Goal: Information Seeking & Learning: Compare options

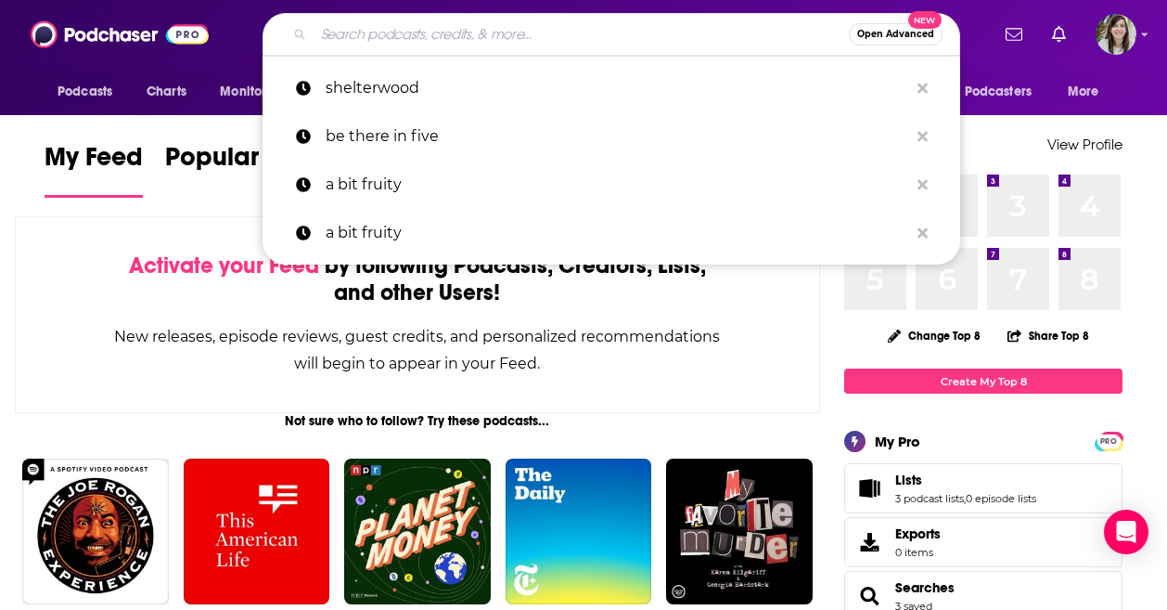
click at [532, 41] on input "Search podcasts, credits, & more..." at bounding box center [581, 34] width 535 height 30
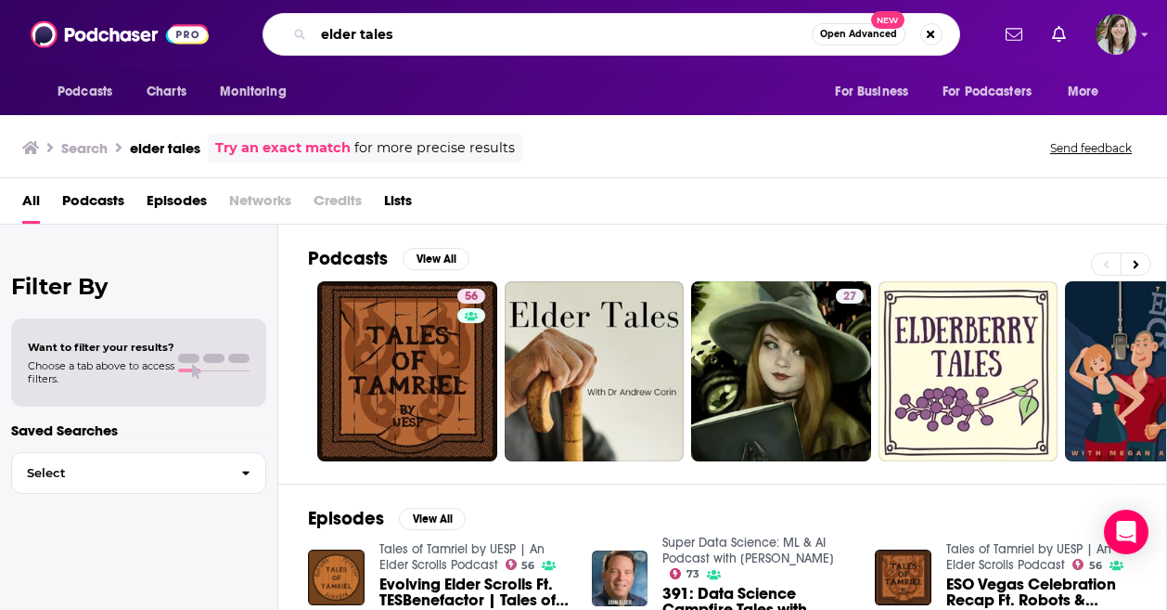
click at [451, 35] on input "elder tales" at bounding box center [563, 34] width 498 height 30
type input "the people's recorder"
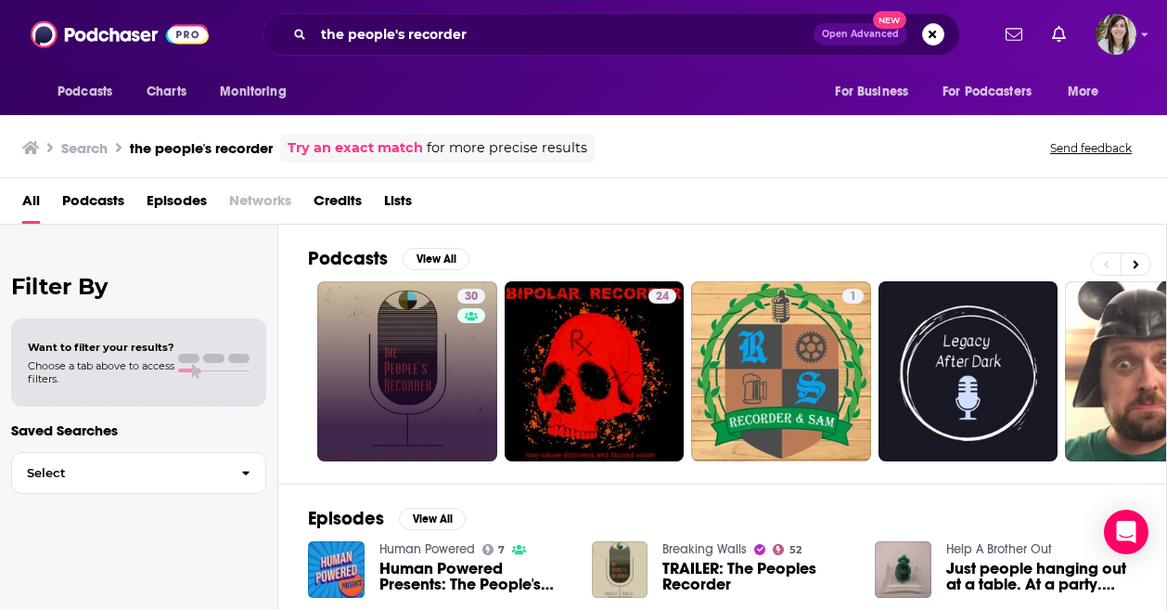
click at [381, 356] on link "30" at bounding box center [407, 371] width 180 height 180
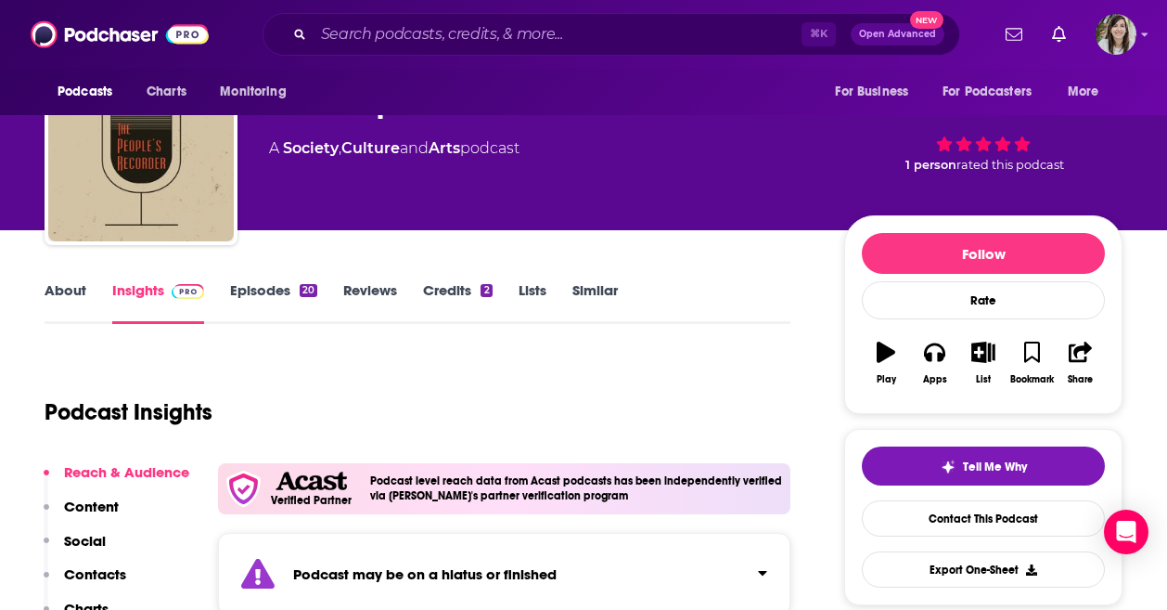
scroll to position [168, 0]
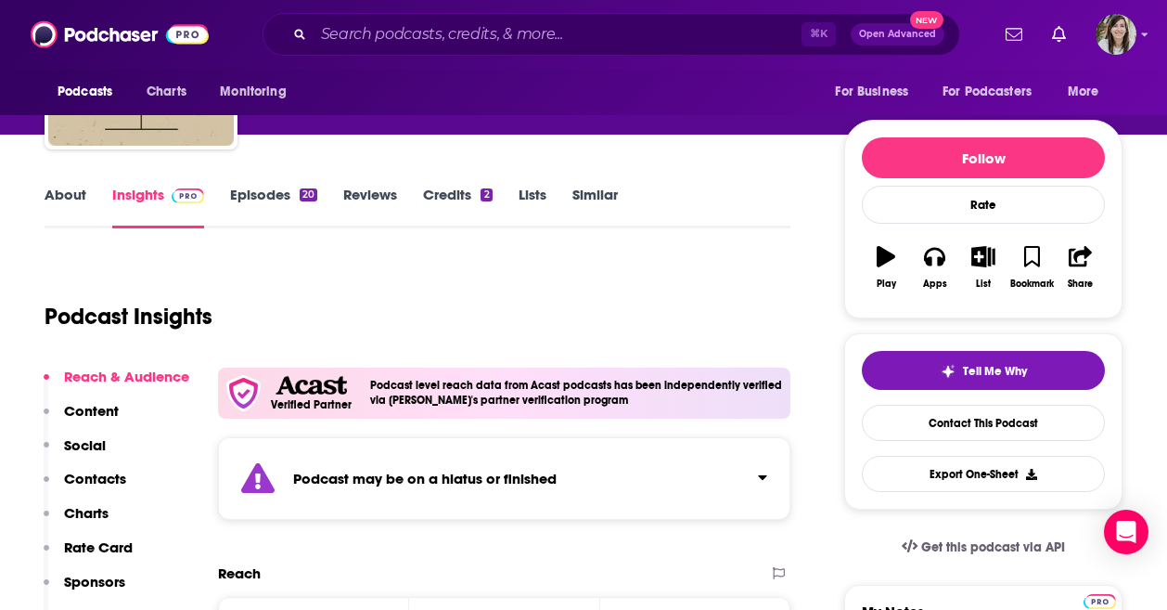
click at [270, 197] on link "Episodes 20" at bounding box center [273, 207] width 87 height 43
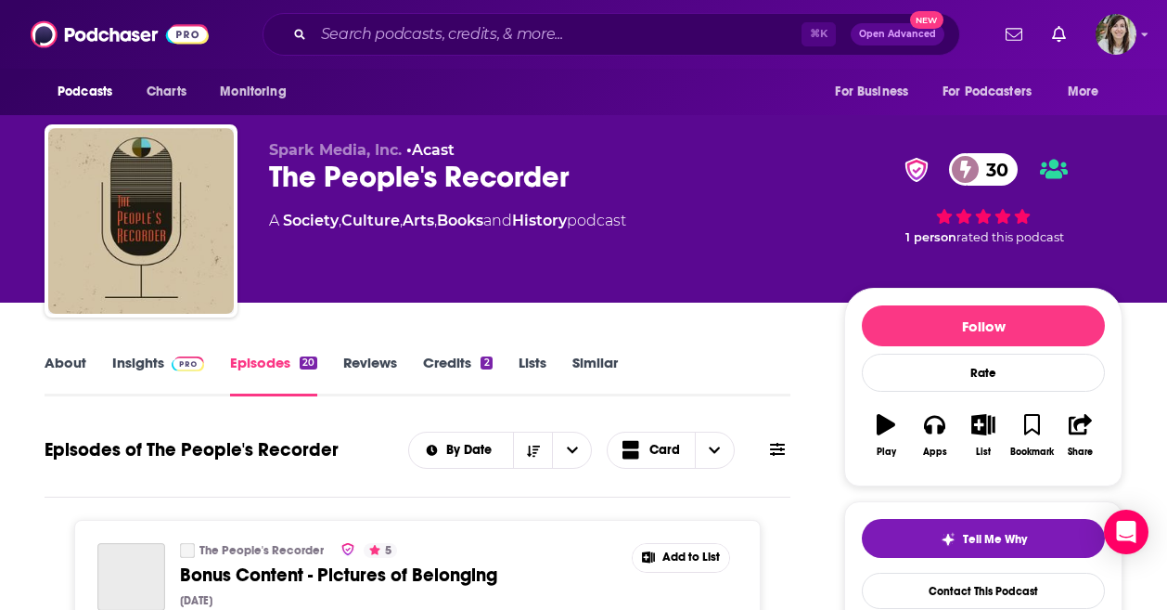
scroll to position [187, 0]
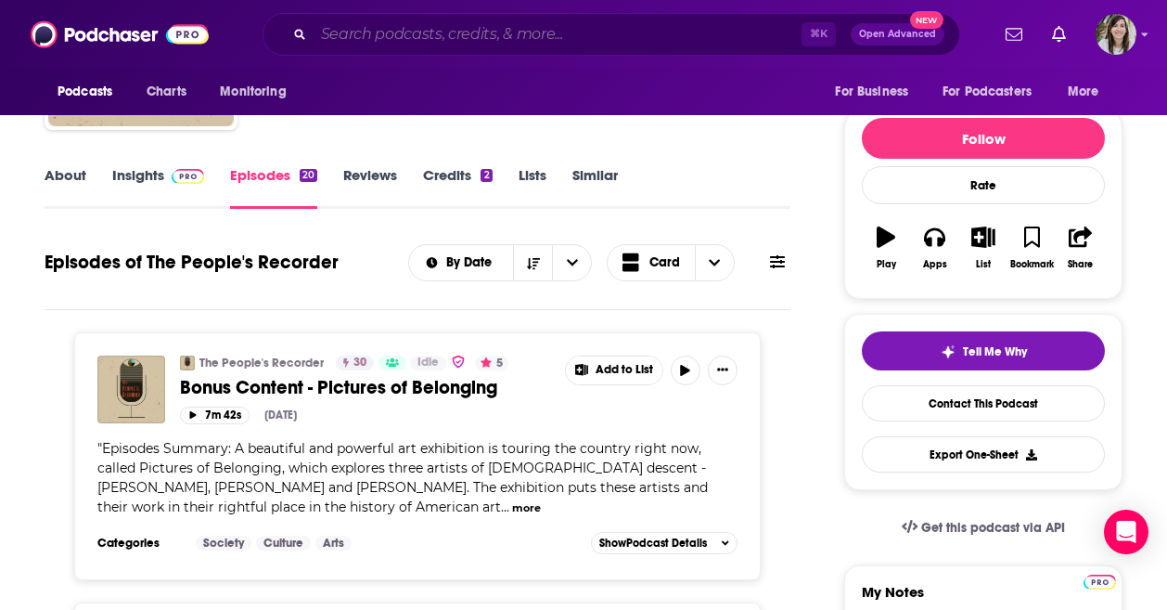
click at [467, 32] on input "Search podcasts, credits, & more..." at bounding box center [558, 34] width 488 height 30
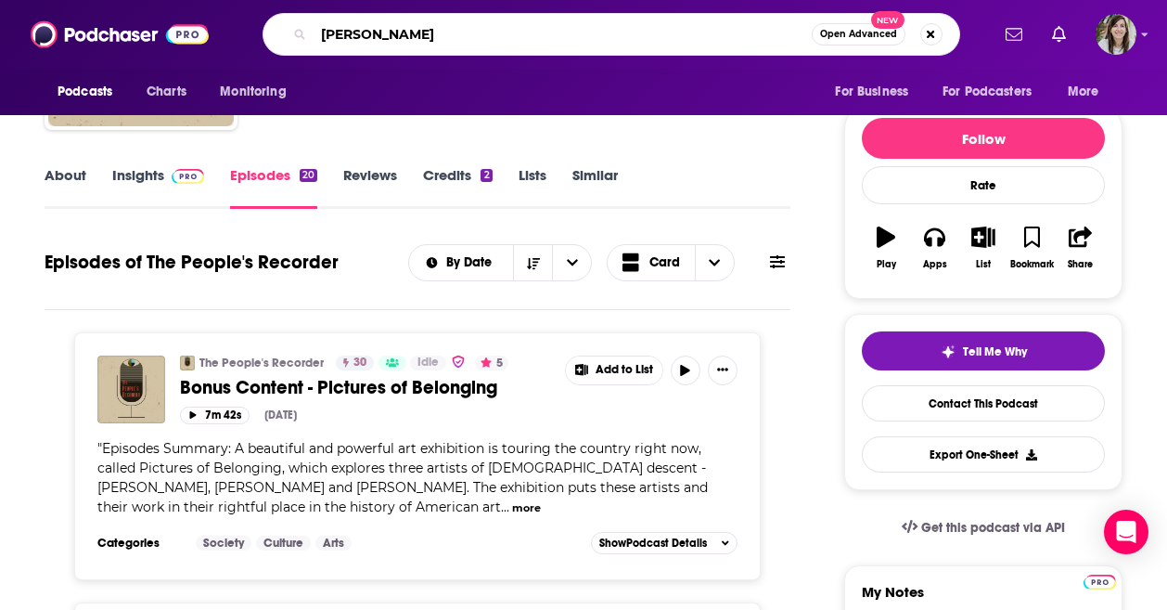
type input "nichole hill"
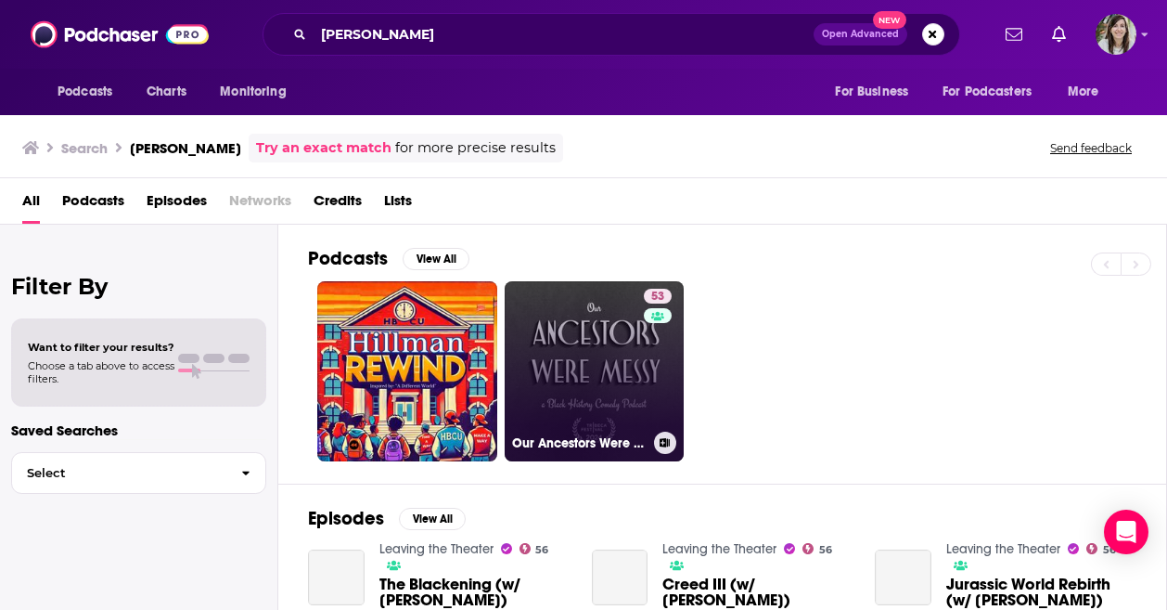
click at [600, 359] on link "53 Our Ancestors Were Messy" at bounding box center [595, 371] width 180 height 180
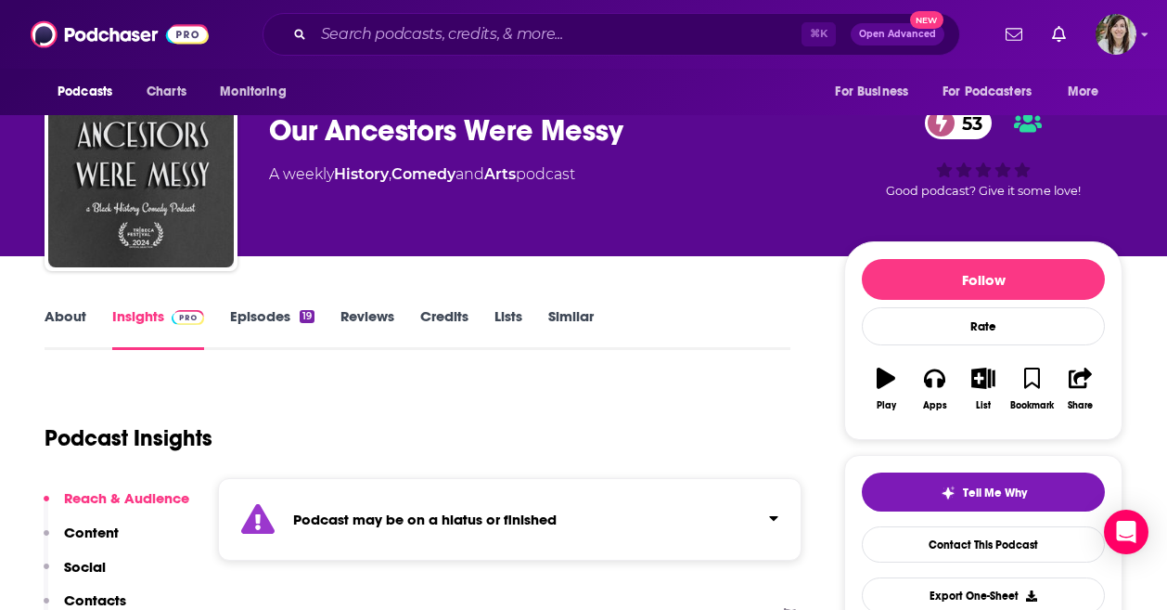
scroll to position [80, 0]
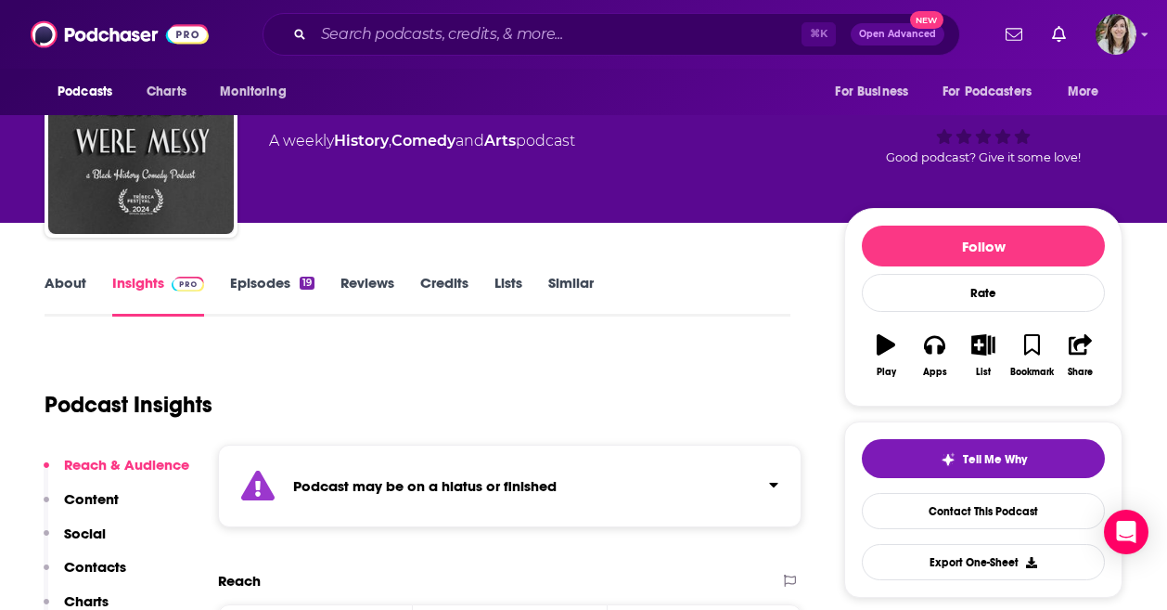
click at [284, 292] on link "Episodes 19" at bounding box center [272, 295] width 84 height 43
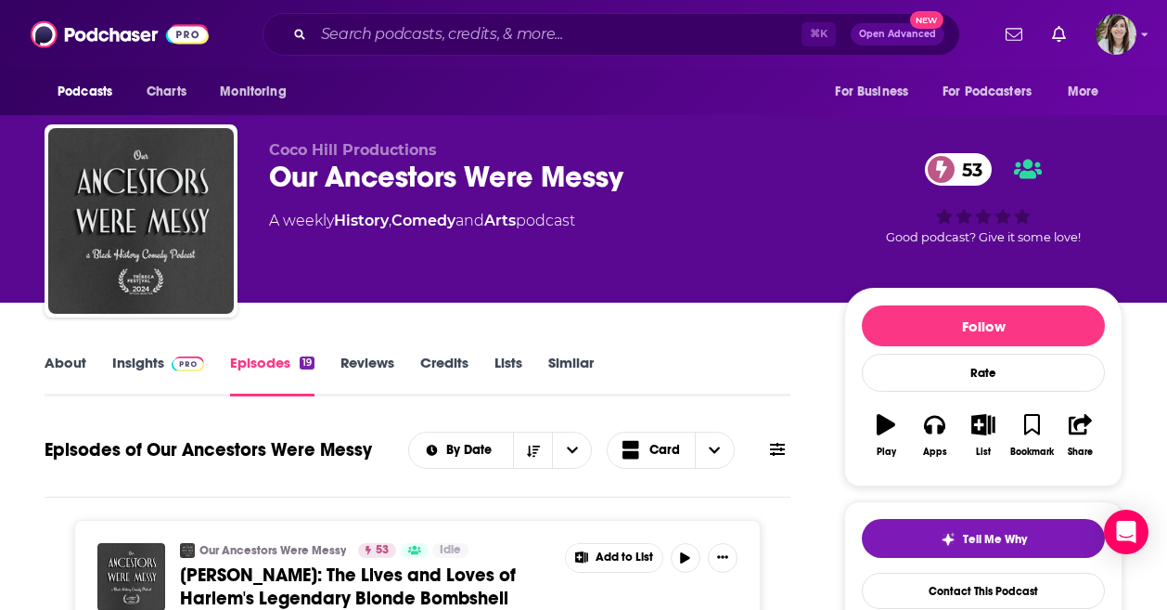
click at [580, 376] on link "Similar" at bounding box center [570, 375] width 45 height 43
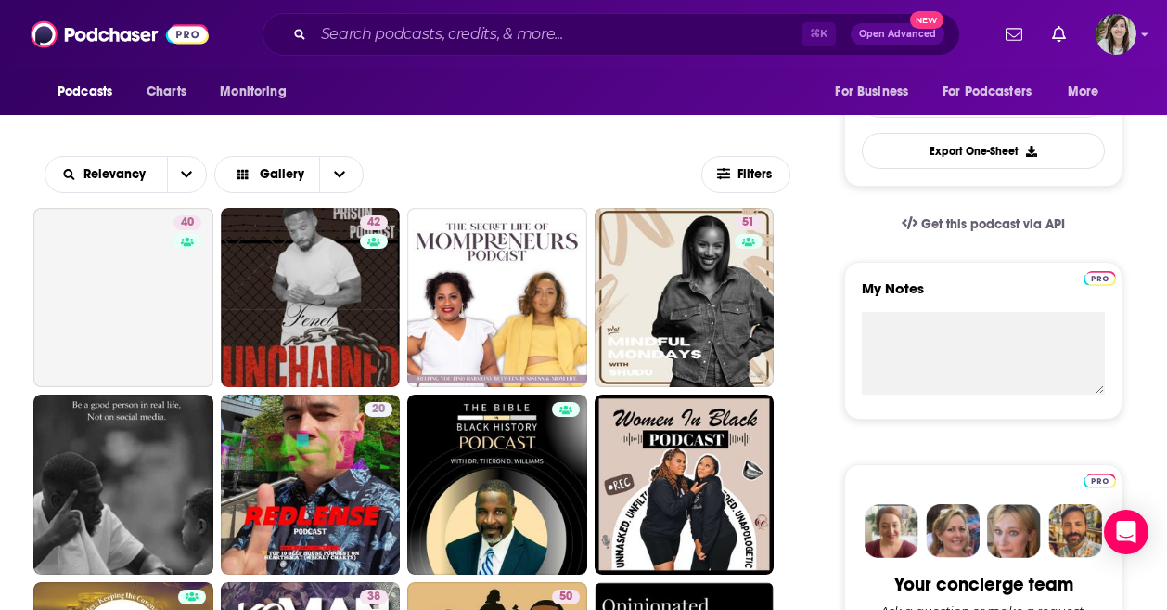
scroll to position [495, 0]
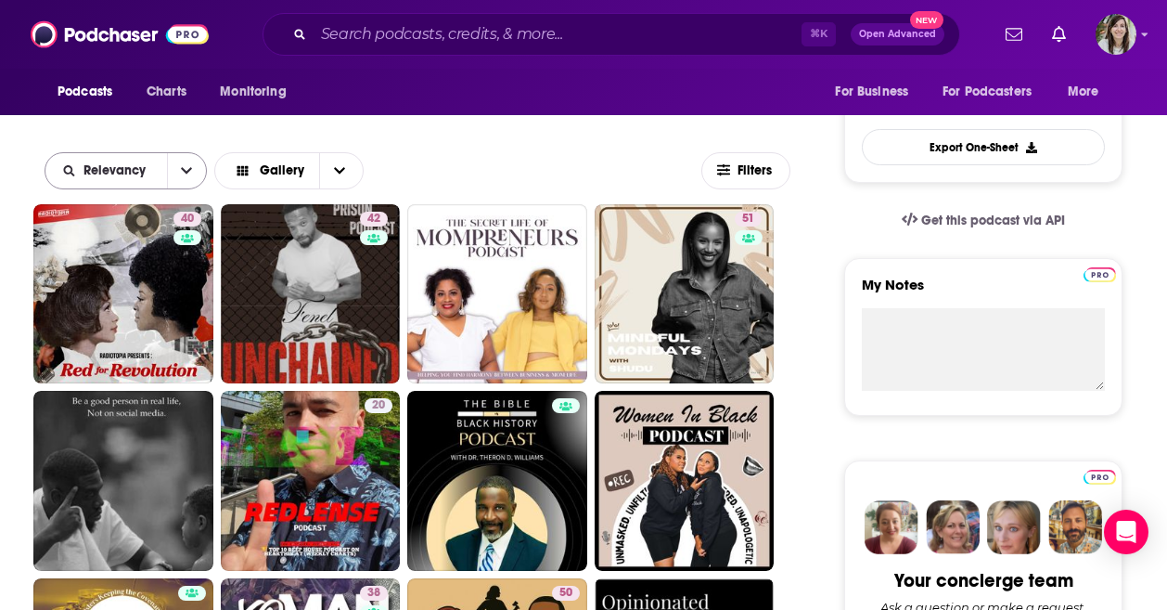
click at [182, 174] on icon "open menu" at bounding box center [186, 170] width 11 height 13
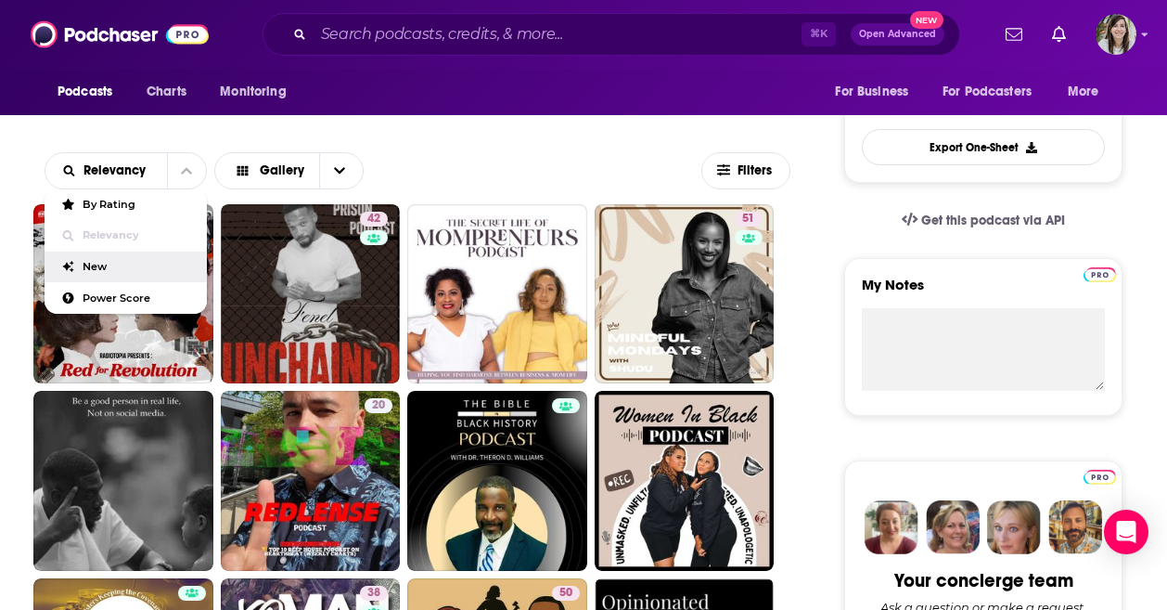
click at [124, 293] on span "Power Score" at bounding box center [137, 298] width 109 height 10
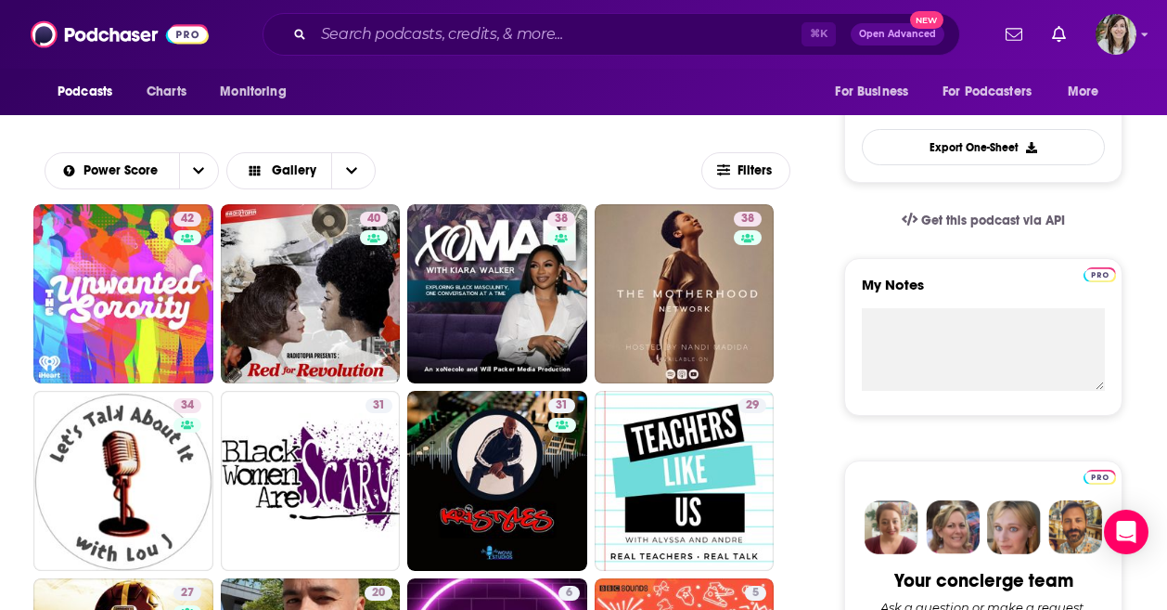
click at [462, 171] on div "Power Score Gallery" at bounding box center [373, 170] width 657 height 37
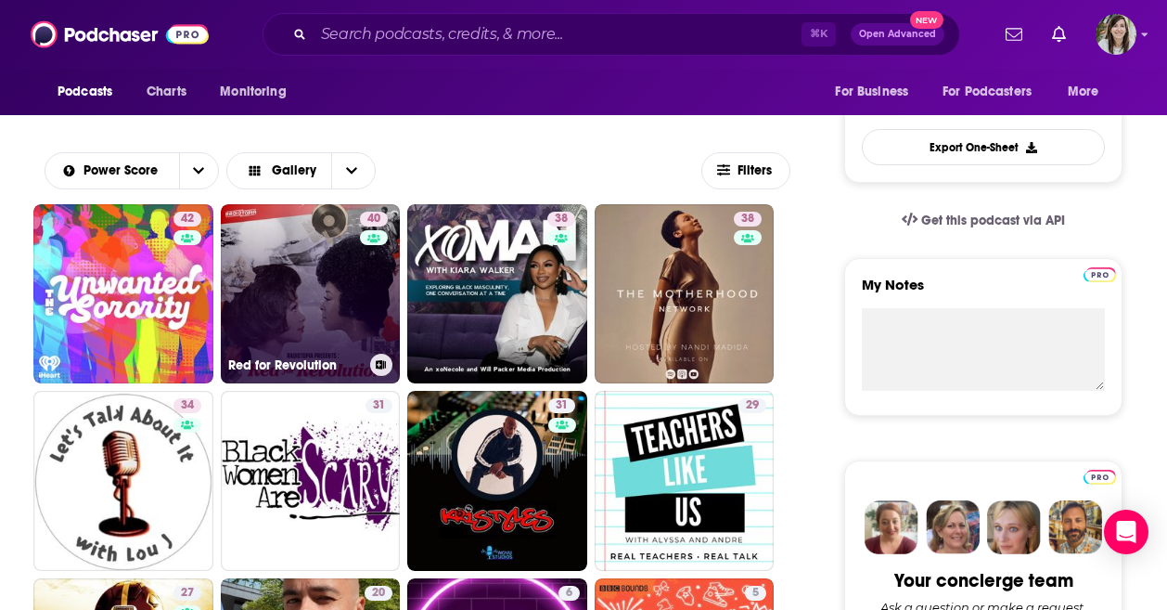
click at [330, 273] on link "40 Red for Revolution" at bounding box center [311, 294] width 180 height 180
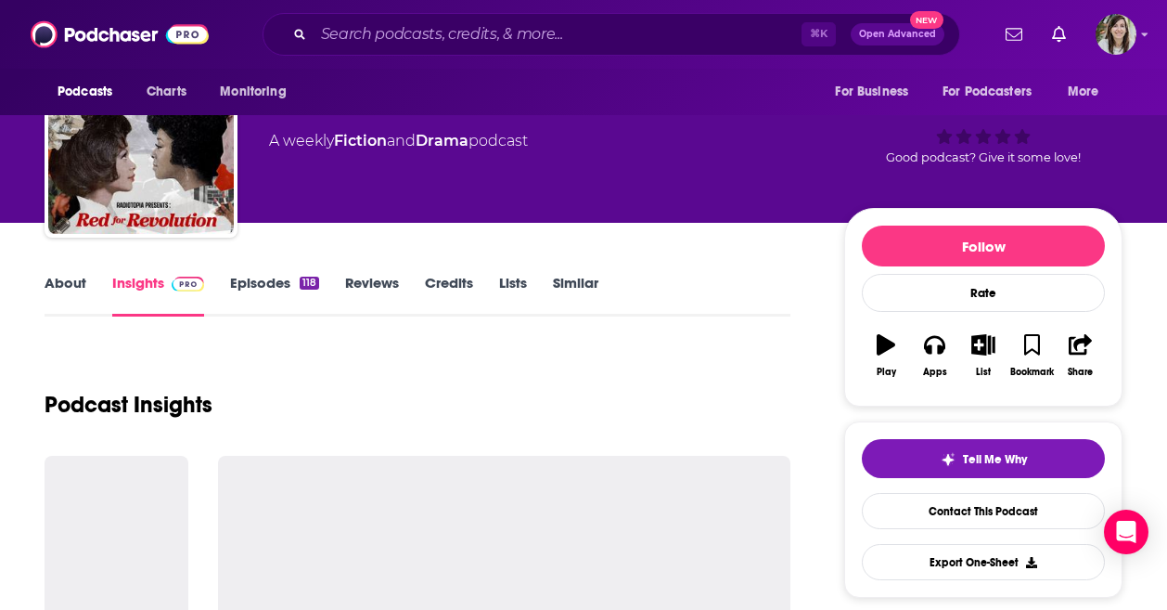
scroll to position [160, 0]
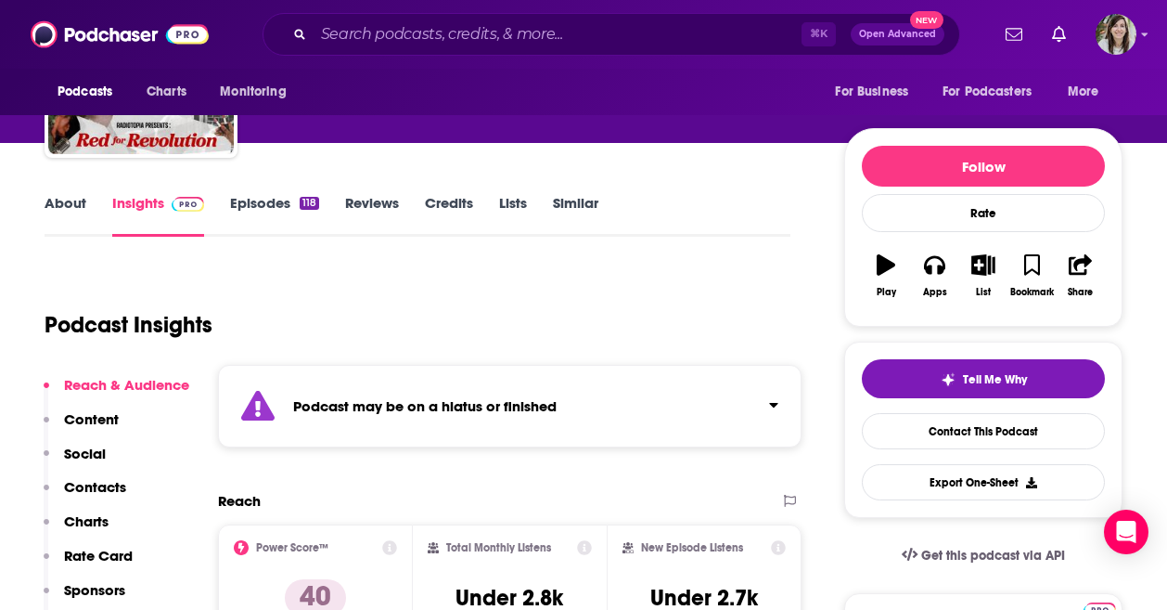
click at [259, 216] on link "Episodes 118" at bounding box center [274, 215] width 89 height 43
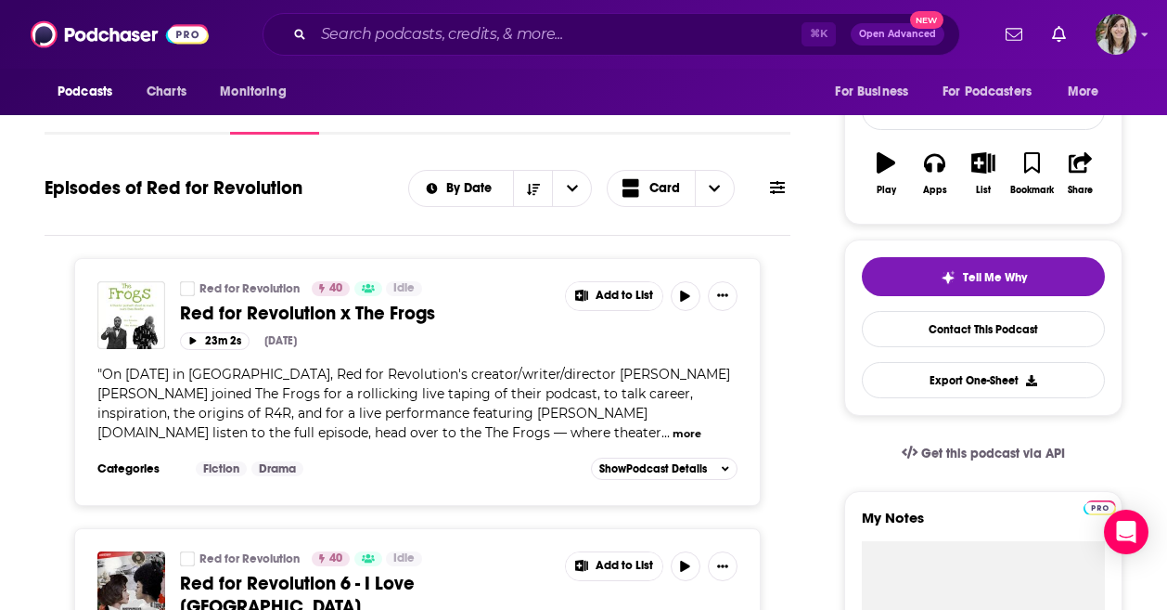
scroll to position [208, 0]
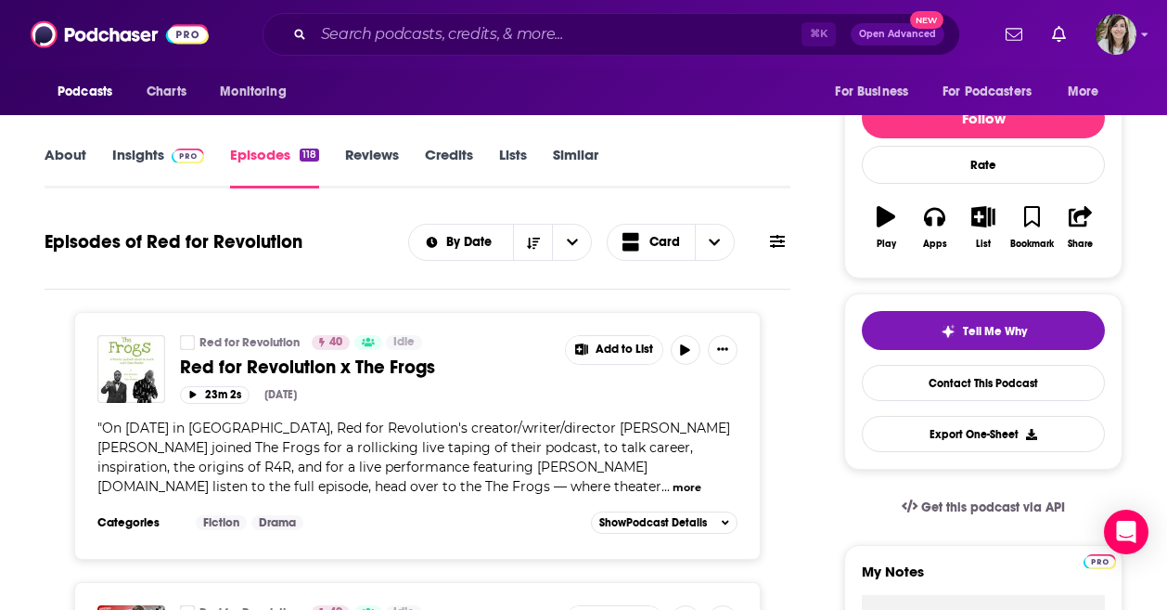
click at [70, 162] on link "About" at bounding box center [66, 167] width 42 height 43
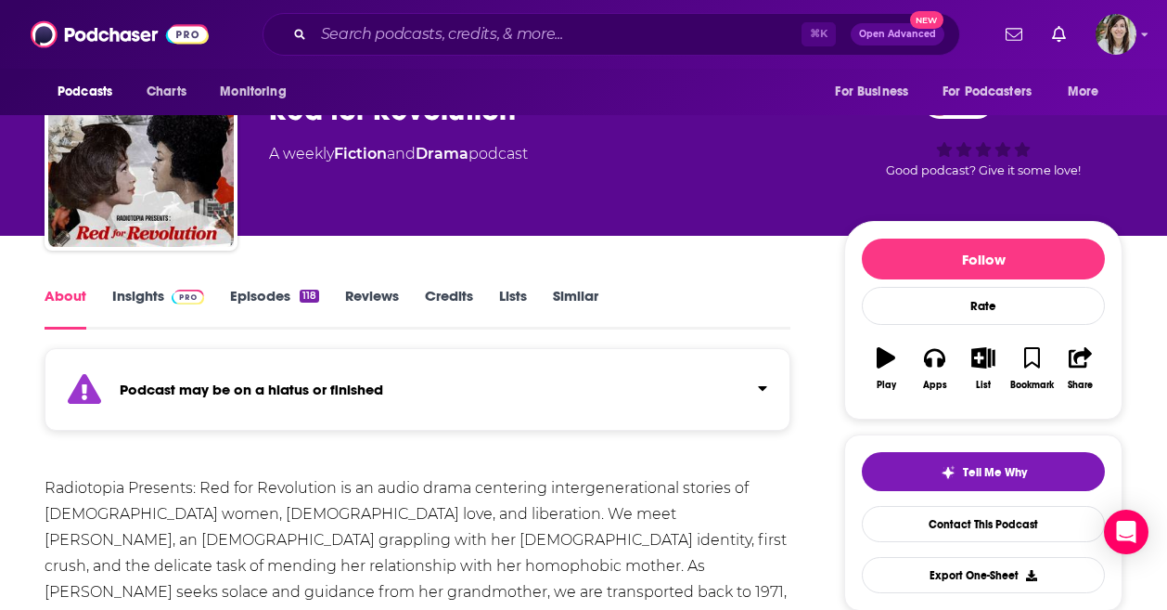
scroll to position [99, 0]
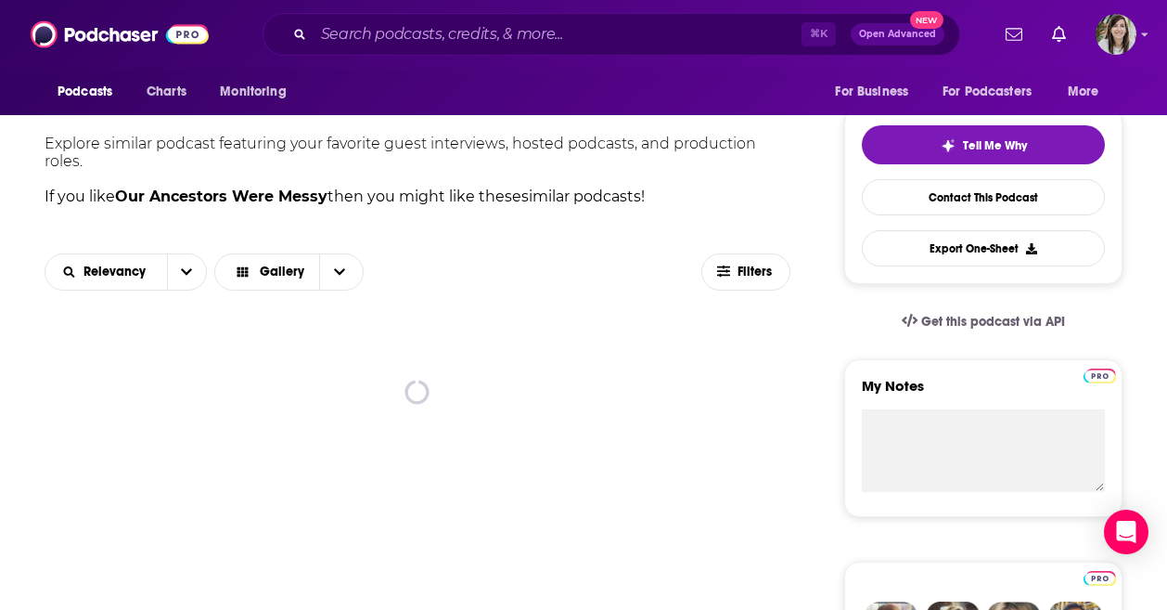
scroll to position [418, 0]
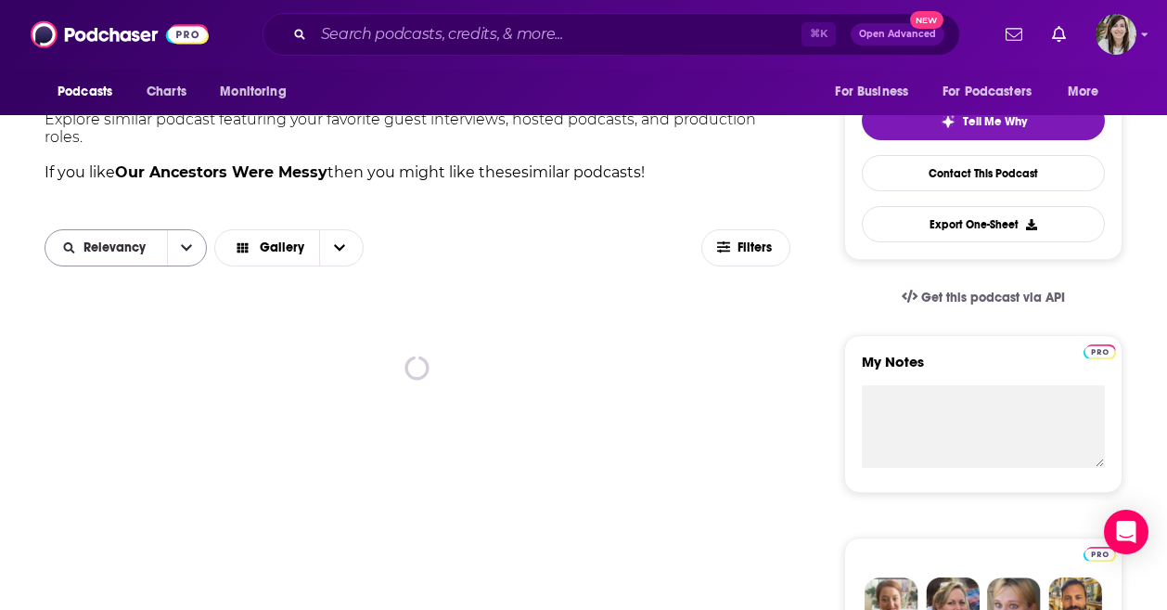
click at [186, 258] on button "open menu" at bounding box center [186, 247] width 39 height 35
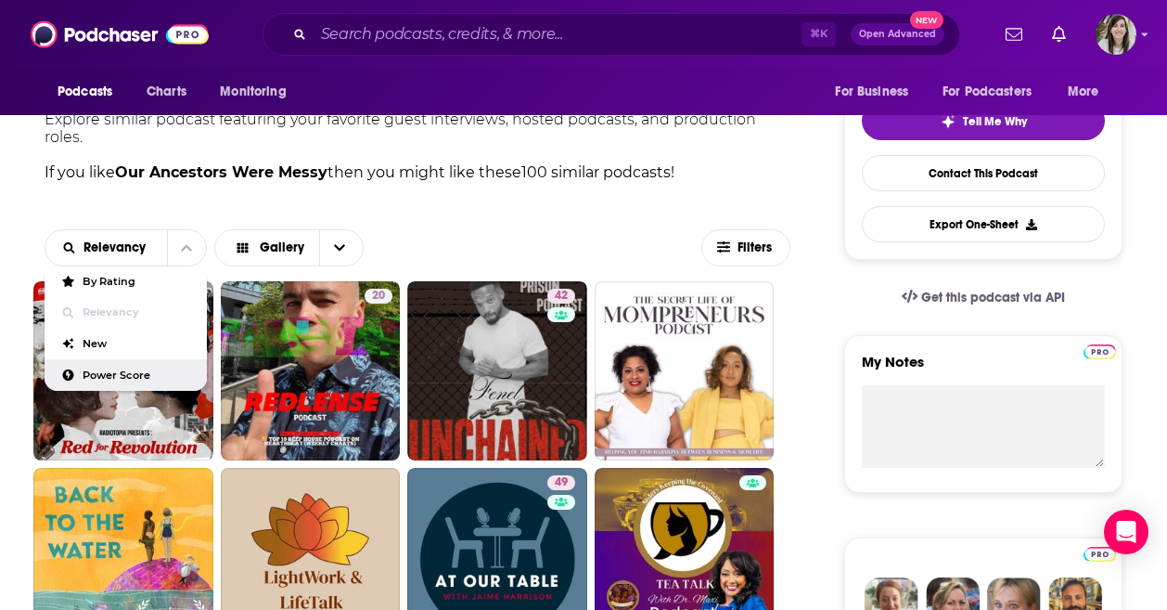
click at [122, 371] on span "Power Score" at bounding box center [137, 375] width 109 height 10
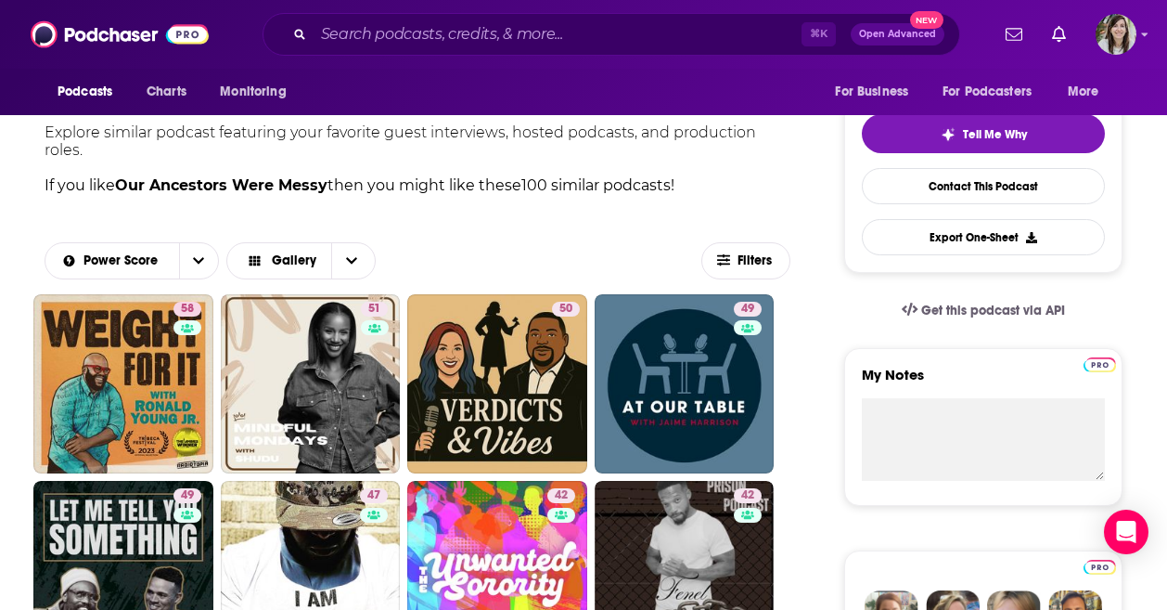
scroll to position [0, 0]
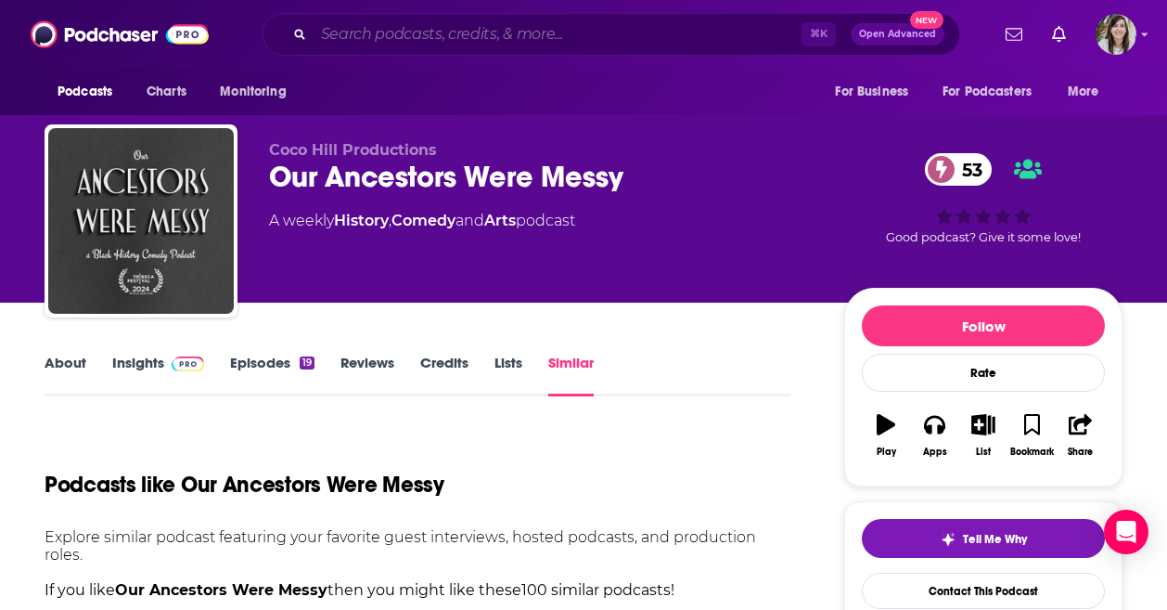
click at [453, 33] on input "Search podcasts, credits, & more..." at bounding box center [558, 34] width 488 height 30
paste input "XPLR.NASH Podcast"
type input "XPLR.NASH Podcast"
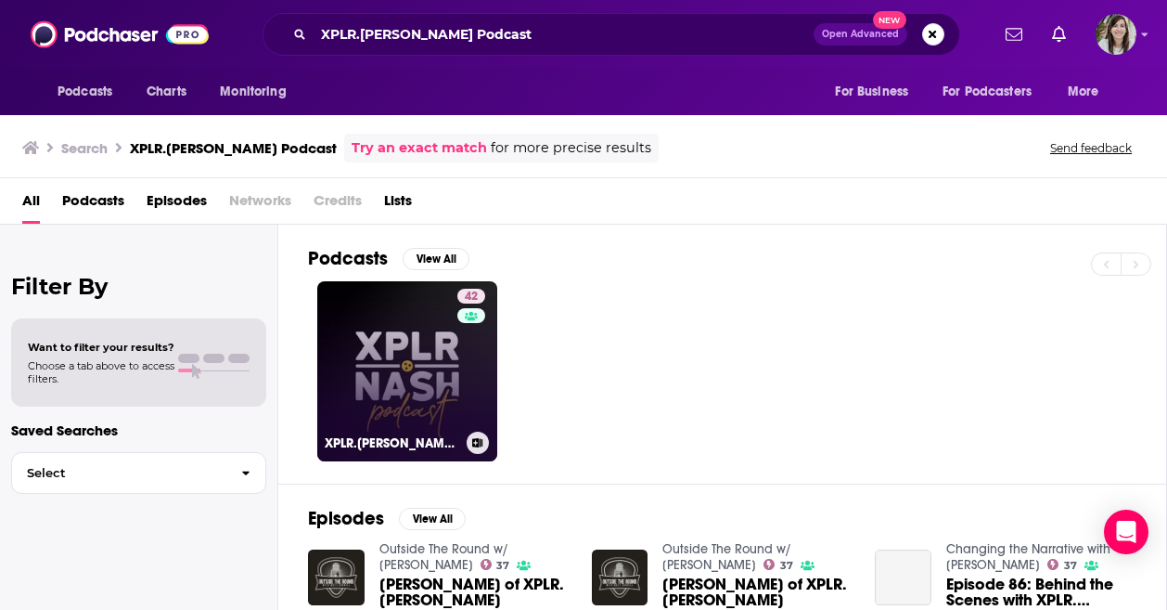
click at [420, 378] on link "42 XPLR.NASH Podcast" at bounding box center [407, 371] width 180 height 180
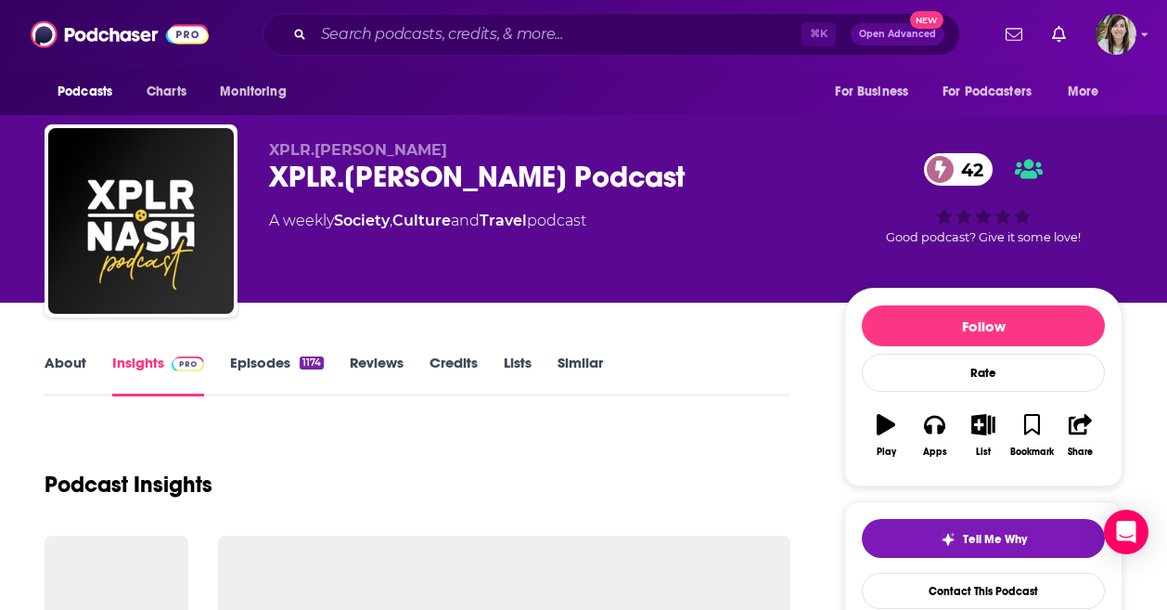
click at [573, 363] on link "Similar" at bounding box center [580, 375] width 45 height 43
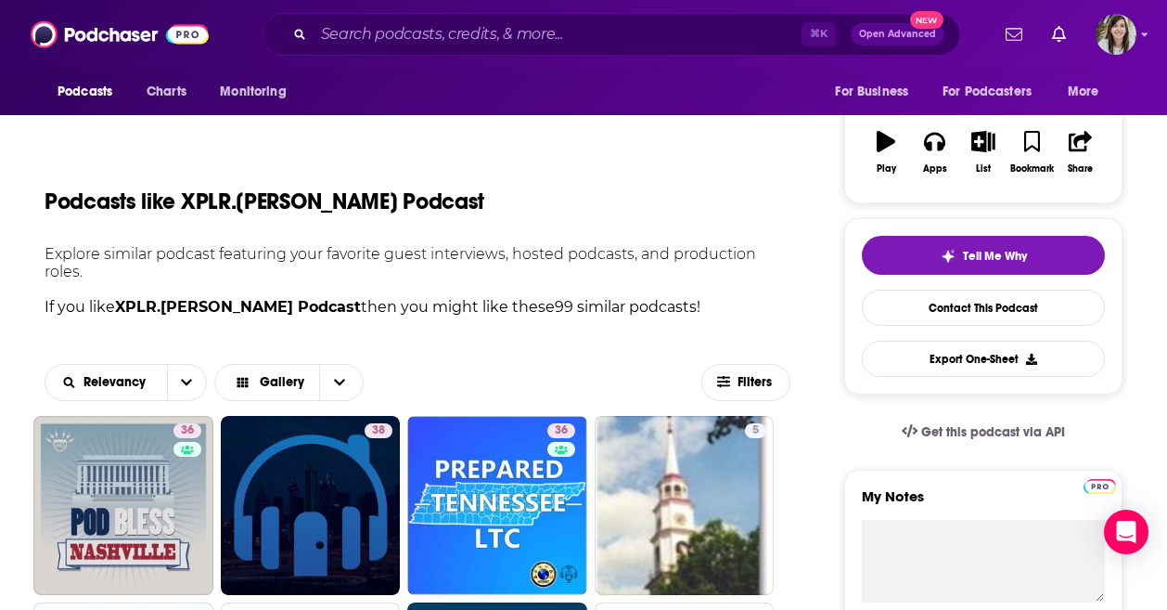
scroll to position [431, 0]
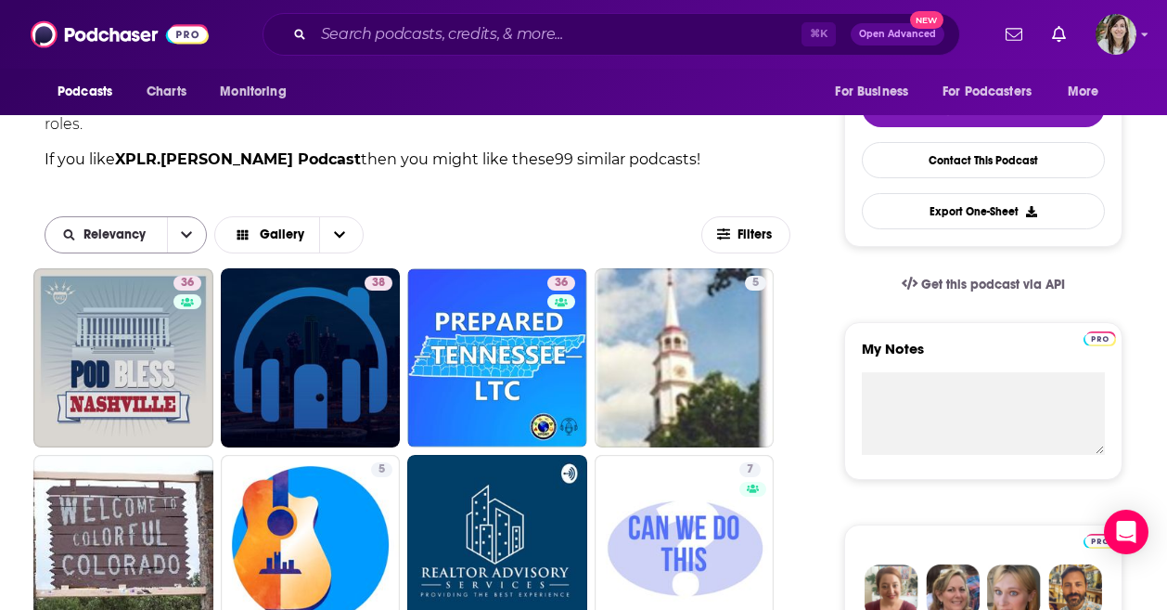
click at [187, 242] on button "open menu" at bounding box center [186, 234] width 39 height 35
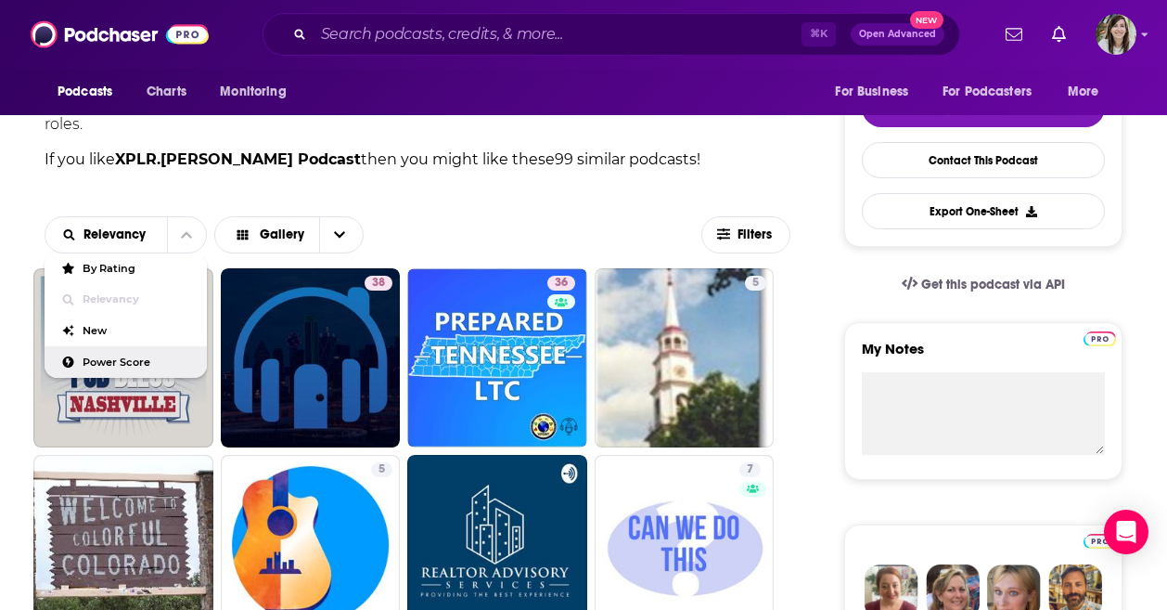
click at [145, 362] on span "Power Score" at bounding box center [137, 362] width 109 height 10
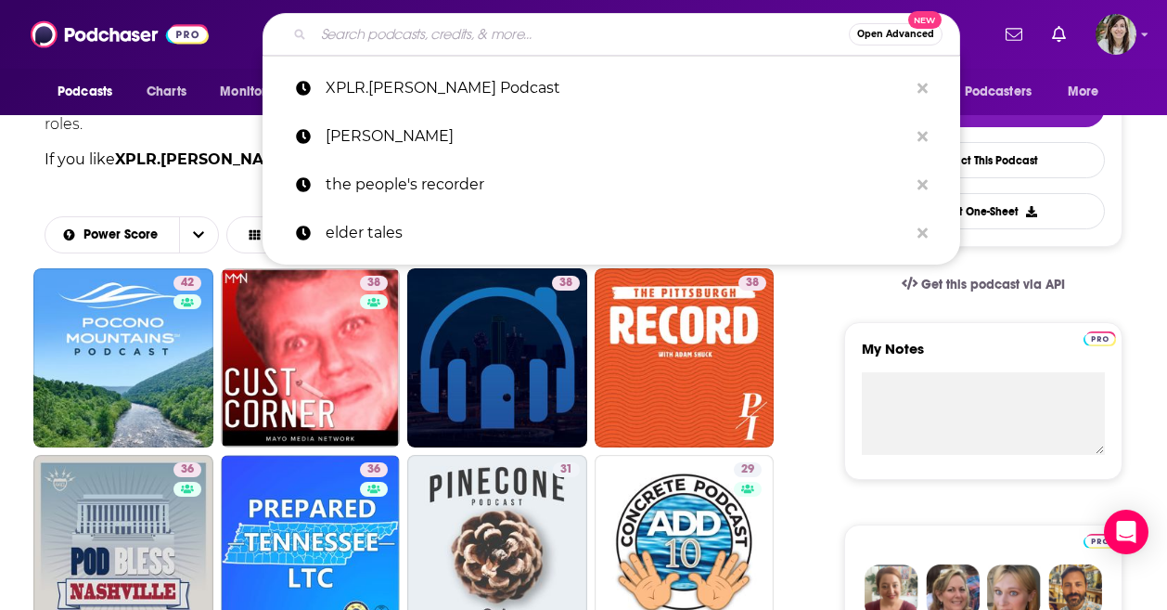
click at [459, 19] on input "Search podcasts, credits, & more..." at bounding box center [581, 34] width 535 height 30
click at [436, 36] on input "Search podcasts, credits, & more..." at bounding box center [581, 34] width 535 height 30
paste input "y"
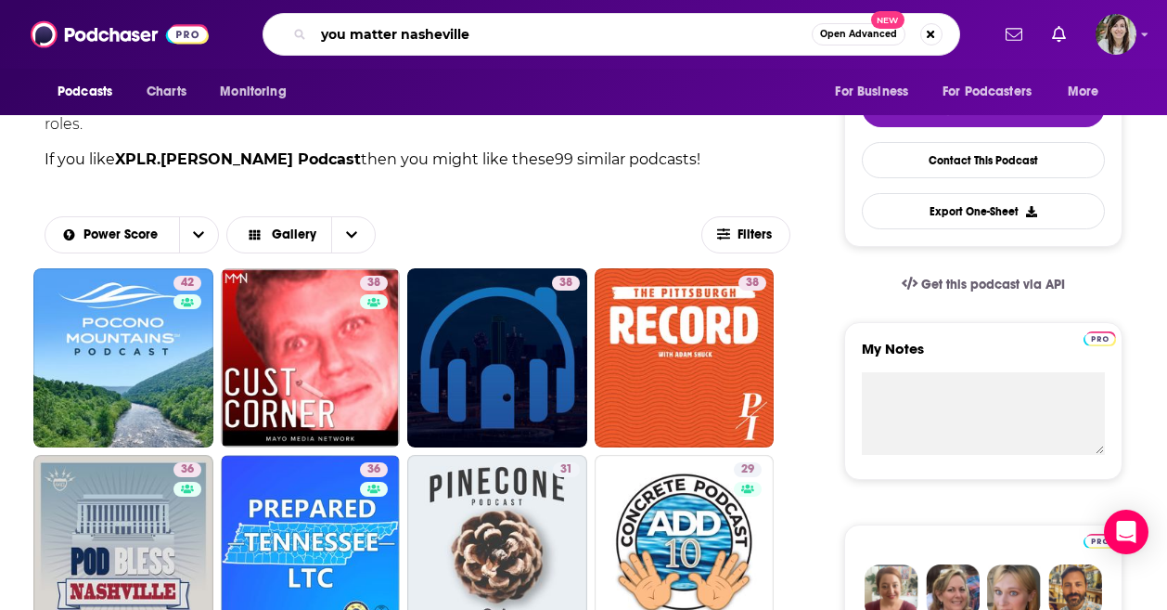
click at [435, 33] on input "you matter nasheville" at bounding box center [563, 34] width 498 height 30
type input "you matter nashville"
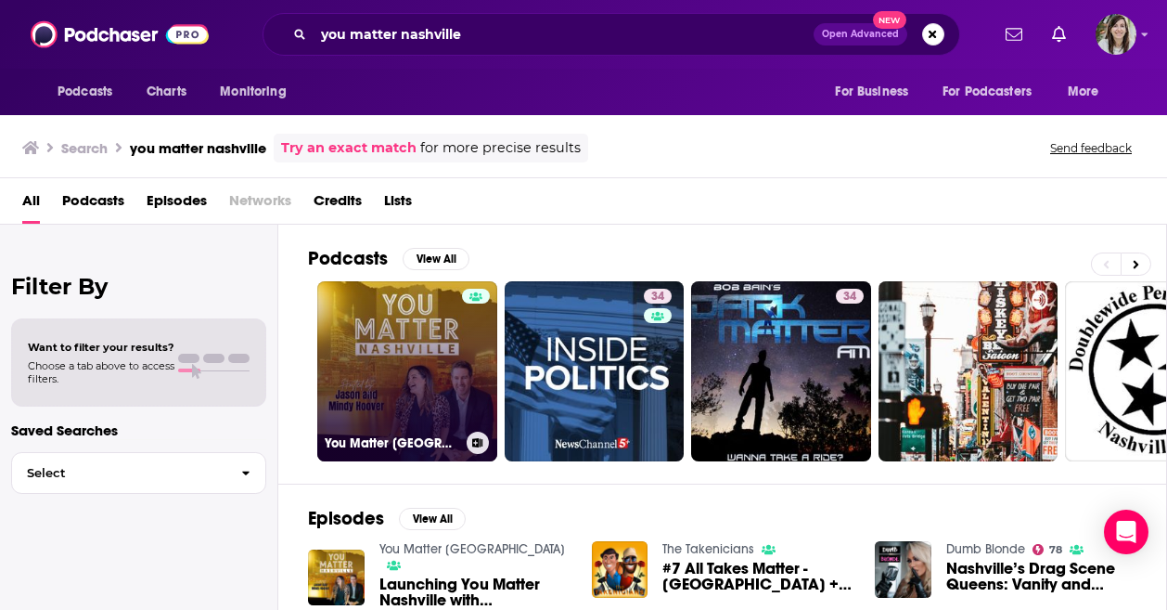
click at [422, 360] on link "You Matter Nashville" at bounding box center [407, 371] width 180 height 180
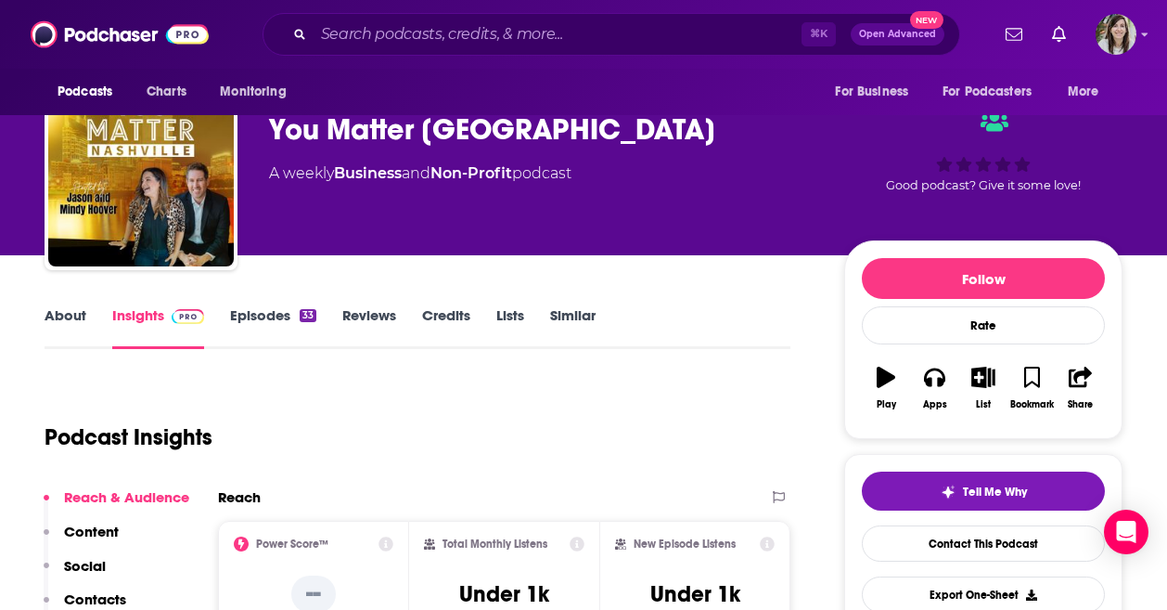
scroll to position [51, 0]
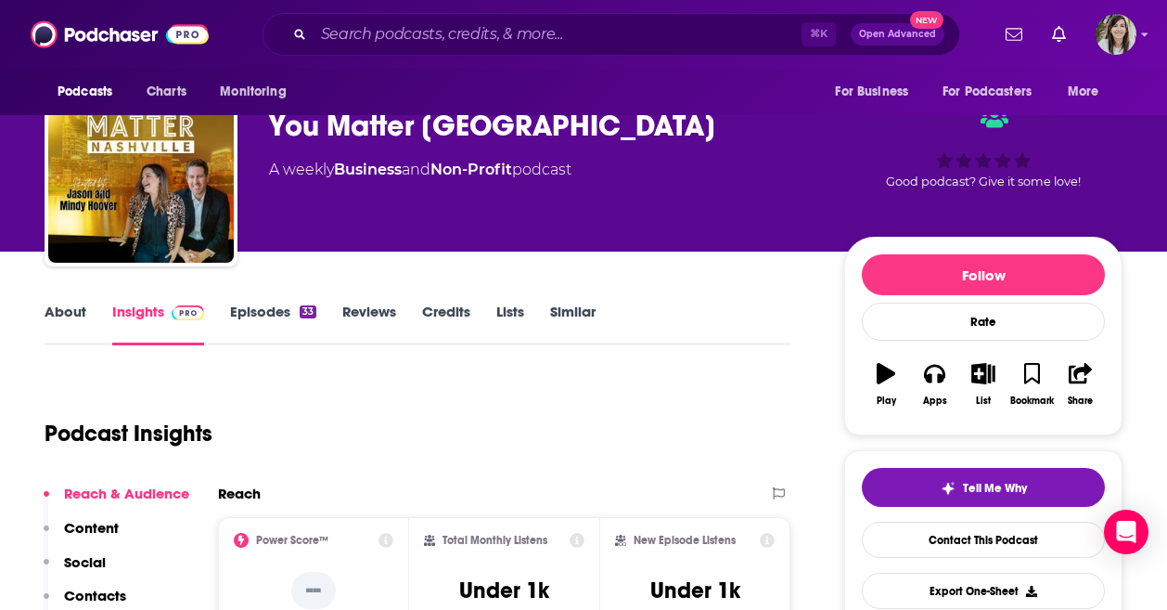
click at [59, 311] on link "About" at bounding box center [66, 324] width 42 height 43
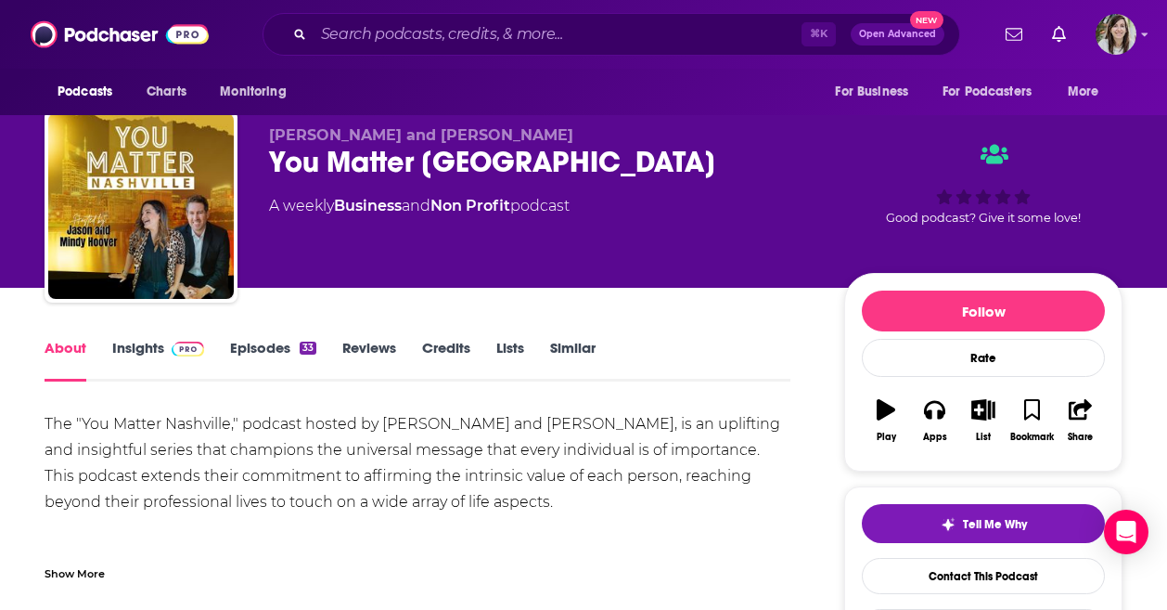
scroll to position [17, 0]
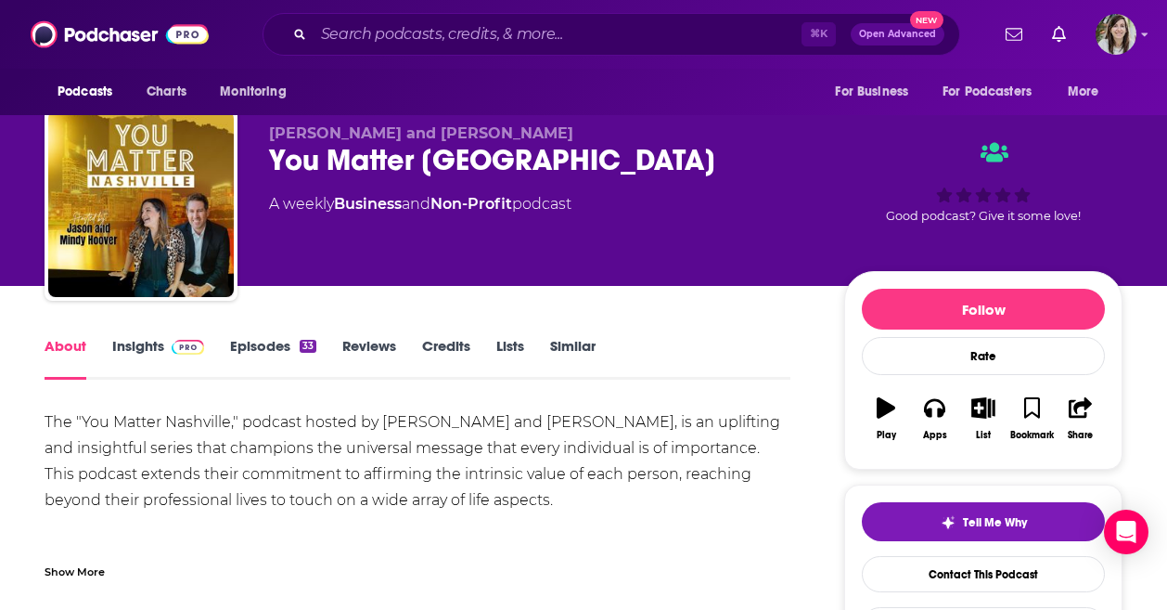
click at [507, 49] on div "⌘ K Open Advanced New" at bounding box center [612, 34] width 698 height 43
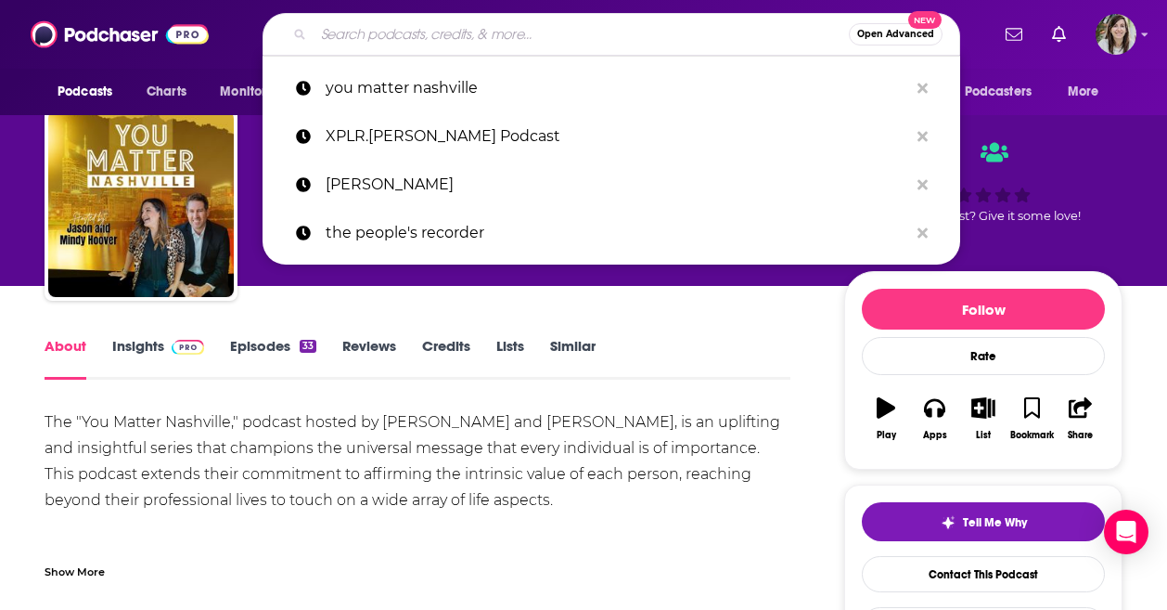
click at [495, 45] on input "Search podcasts, credits, & more..." at bounding box center [581, 34] width 535 height 30
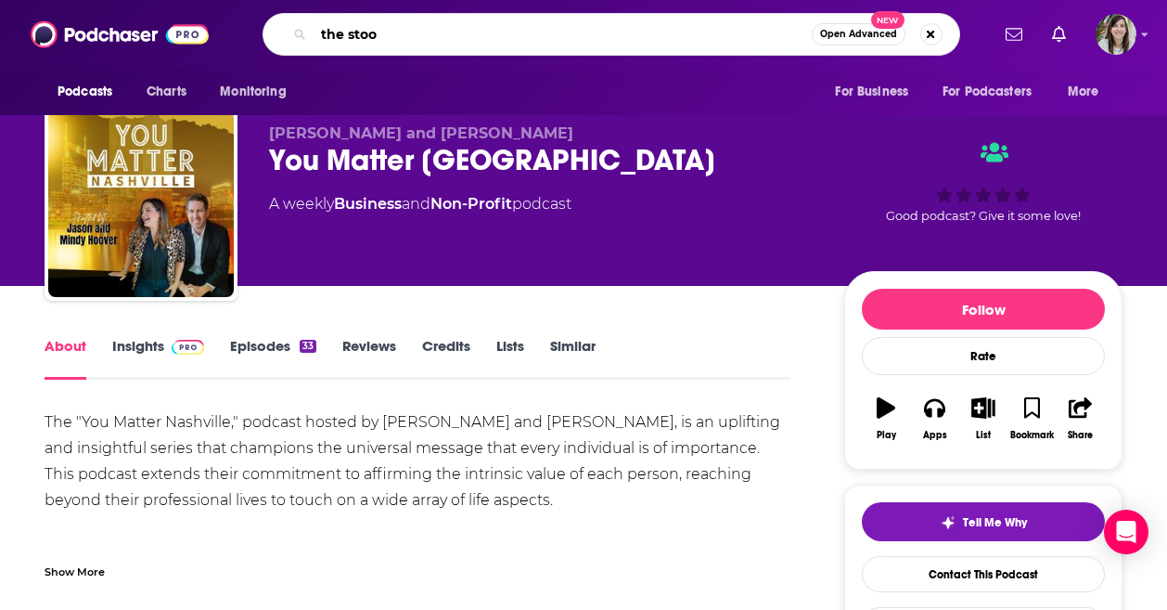
type input "the stoop"
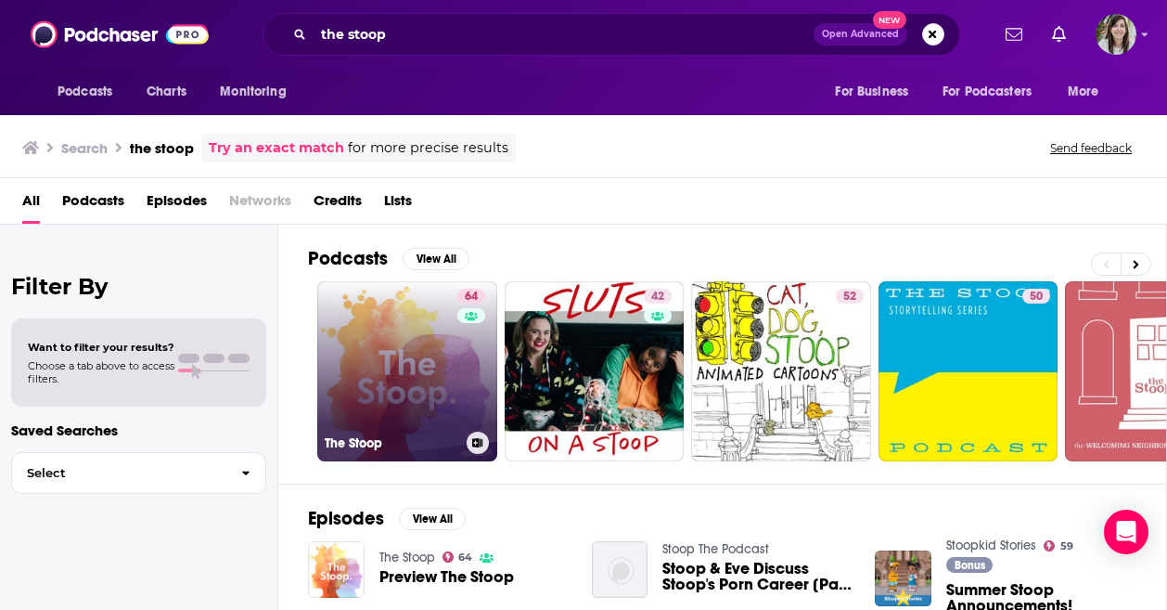
click at [412, 393] on link "64 The Stoop" at bounding box center [407, 371] width 180 height 180
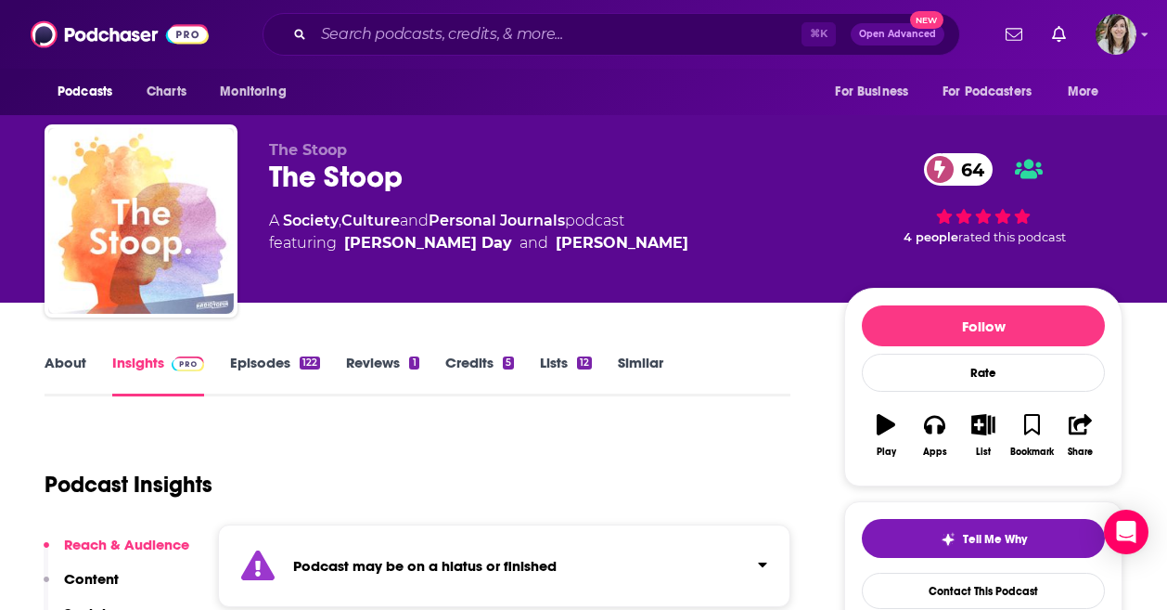
click at [266, 356] on link "Episodes 122" at bounding box center [275, 375] width 90 height 43
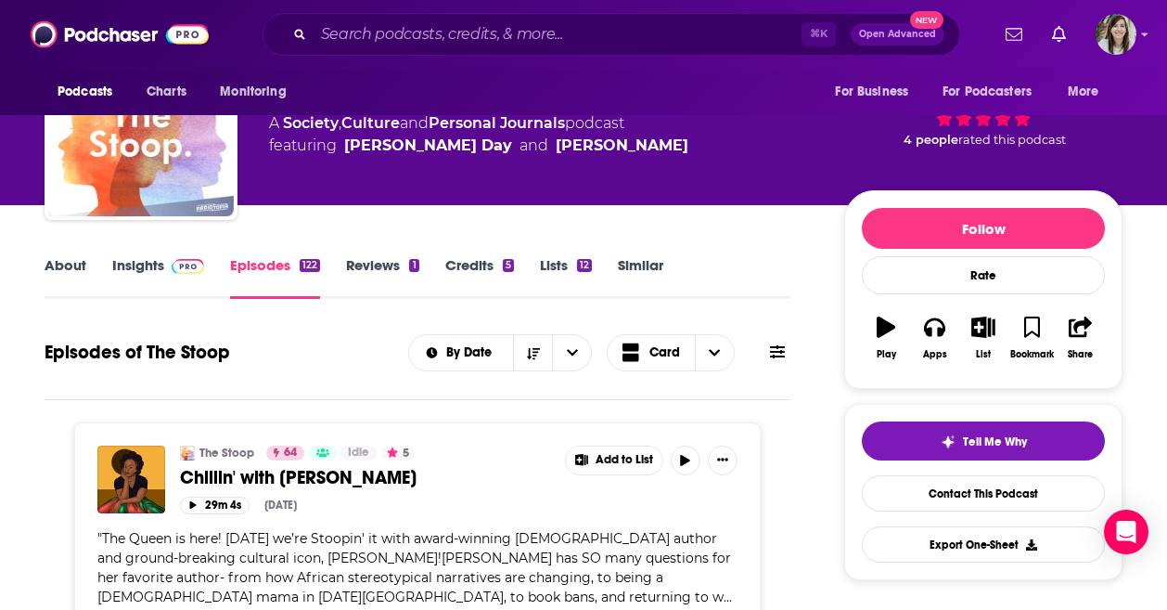
scroll to position [78, 0]
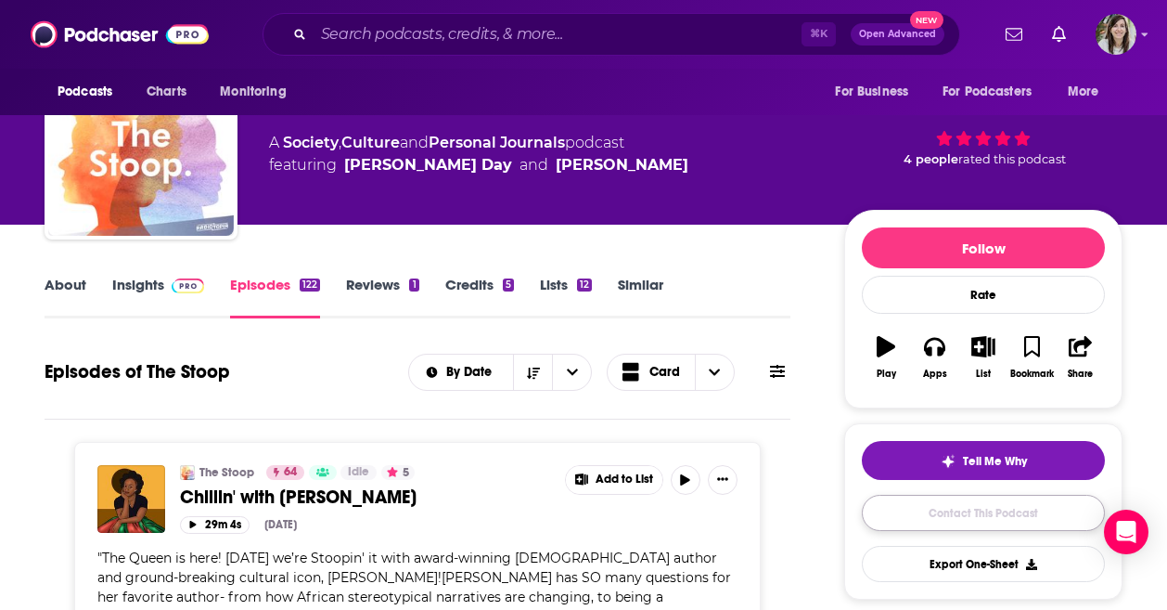
click at [967, 509] on link "Contact This Podcast" at bounding box center [983, 513] width 243 height 36
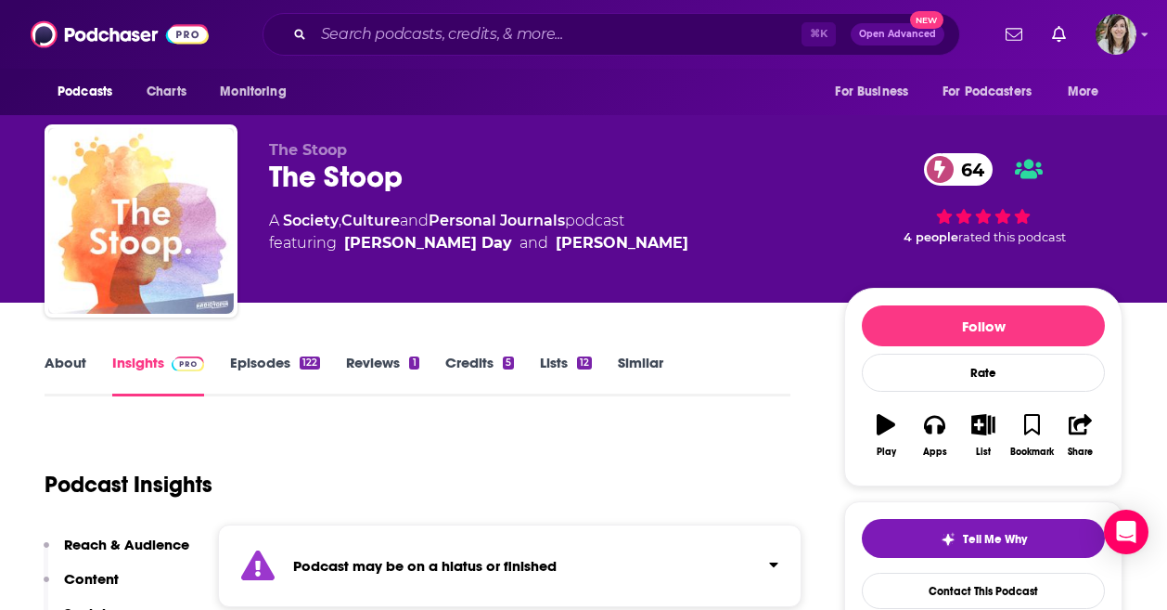
click at [637, 363] on link "Similar" at bounding box center [640, 375] width 45 height 43
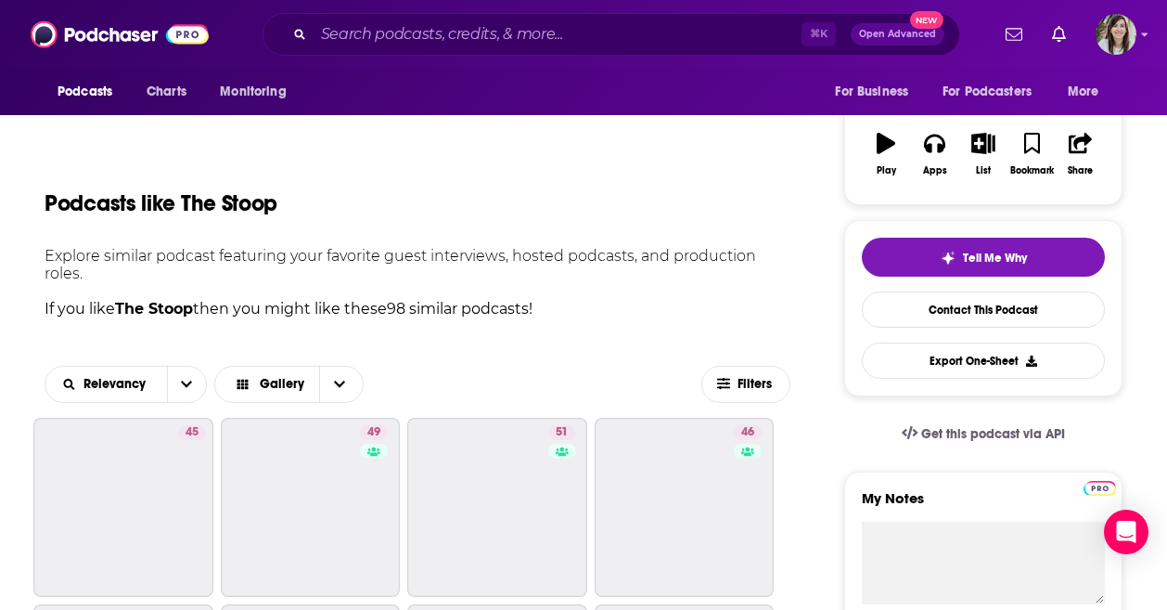
scroll to position [330, 0]
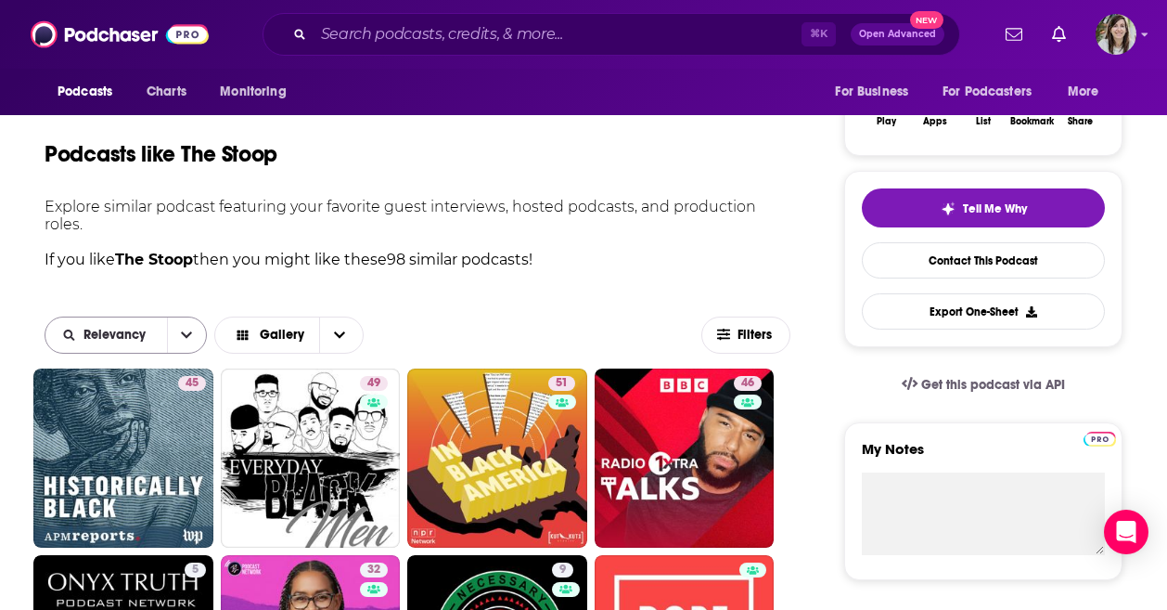
click at [182, 334] on icon "open menu" at bounding box center [186, 334] width 11 height 6
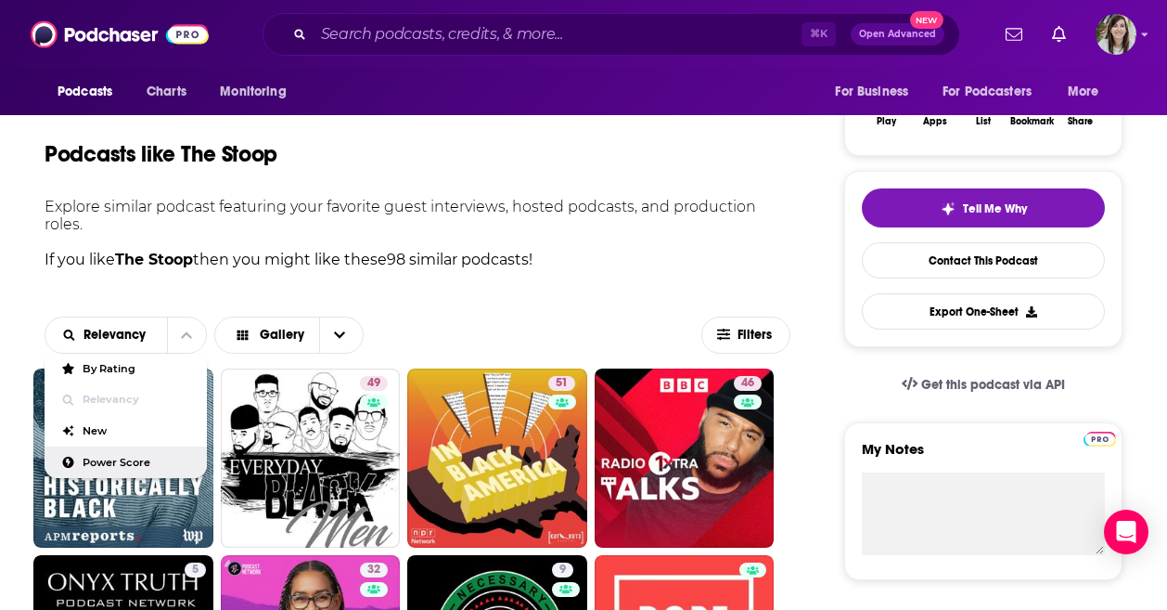
click at [137, 454] on div "Power Score" at bounding box center [126, 462] width 162 height 32
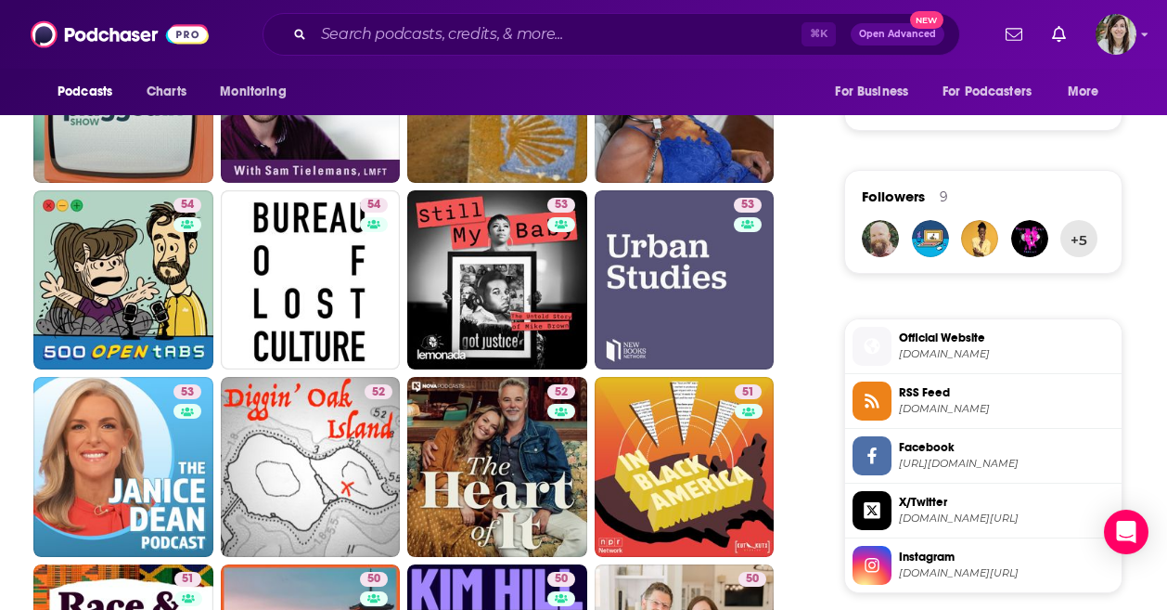
scroll to position [1376, 0]
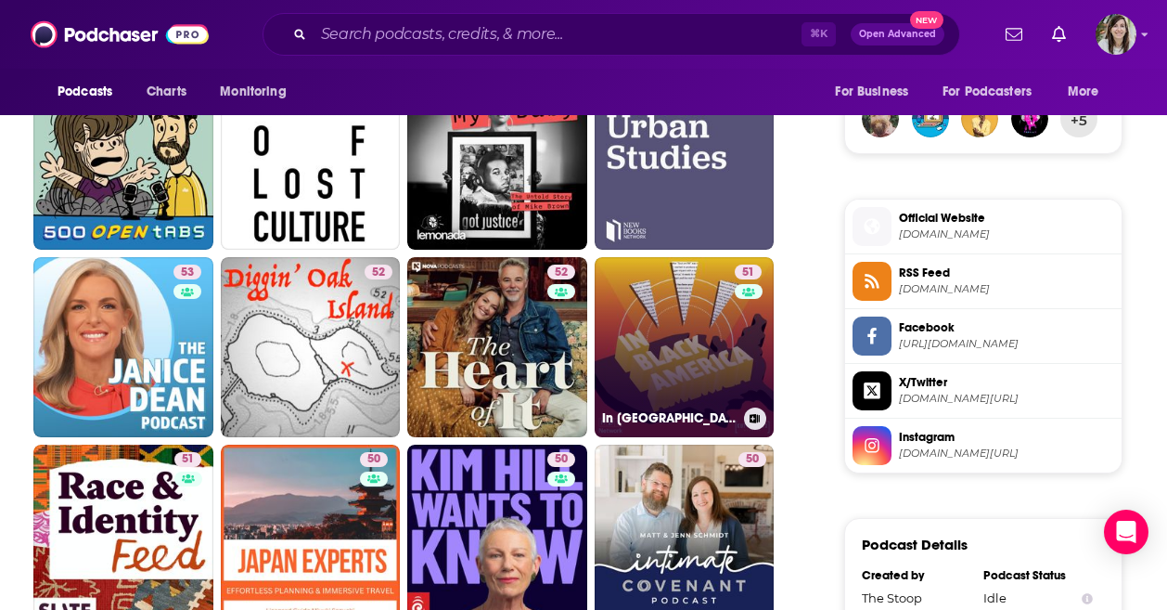
click at [681, 348] on link "51 In Black America" at bounding box center [685, 347] width 180 height 180
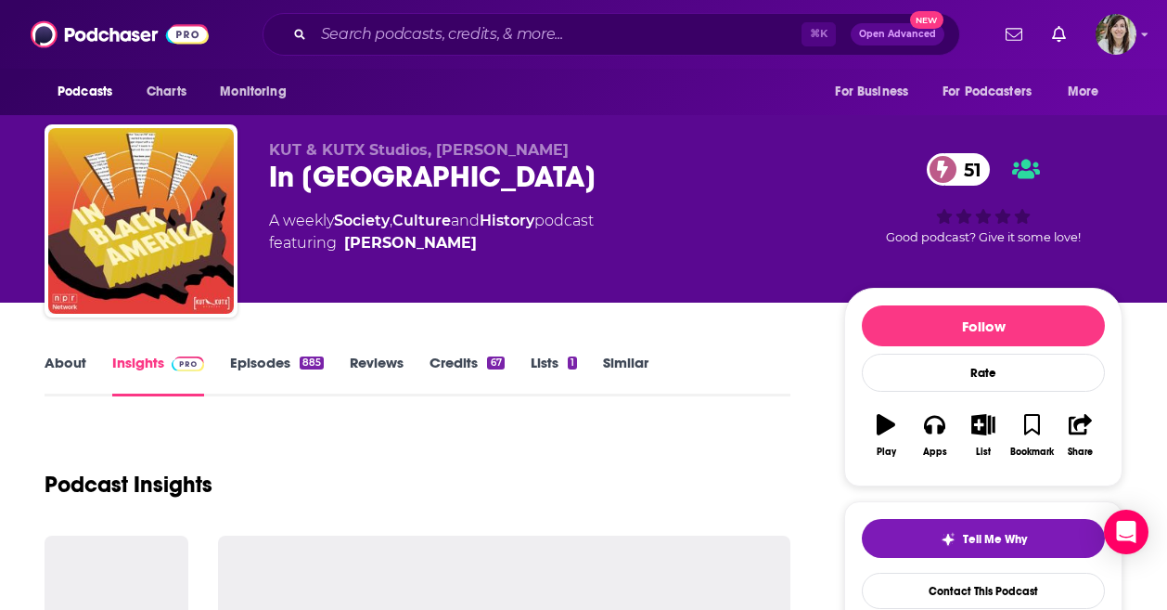
scroll to position [115, 0]
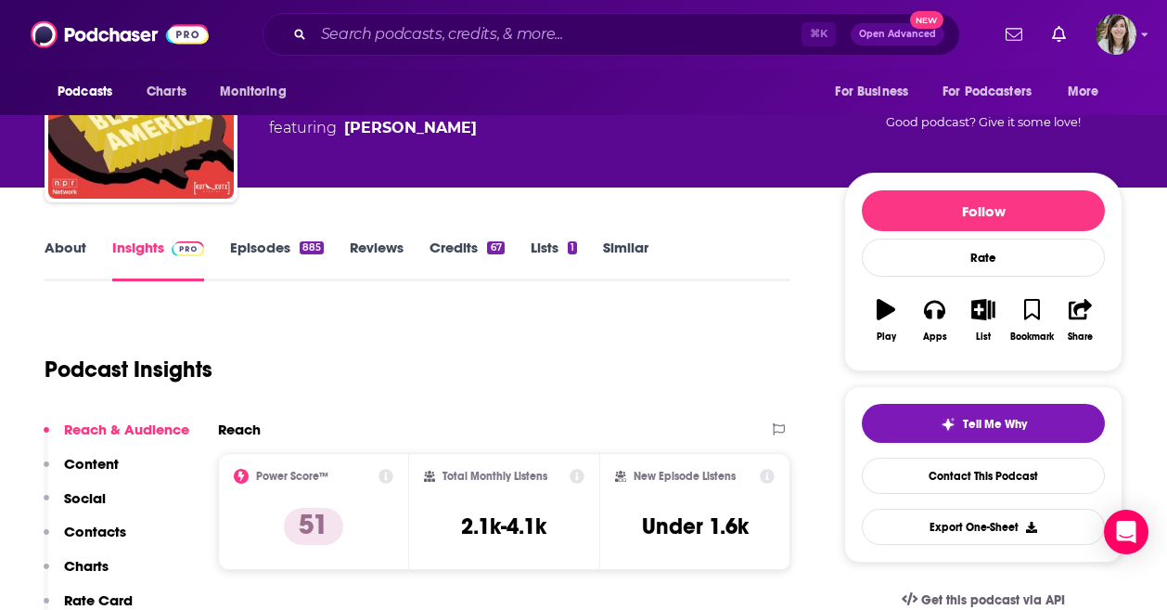
click at [53, 268] on link "About" at bounding box center [66, 259] width 42 height 43
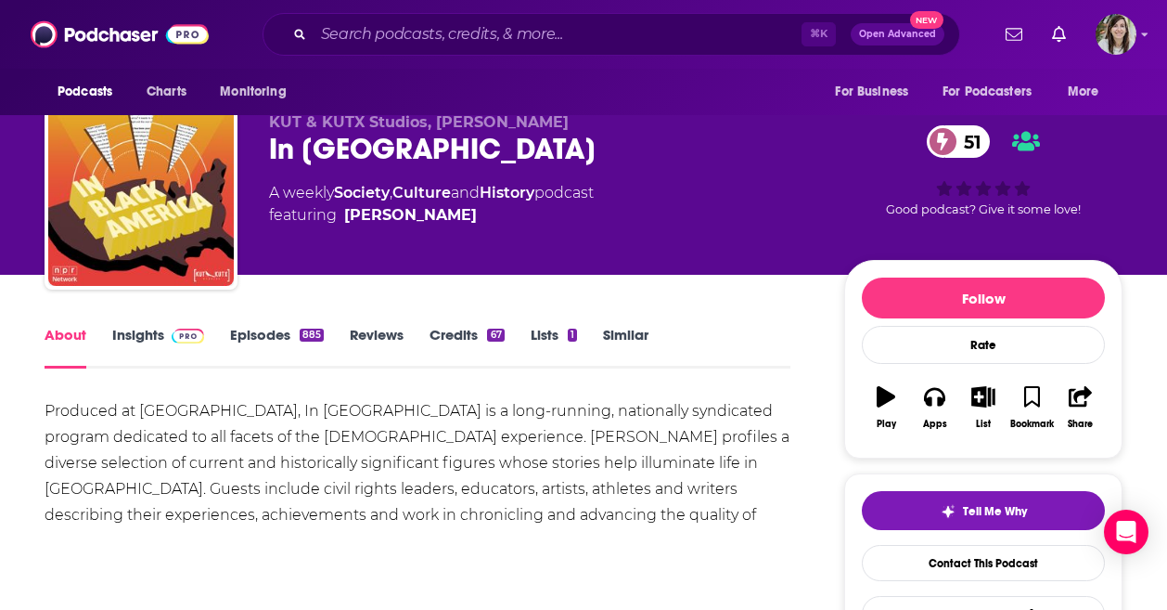
scroll to position [53, 0]
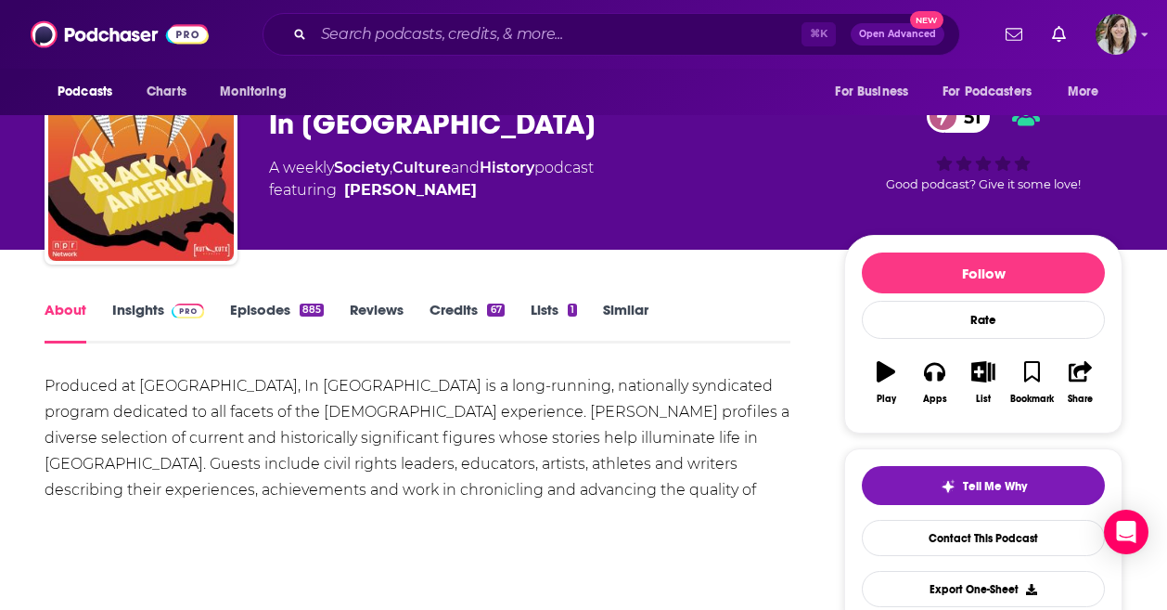
click at [610, 309] on link "Similar" at bounding box center [625, 322] width 45 height 43
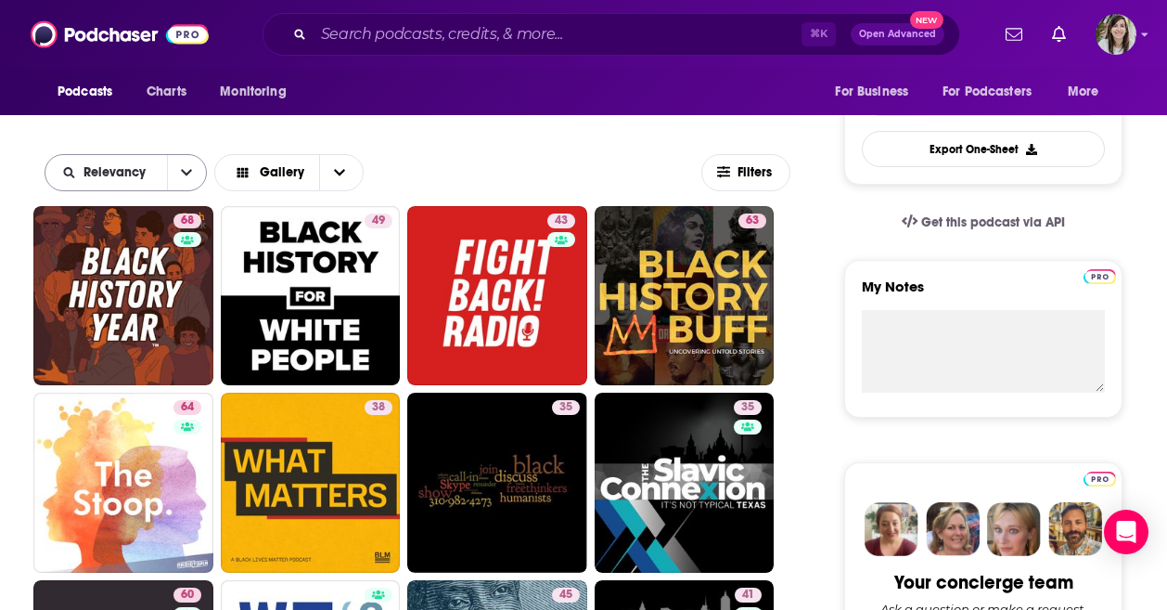
scroll to position [479, 0]
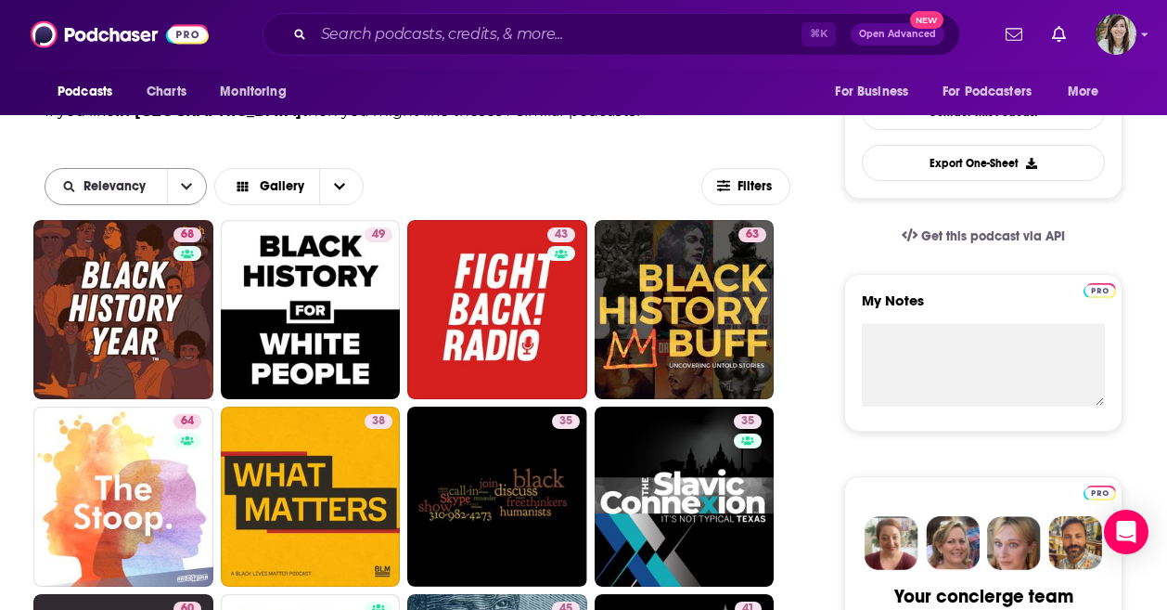
click at [182, 187] on icon "open menu" at bounding box center [186, 186] width 11 height 13
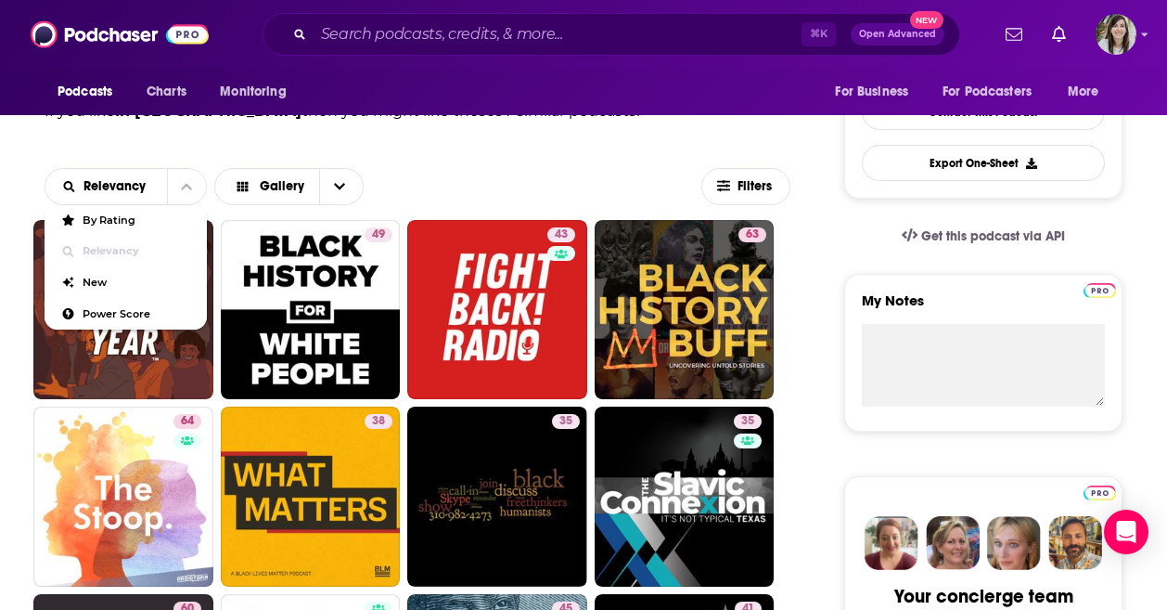
click at [411, 154] on div "Relevancy By Rating Relevancy New Power Score Gallery Filters" at bounding box center [418, 186] width 746 height 67
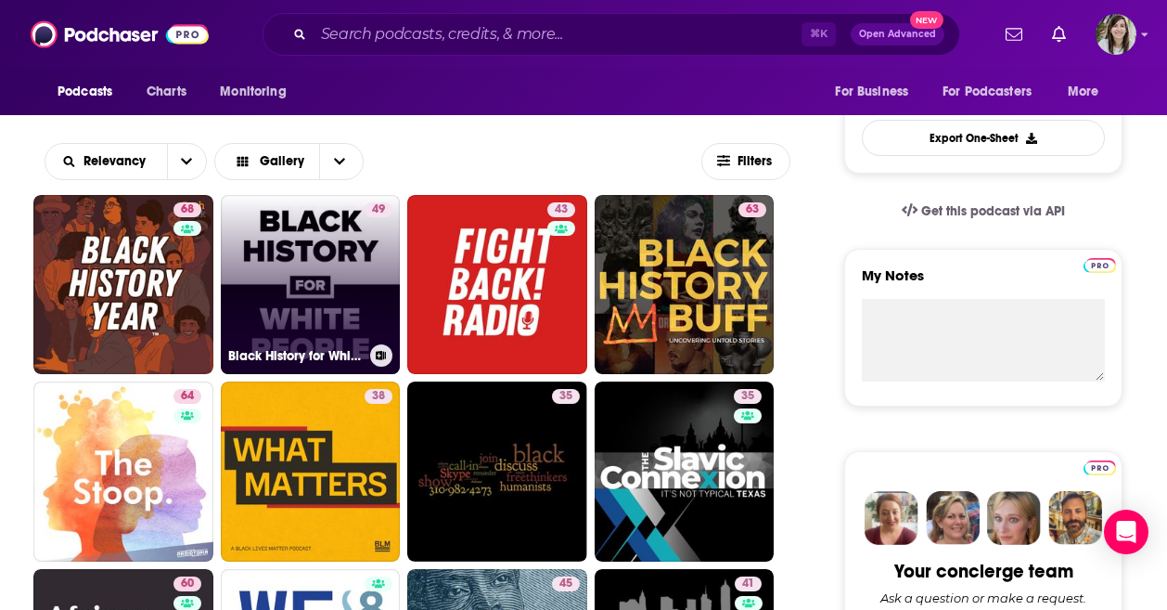
scroll to position [508, 0]
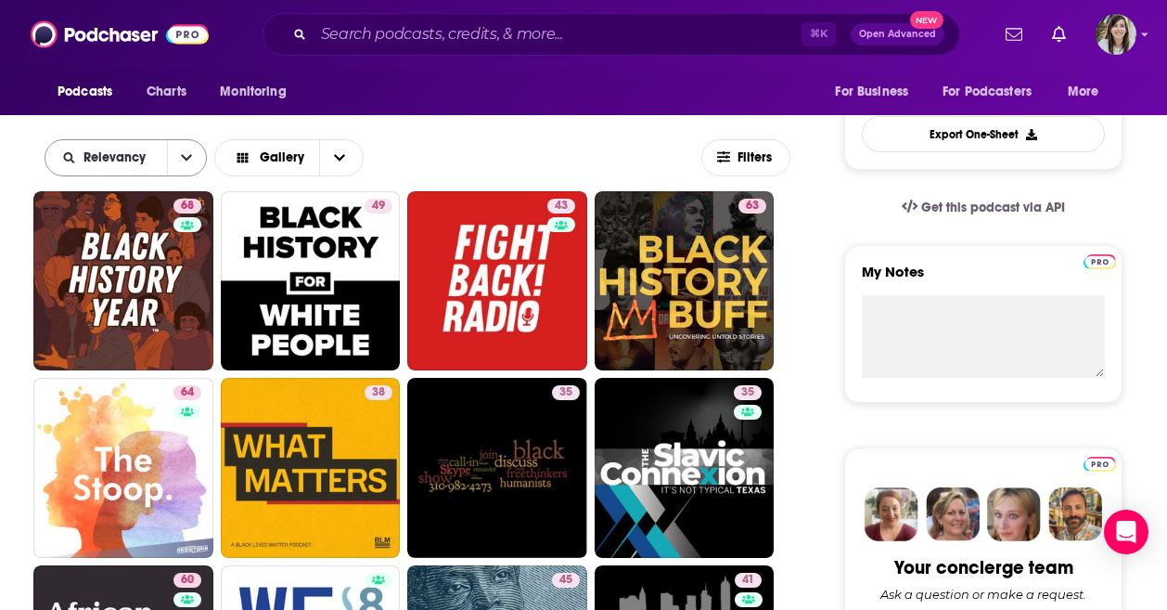
click at [183, 157] on icon "open menu" at bounding box center [186, 157] width 11 height 6
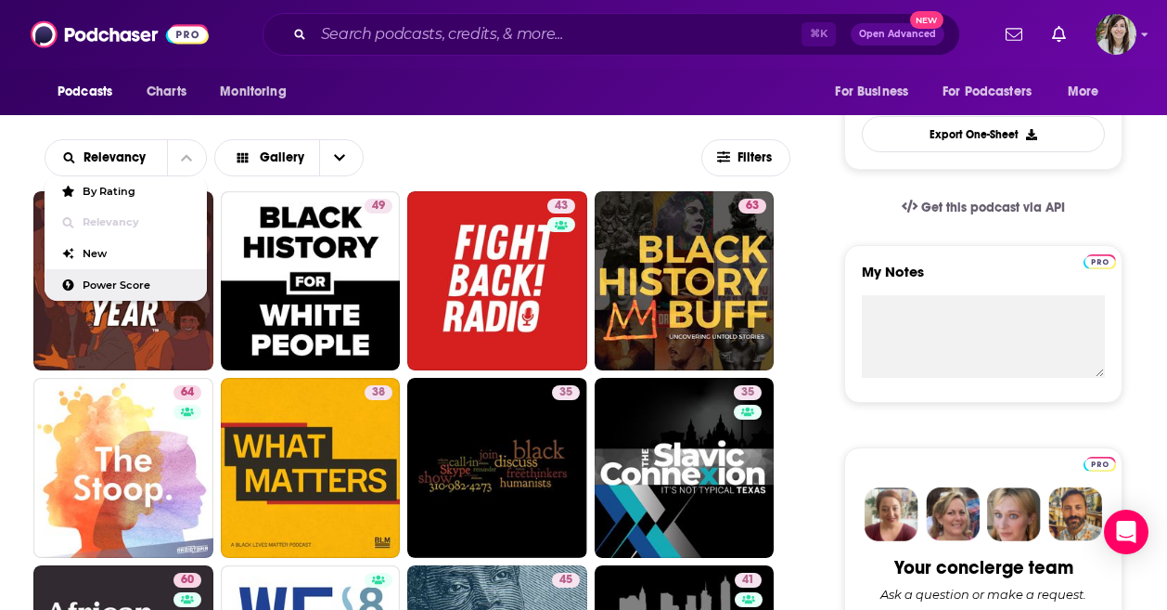
click at [125, 286] on span "Power Score" at bounding box center [137, 285] width 109 height 10
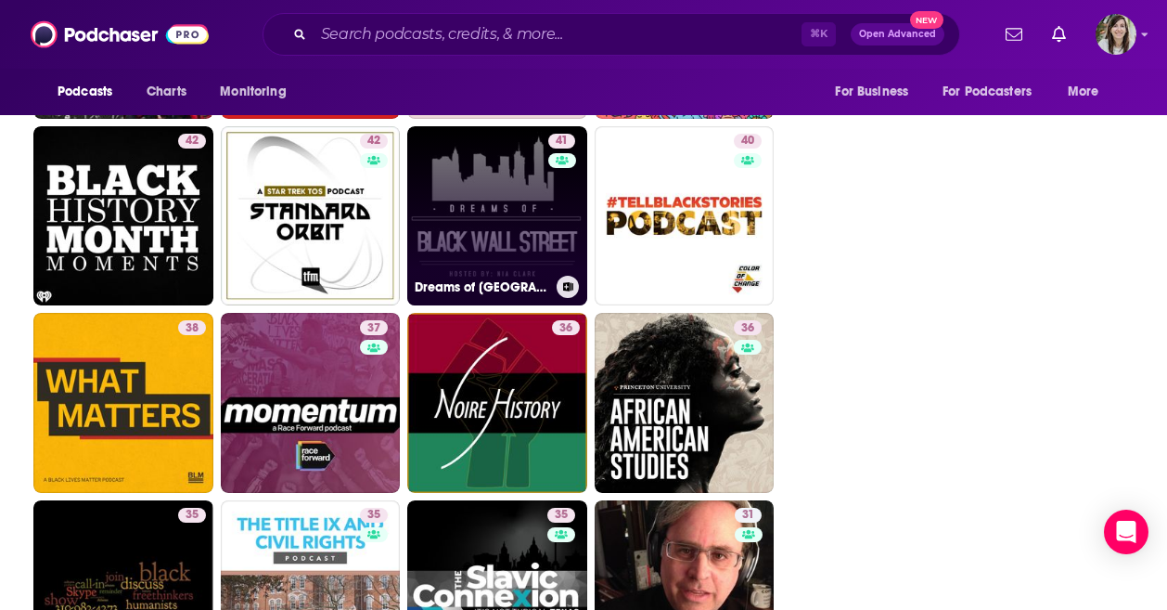
scroll to position [2633, 0]
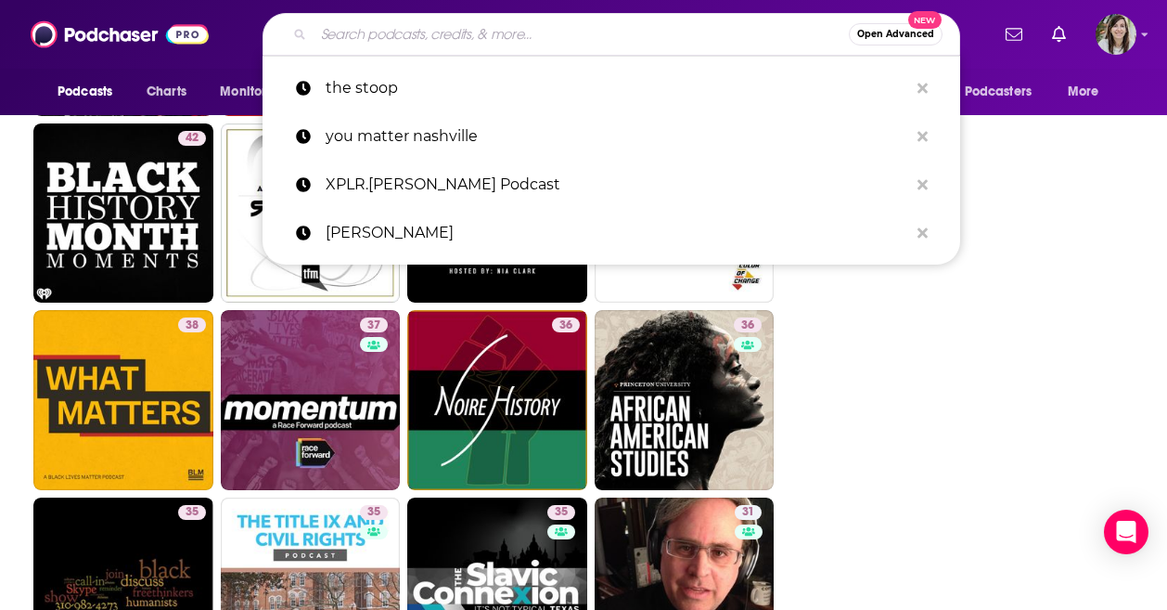
click at [543, 37] on input "Search podcasts, credits, & more..." at bounding box center [581, 34] width 535 height 30
paste input "Commons for Justice Podcast"
type input "Commons for Justice Podcast"
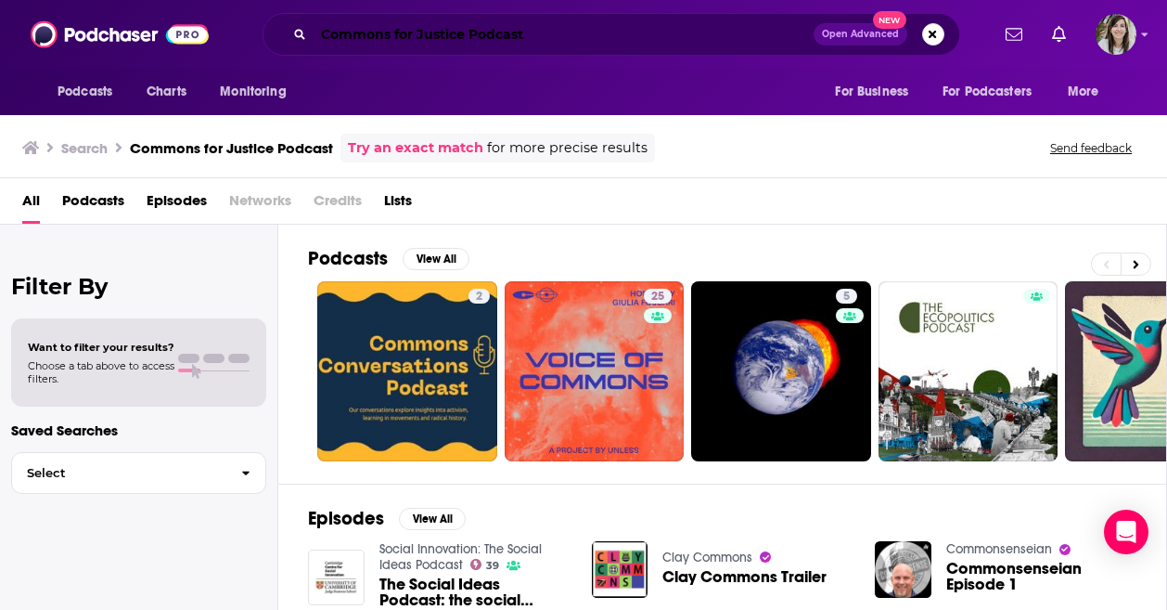
click at [402, 32] on input "Commons for Justice Podcast" at bounding box center [564, 34] width 500 height 30
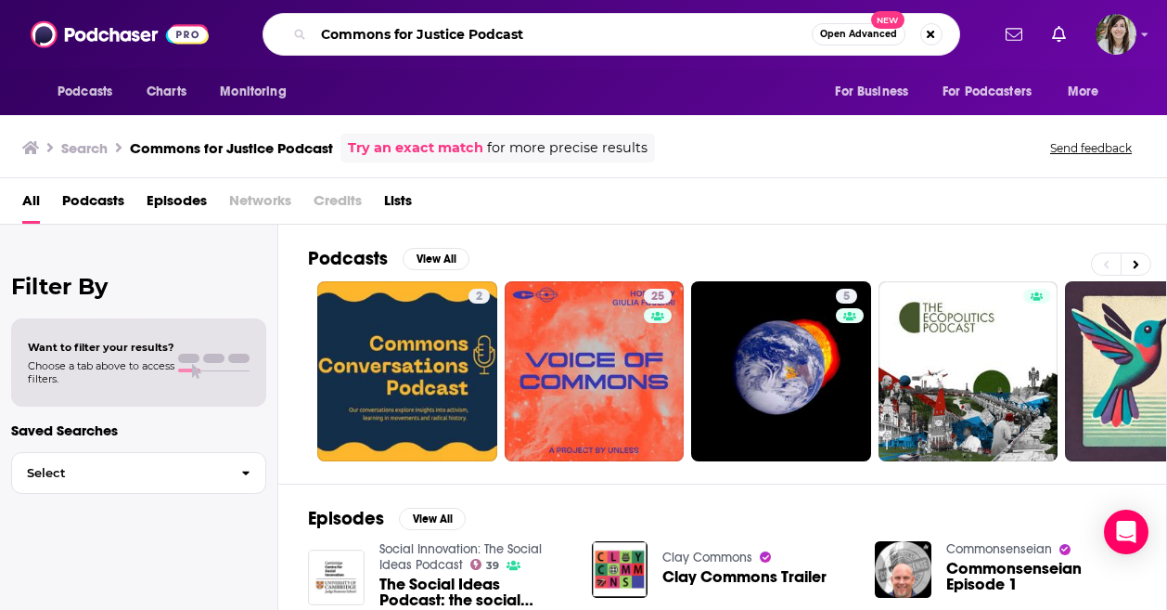
click at [402, 32] on input "Commons for Justice Podcast" at bounding box center [563, 34] width 498 height 30
paste input "Urban Roots"
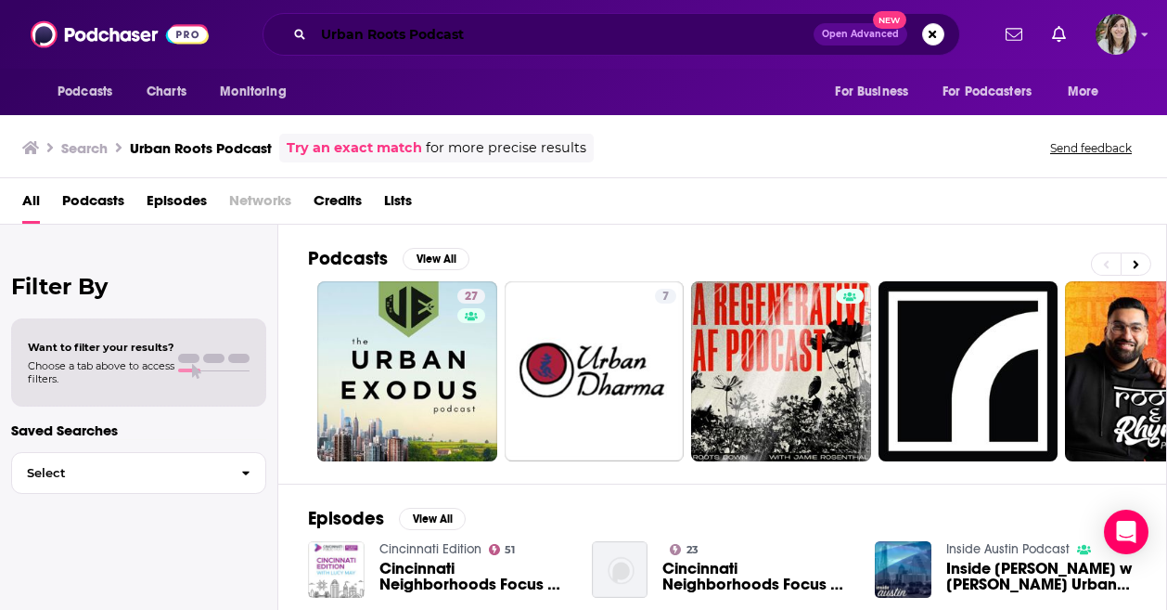
click at [511, 25] on input "Urban Roots Podcast" at bounding box center [564, 34] width 500 height 30
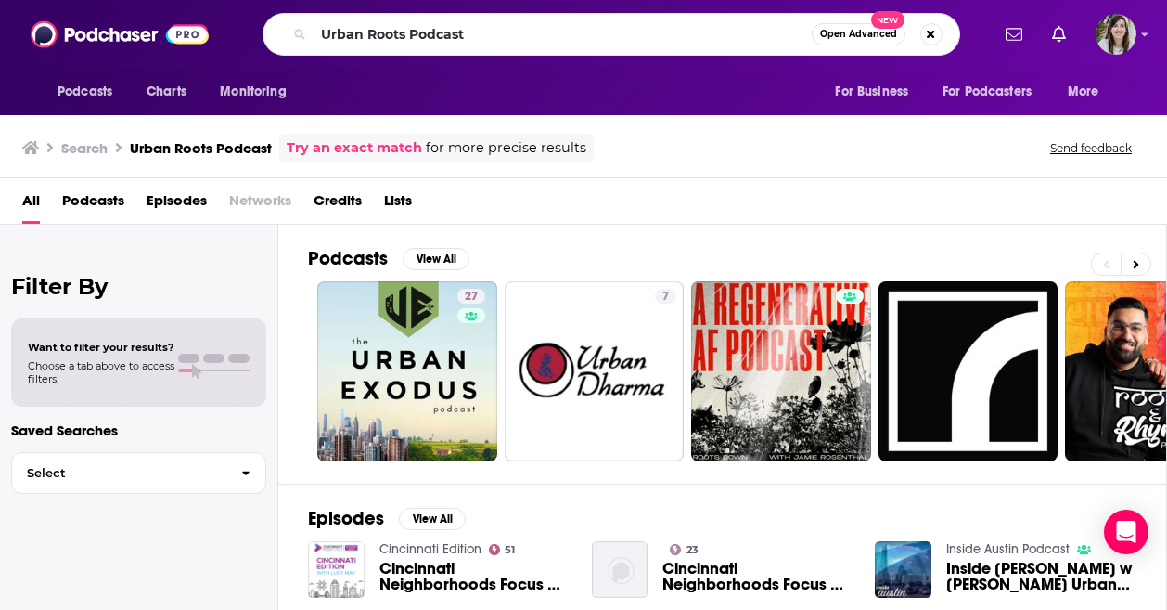
click at [558, 73] on div "Podcasts Charts Monitoring For Business For Podcasters More" at bounding box center [583, 92] width 1167 height 46
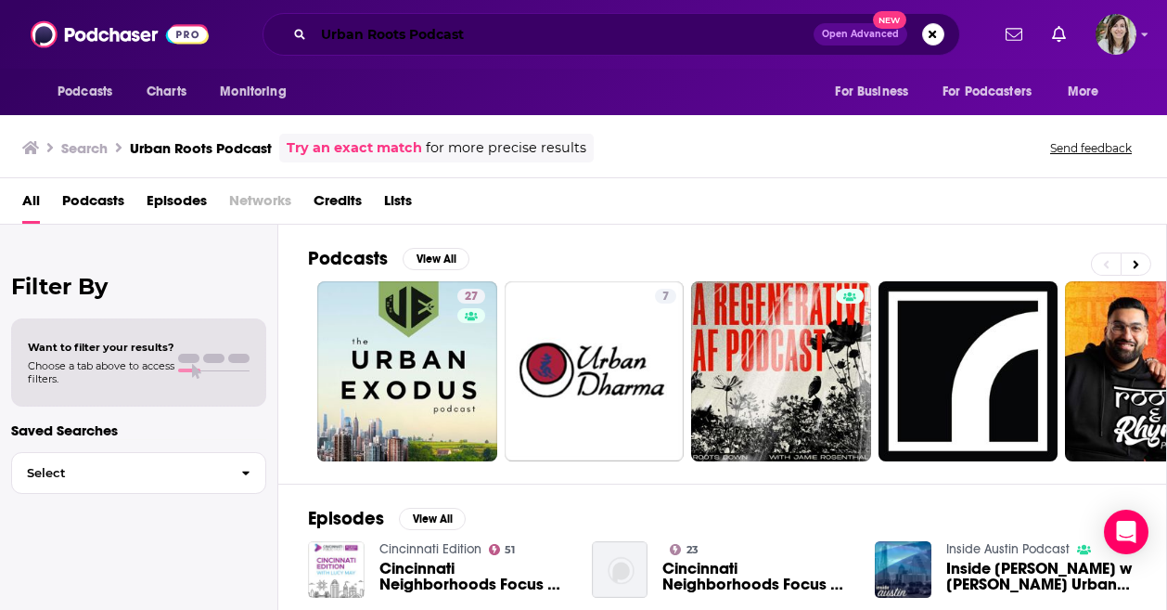
click at [536, 43] on input "Urban Roots Podcast" at bounding box center [564, 34] width 500 height 30
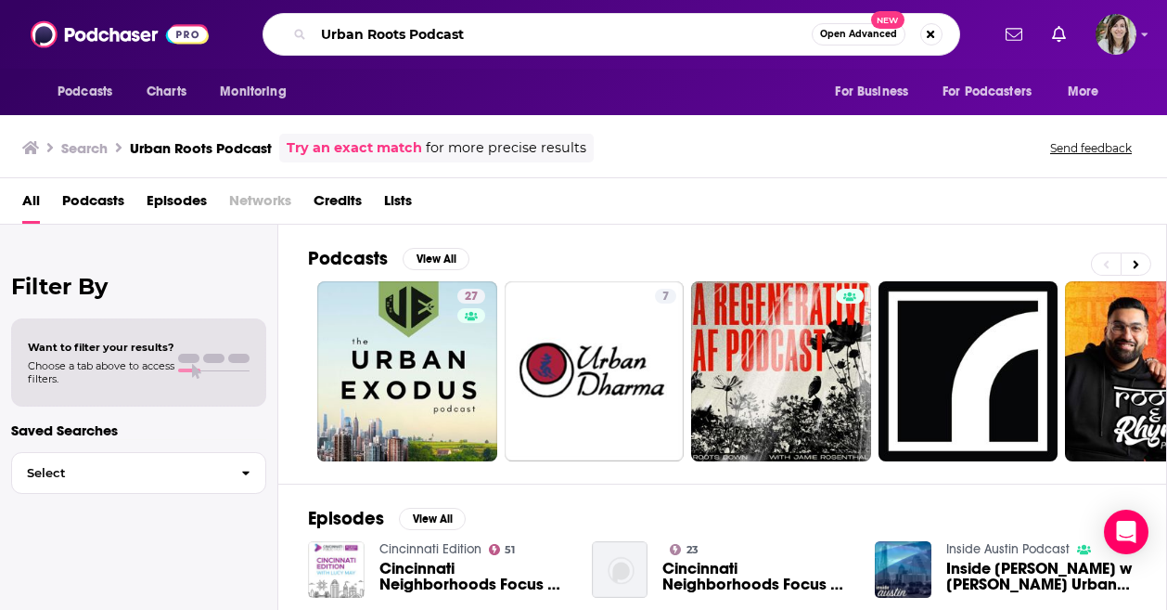
click at [536, 43] on input "Urban Roots Podcast" at bounding box center [563, 34] width 498 height 30
type input "brave little state"
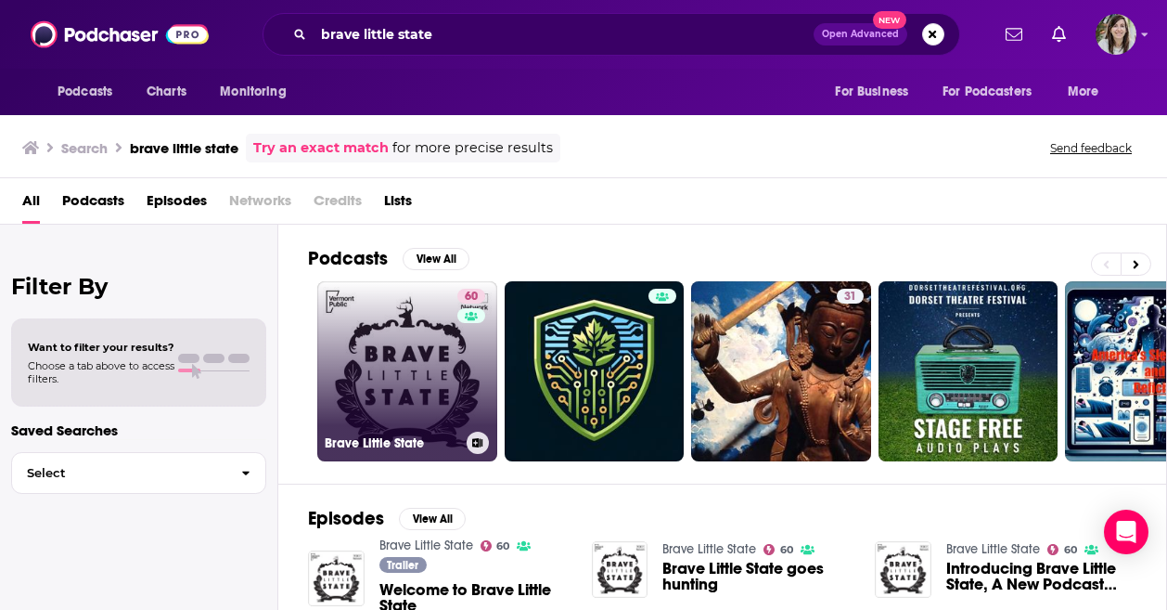
click at [393, 401] on link "60 Brave Little State" at bounding box center [407, 371] width 180 height 180
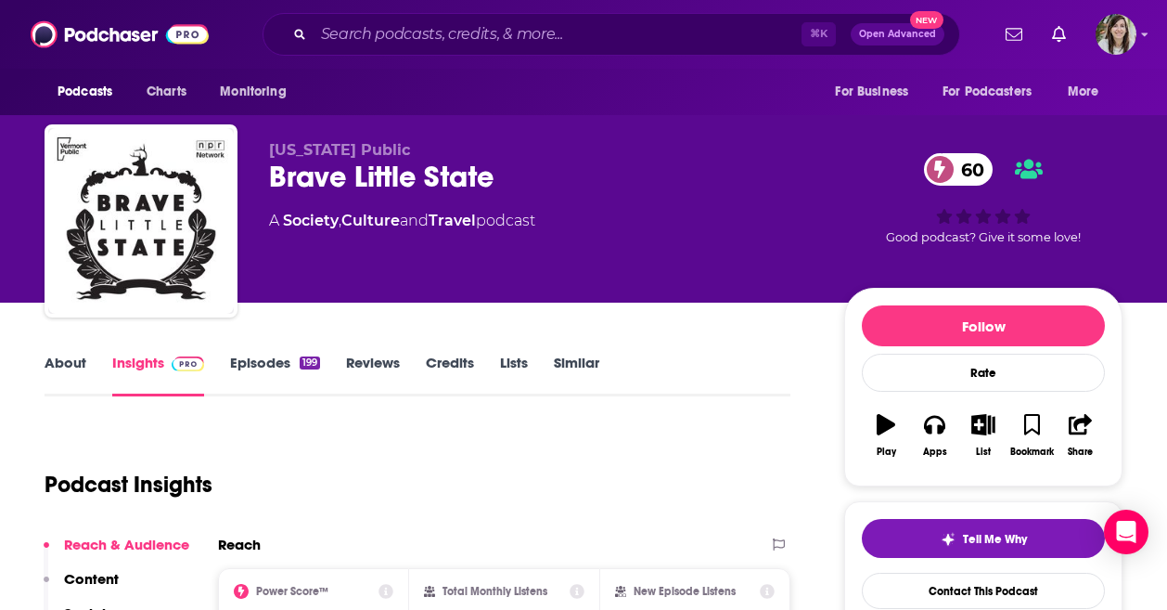
click at [79, 379] on link "About" at bounding box center [66, 375] width 42 height 43
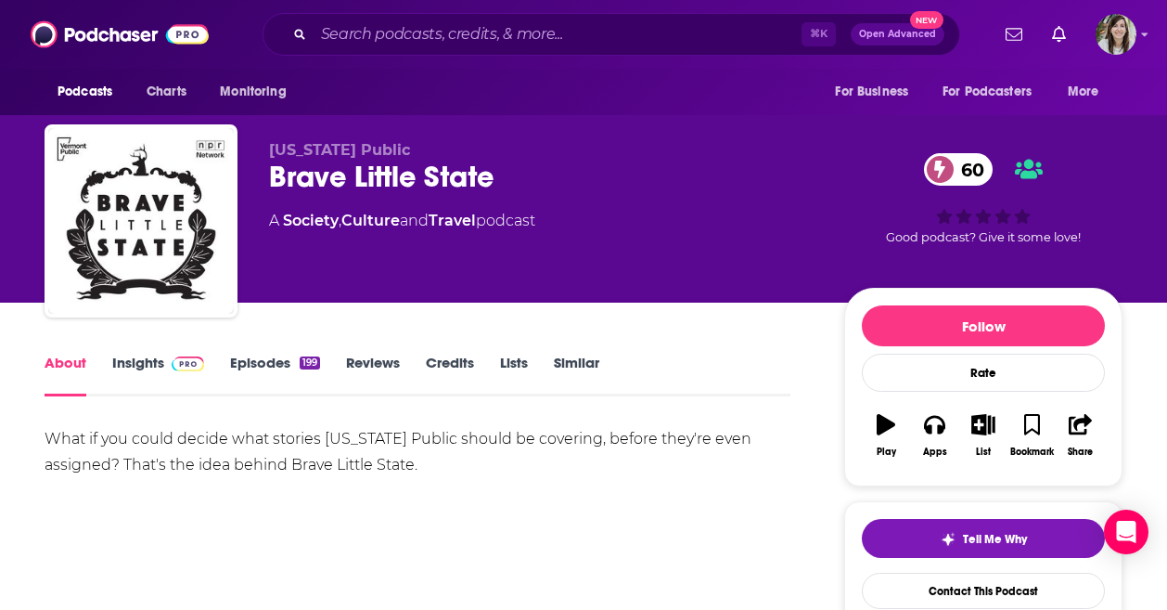
click at [469, 54] on div "⌘ K Open Advanced New" at bounding box center [612, 34] width 698 height 43
click at [466, 45] on input "Search podcasts, credits, & more..." at bounding box center [558, 34] width 488 height 30
paste input "Black & Published"
type input "Black & Published"
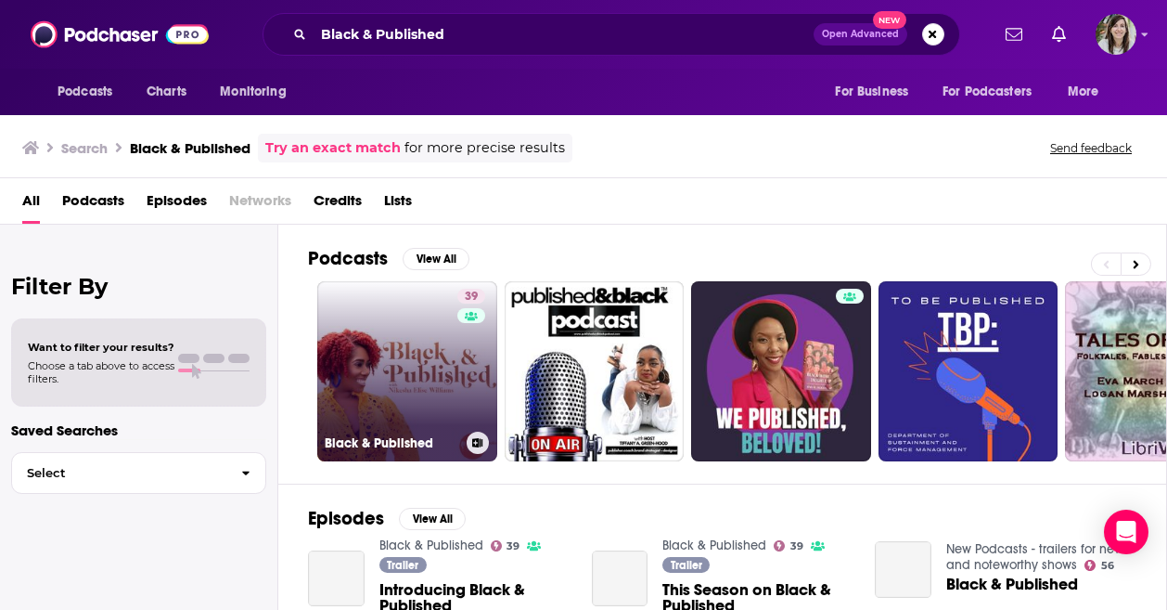
click at [450, 400] on link "39 Black & Published" at bounding box center [407, 371] width 180 height 180
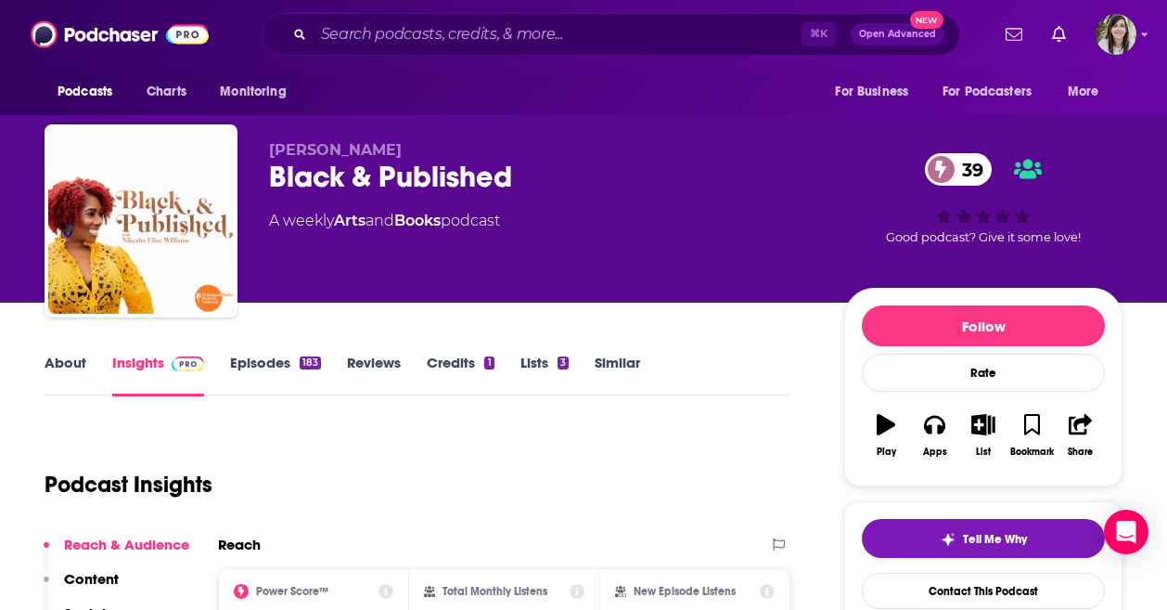
click at [78, 352] on div "About Insights Episodes 183 Reviews Credits 1 Lists 3 Similar" at bounding box center [418, 373] width 746 height 45
click at [76, 361] on link "About" at bounding box center [66, 375] width 42 height 43
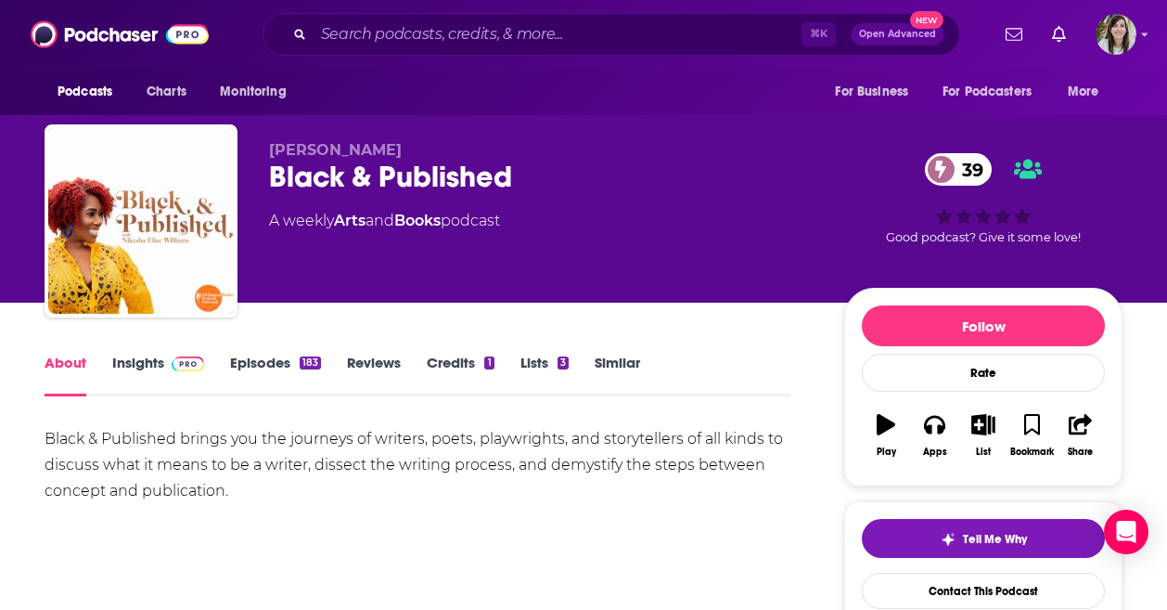
click at [253, 373] on link "Episodes 183" at bounding box center [275, 375] width 91 height 43
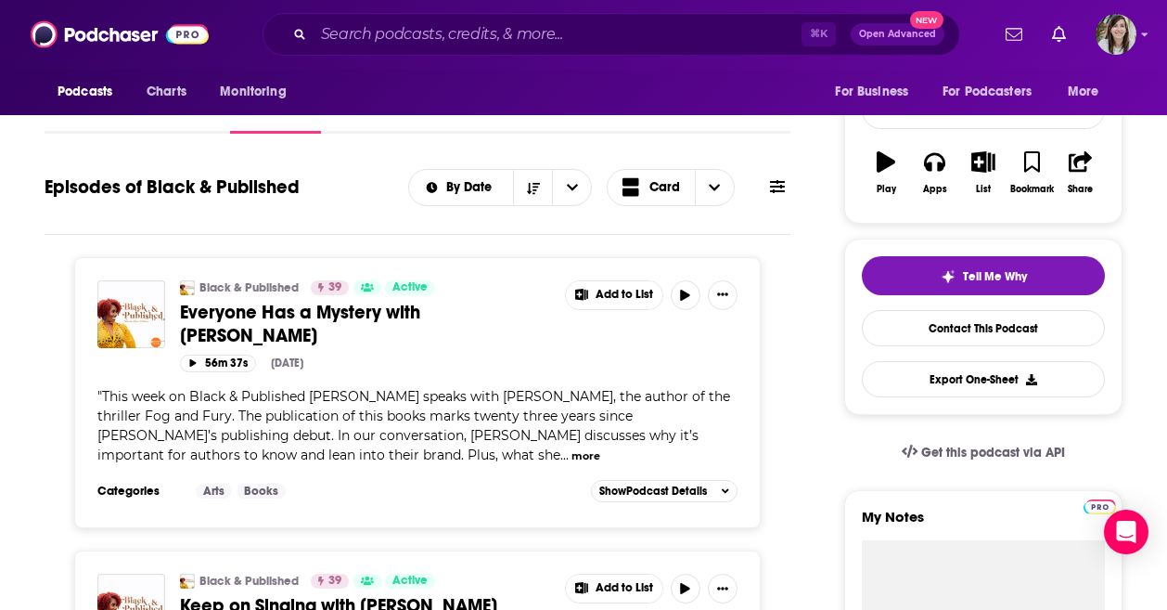
scroll to position [85, 0]
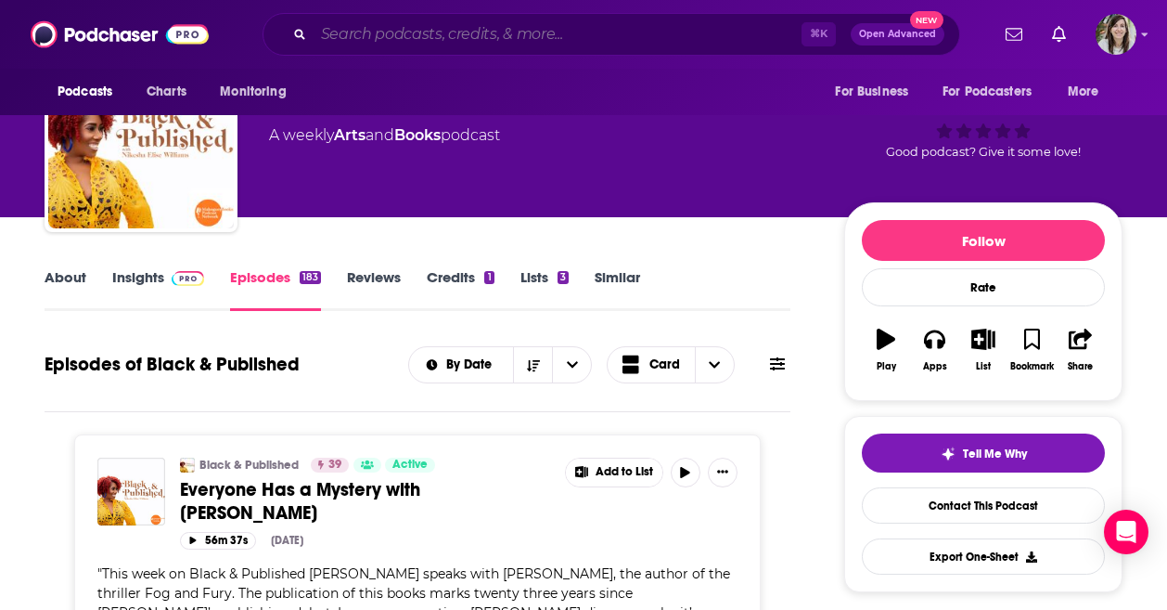
click at [468, 39] on input "Search podcasts, credits, & more..." at bounding box center [558, 34] width 488 height 30
paste input "Black Girl Creative"
type input "Black Girl Creative"
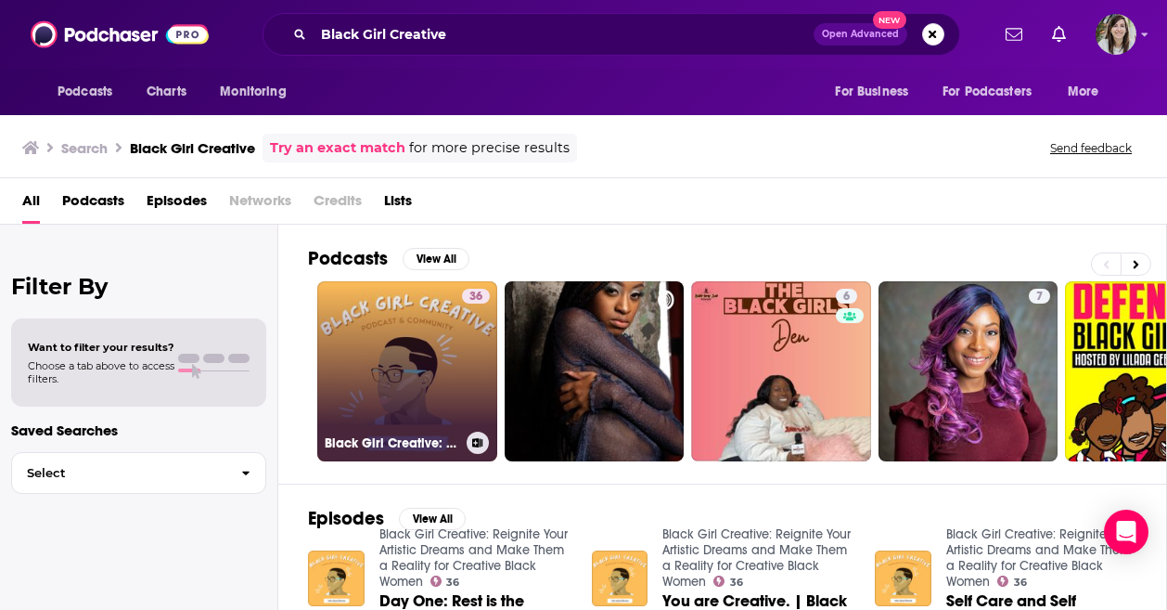
click at [430, 325] on link "36 Black Girl Creative: Reignite Your Artistic Dreams and Make Them a Reality f…" at bounding box center [407, 371] width 180 height 180
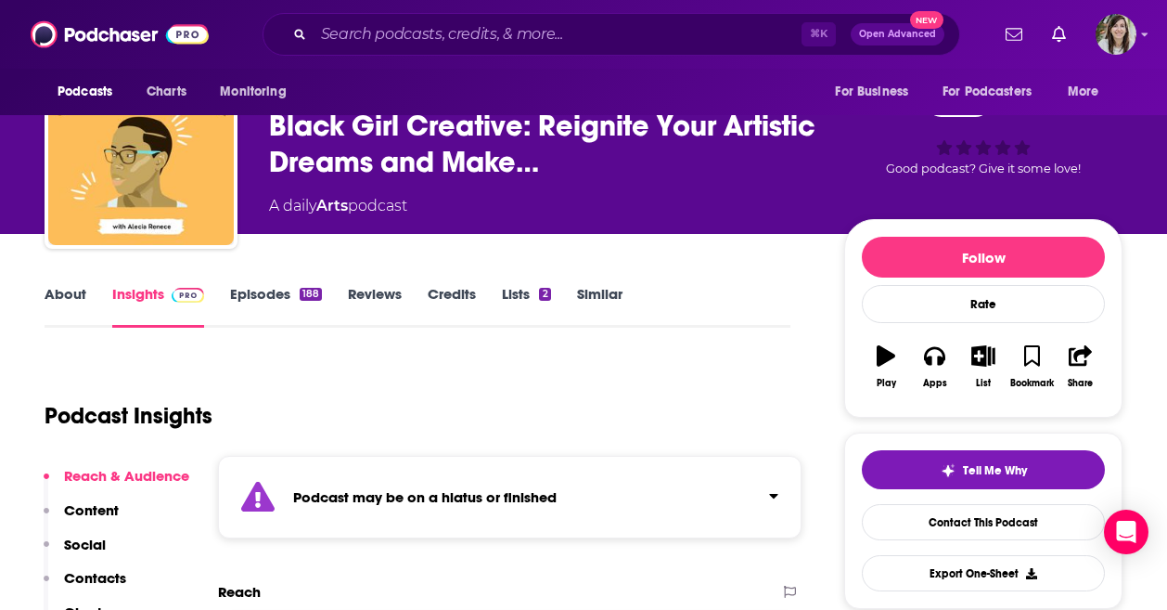
scroll to position [56, 0]
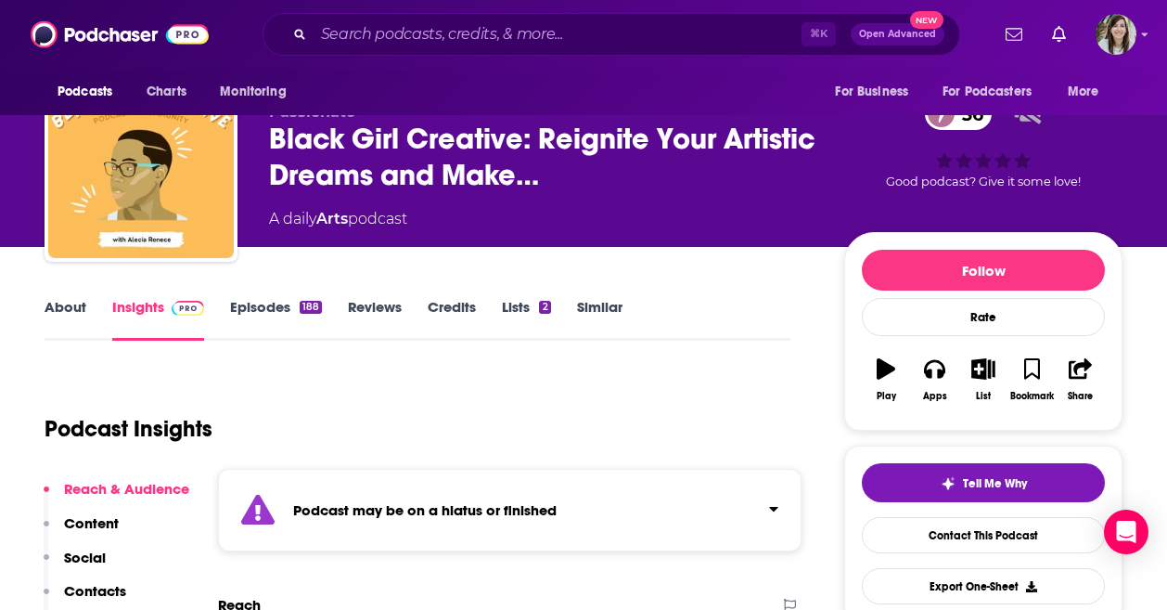
click at [609, 308] on link "Similar" at bounding box center [599, 319] width 45 height 43
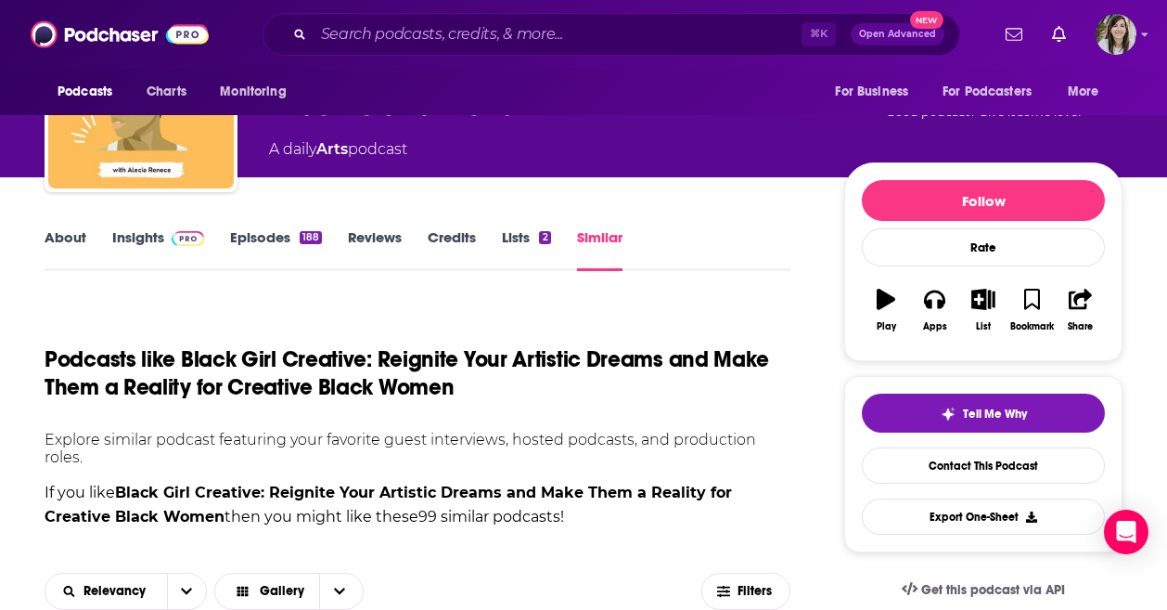
scroll to position [418, 0]
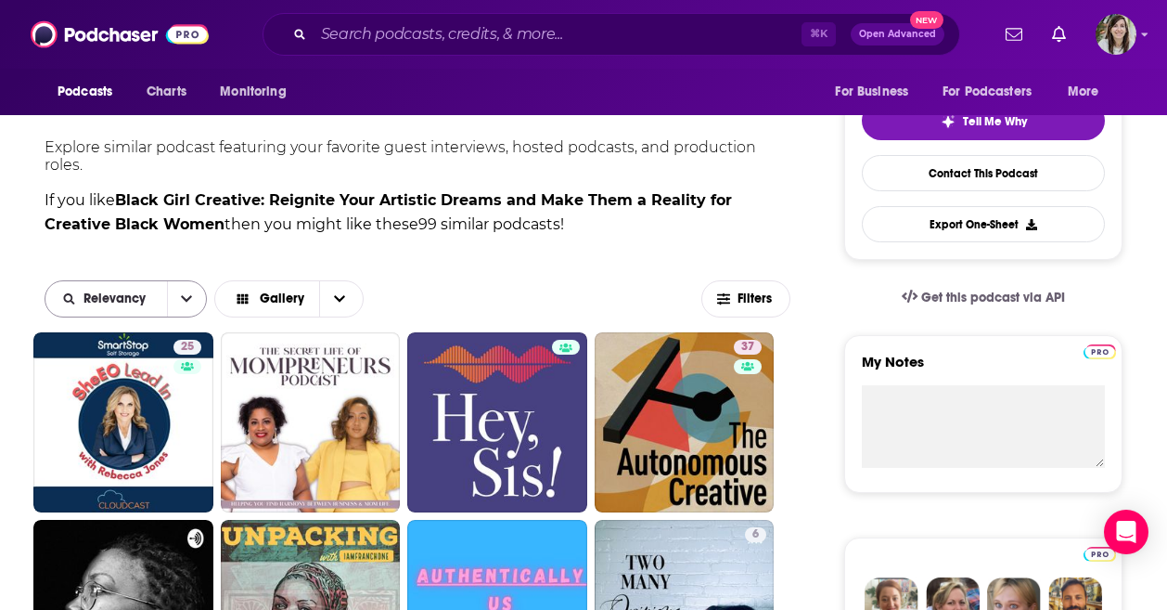
click at [174, 300] on button "open menu" at bounding box center [186, 298] width 39 height 35
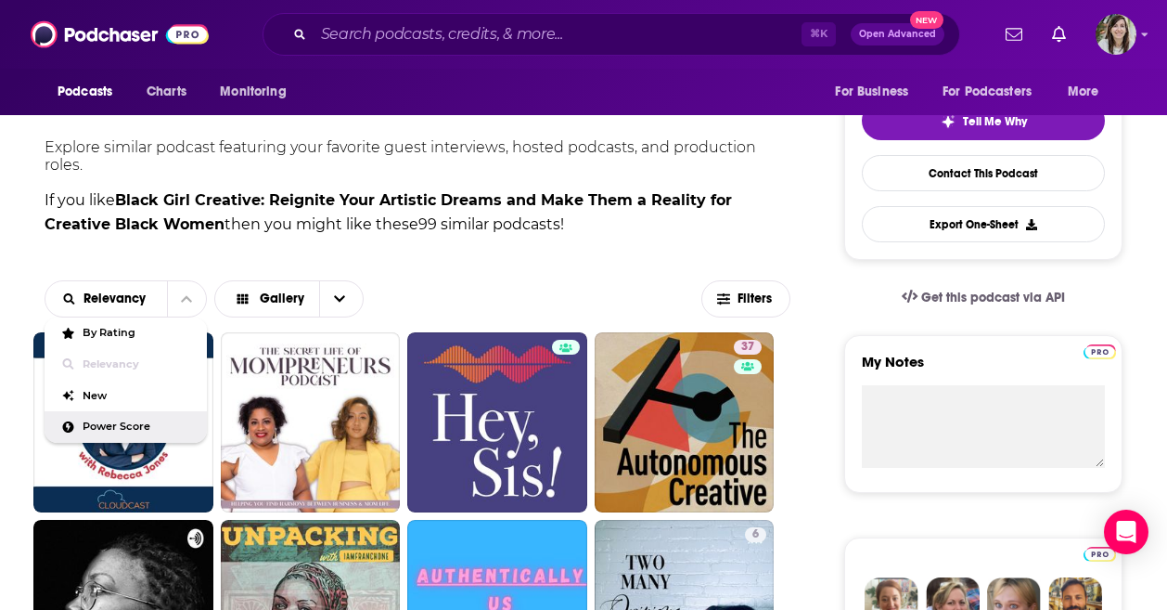
click at [154, 418] on div "Power Score" at bounding box center [126, 427] width 162 height 32
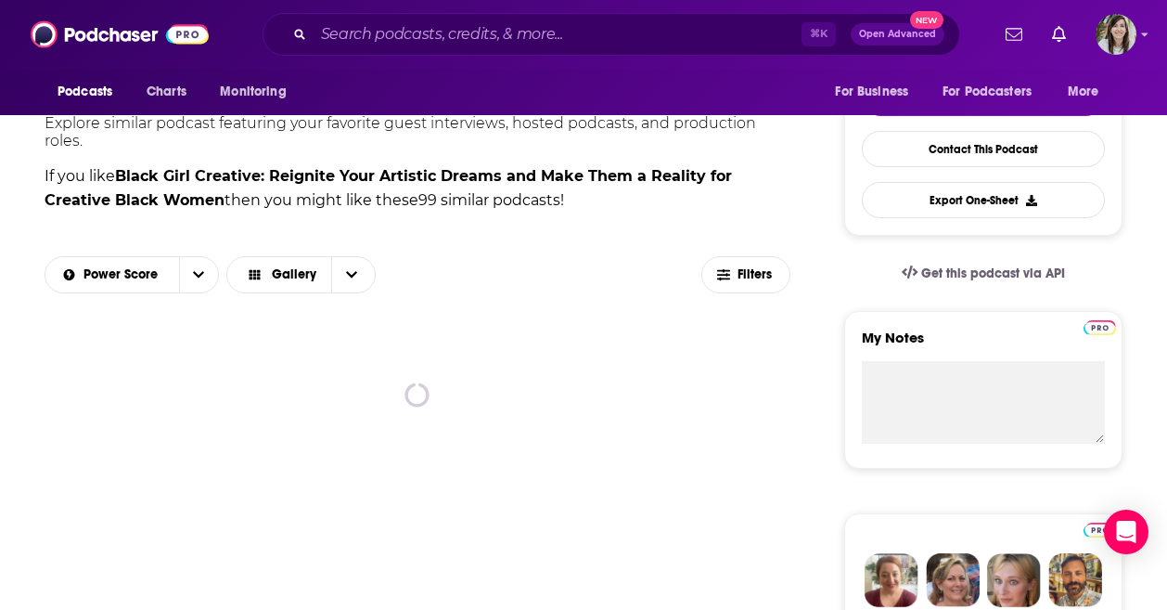
scroll to position [451, 0]
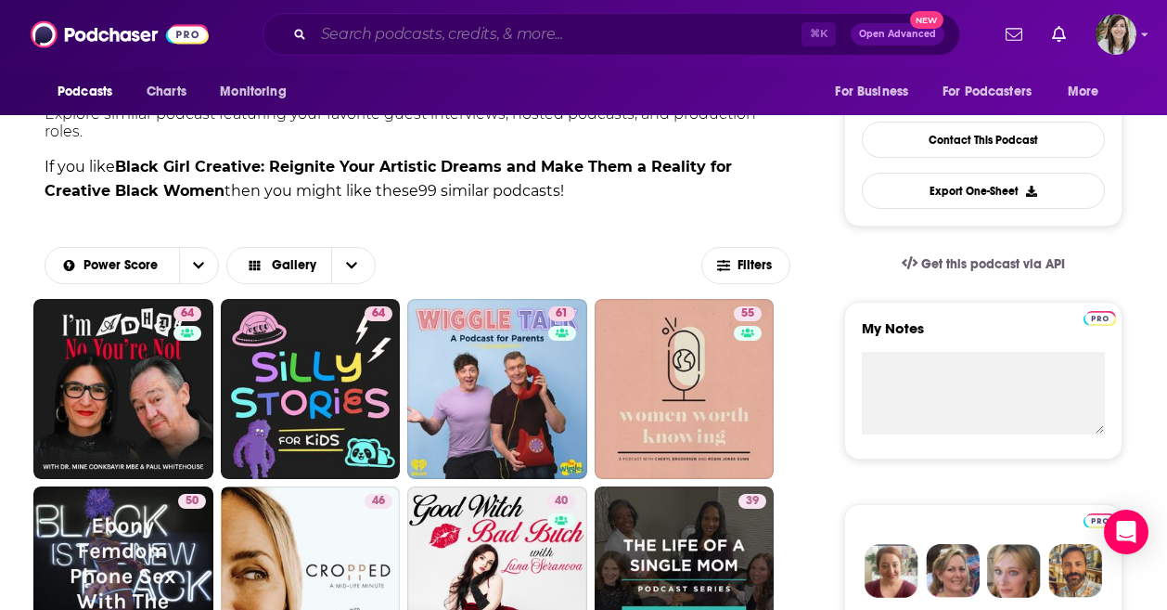
click at [604, 40] on input "Search podcasts, credits, & more..." at bounding box center [558, 34] width 488 height 30
paste input "Flyest Fables"
type input "Flyest Fables"
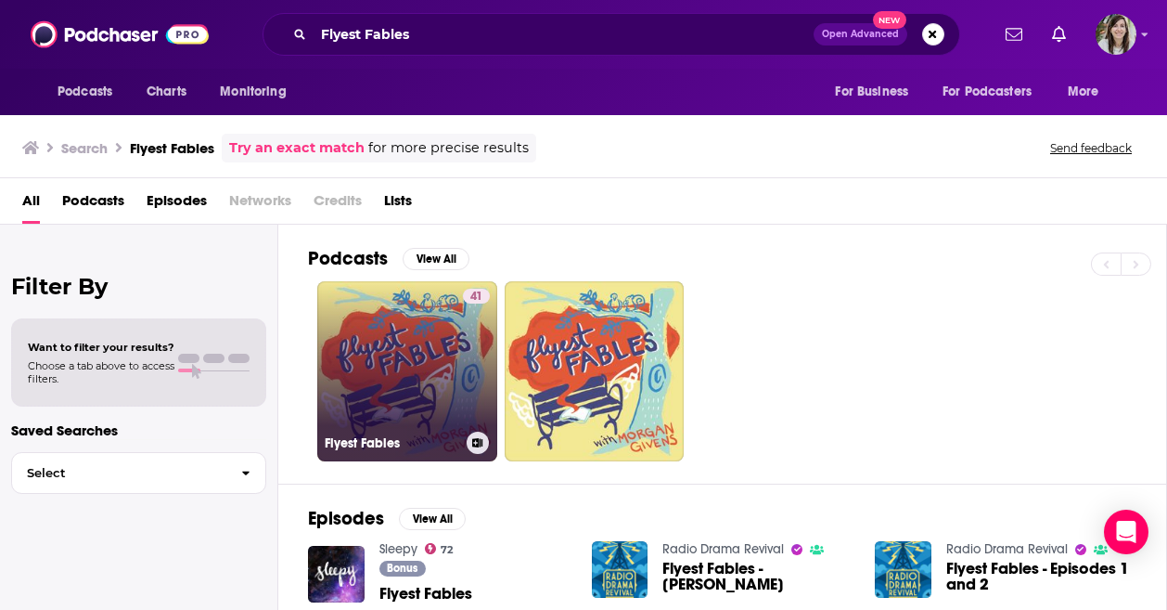
click at [418, 371] on link "41 Flyest Fables" at bounding box center [407, 371] width 180 height 180
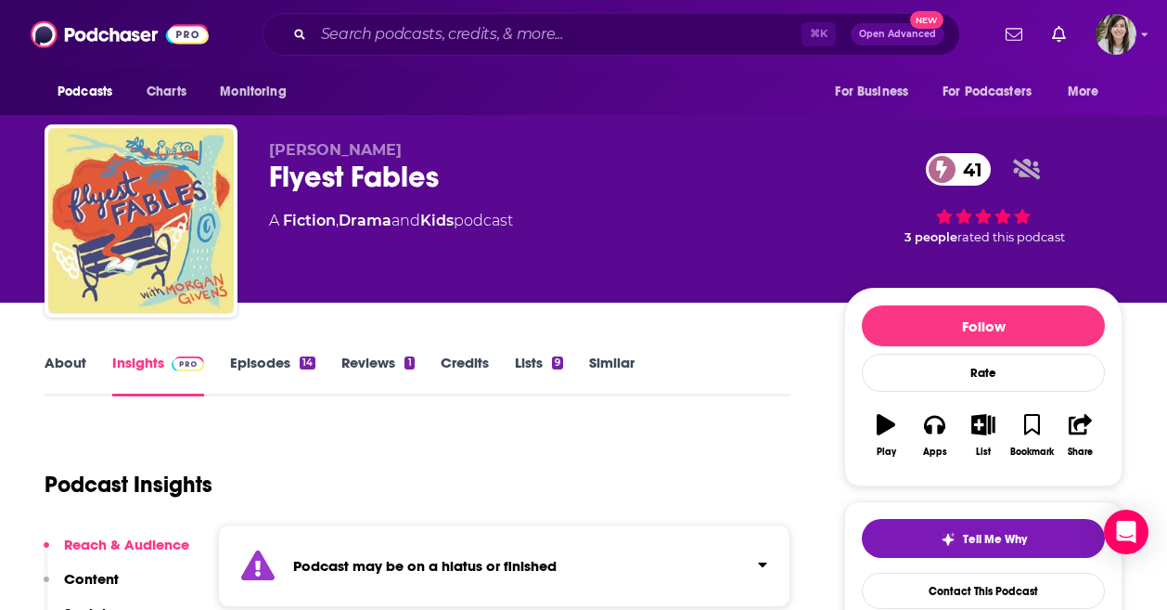
click at [47, 367] on link "About" at bounding box center [66, 375] width 42 height 43
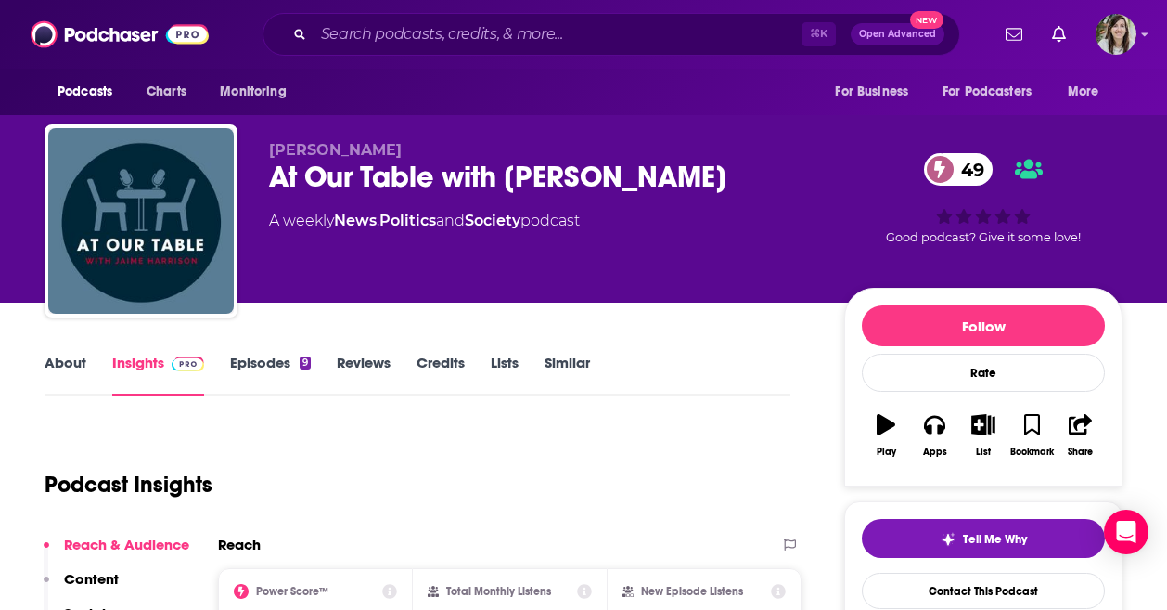
scroll to position [131, 0]
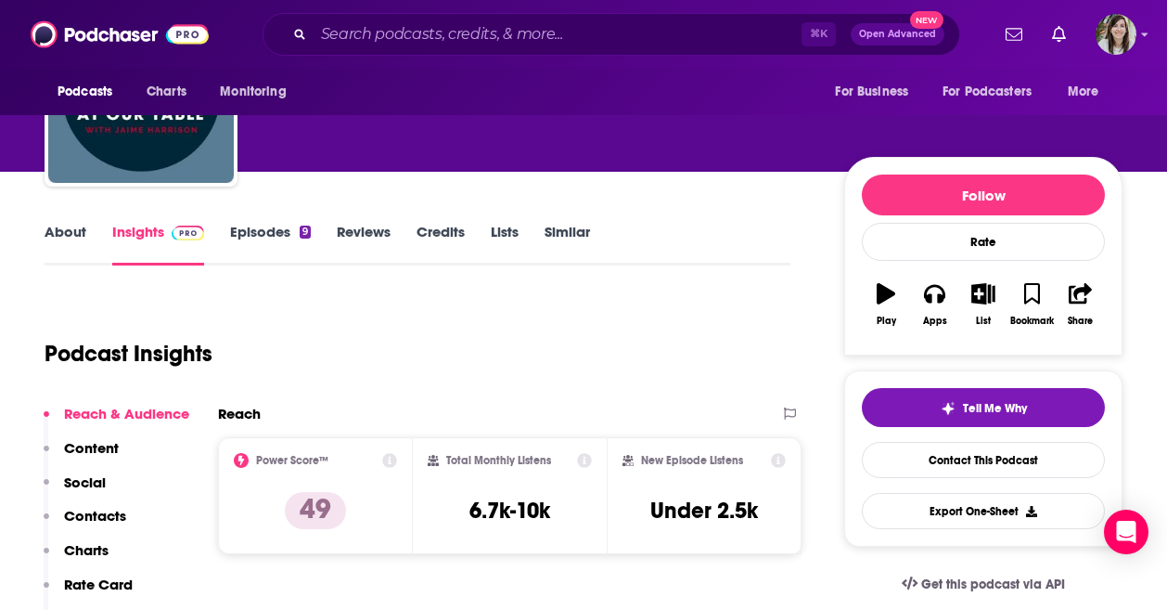
click at [81, 242] on link "About" at bounding box center [66, 244] width 42 height 43
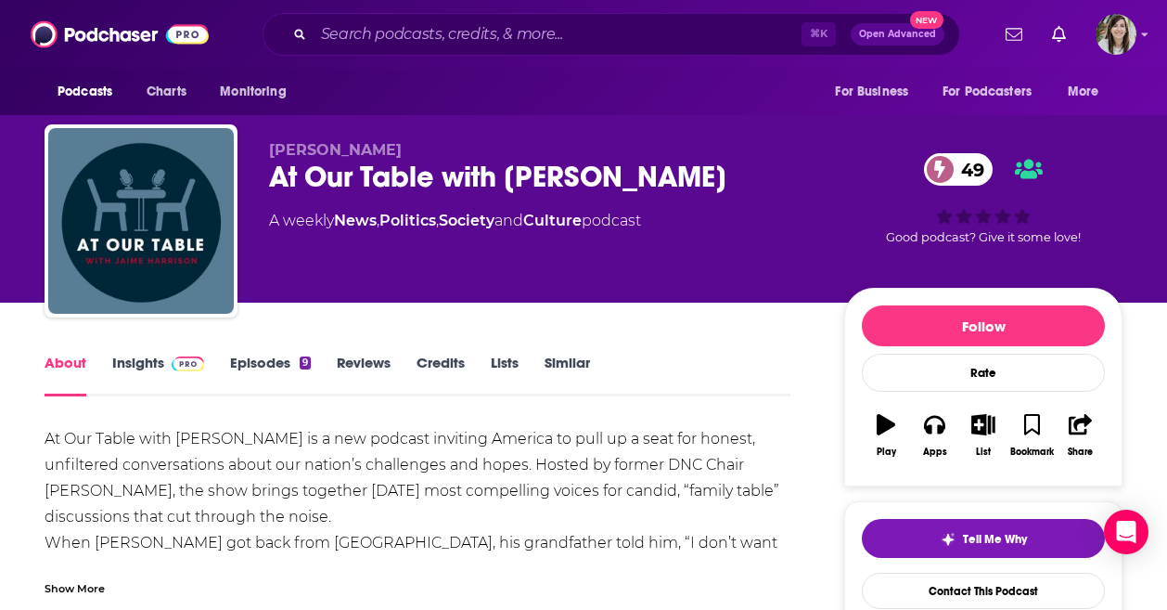
scroll to position [34, 0]
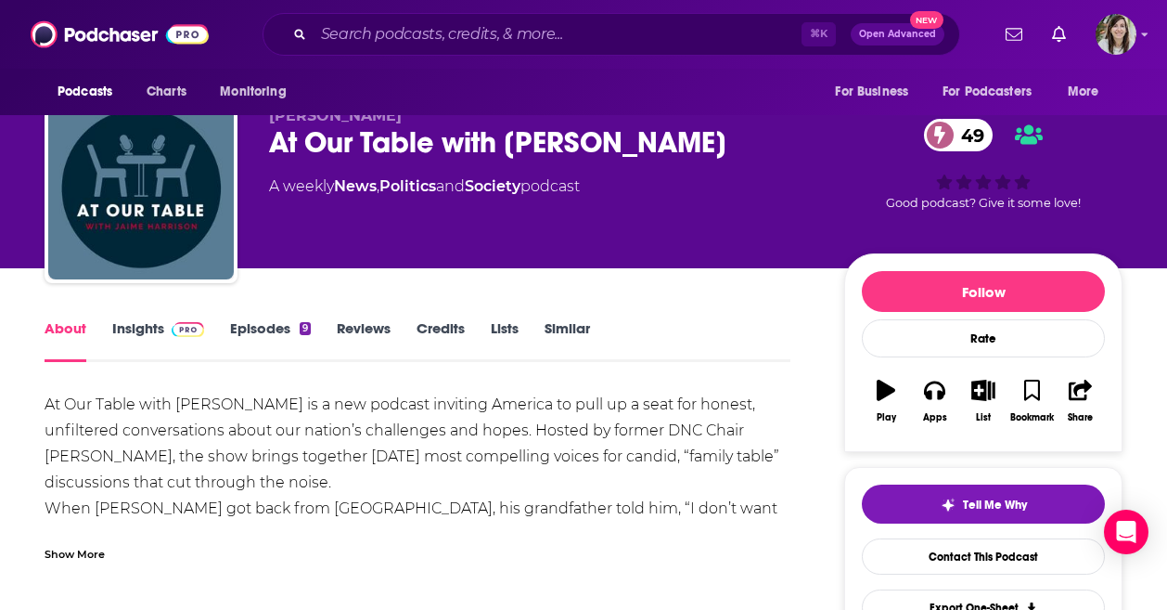
click at [259, 330] on link "Episodes 9" at bounding box center [270, 340] width 81 height 43
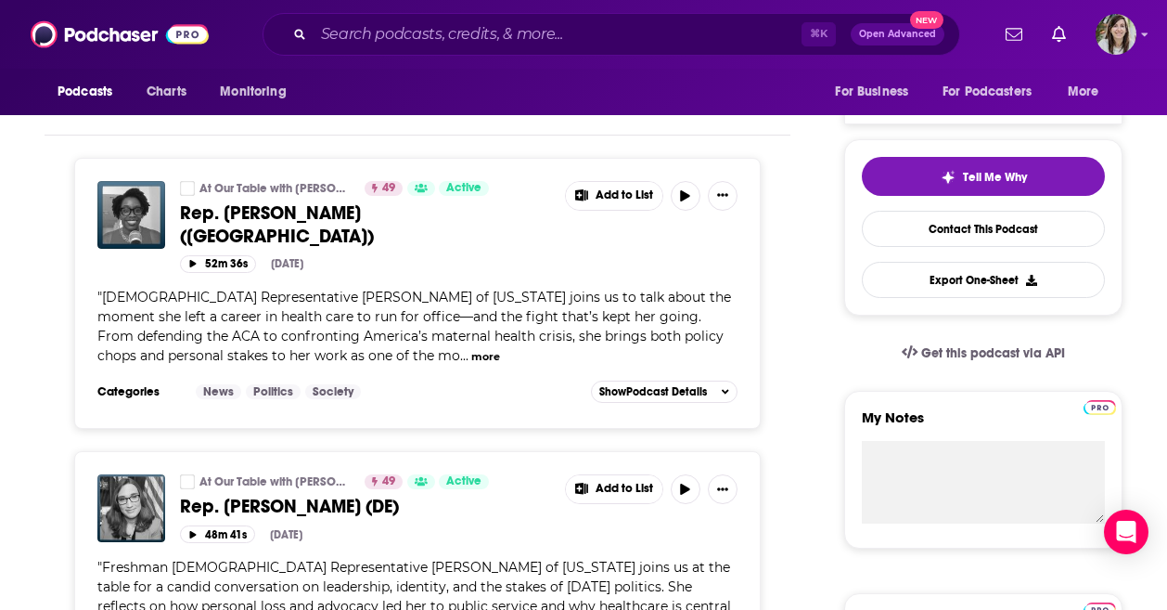
scroll to position [417, 0]
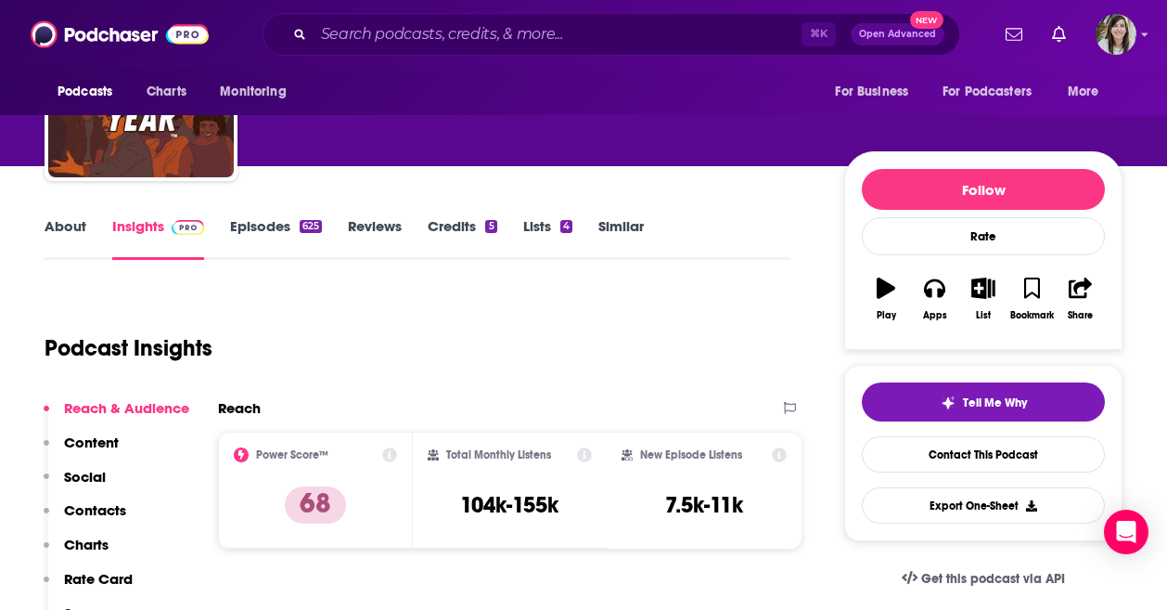
scroll to position [70, 0]
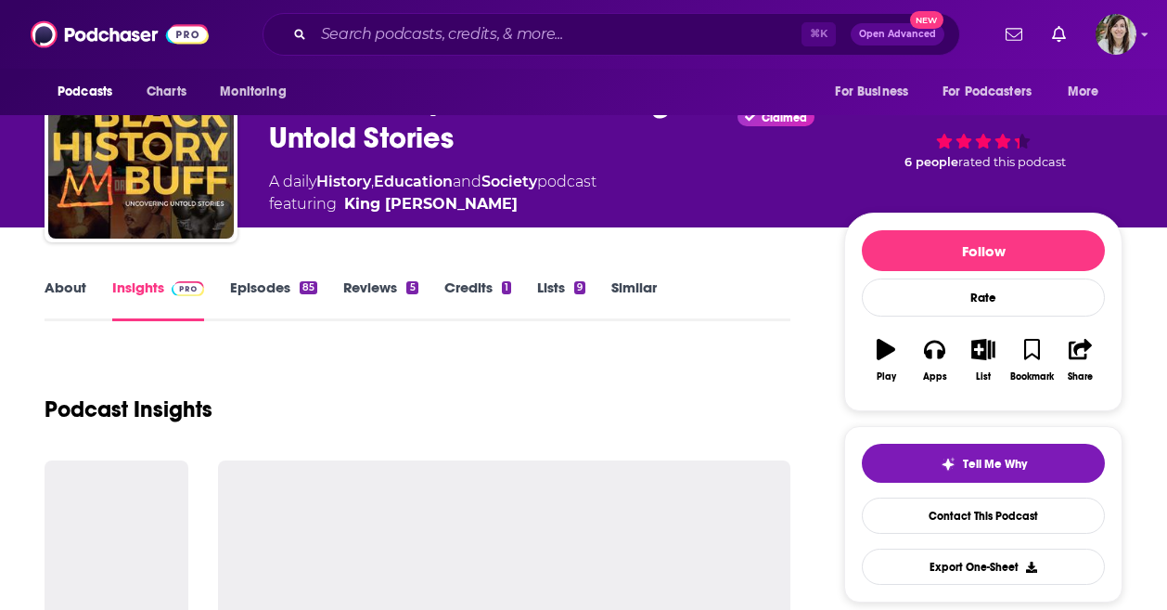
scroll to position [137, 0]
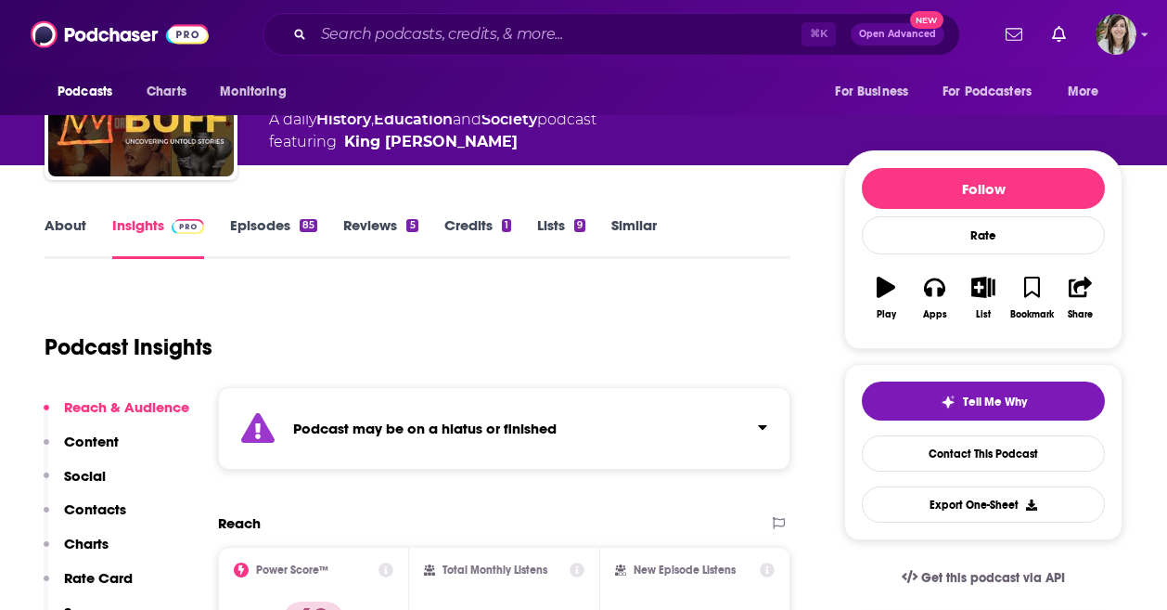
click at [277, 239] on link "Episodes 85" at bounding box center [273, 237] width 87 height 43
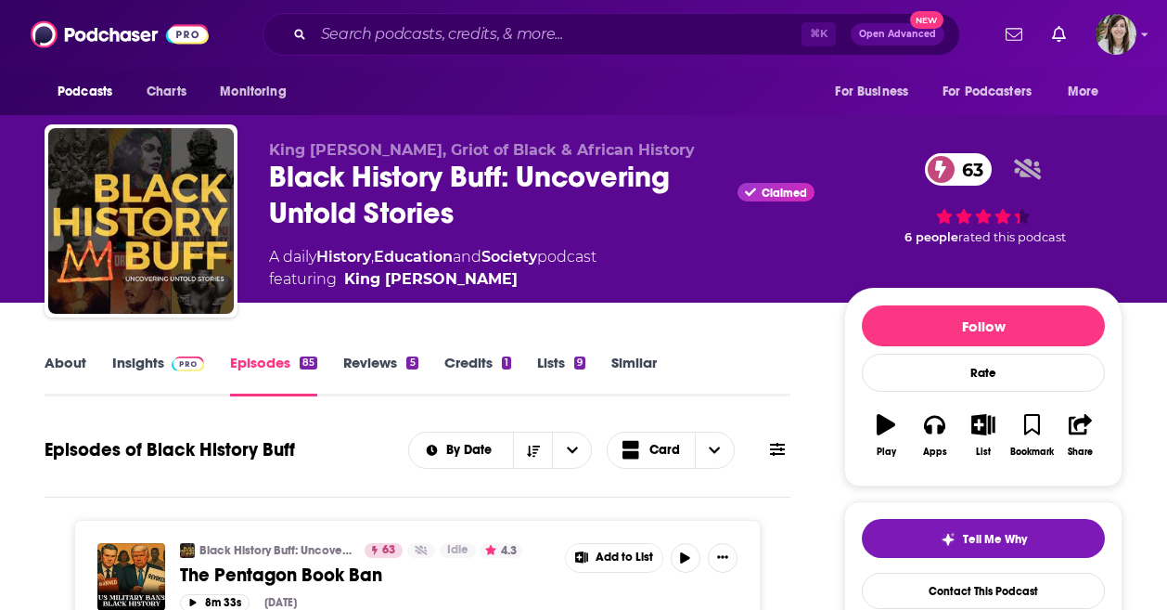
click at [161, 376] on link "Insights" at bounding box center [158, 375] width 92 height 43
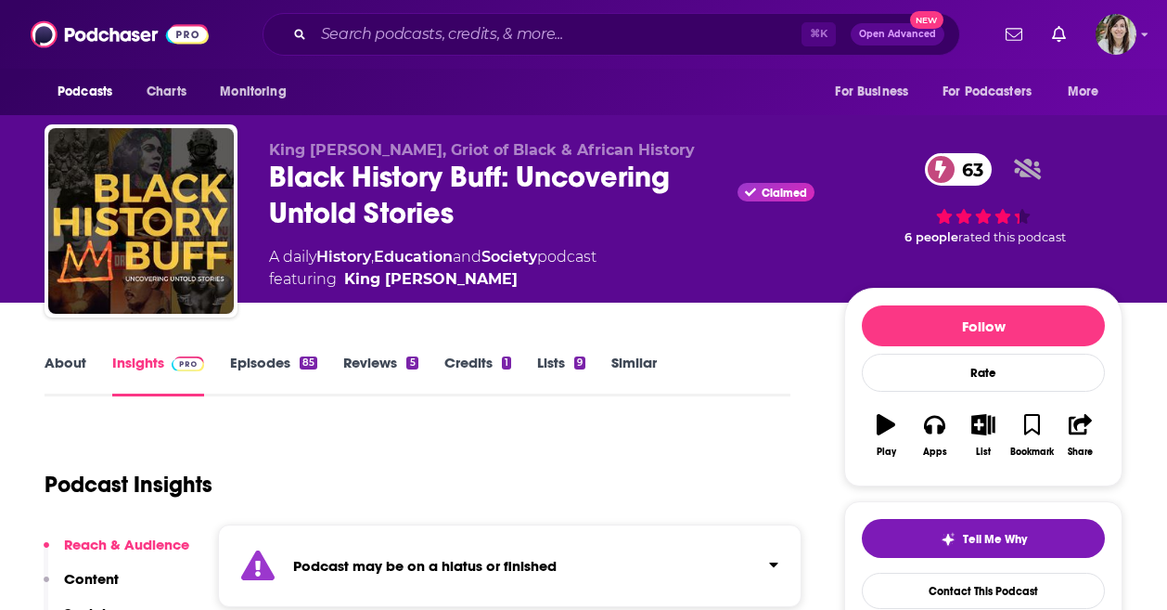
click at [637, 360] on link "Similar" at bounding box center [634, 375] width 45 height 43
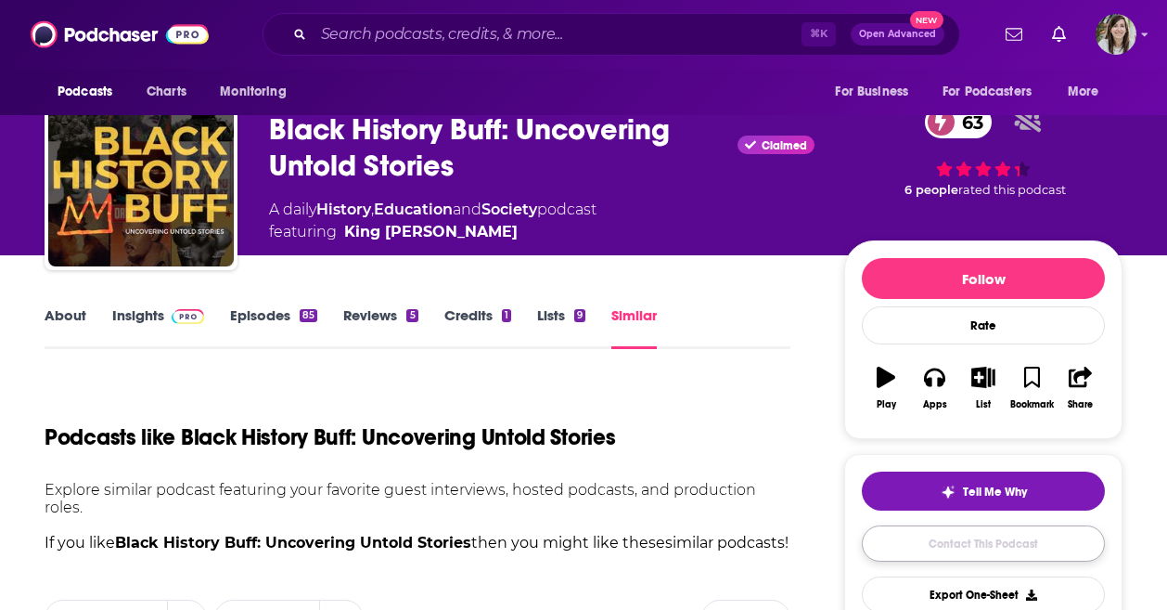
click at [1008, 551] on link "Contact This Podcast" at bounding box center [983, 543] width 243 height 36
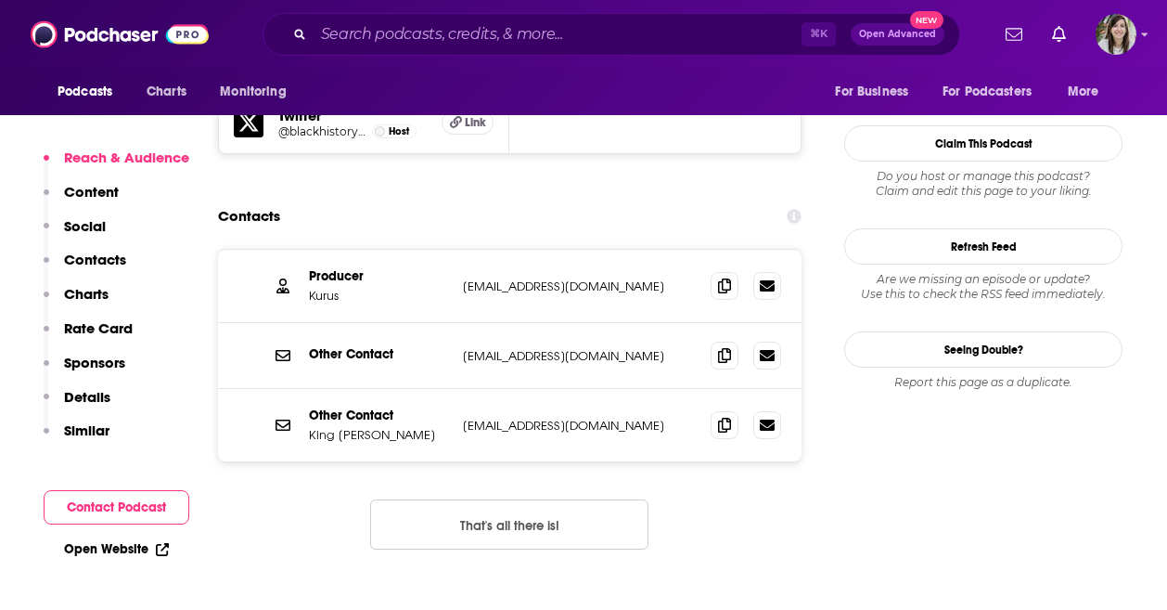
scroll to position [1895, 0]
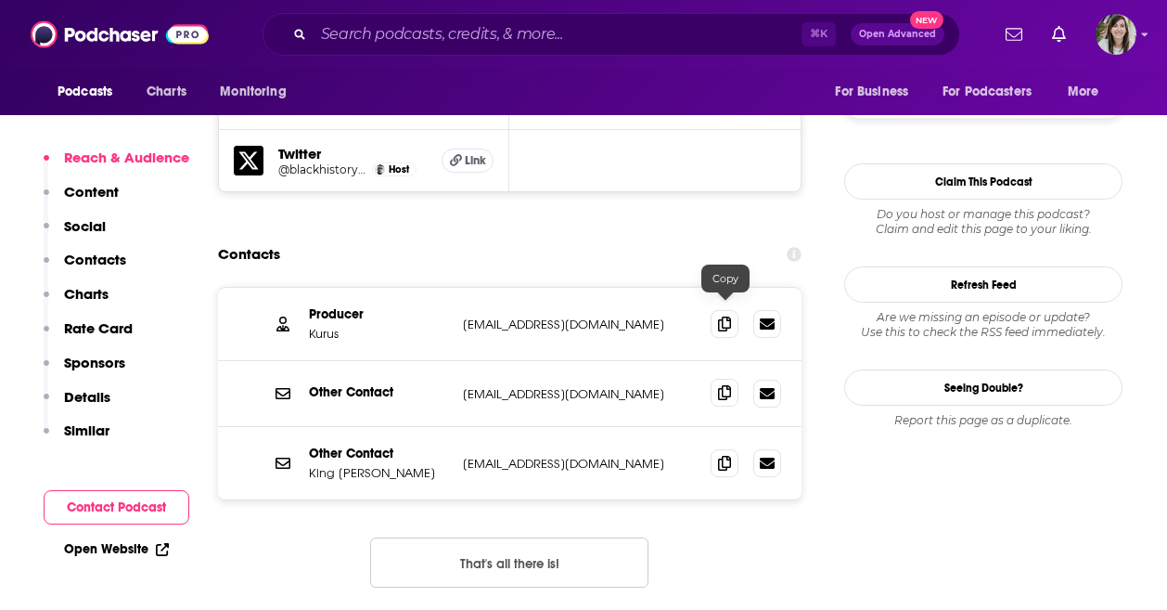
click at [728, 379] on span at bounding box center [725, 393] width 28 height 28
click at [727, 455] on icon at bounding box center [724, 462] width 13 height 15
click at [724, 455] on icon at bounding box center [724, 462] width 13 height 15
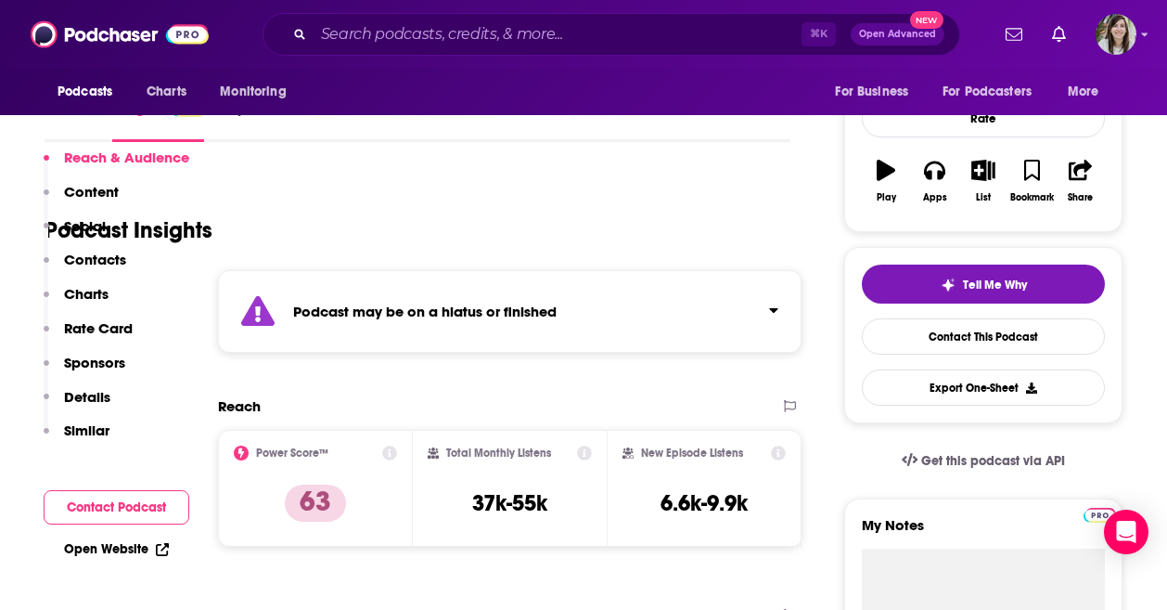
scroll to position [436, 0]
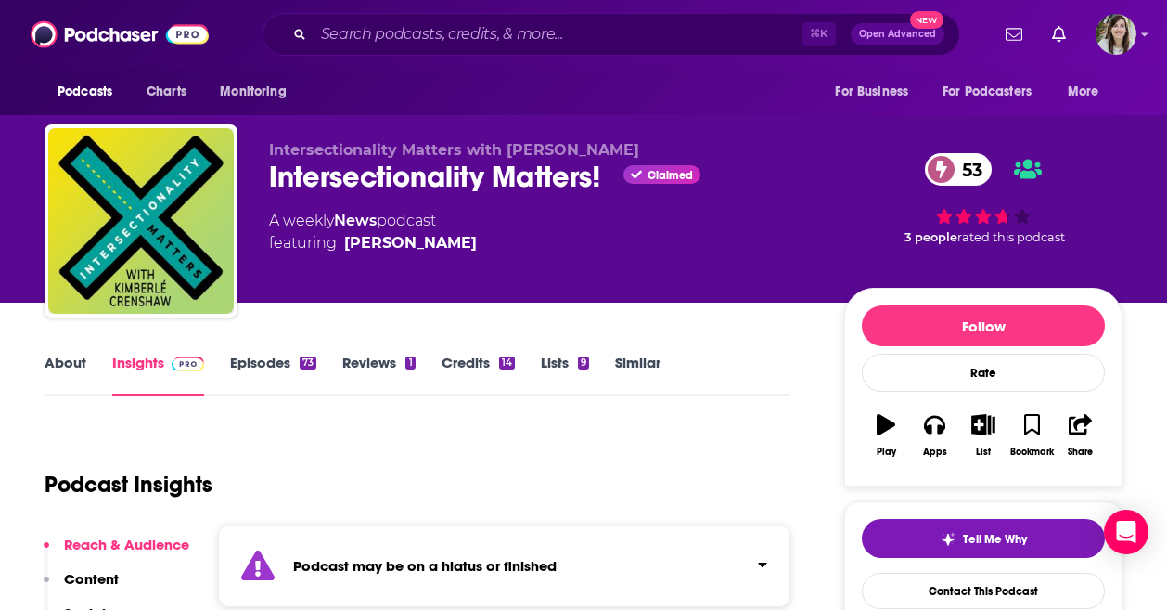
click at [259, 381] on link "Episodes 73" at bounding box center [273, 375] width 86 height 43
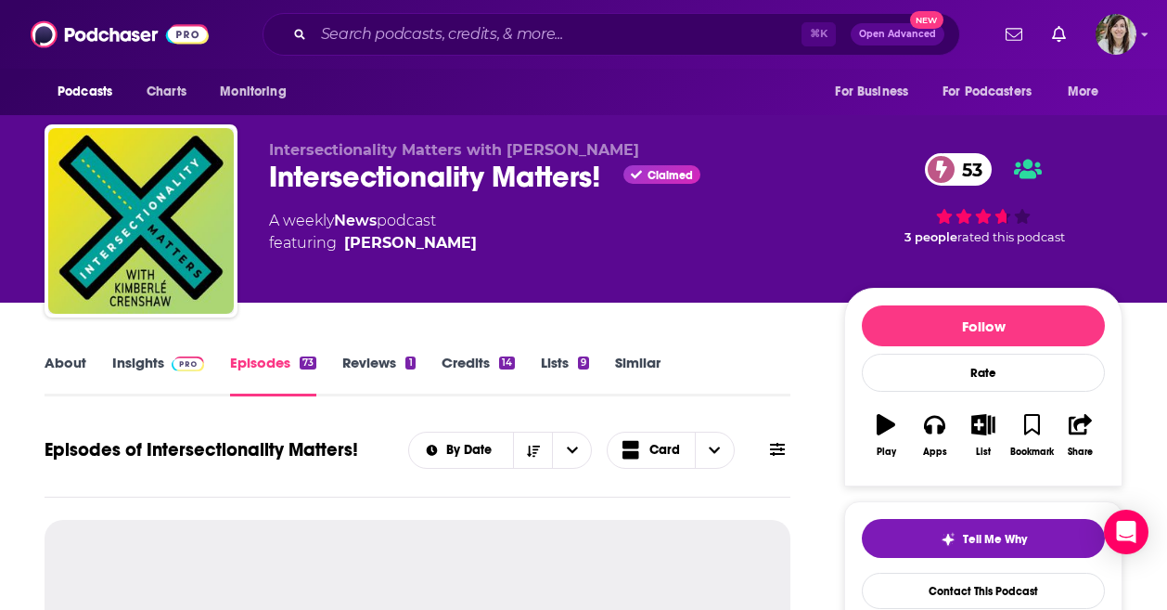
scroll to position [164, 0]
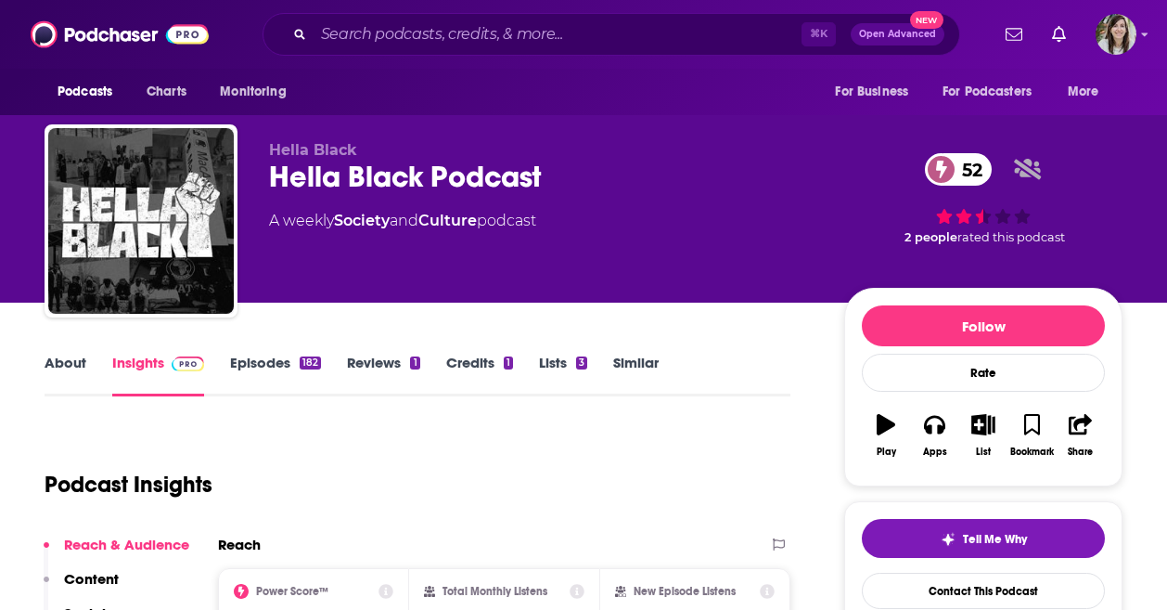
click at [641, 368] on link "Similar" at bounding box center [635, 375] width 45 height 43
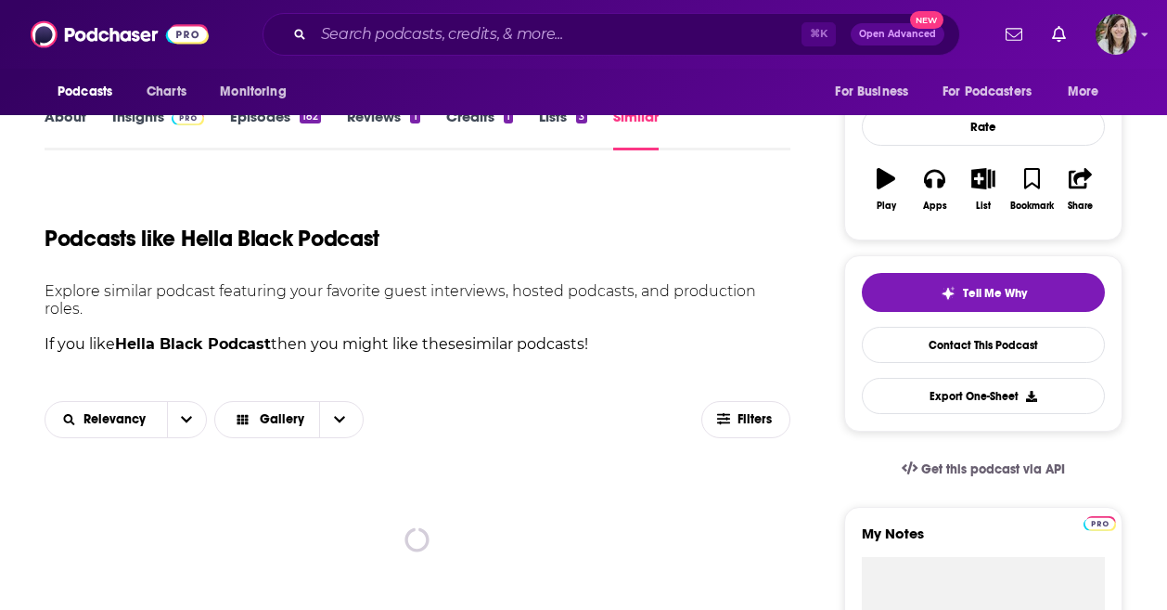
scroll to position [39, 0]
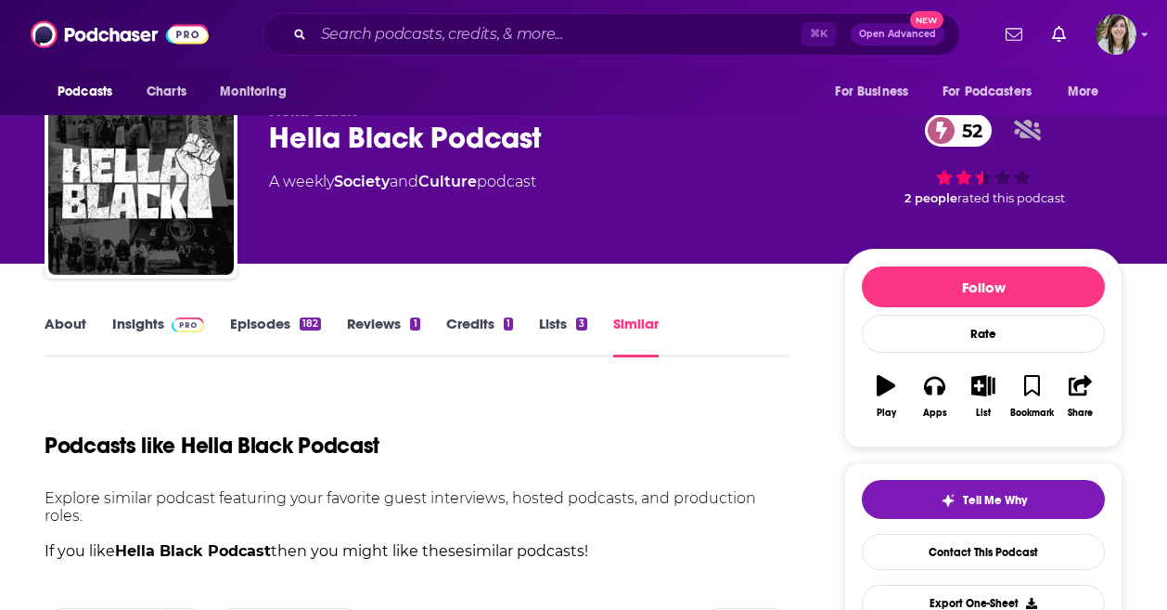
click at [250, 329] on link "Episodes 182" at bounding box center [275, 336] width 91 height 43
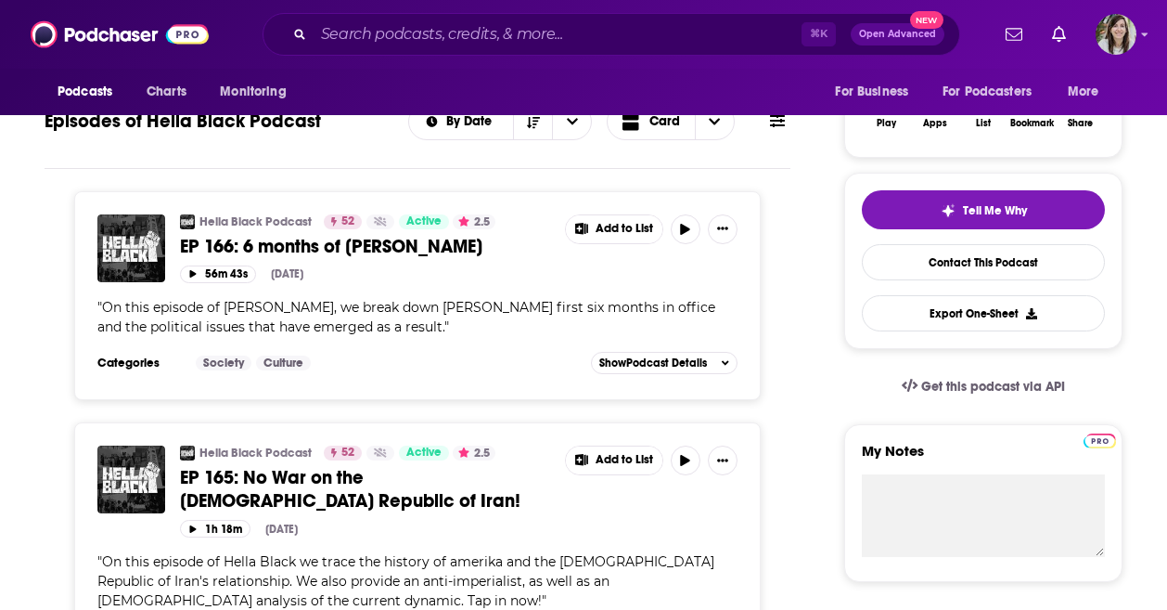
scroll to position [321, 0]
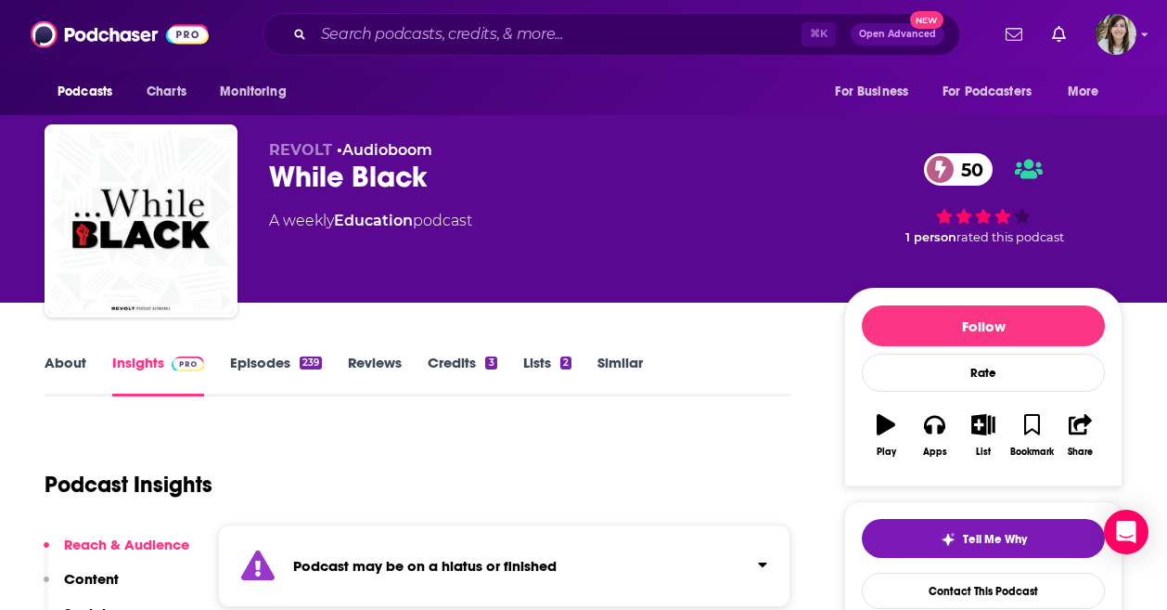
click at [625, 359] on link "Similar" at bounding box center [620, 375] width 45 height 43
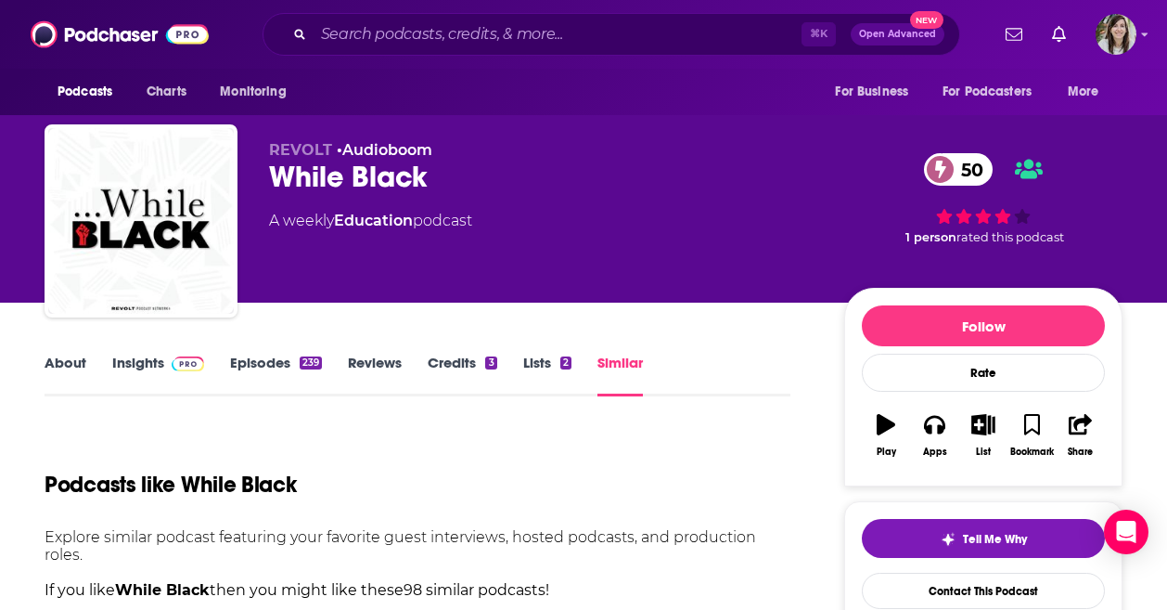
click at [70, 365] on link "About" at bounding box center [66, 375] width 42 height 43
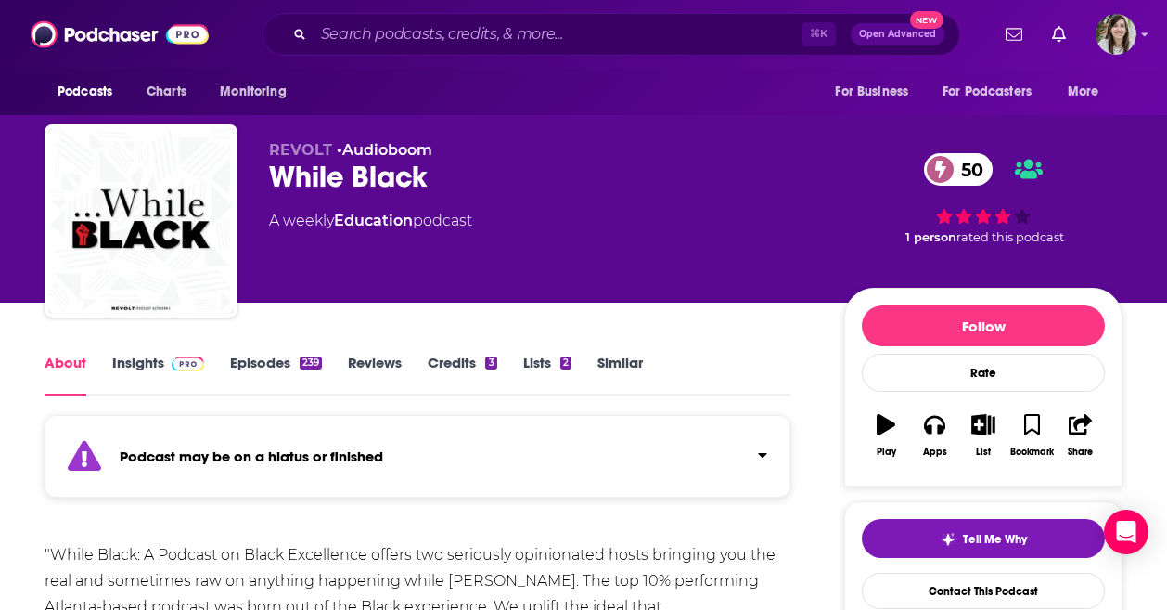
click at [628, 370] on link "Similar" at bounding box center [620, 375] width 45 height 43
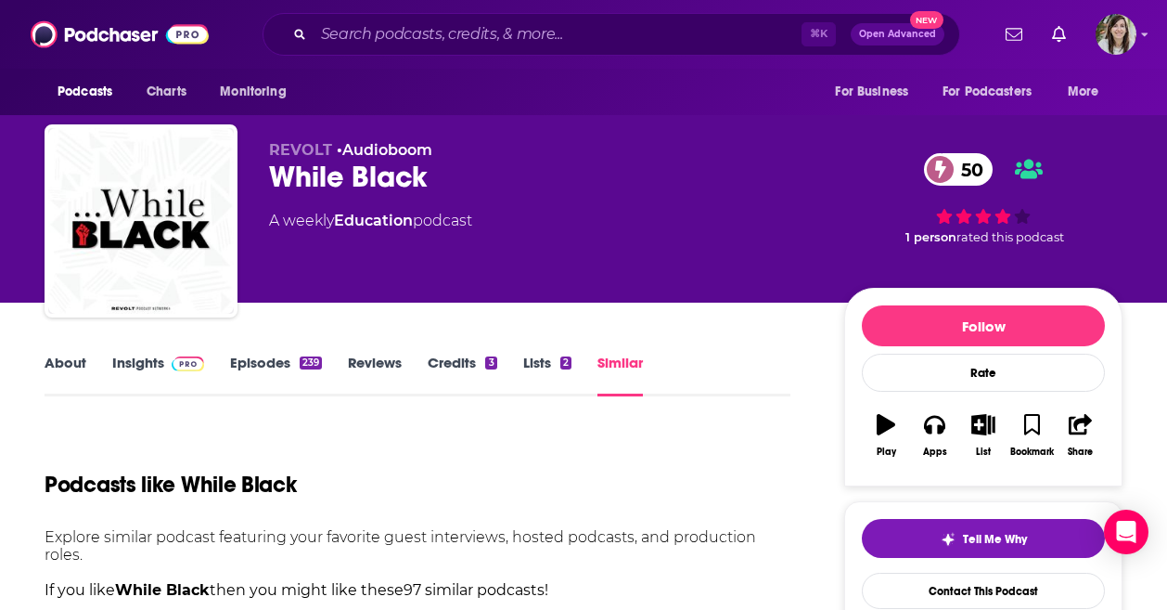
scroll to position [384, 0]
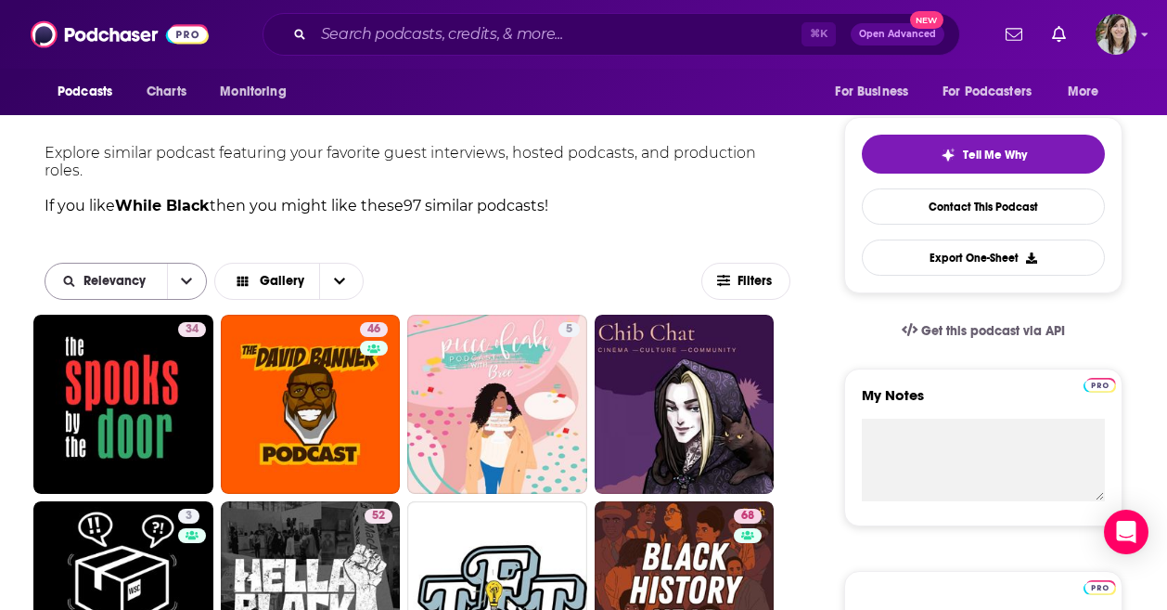
click at [176, 298] on button "open menu" at bounding box center [186, 281] width 39 height 35
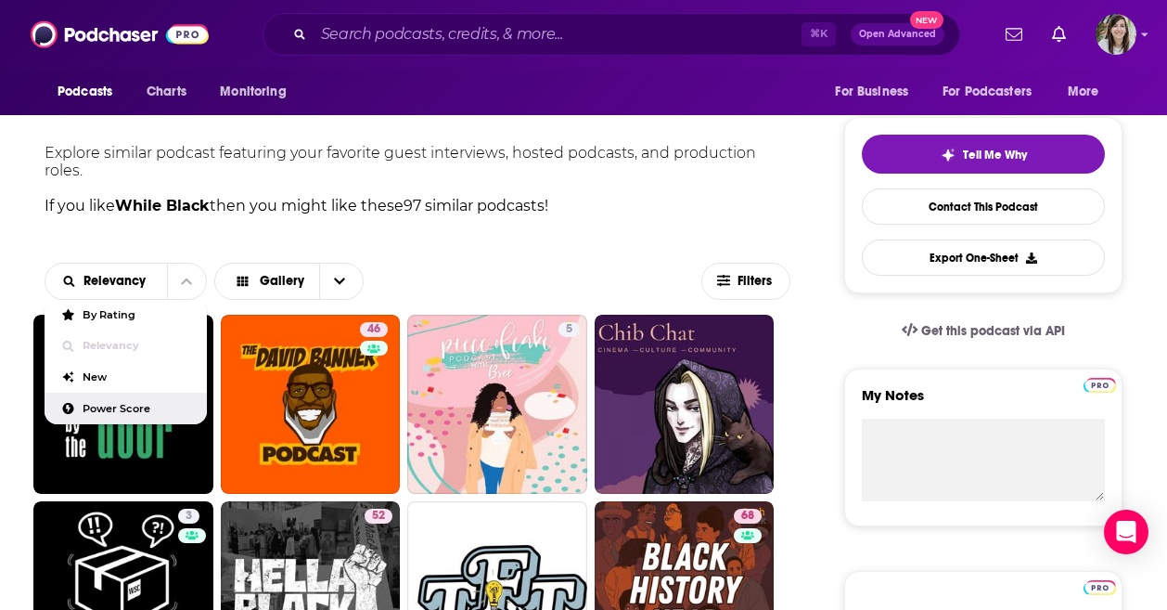
click at [135, 401] on div "Power Score" at bounding box center [126, 409] width 162 height 32
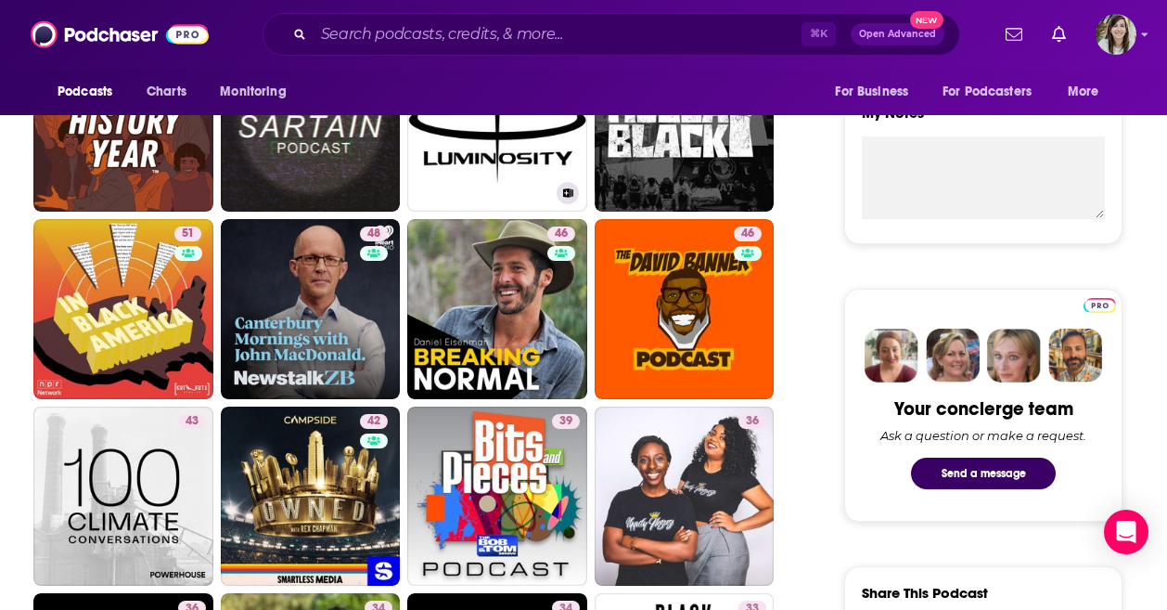
scroll to position [709, 0]
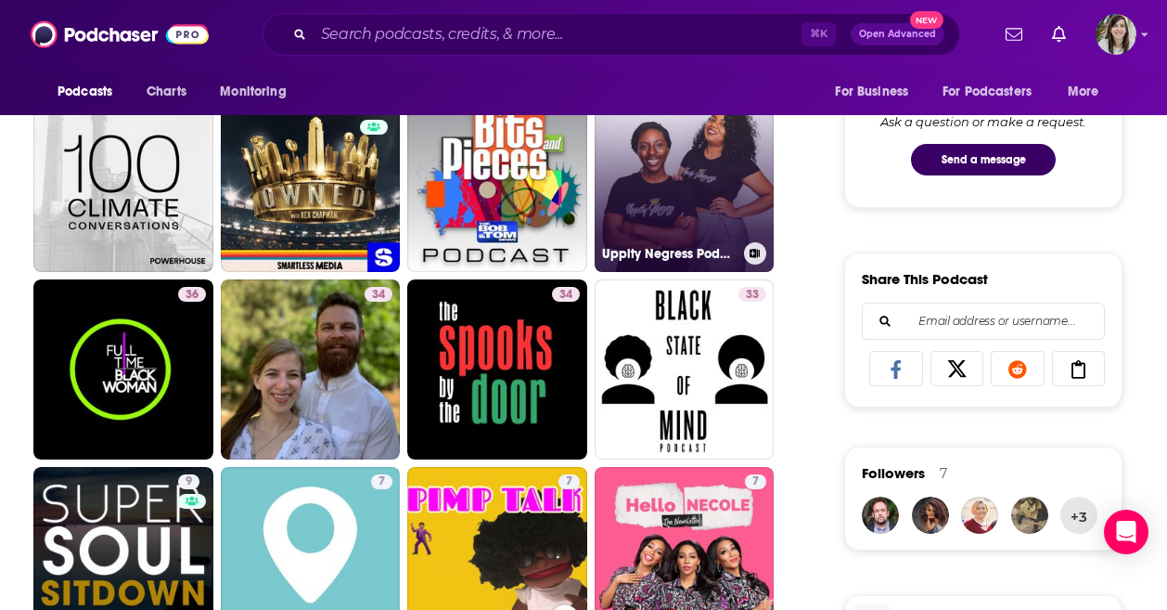
scroll to position [981, 0]
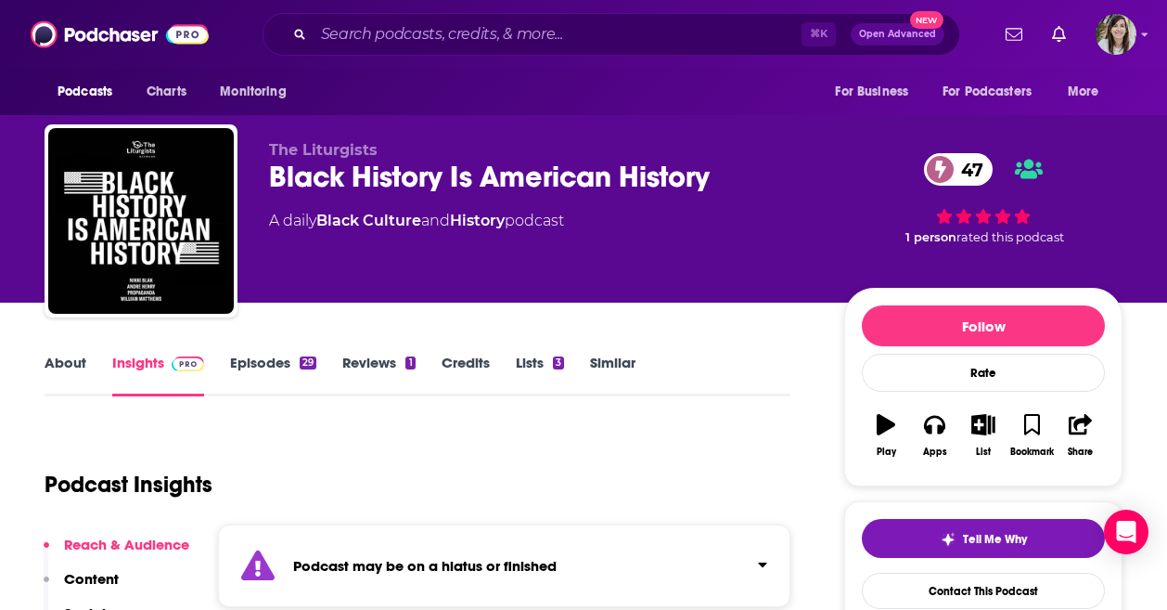
click at [608, 367] on link "Similar" at bounding box center [612, 375] width 45 height 43
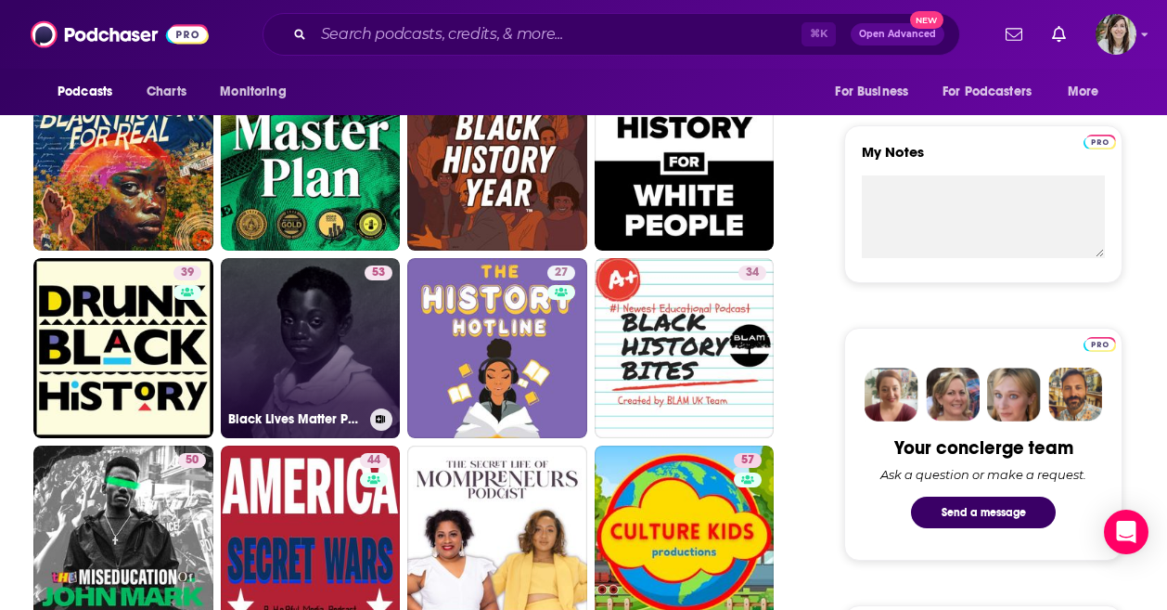
scroll to position [460, 0]
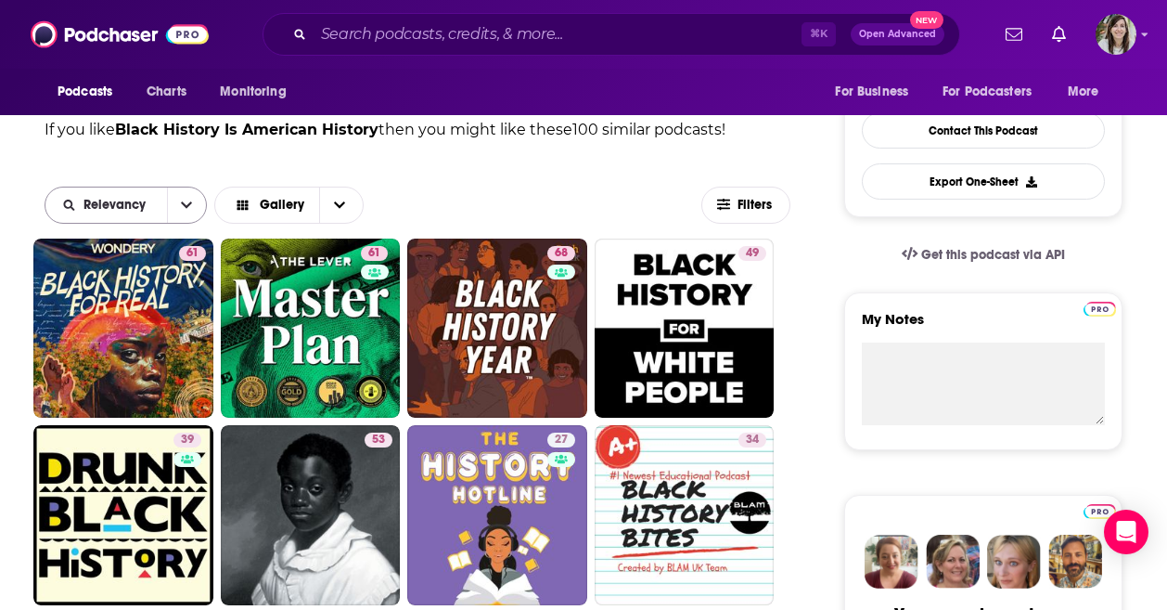
click at [185, 206] on icon "open menu" at bounding box center [186, 204] width 11 height 6
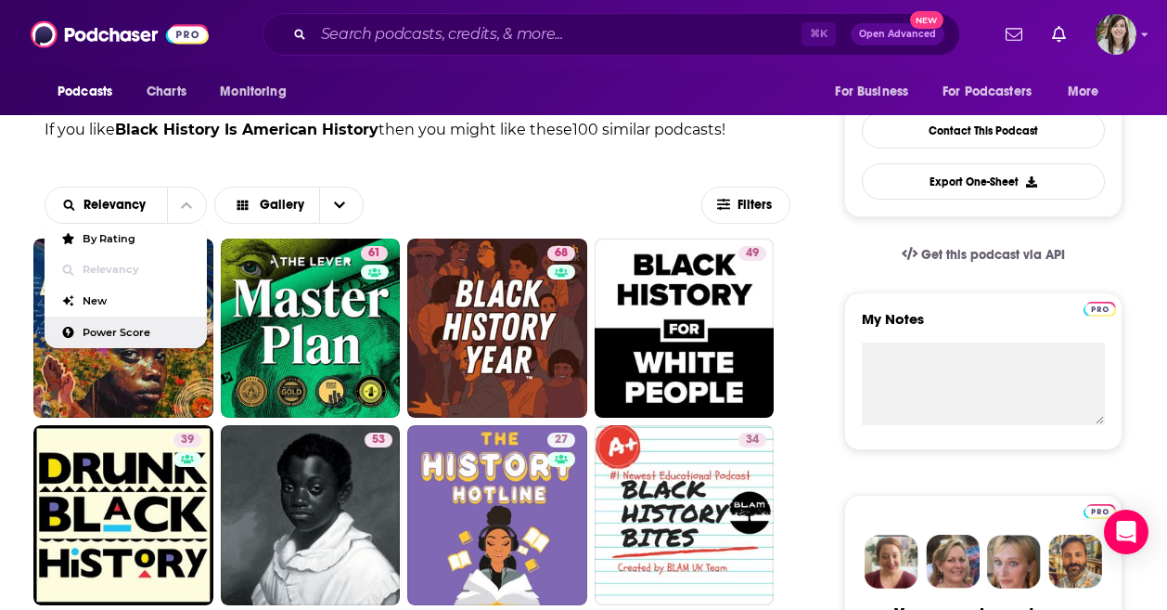
click at [129, 336] on span "Power Score" at bounding box center [137, 333] width 109 height 10
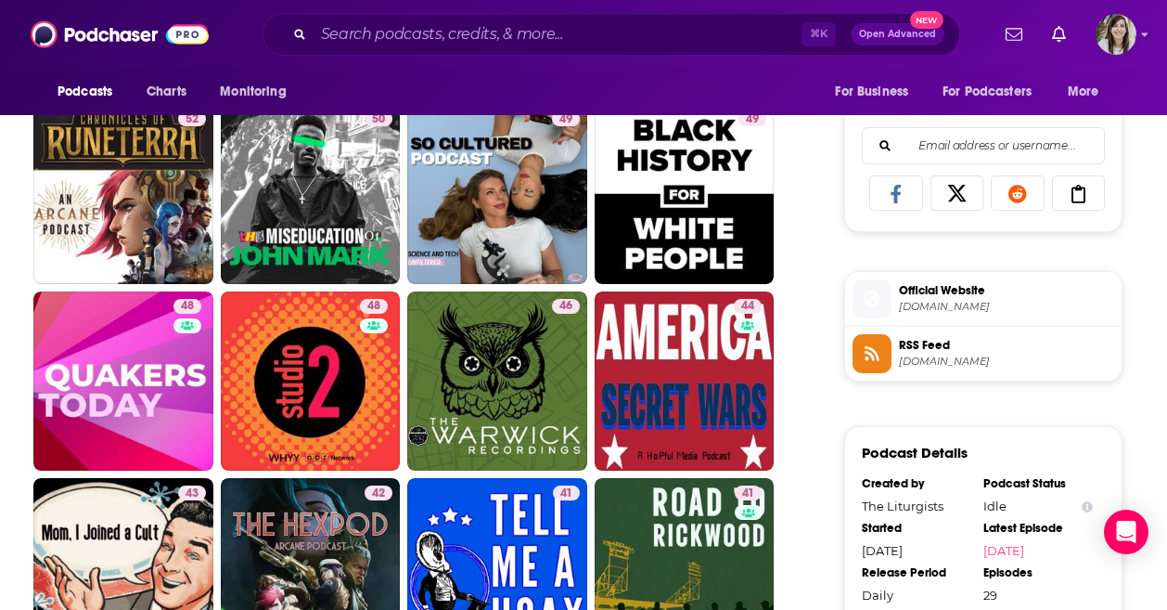
scroll to position [1238, 0]
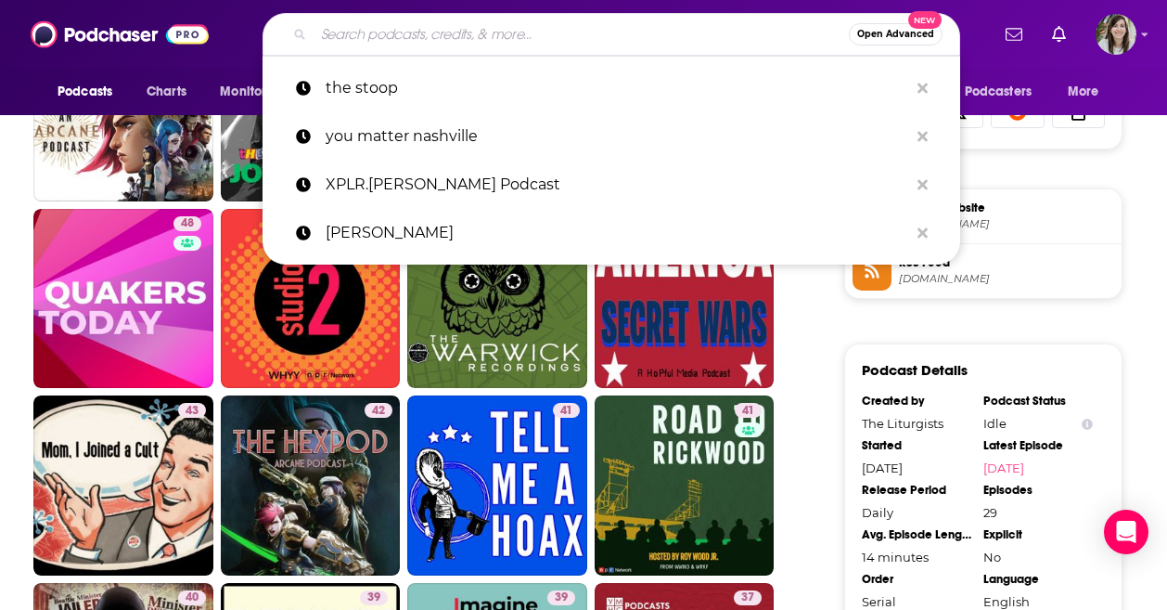
click at [395, 45] on input "Search podcasts, credits, & more..." at bounding box center [581, 34] width 535 height 30
paste input "Black Is America"
type input "Black Is America"
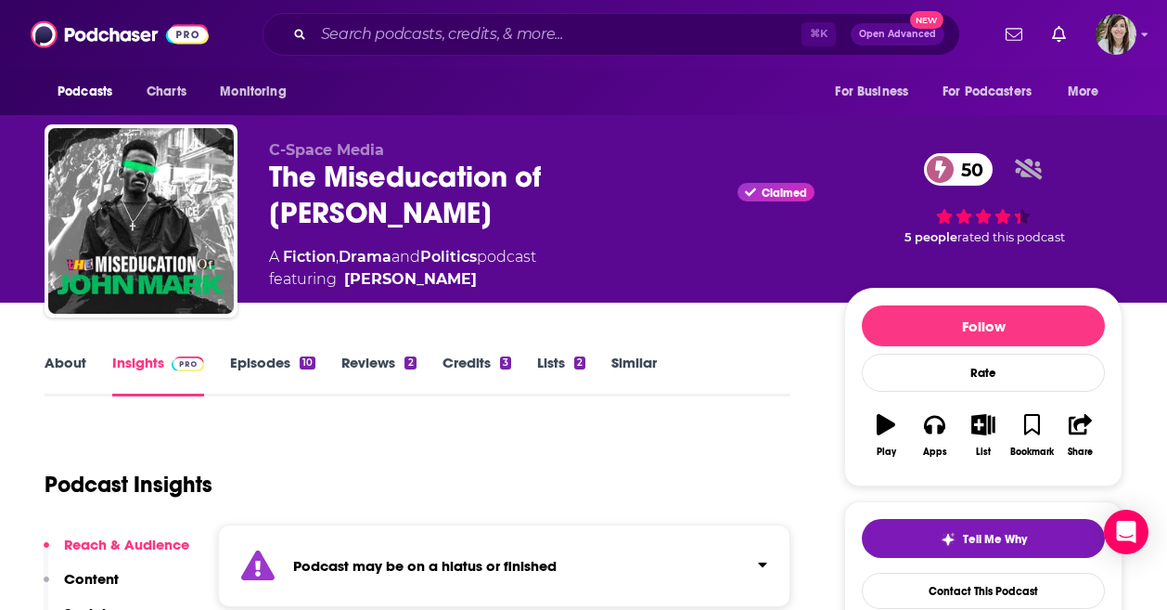
click at [652, 366] on link "Similar" at bounding box center [634, 375] width 45 height 43
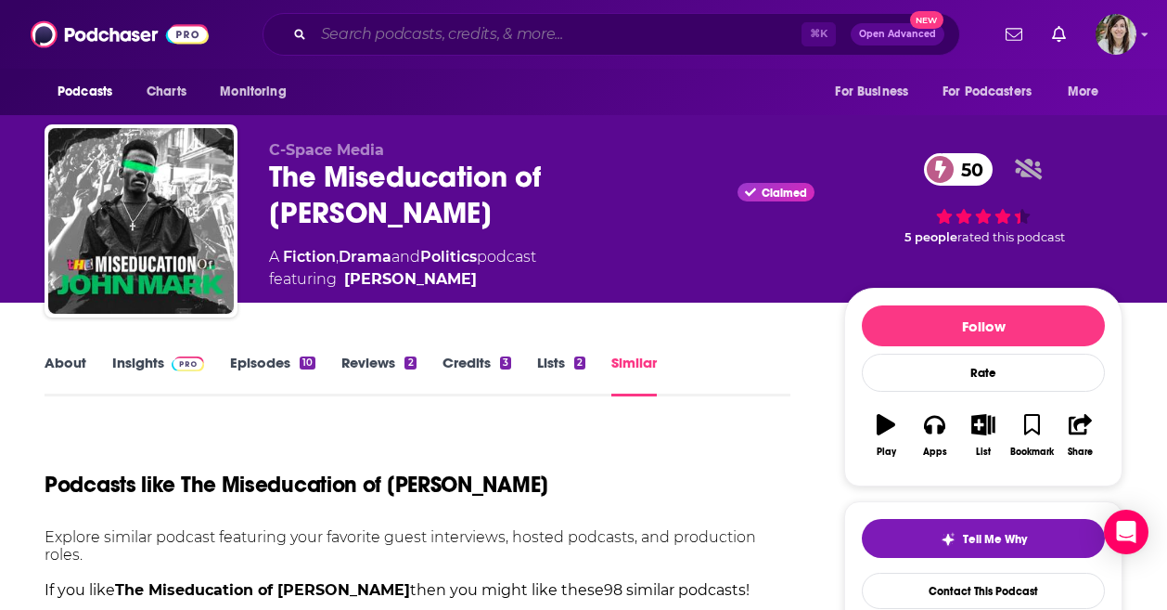
click at [459, 38] on input "Search podcasts, credits, & more..." at bounding box center [558, 34] width 488 height 30
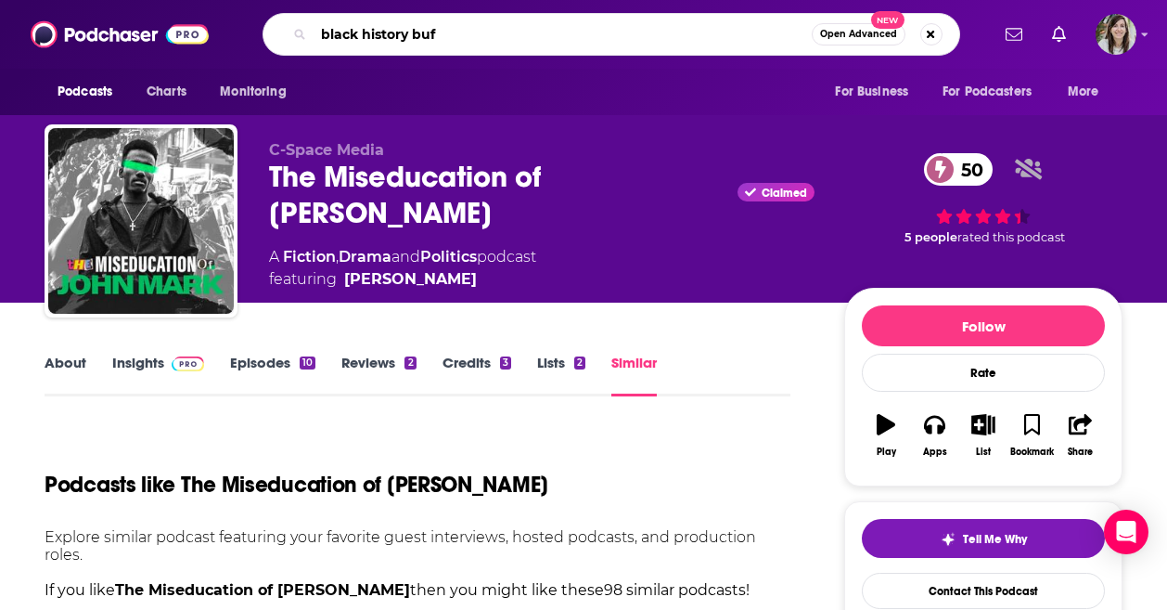
type input "black history buff"
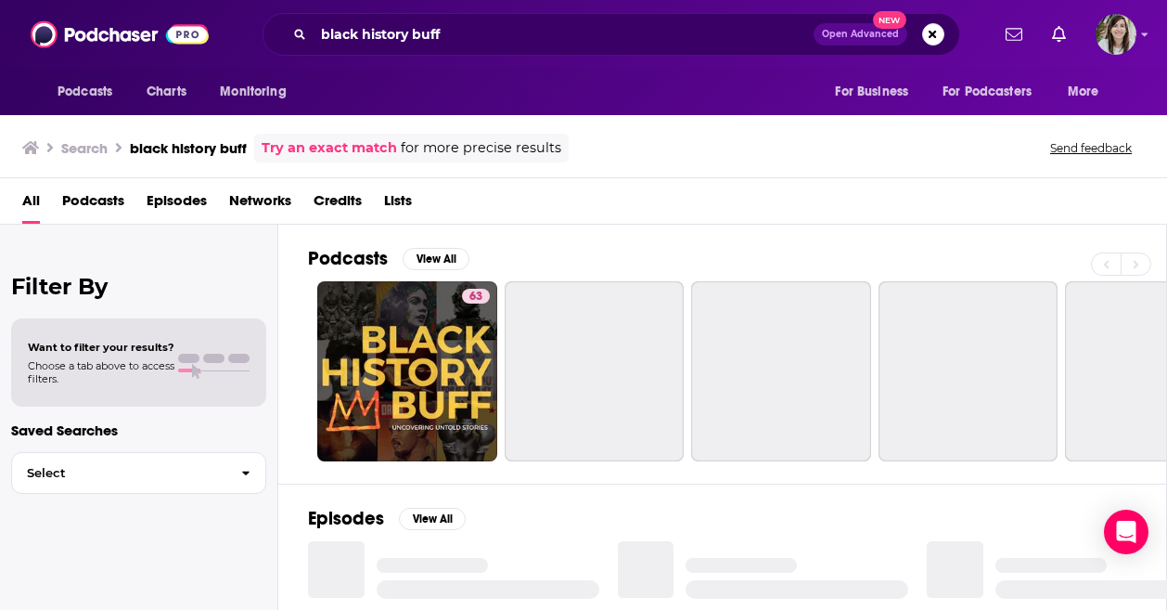
click at [685, 99] on div "Podcasts Charts Monitoring For Business For Podcasters More" at bounding box center [583, 92] width 1167 height 46
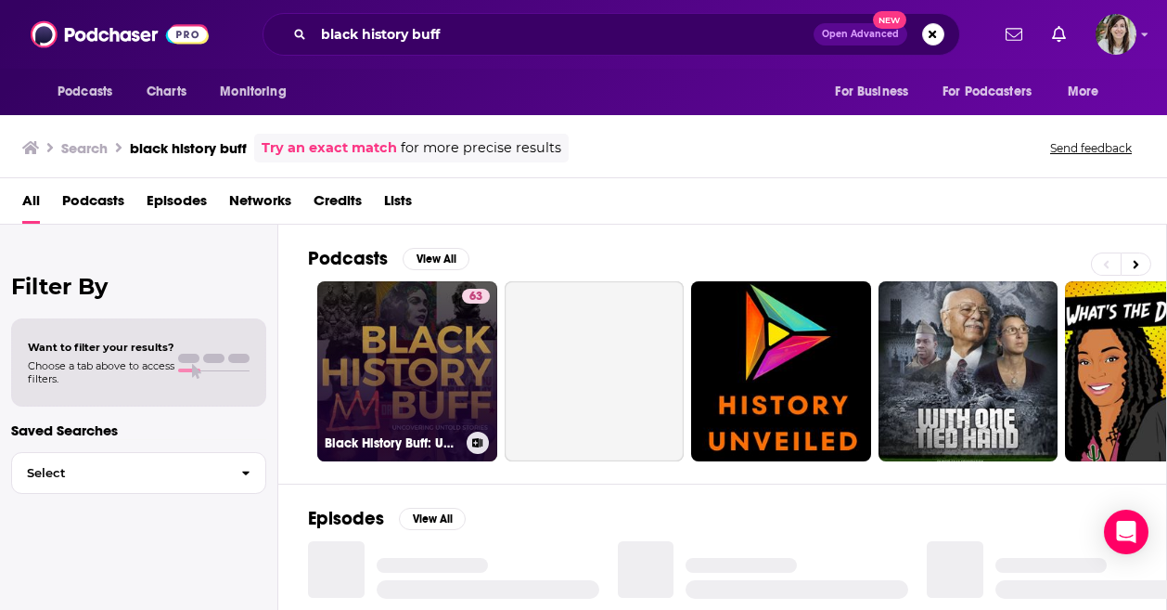
click at [433, 341] on link "63 Black History Buff: Uncovering Untold Stories" at bounding box center [407, 371] width 180 height 180
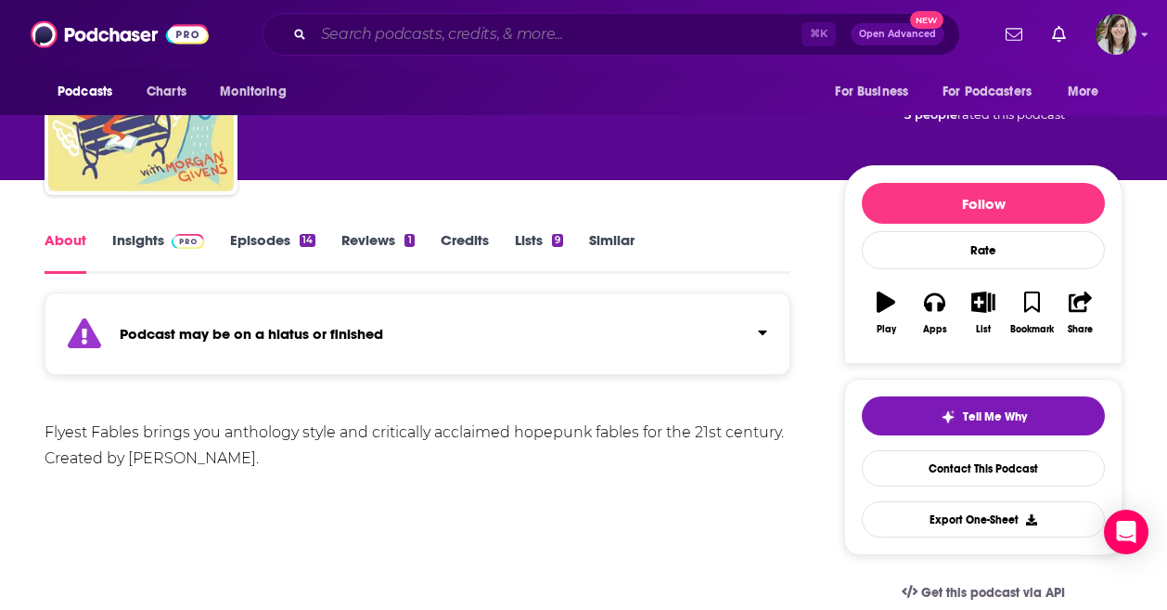
click at [489, 35] on input "Search podcasts, credits, & more..." at bounding box center [558, 34] width 488 height 30
paste input "You Had Me at Black"
type input "You Had Me at Black"
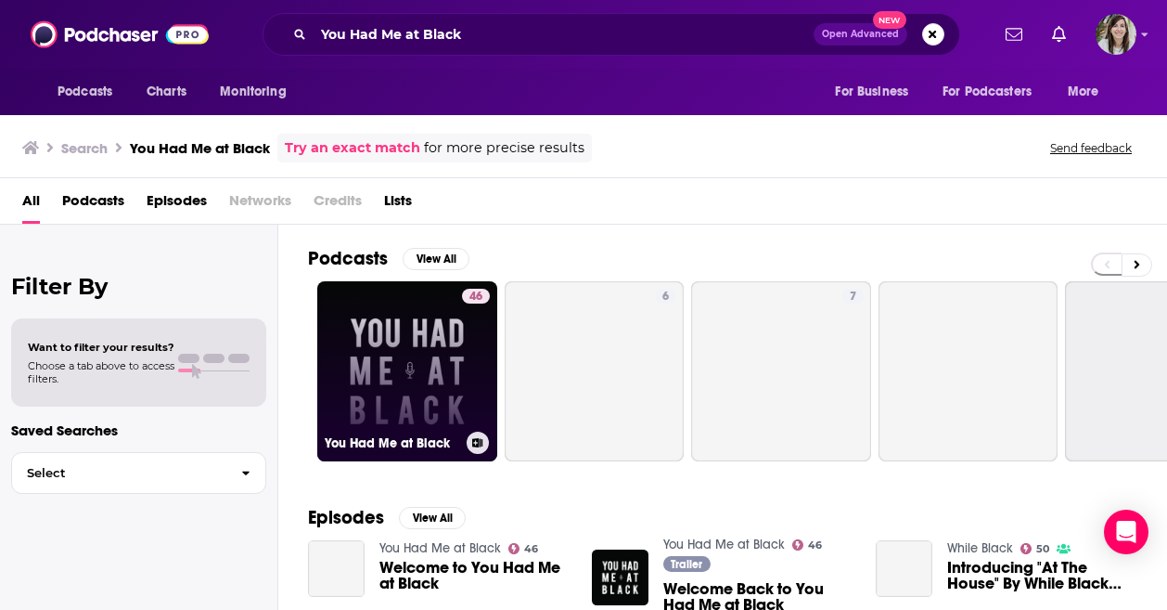
click at [418, 341] on link "46 You Had Me at Black" at bounding box center [407, 371] width 180 height 180
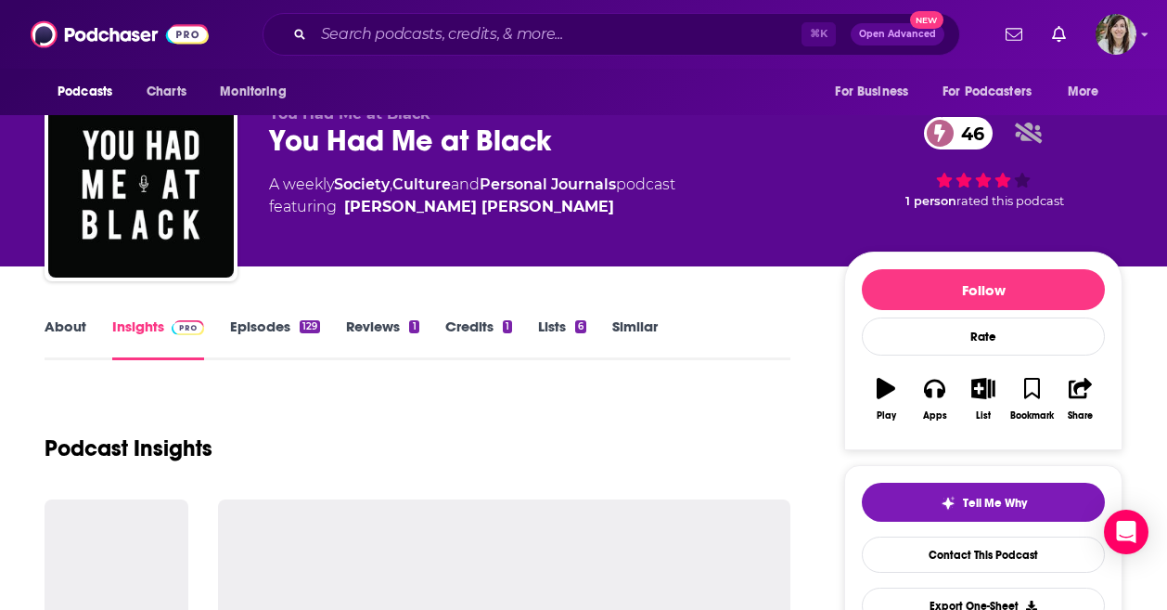
scroll to position [42, 0]
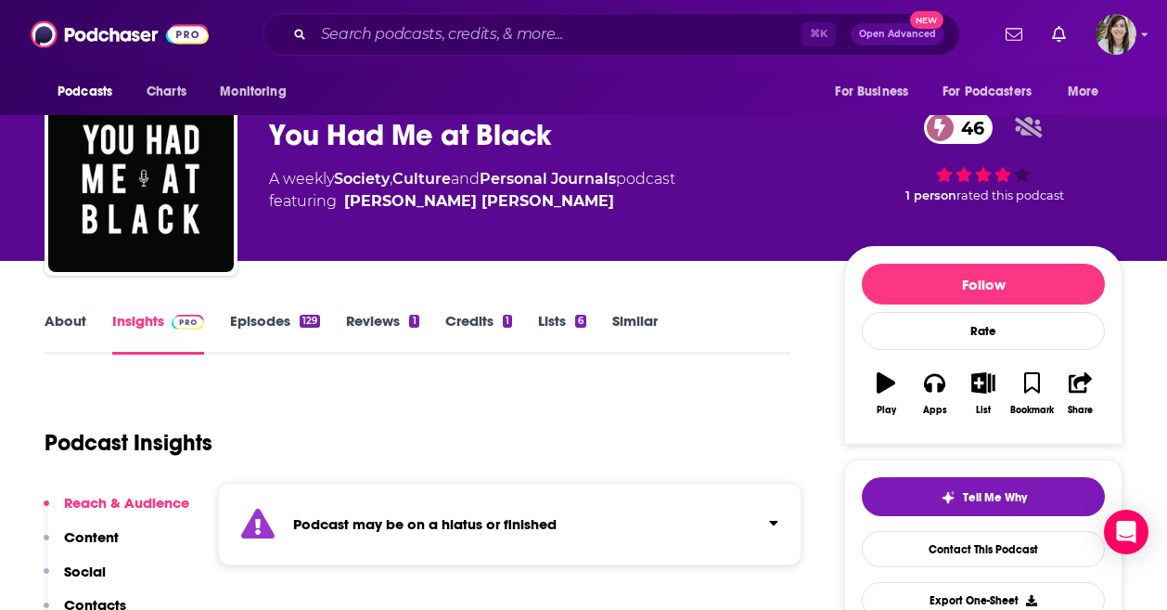
click at [278, 325] on link "Episodes 129" at bounding box center [275, 333] width 90 height 43
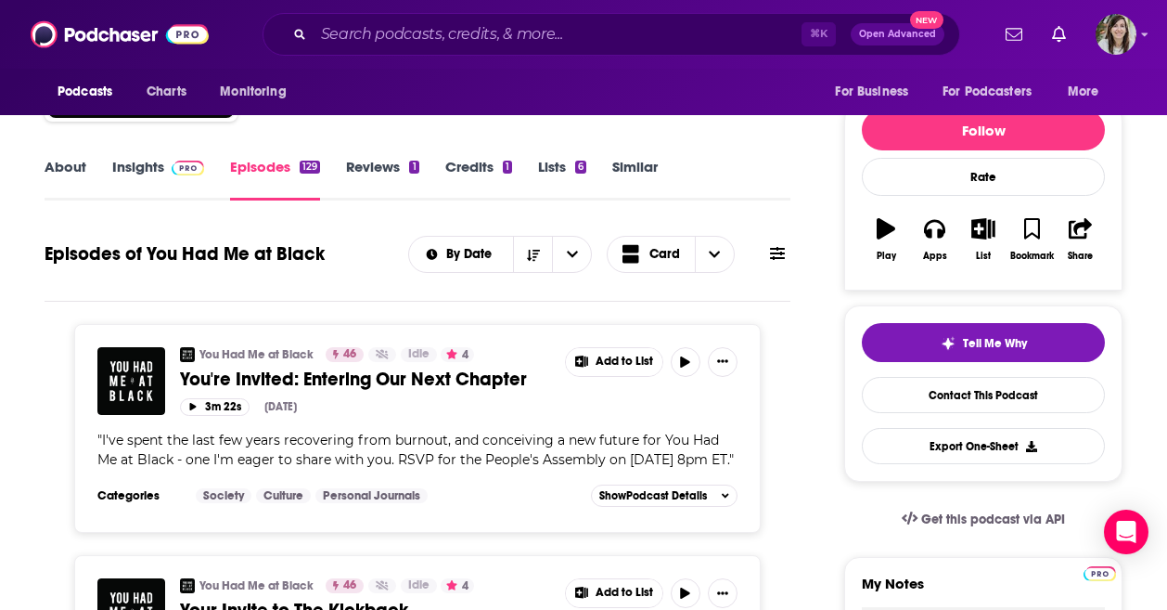
scroll to position [108, 0]
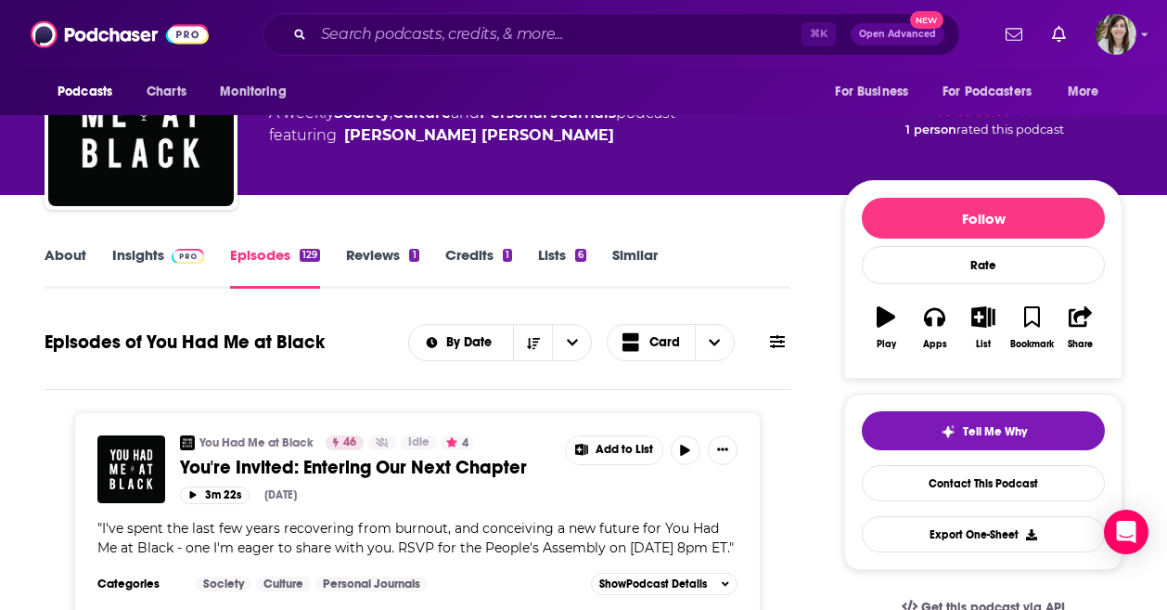
click at [654, 245] on div "About Insights Episodes 129 Reviews 1 Credits 1 Lists 6 Similar" at bounding box center [418, 265] width 746 height 45
click at [640, 256] on link "Similar" at bounding box center [634, 267] width 45 height 43
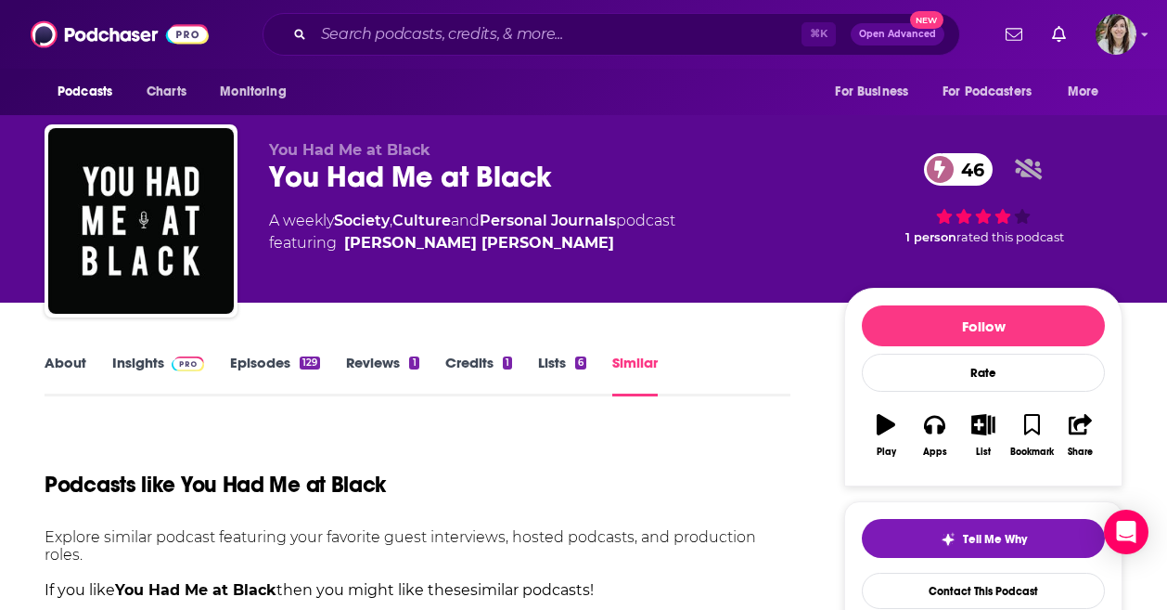
scroll to position [217, 0]
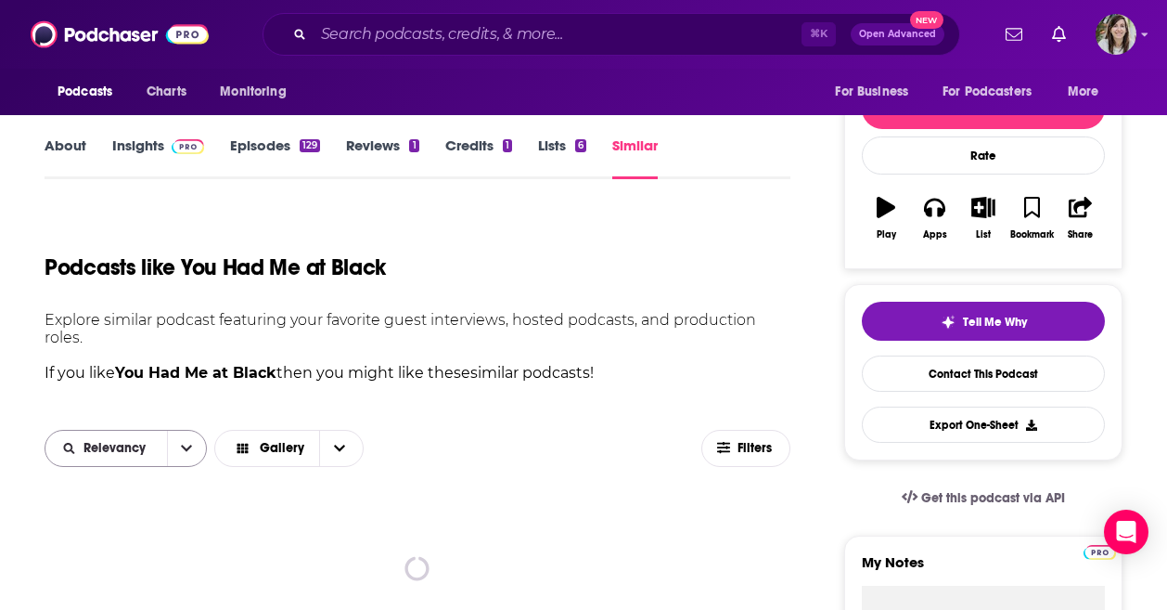
click at [174, 459] on button "open menu" at bounding box center [186, 448] width 39 height 35
click at [156, 567] on div "Power Score" at bounding box center [126, 576] width 162 height 32
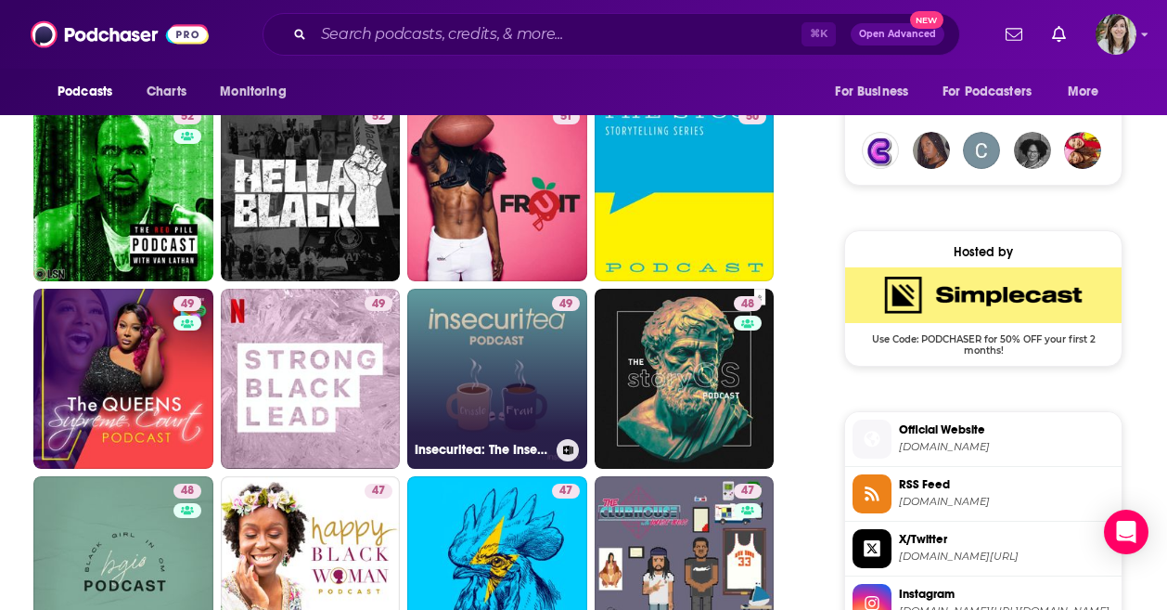
scroll to position [1349, 0]
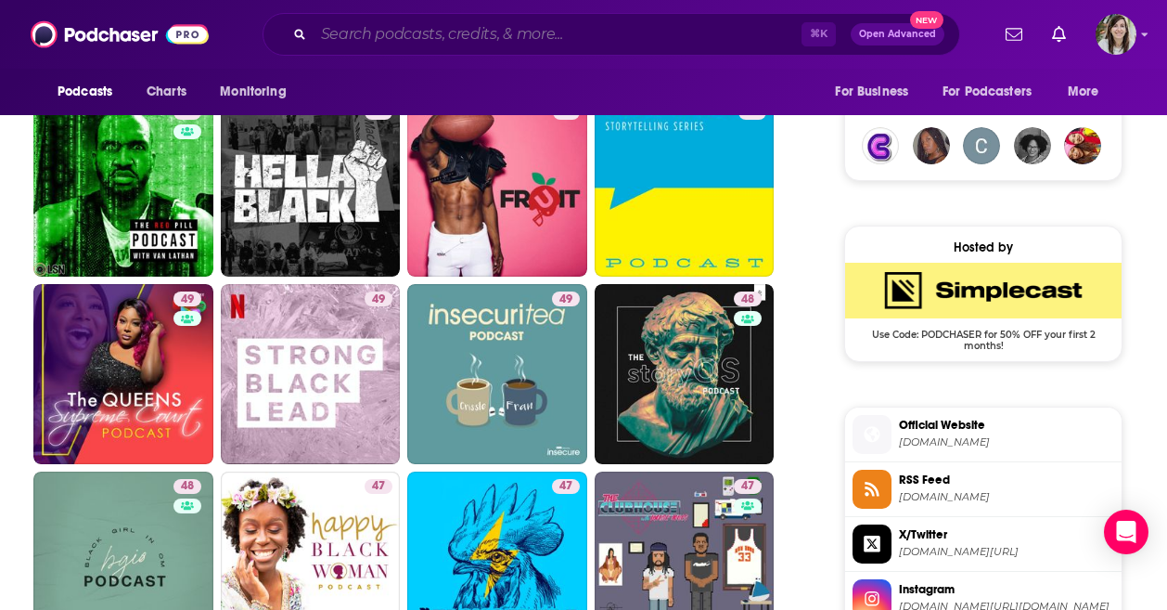
click at [465, 32] on input "Search podcasts, credits, & more..." at bounding box center [558, 34] width 488 height 30
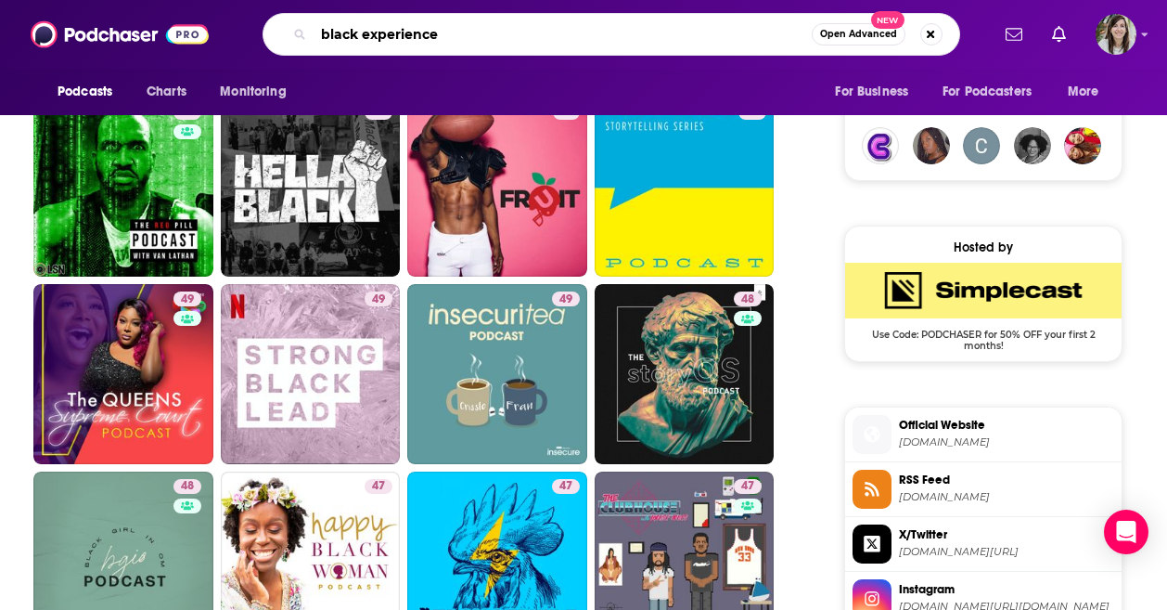
type input "black experience"
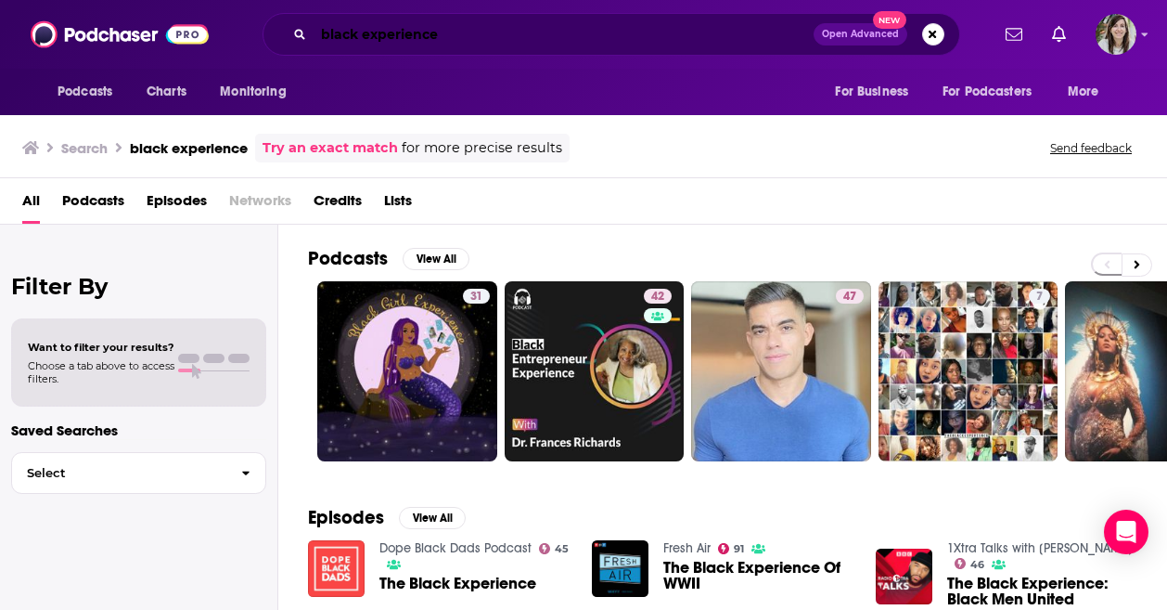
click at [555, 40] on input "black experience" at bounding box center [564, 34] width 500 height 30
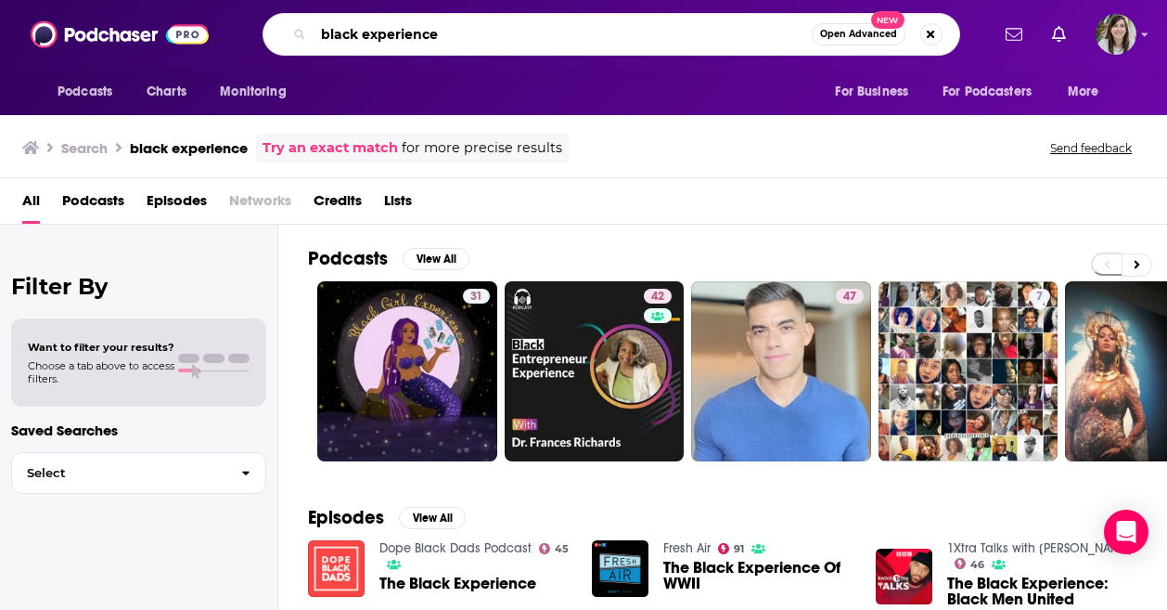
click at [555, 40] on input "black experience" at bounding box center [563, 34] width 498 height 30
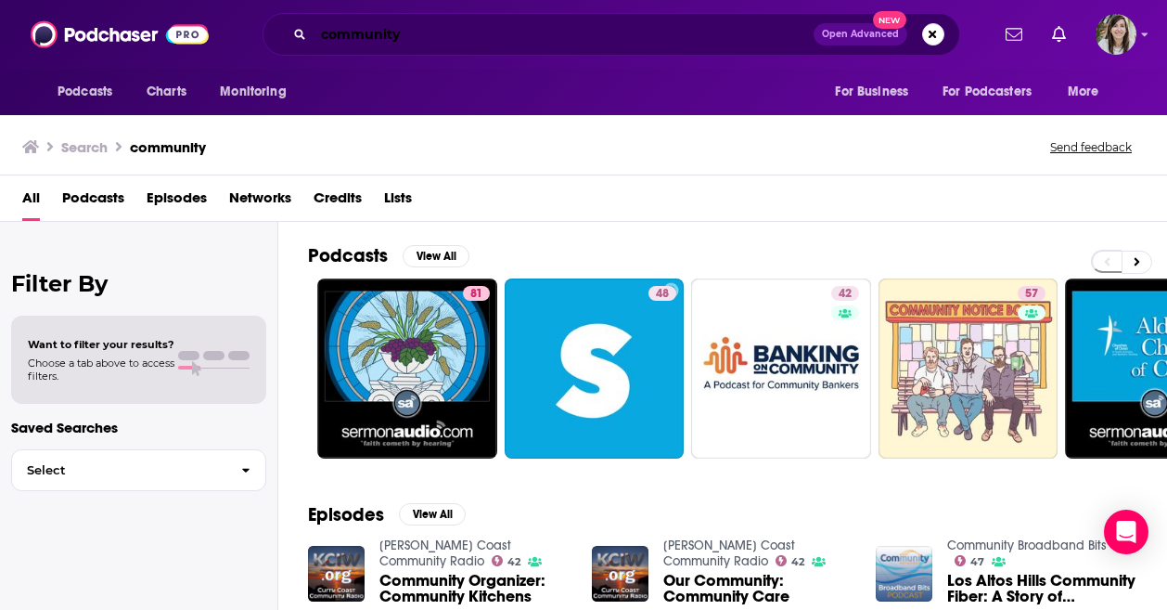
click at [483, 39] on input "community" at bounding box center [564, 34] width 500 height 30
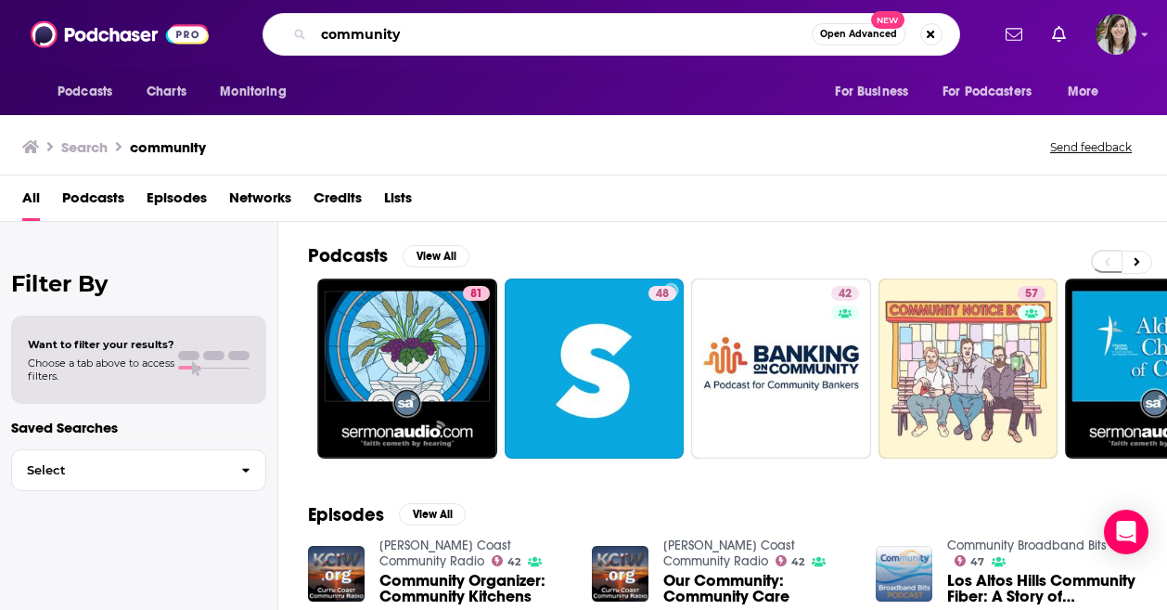
click at [483, 39] on input "community" at bounding box center [563, 34] width 498 height 30
paste input "BLAC Re-Membering"
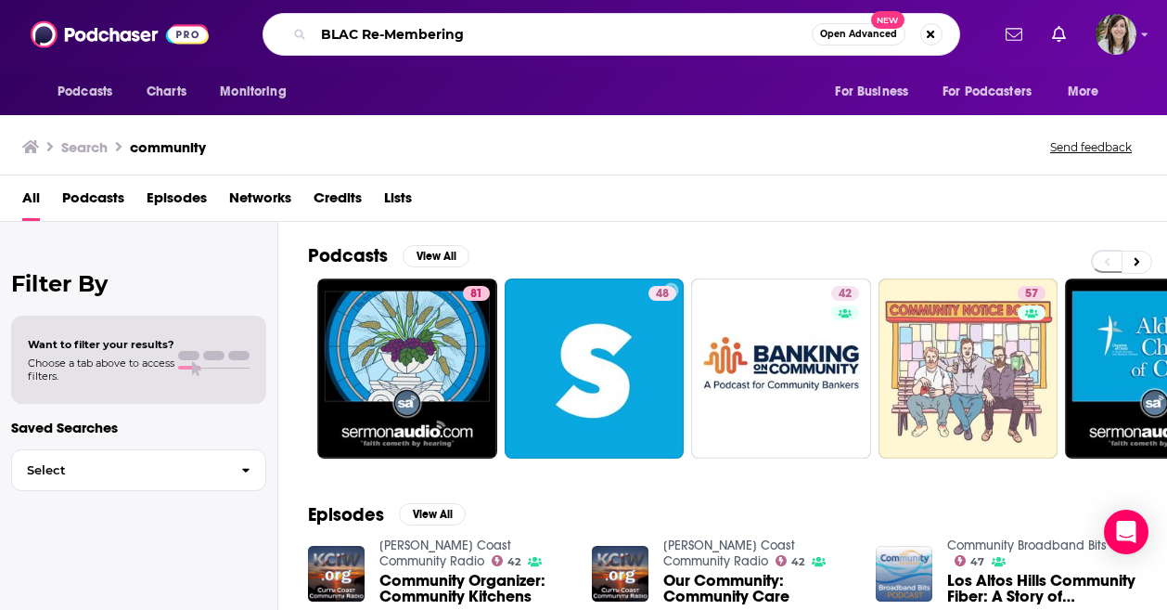
type input "BLAC Re-Membering"
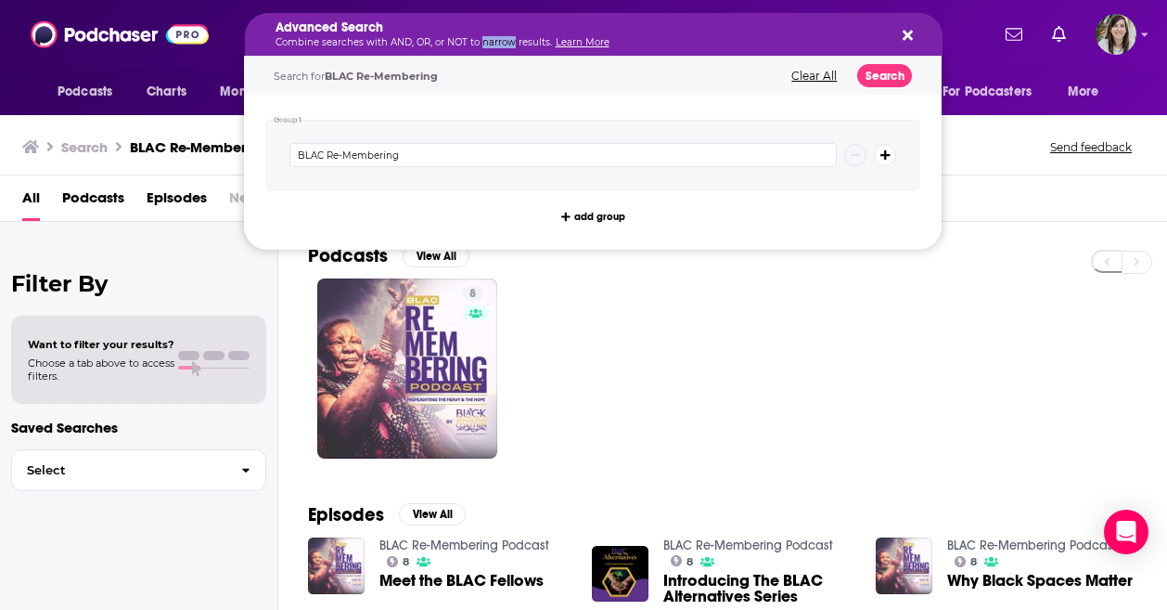
click at [503, 45] on p "Combine searches with AND, OR, or NOT to narrow results. Learn More" at bounding box center [579, 42] width 607 height 9
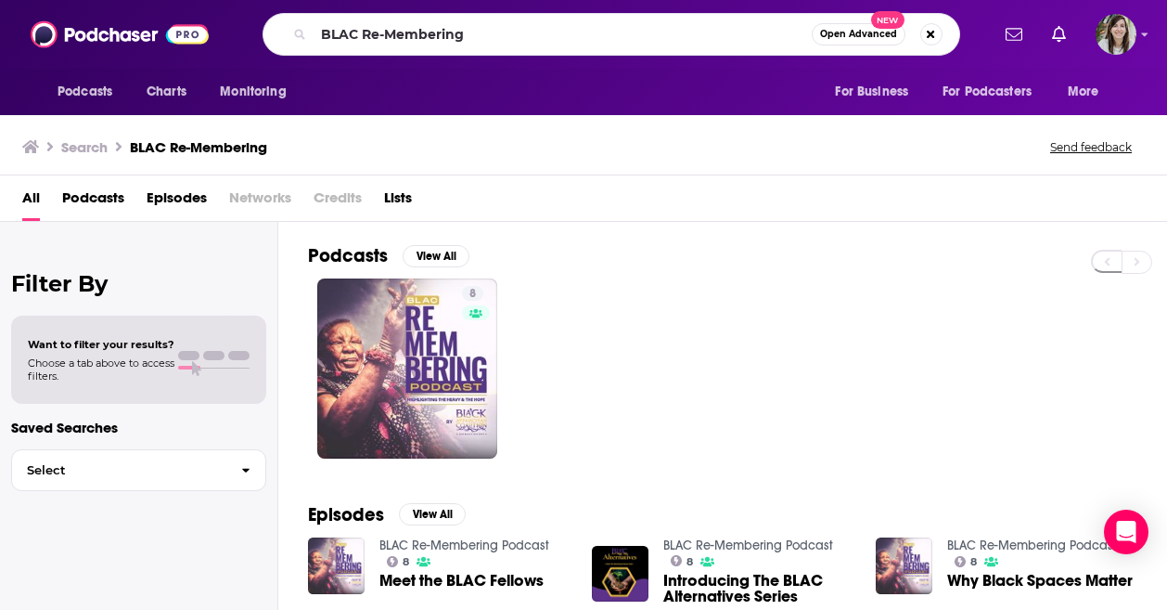
click at [873, 327] on div "8" at bounding box center [737, 368] width 859 height 180
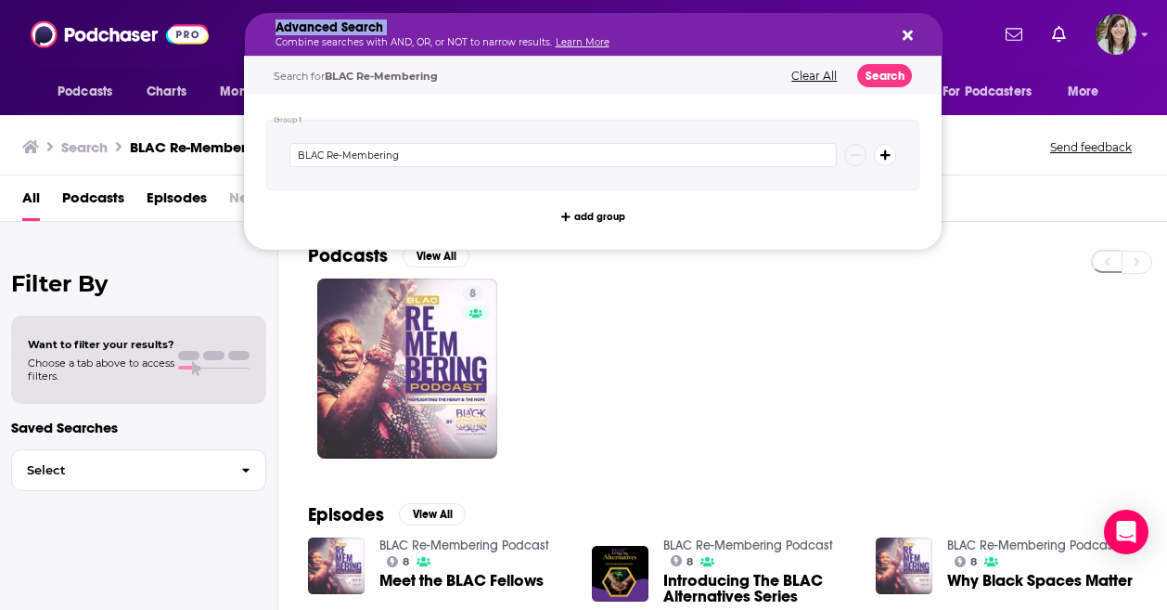
click at [512, 29] on h5 "Advanced Search" at bounding box center [579, 27] width 607 height 13
click at [907, 34] on icon "Search podcasts, credits, & more..." at bounding box center [908, 36] width 10 height 10
click at [493, 44] on p "Combine searches with AND, OR, or NOT to narrow results. Learn More" at bounding box center [579, 42] width 607 height 9
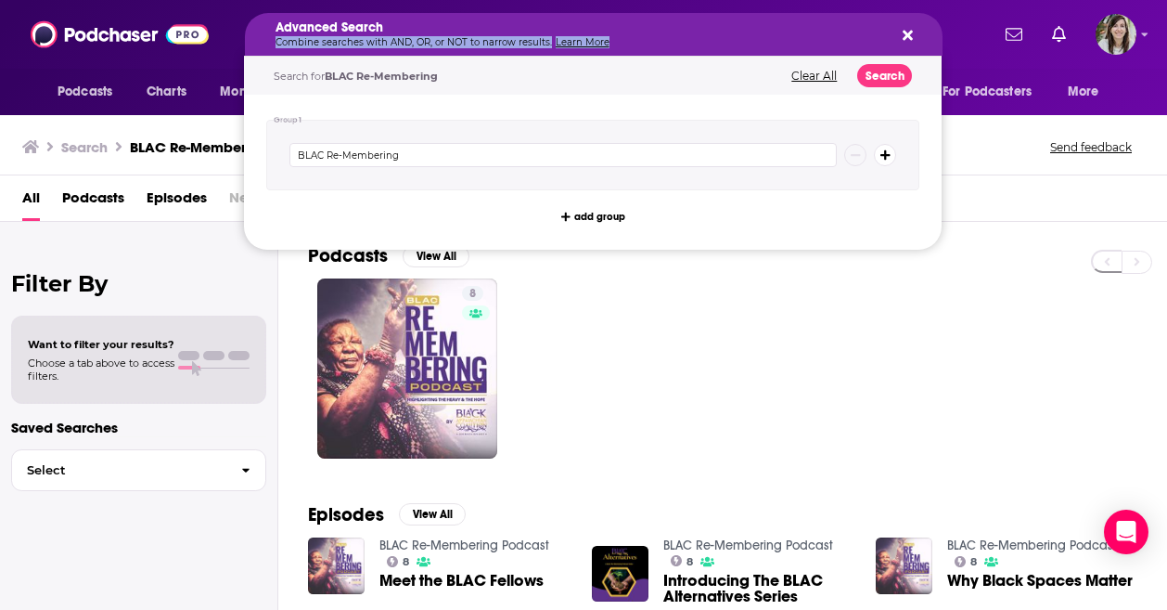
click at [493, 44] on p "Combine searches with AND, OR, or NOT to narrow results. Learn More" at bounding box center [579, 42] width 607 height 9
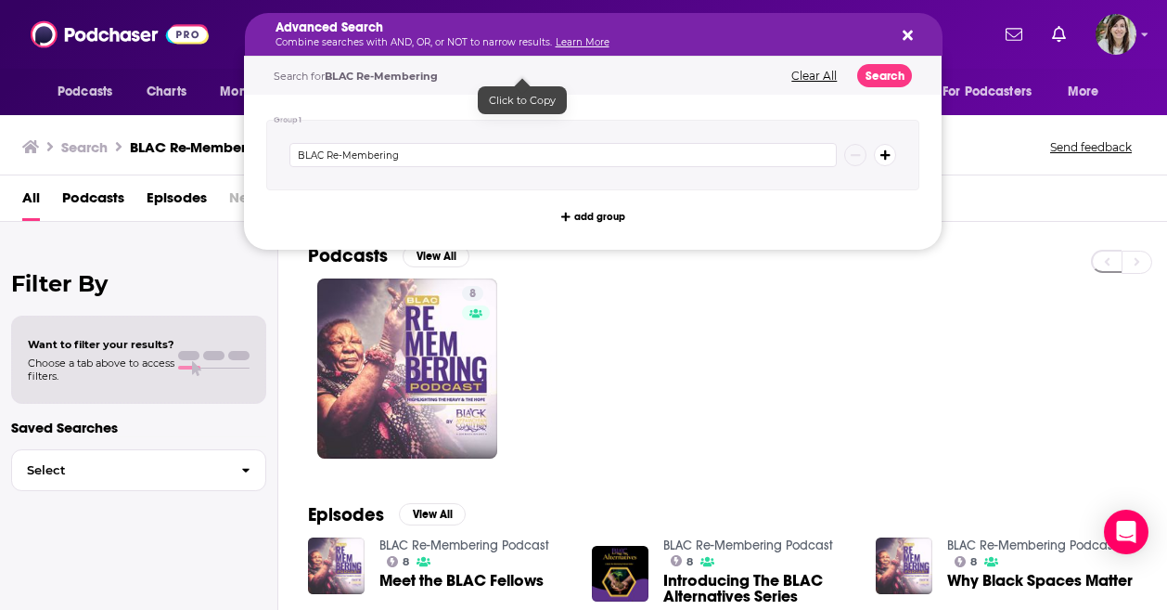
click at [611, 71] on div "Search for BLAC Re-Membering" at bounding box center [522, 76] width 497 height 11
click at [421, 162] on input "BLAC Re-Membering" at bounding box center [563, 155] width 547 height 24
click at [778, 315] on div "8" at bounding box center [737, 368] width 859 height 180
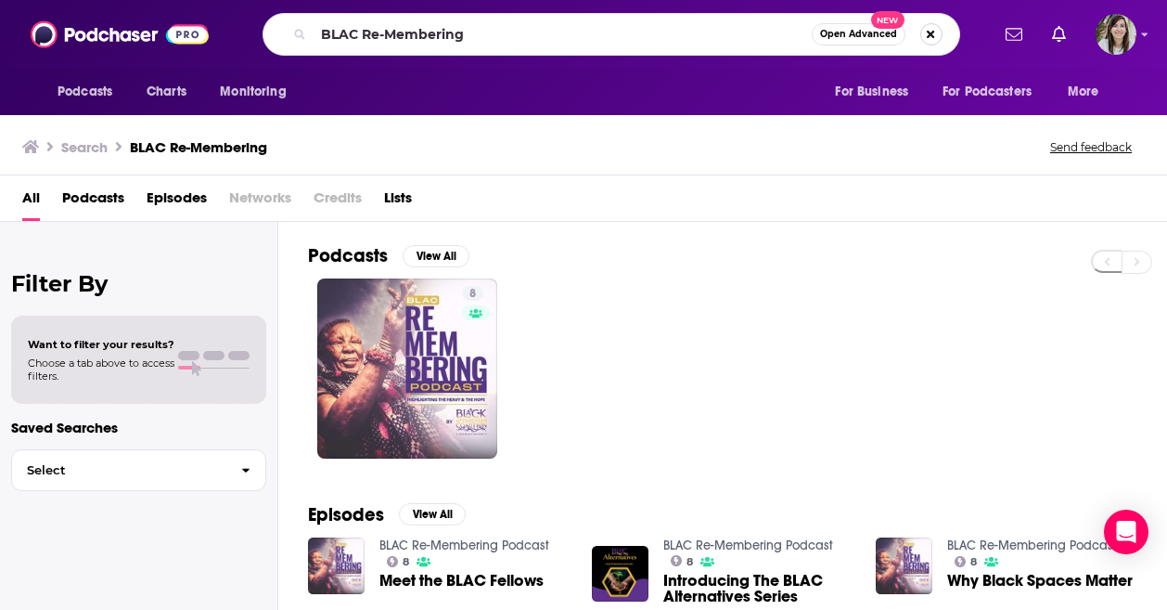
click at [938, 35] on button "Search podcasts, credits, & more..." at bounding box center [932, 34] width 22 height 22
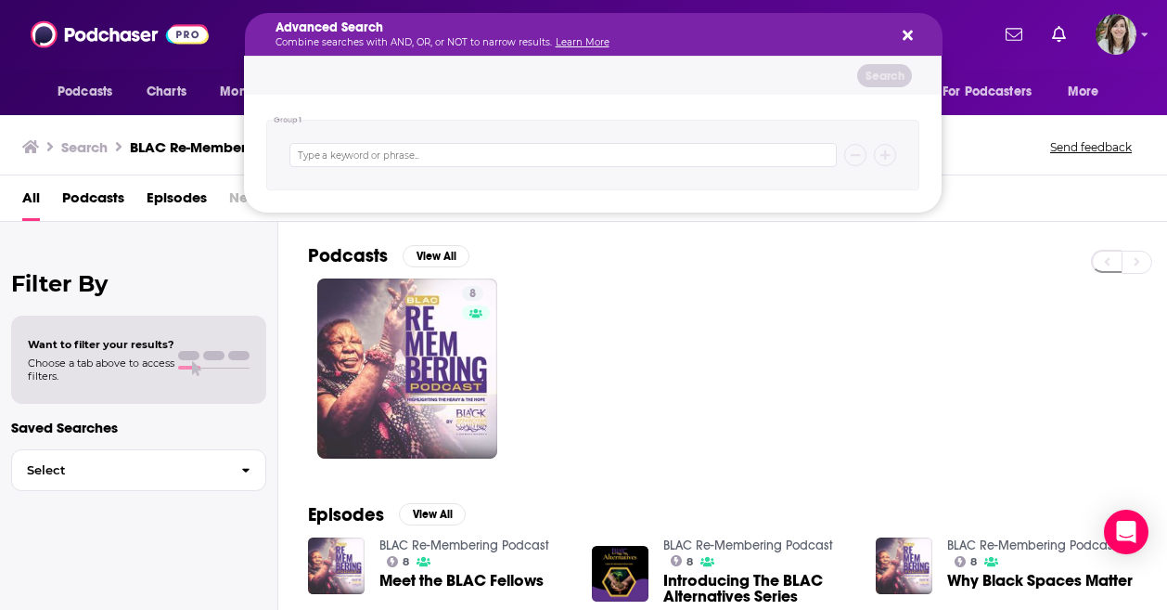
click at [908, 36] on icon "Search podcasts, credits, & more..." at bounding box center [908, 36] width 10 height 10
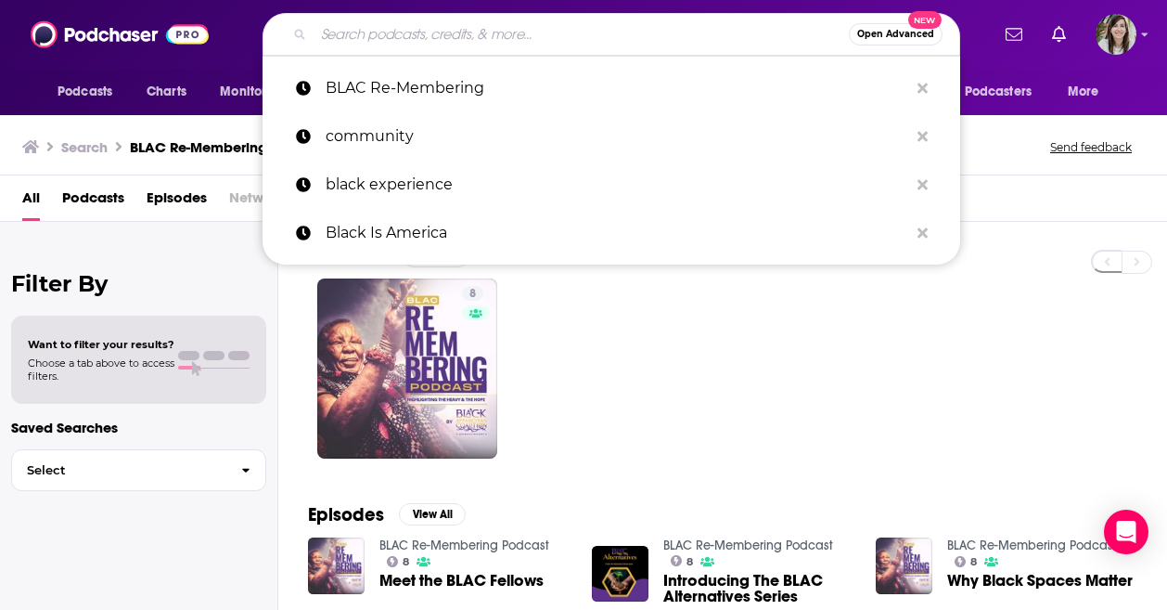
click at [431, 34] on input "Search podcasts, credits, & more..." at bounding box center [581, 34] width 535 height 30
paste input "BLAC Re-Membering"
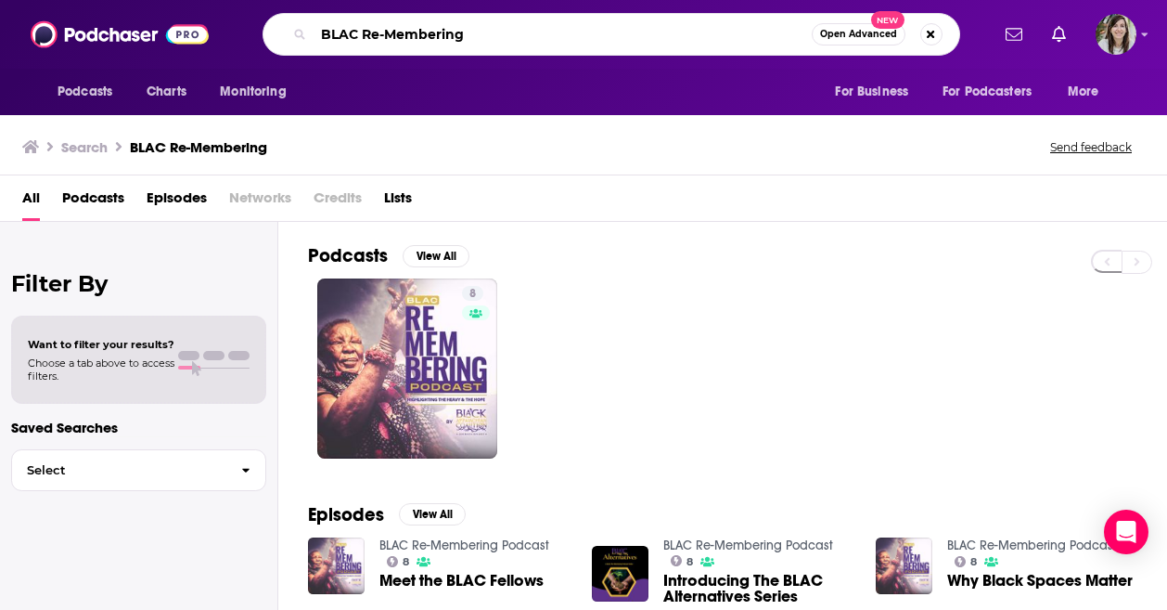
type input "BLAC Re-Membering"
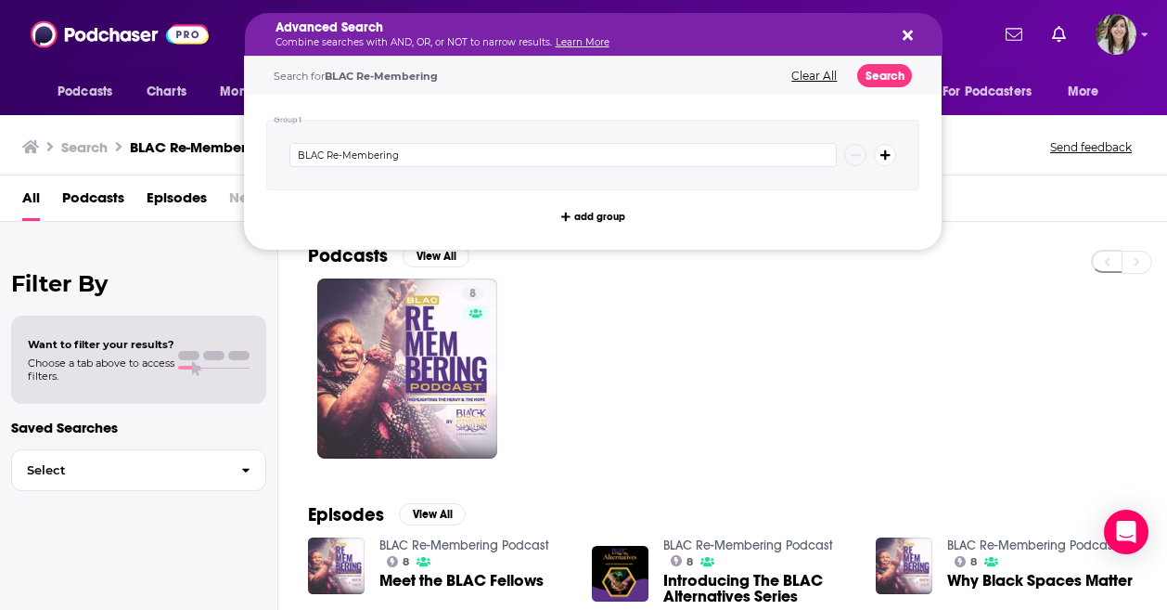
click at [594, 40] on link "Learn More" at bounding box center [583, 42] width 54 height 12
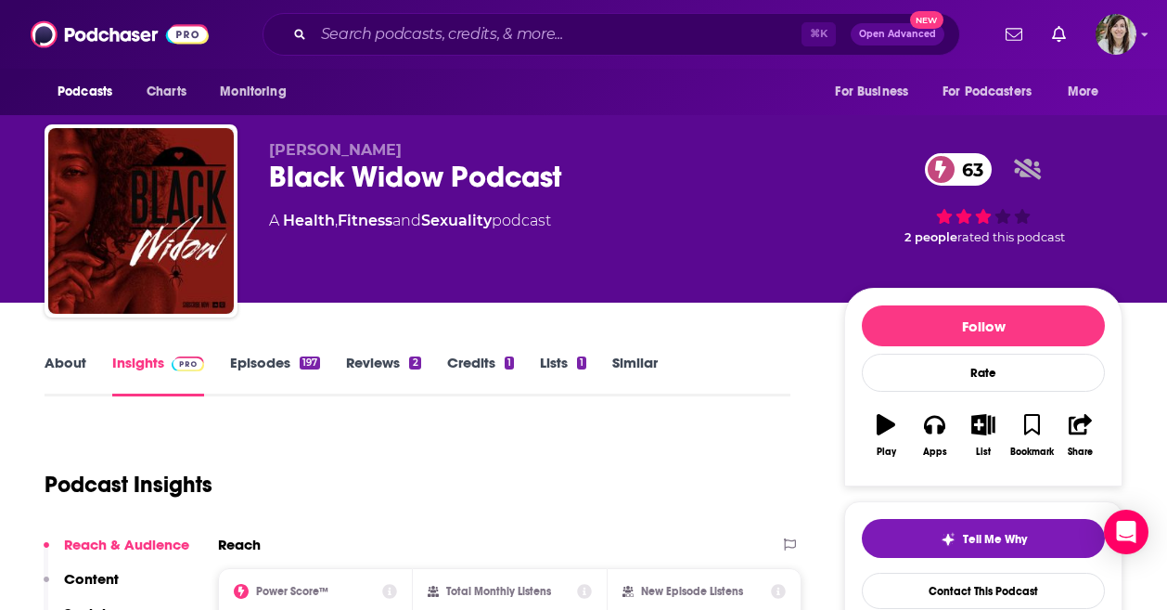
click at [50, 368] on link "About" at bounding box center [66, 375] width 42 height 43
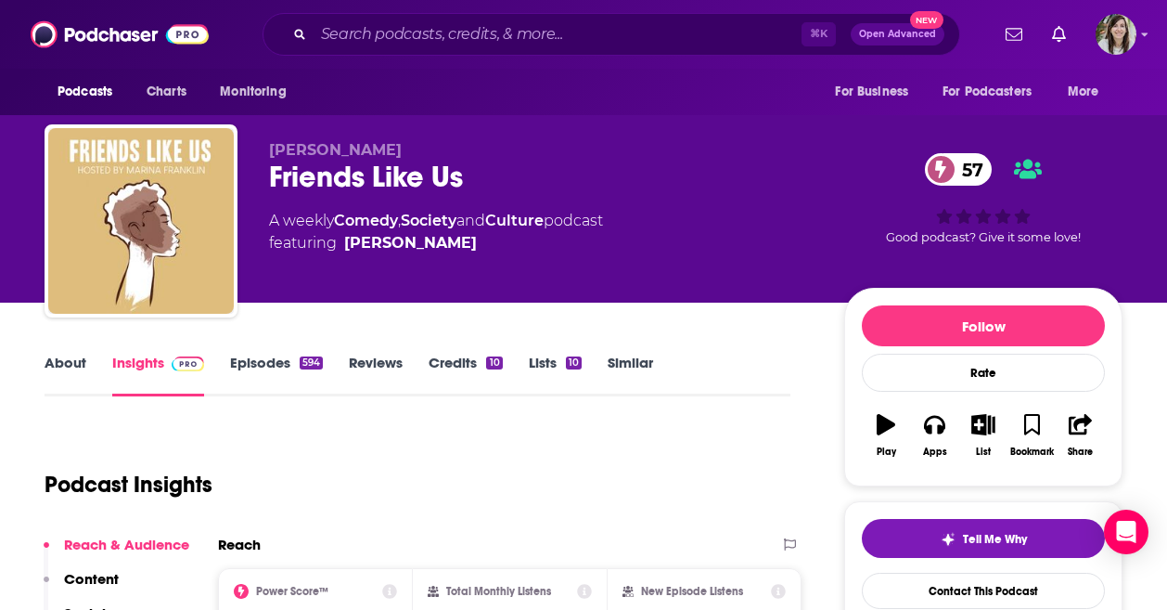
click at [69, 367] on link "About" at bounding box center [66, 375] width 42 height 43
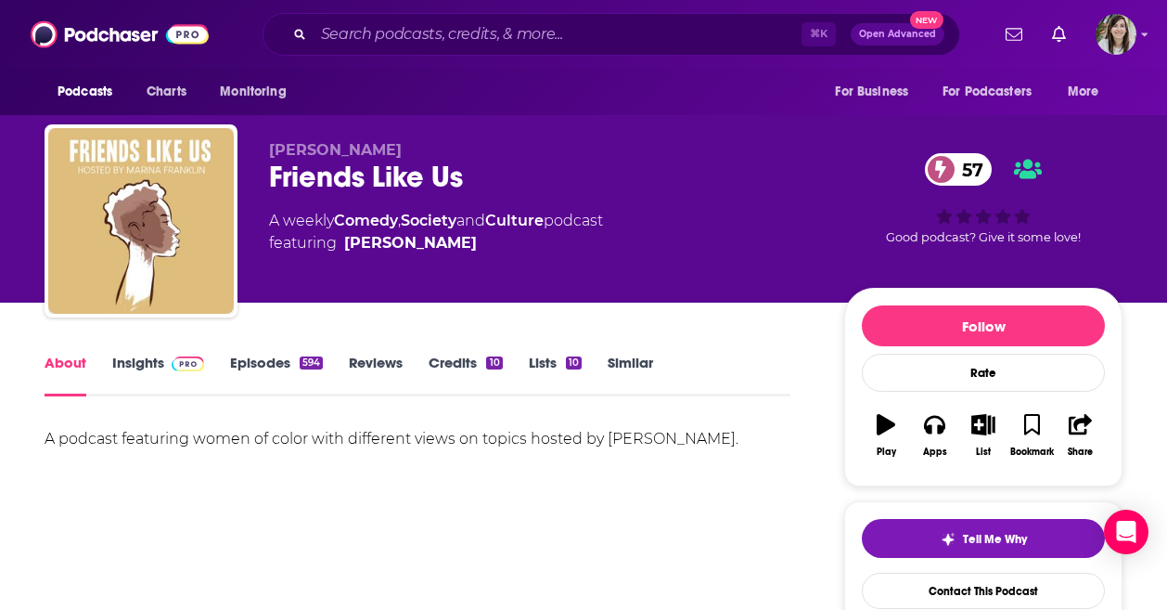
click at [140, 373] on link "Insights" at bounding box center [158, 375] width 92 height 43
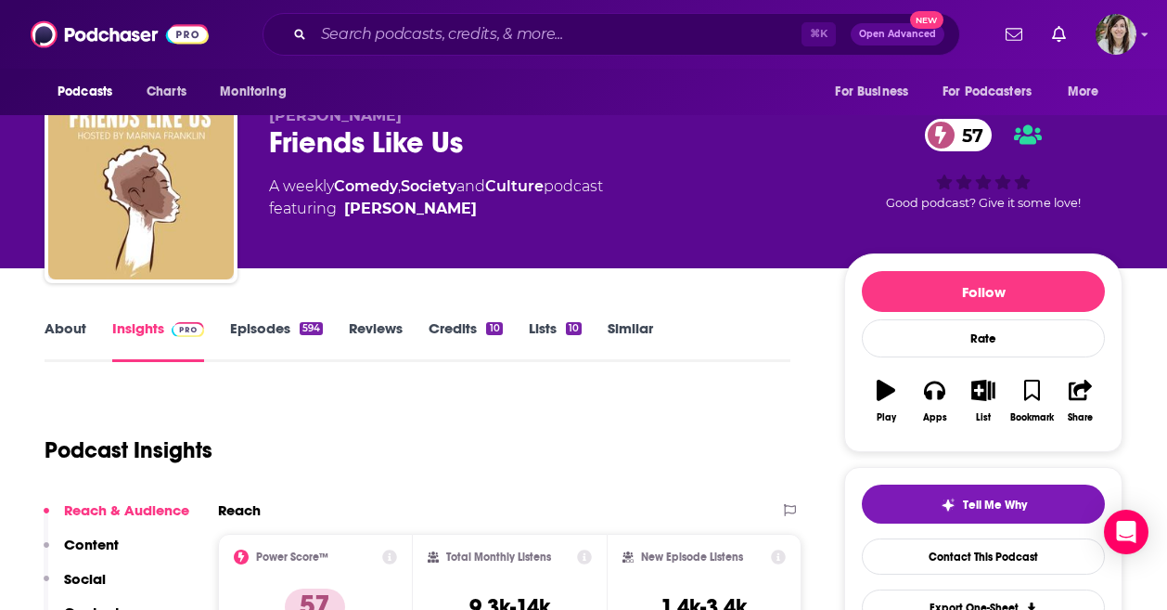
scroll to position [41, 0]
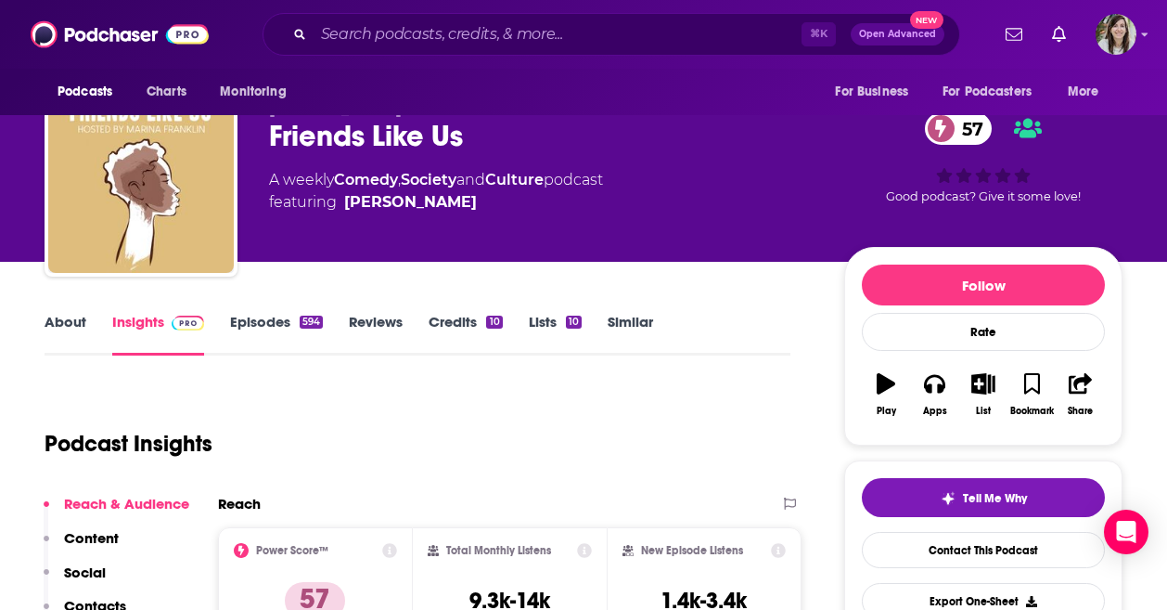
click at [282, 331] on link "Episodes 594" at bounding box center [276, 334] width 93 height 43
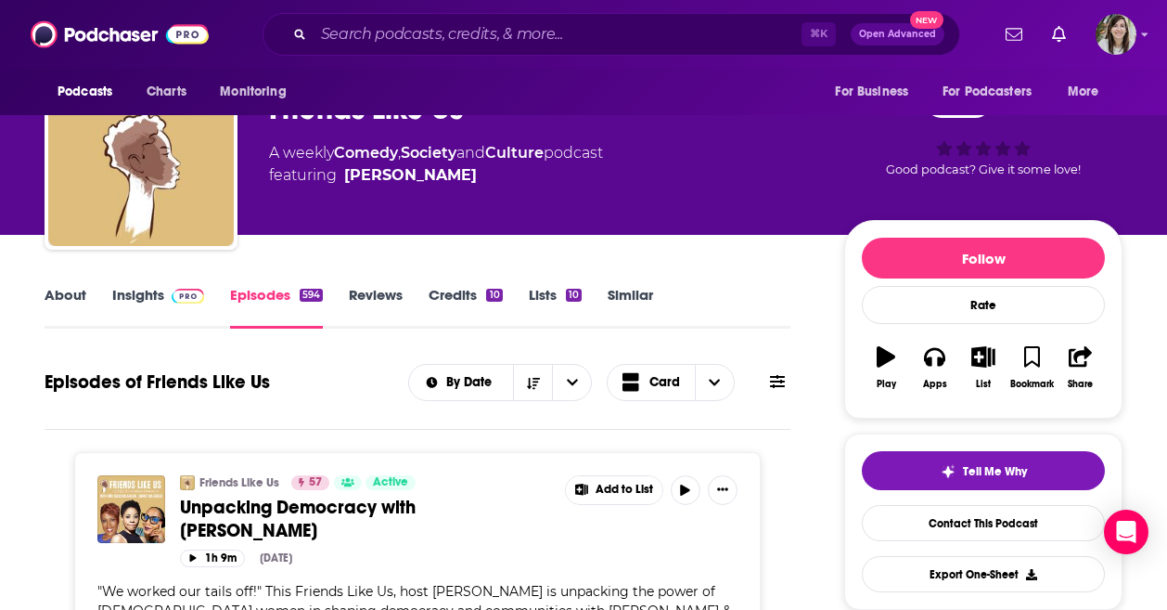
scroll to position [73, 0]
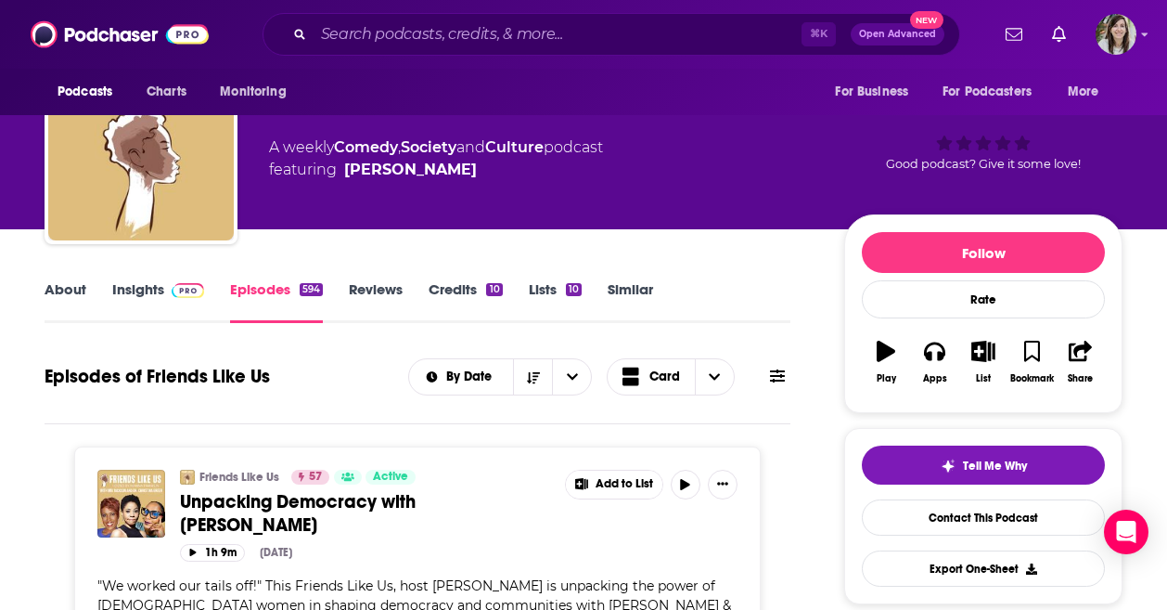
click at [635, 295] on link "Similar" at bounding box center [630, 301] width 45 height 43
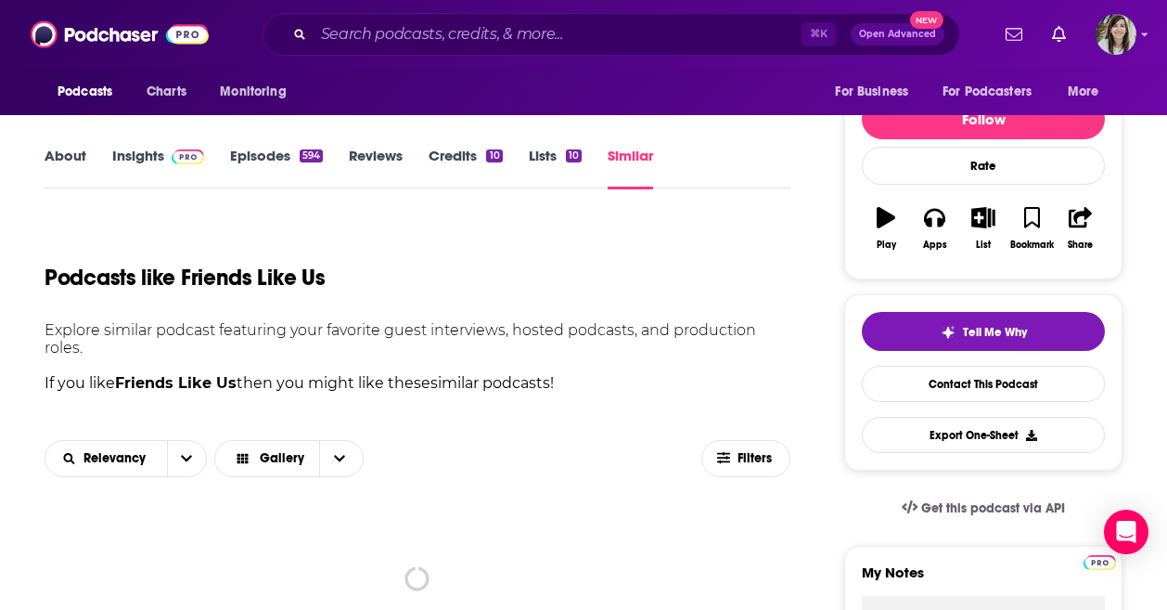
scroll to position [90, 0]
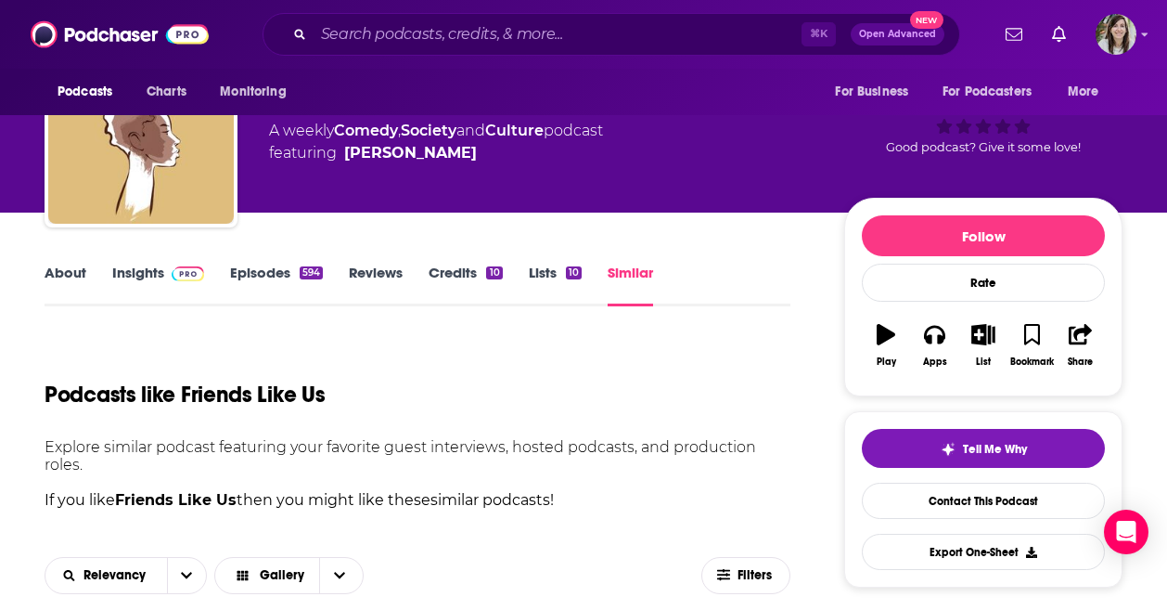
click at [79, 273] on link "About" at bounding box center [66, 285] width 42 height 43
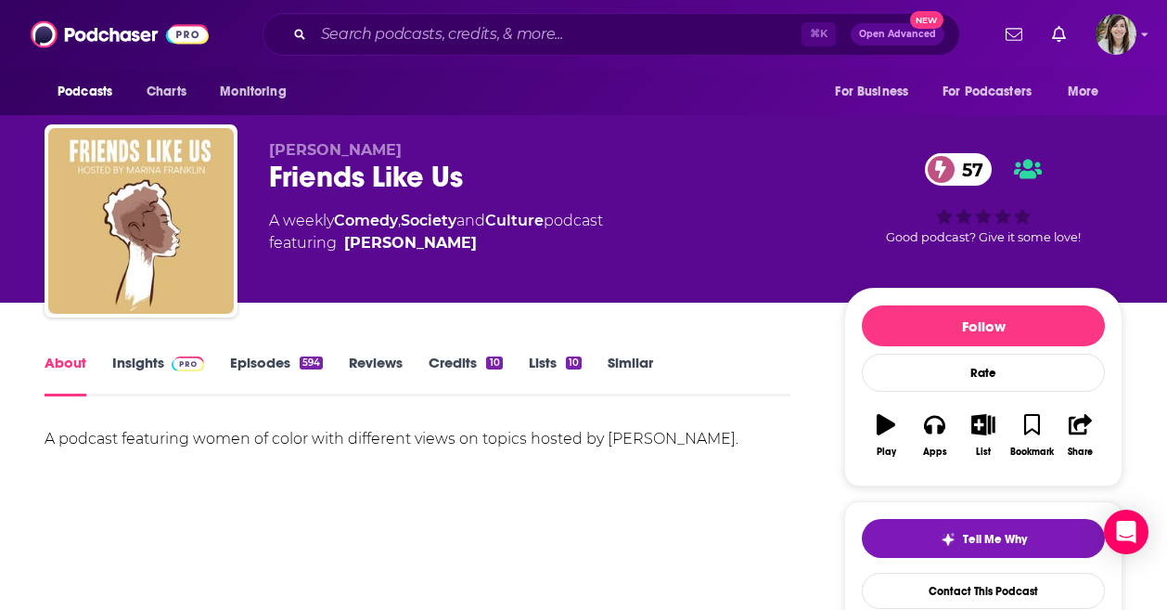
click at [137, 385] on link "Insights" at bounding box center [158, 375] width 92 height 43
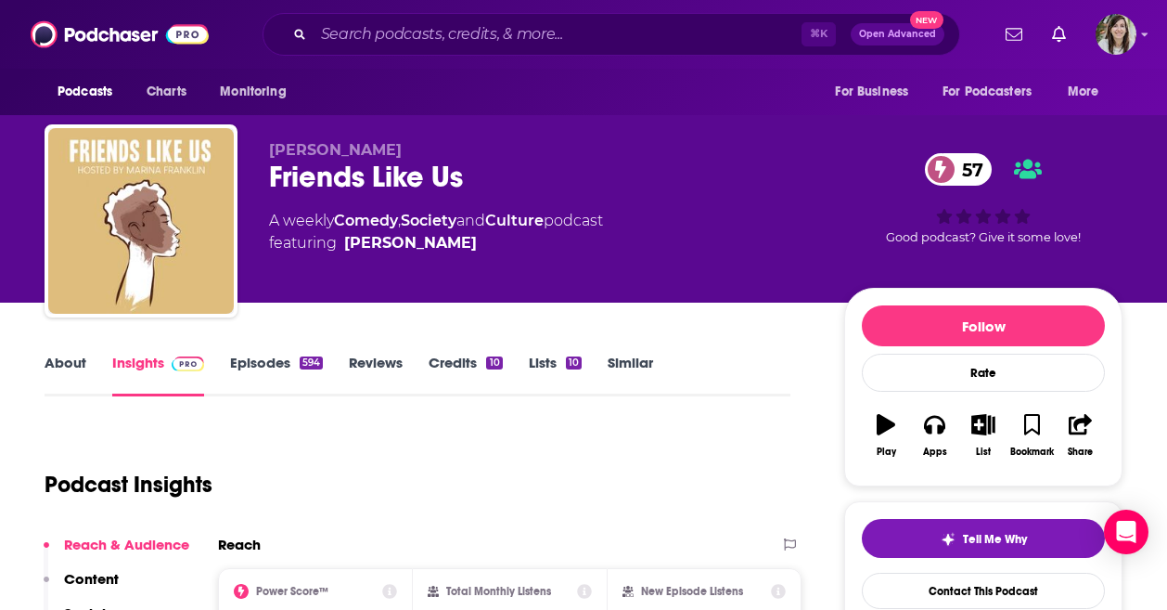
scroll to position [120, 0]
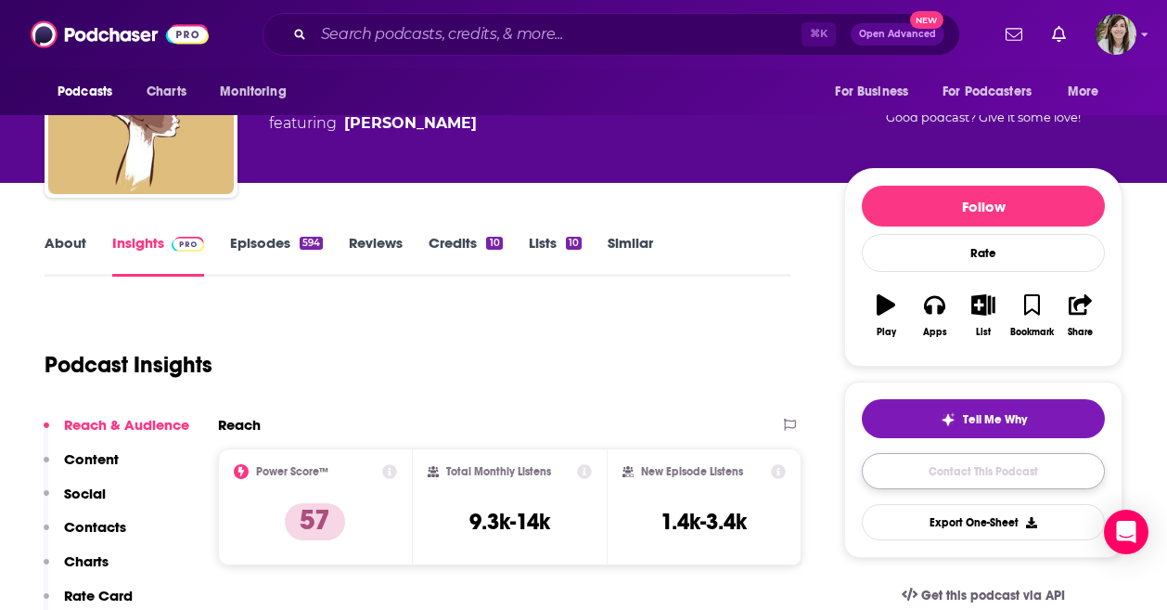
click at [911, 471] on link "Contact This Podcast" at bounding box center [983, 471] width 243 height 36
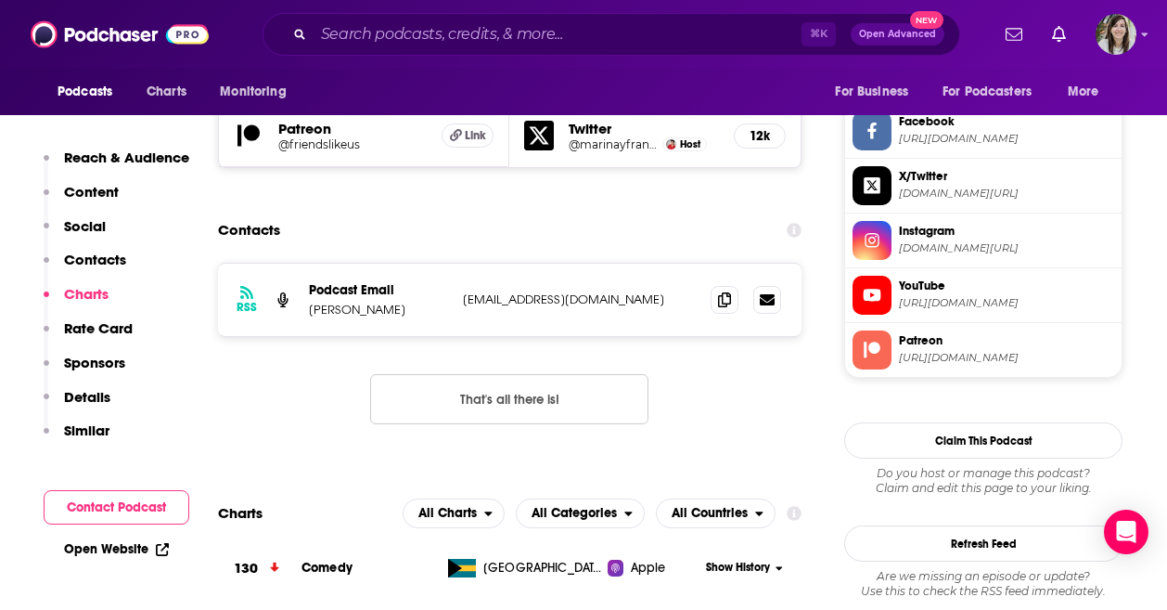
scroll to position [1646, 0]
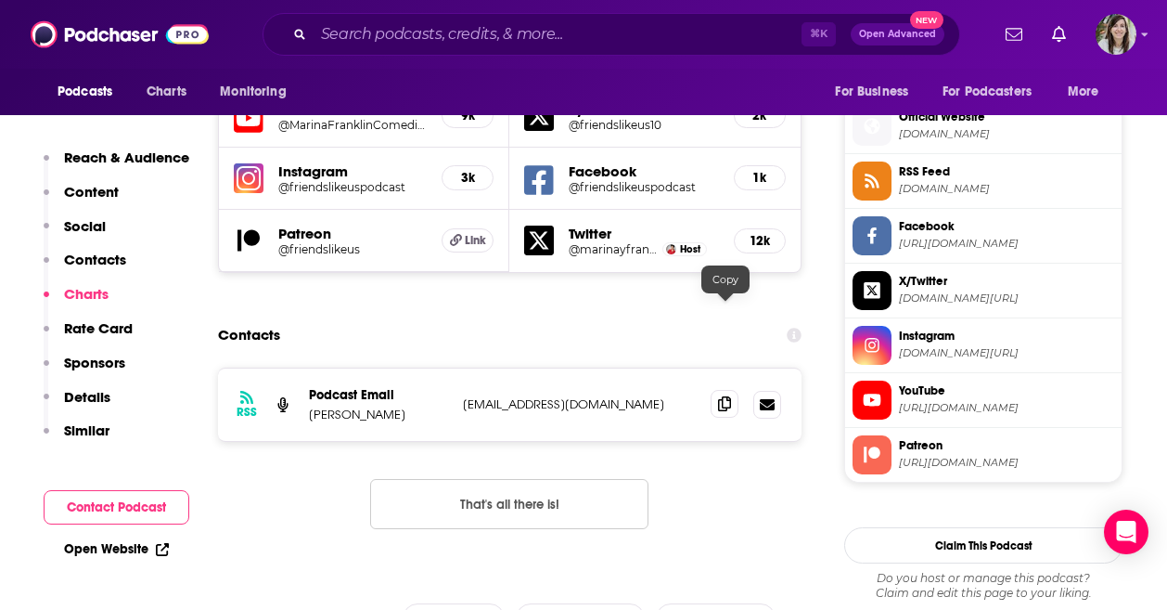
click at [725, 396] on icon at bounding box center [724, 403] width 13 height 15
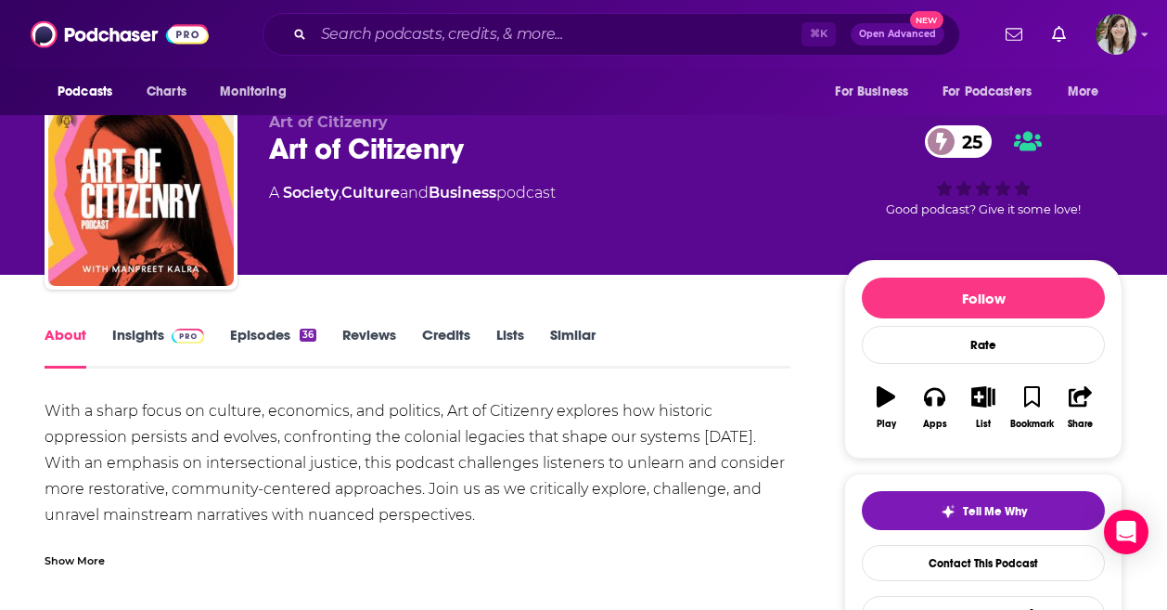
scroll to position [39, 0]
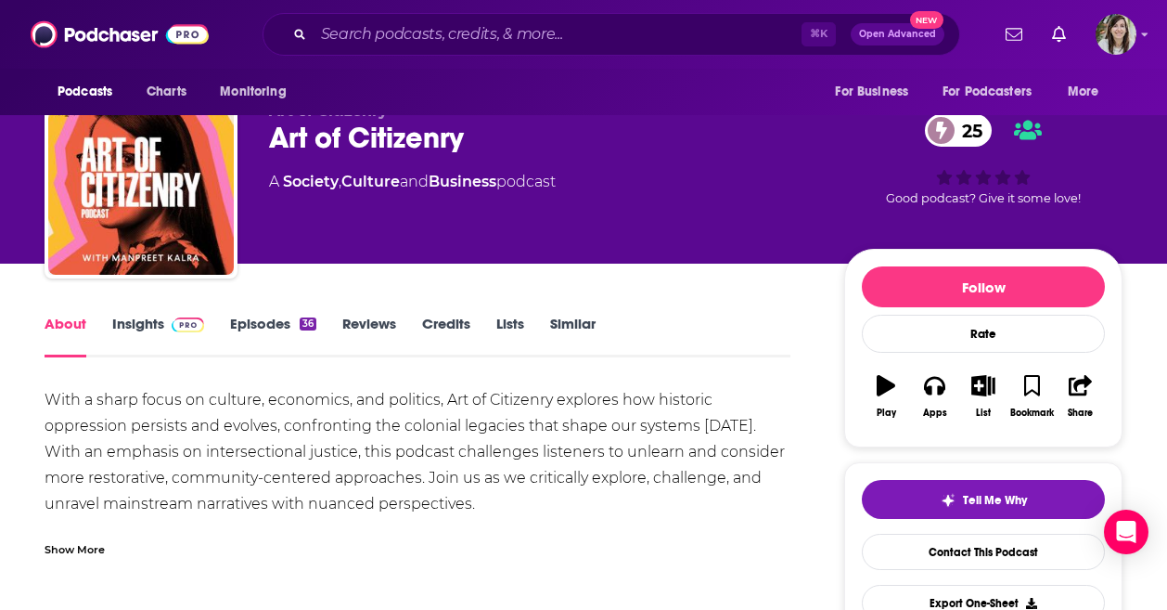
click at [557, 323] on link "Similar" at bounding box center [572, 336] width 45 height 43
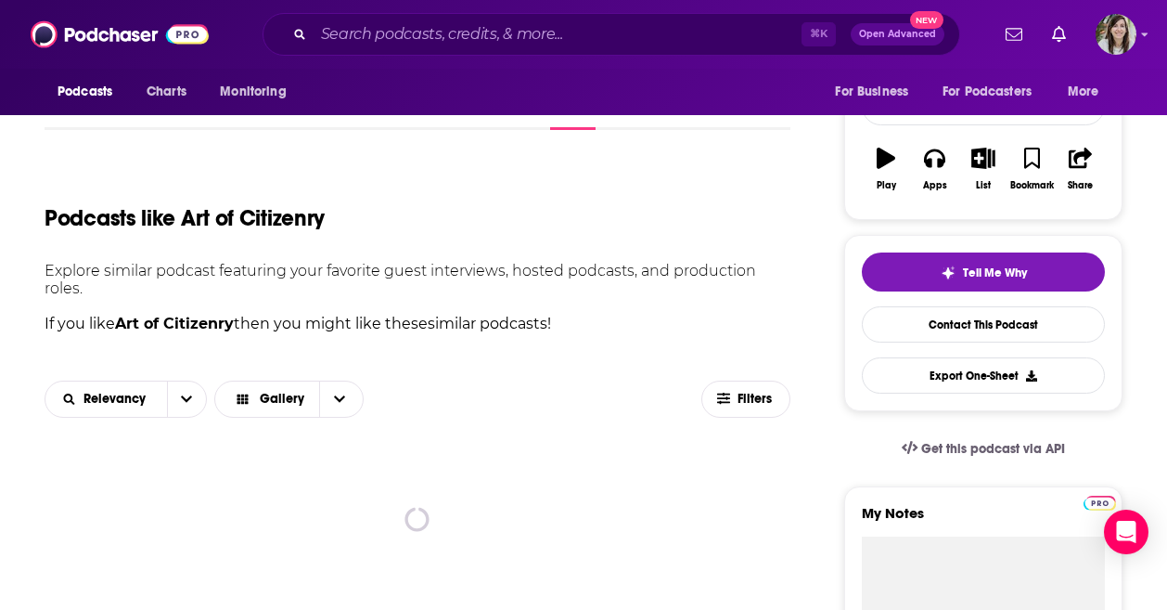
scroll to position [428, 0]
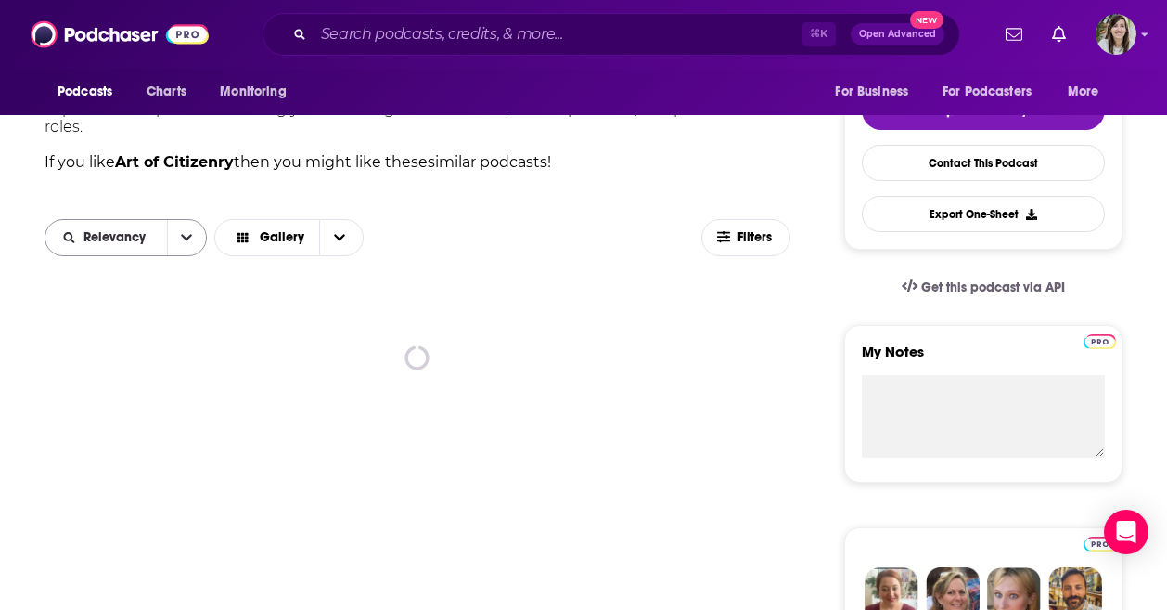
click at [181, 239] on icon "open menu" at bounding box center [186, 237] width 11 height 13
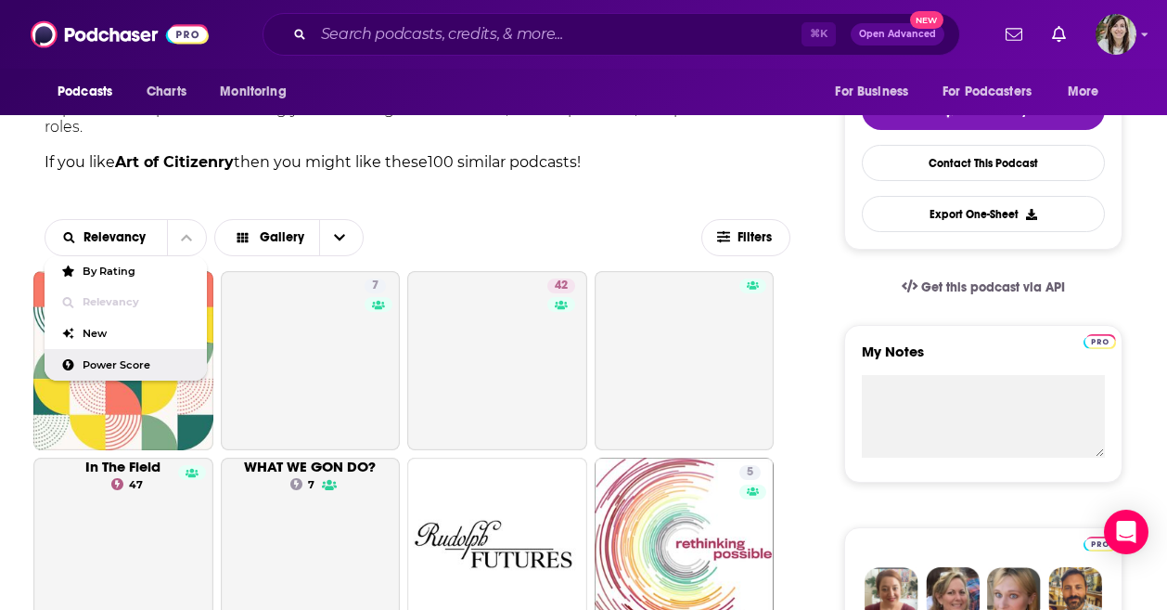
click at [158, 364] on span "Power Score" at bounding box center [137, 365] width 109 height 10
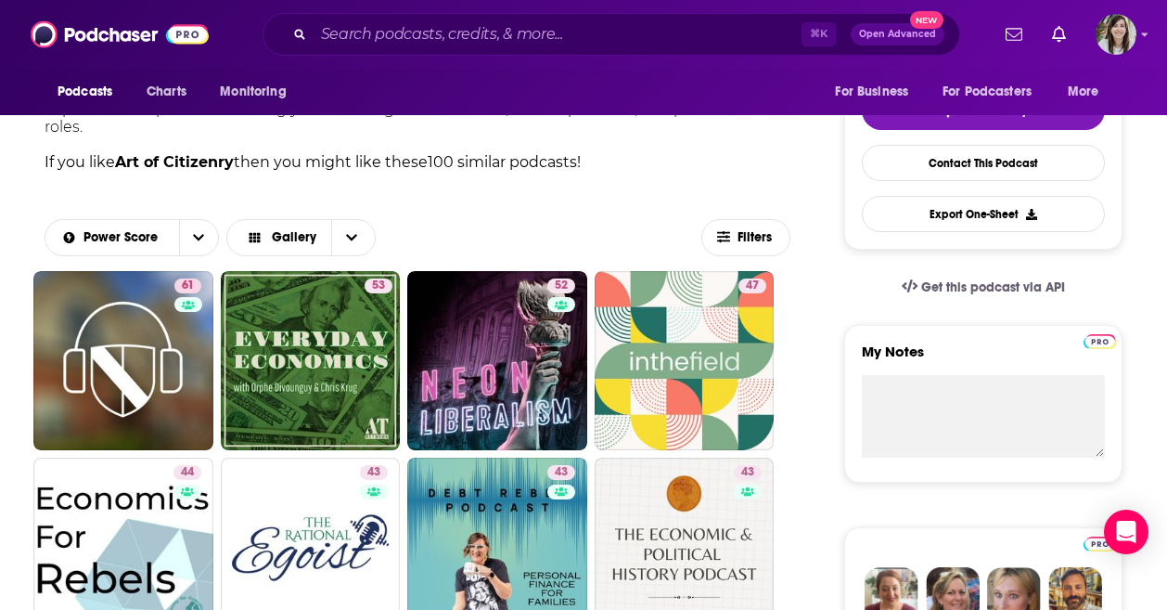
click at [648, 48] on div "⌘ K Open Advanced New" at bounding box center [612, 34] width 698 height 43
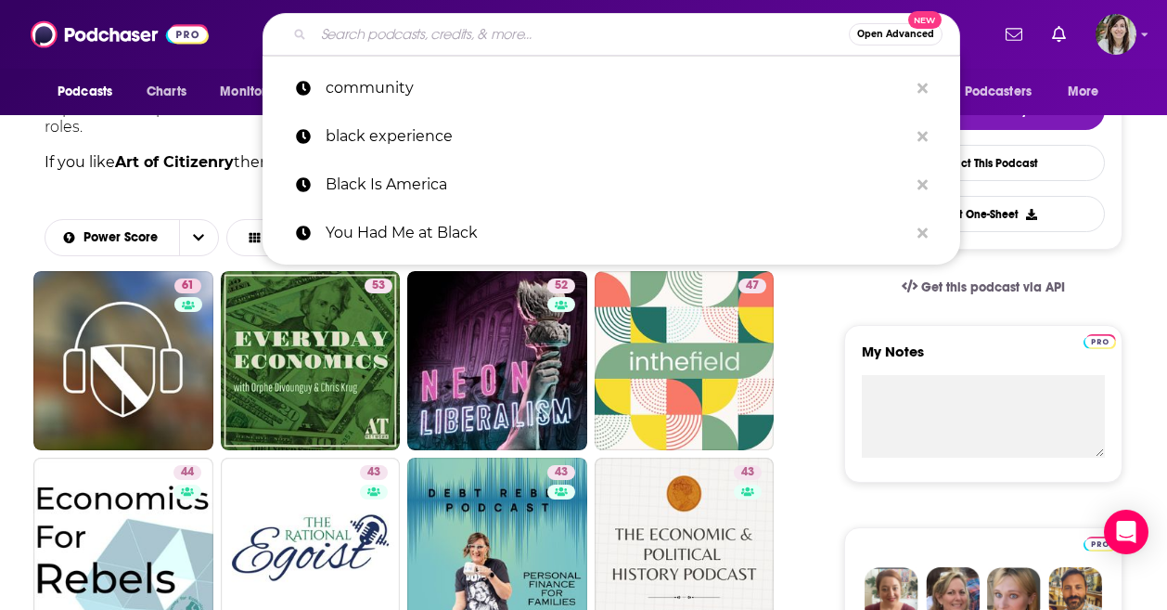
click at [637, 42] on input "Search podcasts, credits, & more..." at bounding box center [581, 34] width 535 height 30
paste input "Routing for Communities"
type input "Routing for Communities"
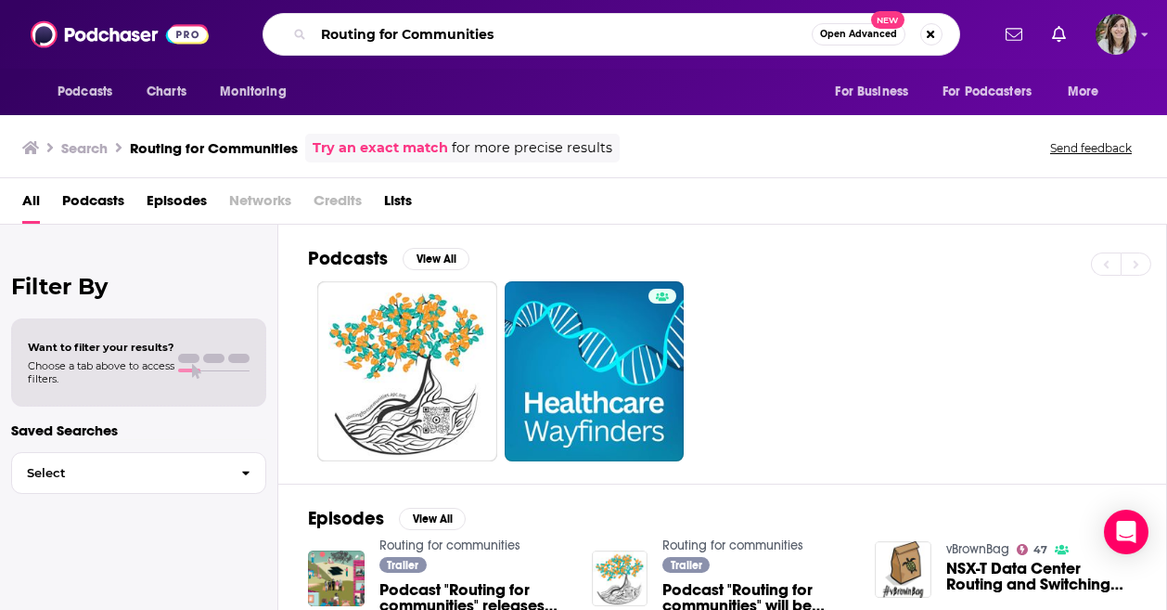
click at [447, 30] on input "Routing for Communities" at bounding box center [563, 34] width 498 height 30
type input "citycast [GEOGRAPHIC_DATA]"
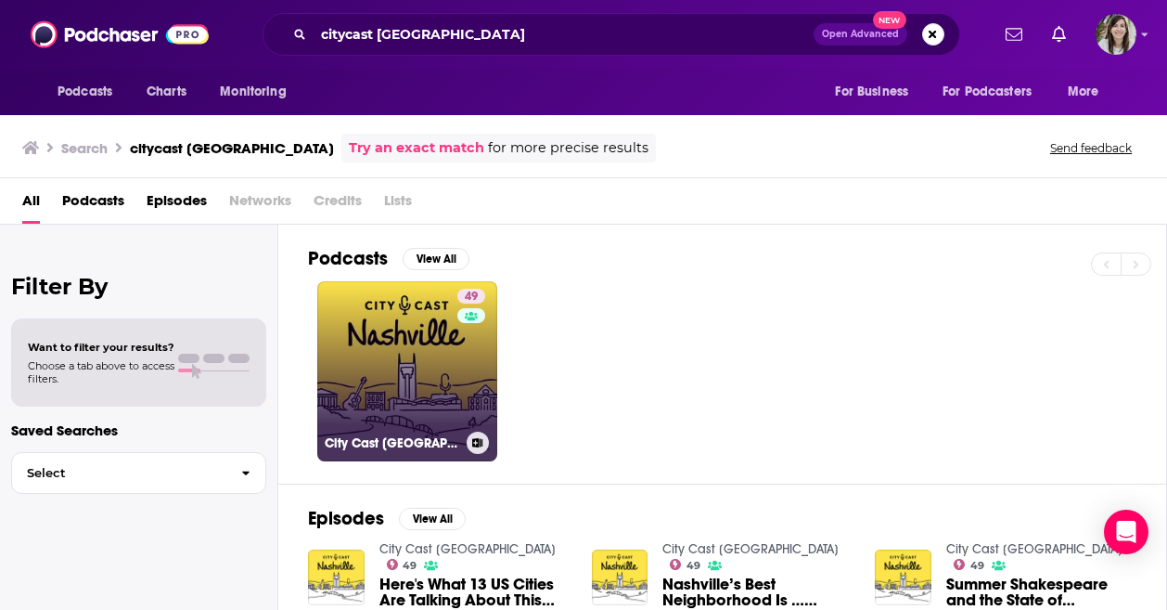
click at [423, 393] on link "49 City Cast [GEOGRAPHIC_DATA]" at bounding box center [407, 371] width 180 height 180
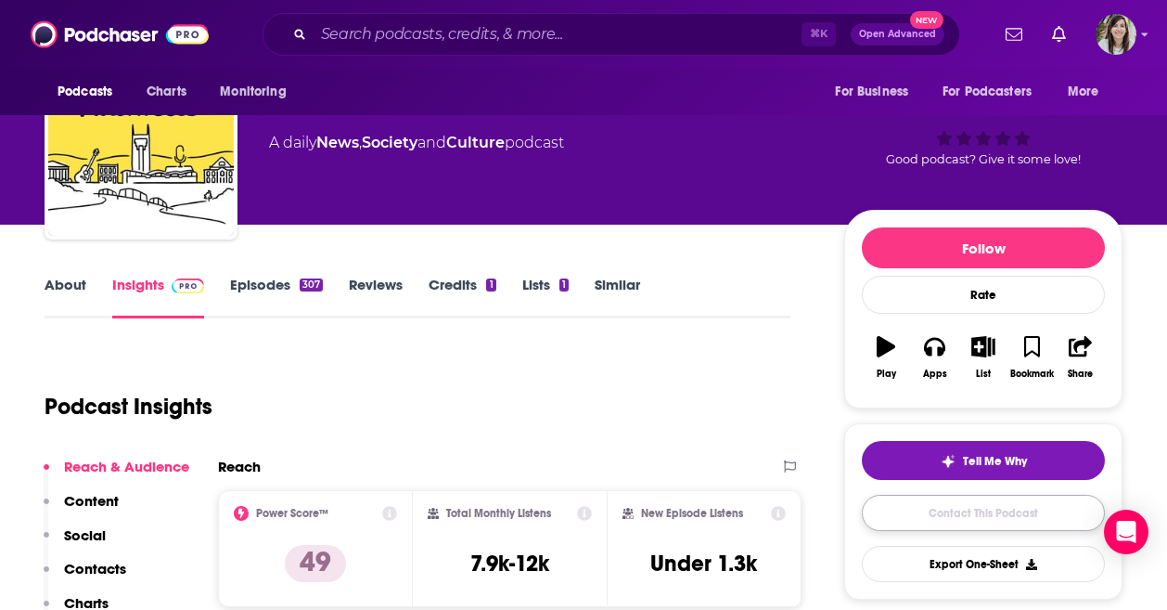
click at [973, 508] on link "Contact This Podcast" at bounding box center [983, 513] width 243 height 36
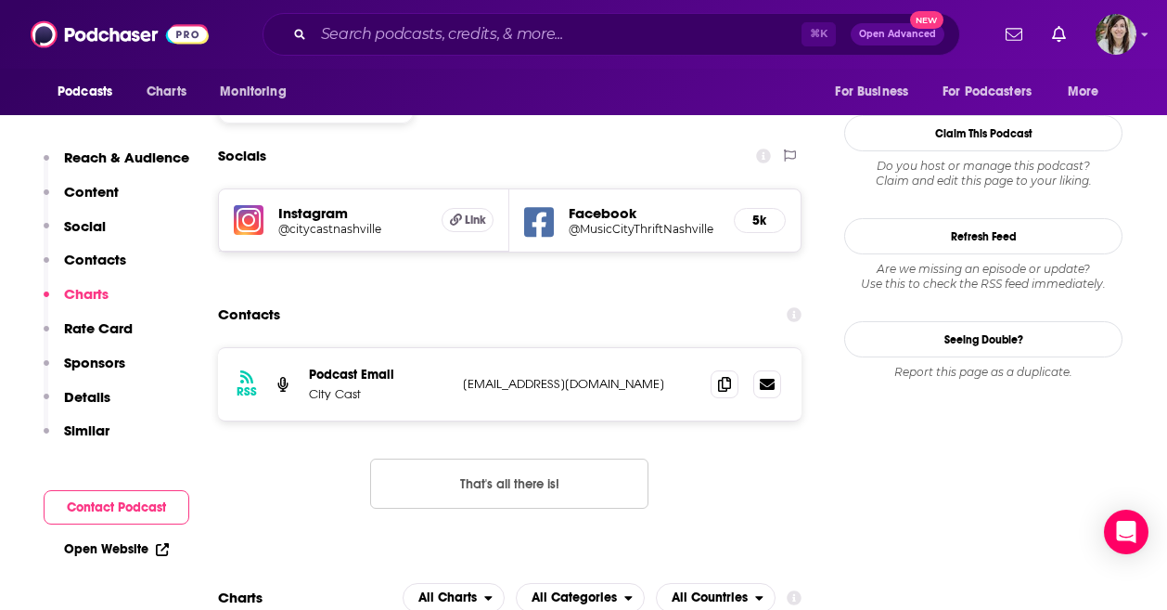
scroll to position [1548, 0]
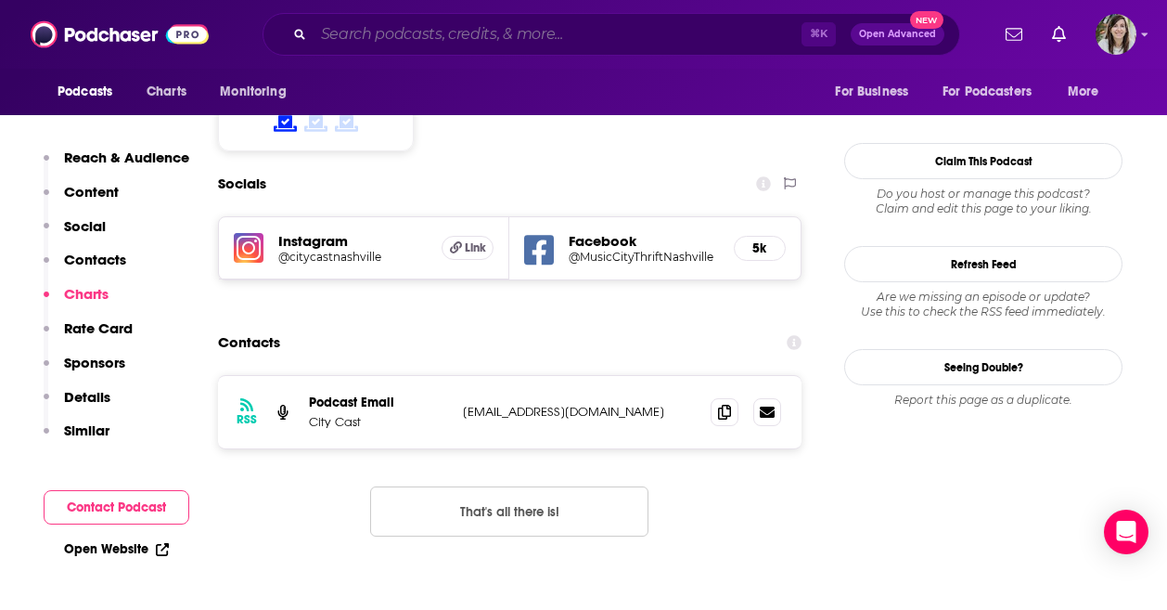
click at [568, 24] on input "Search podcasts, credits, & more..." at bounding box center [558, 34] width 488 height 30
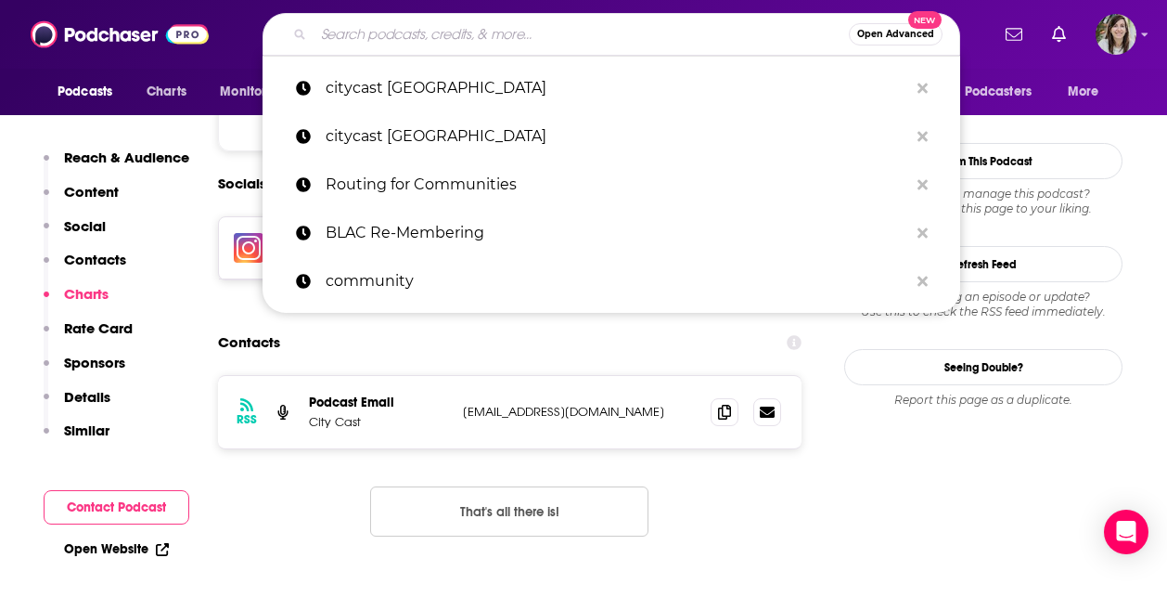
paste input "Stories of Community Resilience"
type input "Stories of Community Resilience"
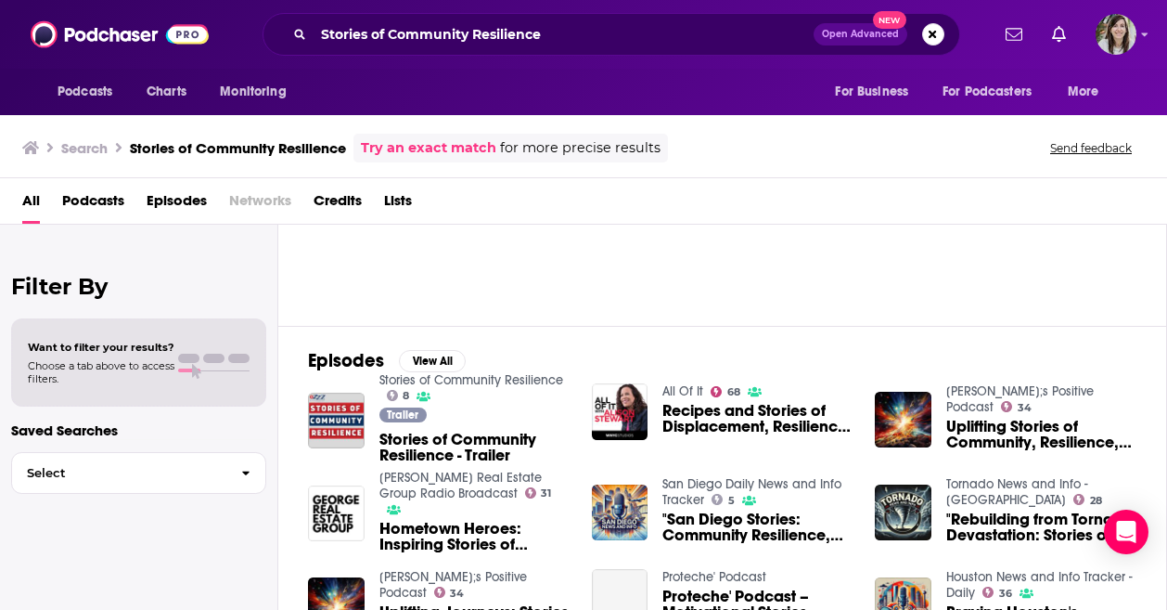
scroll to position [356, 0]
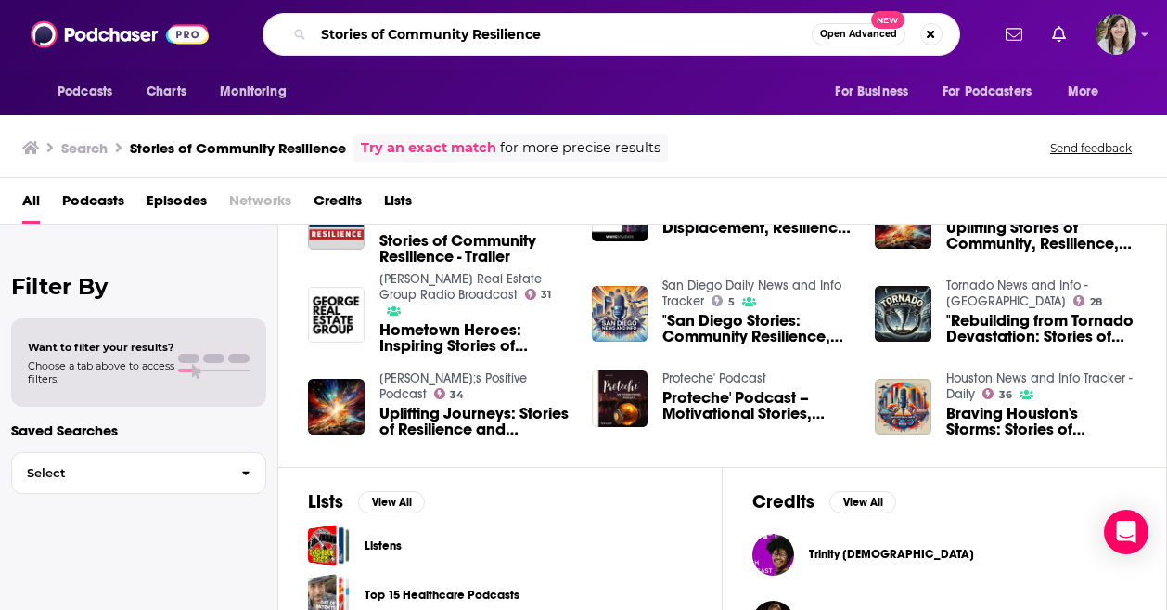
click at [547, 39] on input "Stories of Community Resilience" at bounding box center [563, 34] width 498 height 30
paste input "Unsettled: A Storytelling Project From DePaul"
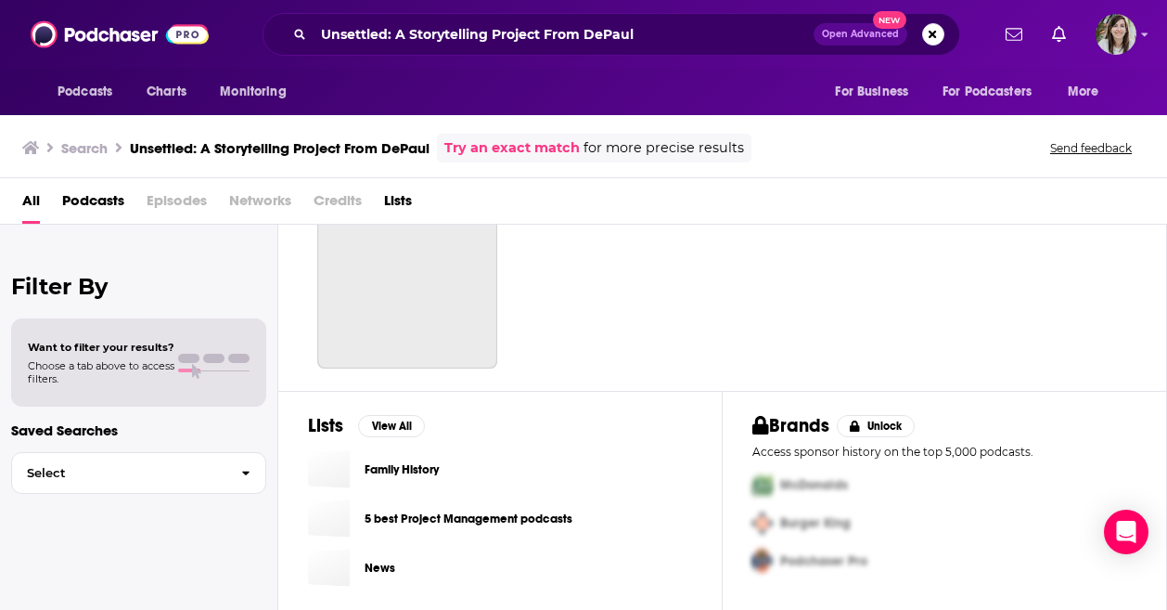
scroll to position [17, 0]
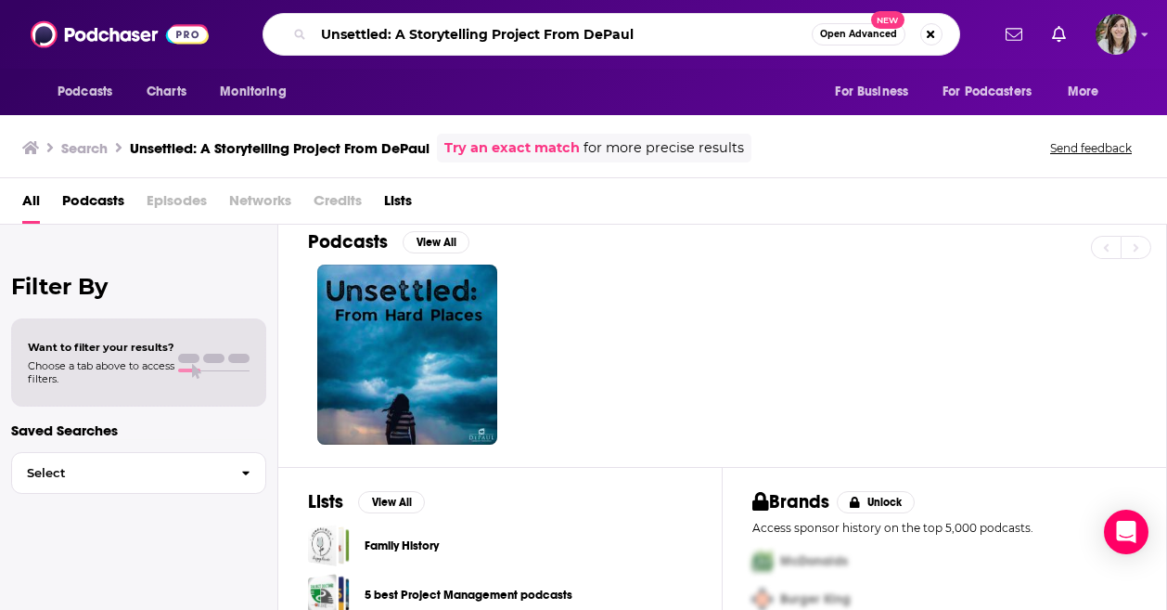
click at [547, 27] on input "Unsettled: A Storytelling Project From DePaul" at bounding box center [563, 34] width 498 height 30
paste input "Storytelling for Change"
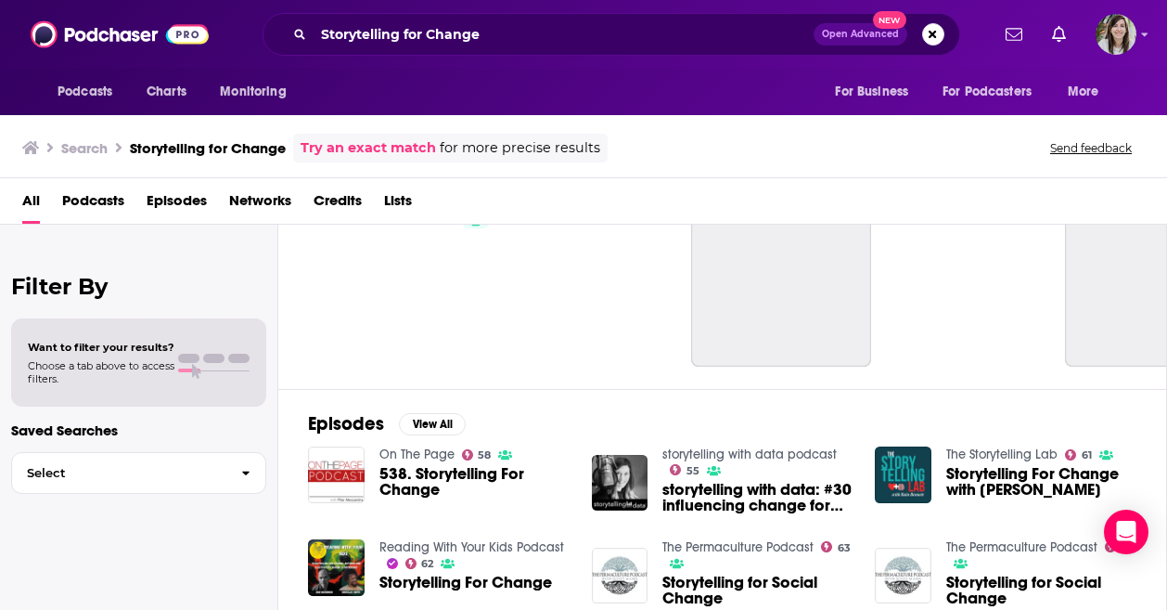
scroll to position [185, 0]
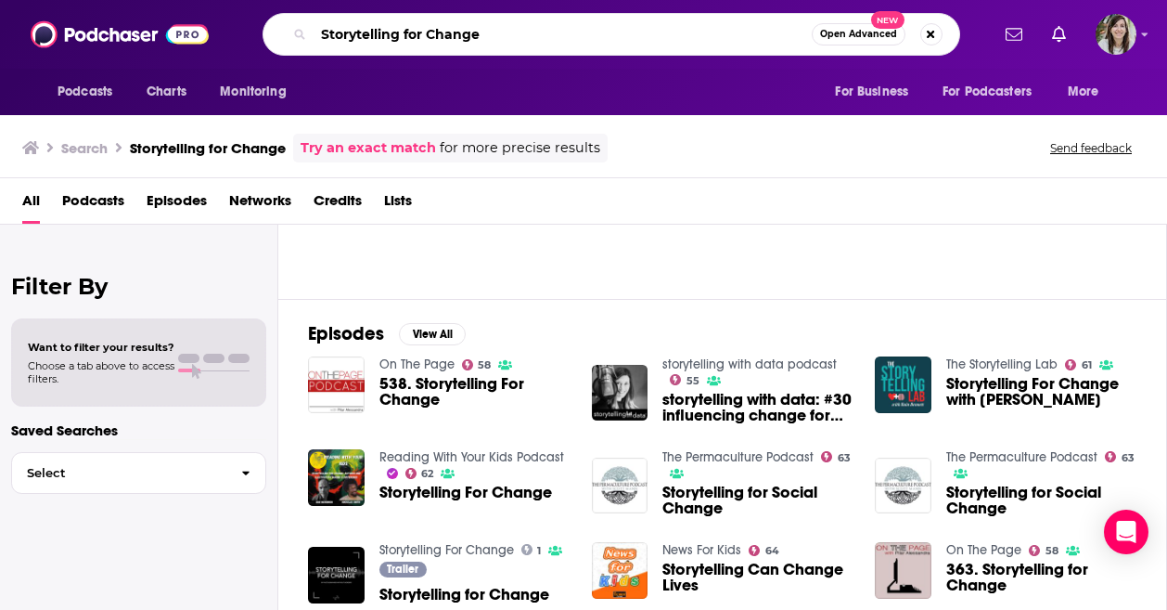
click at [469, 42] on input "Storytelling for Change" at bounding box center [563, 34] width 498 height 30
type input "black healing remixed"
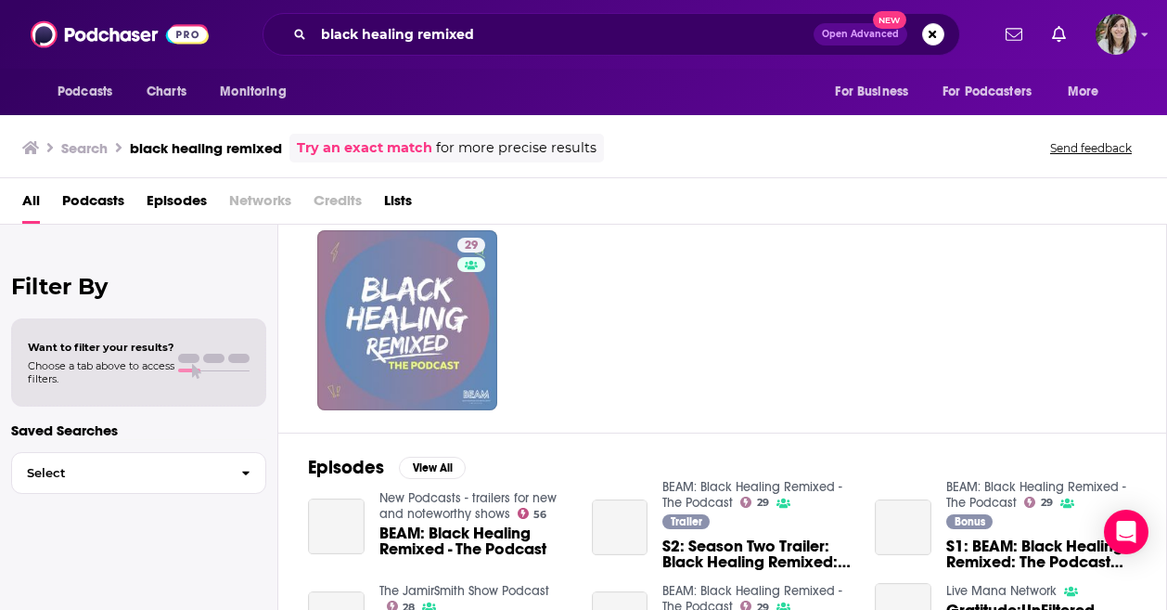
scroll to position [39, 0]
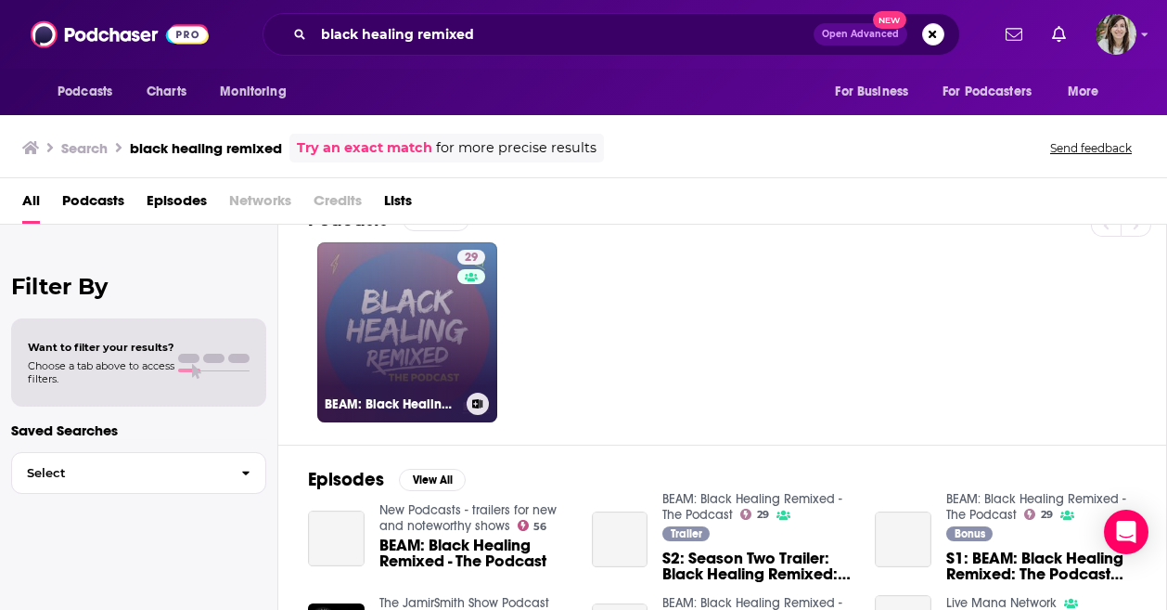
click at [442, 315] on link "29 BEAM: Black Healing Remixed - The Podcast" at bounding box center [407, 332] width 180 height 180
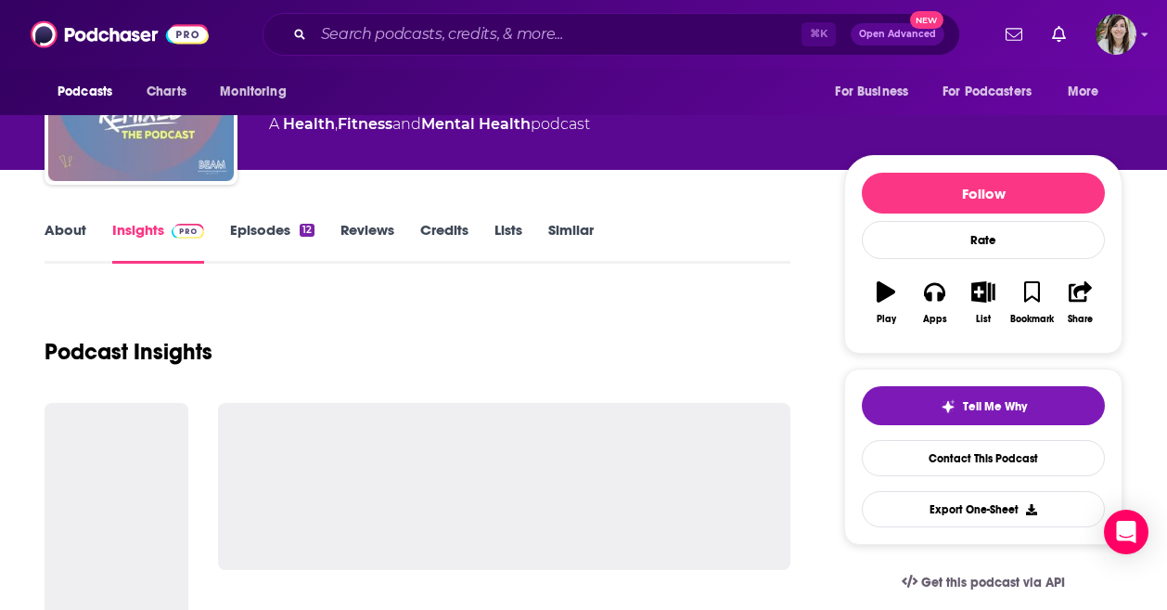
scroll to position [144, 0]
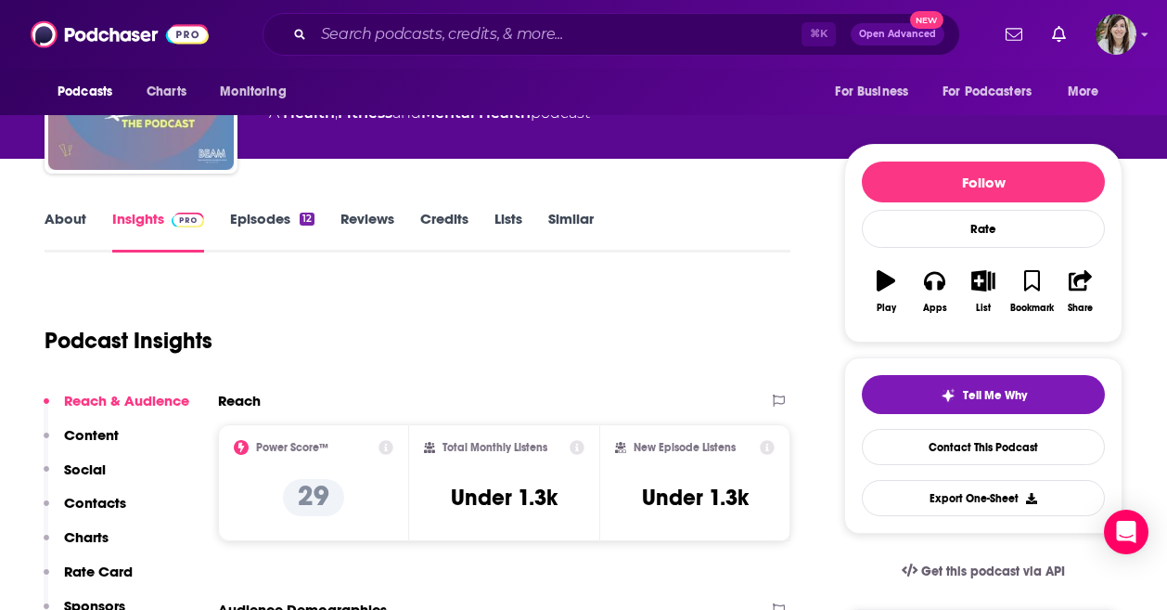
click at [296, 232] on link "Episodes 12" at bounding box center [272, 231] width 84 height 43
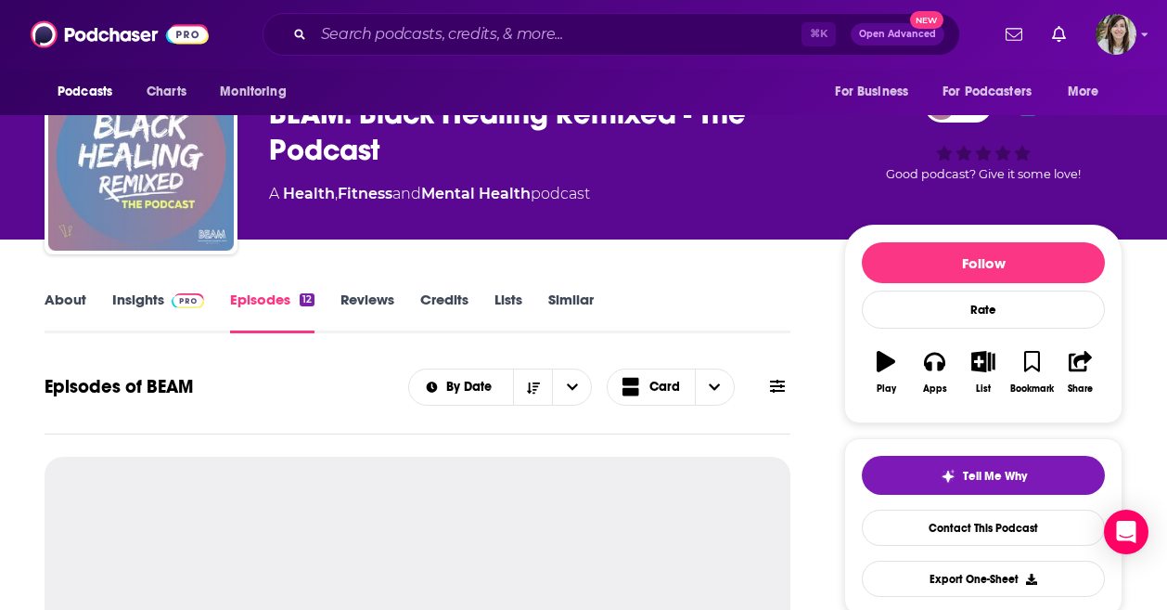
scroll to position [142, 0]
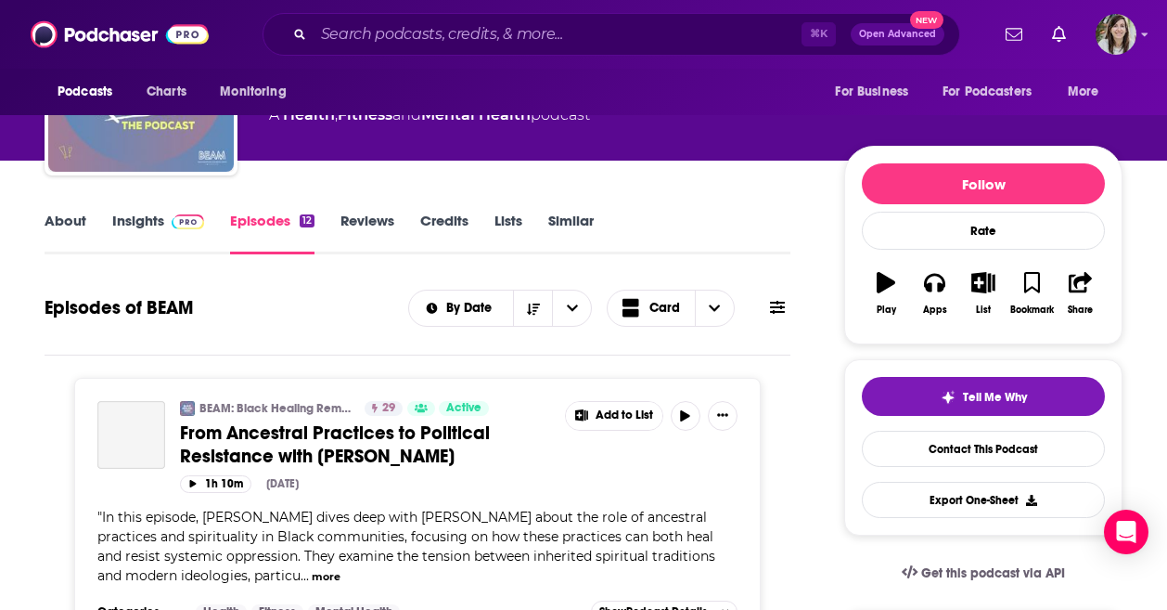
click at [574, 223] on link "Similar" at bounding box center [570, 233] width 45 height 43
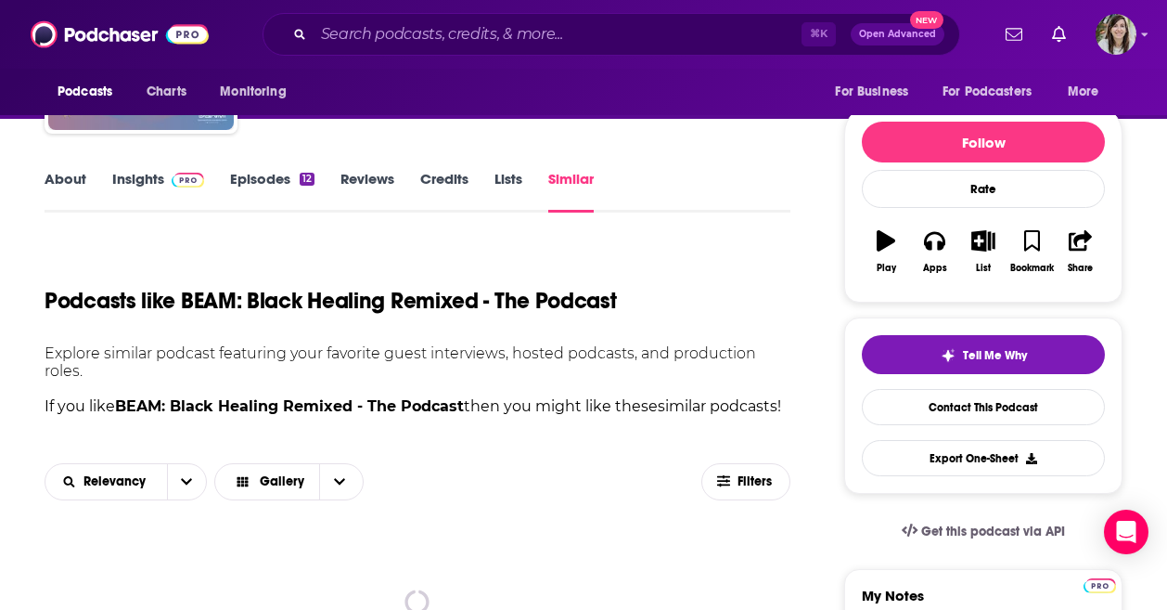
scroll to position [211, 0]
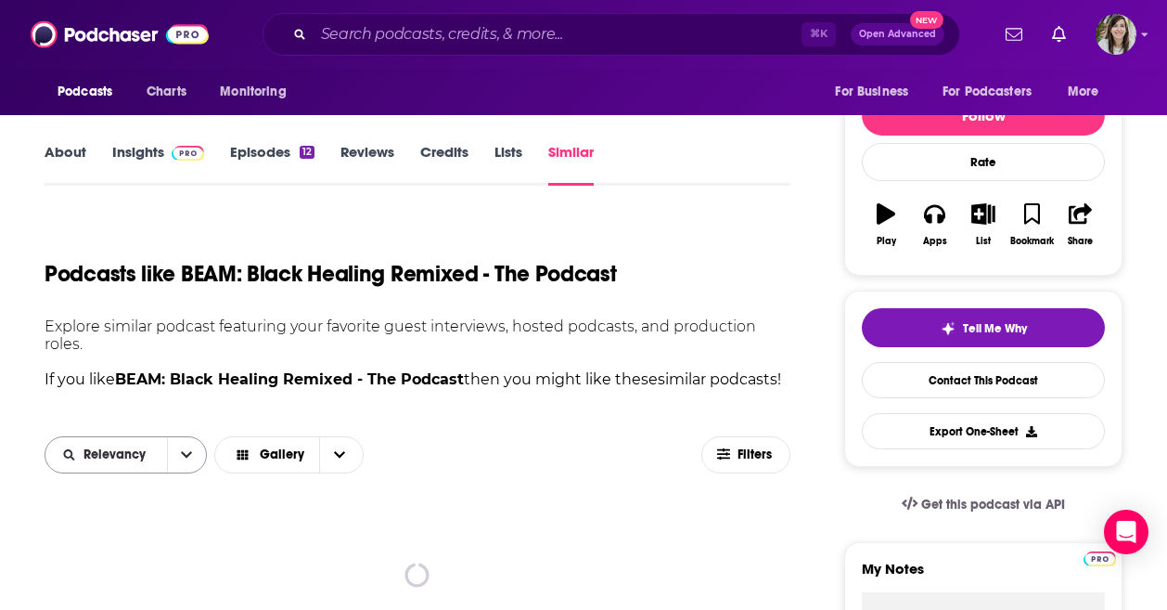
click at [174, 469] on button "open menu" at bounding box center [186, 454] width 39 height 35
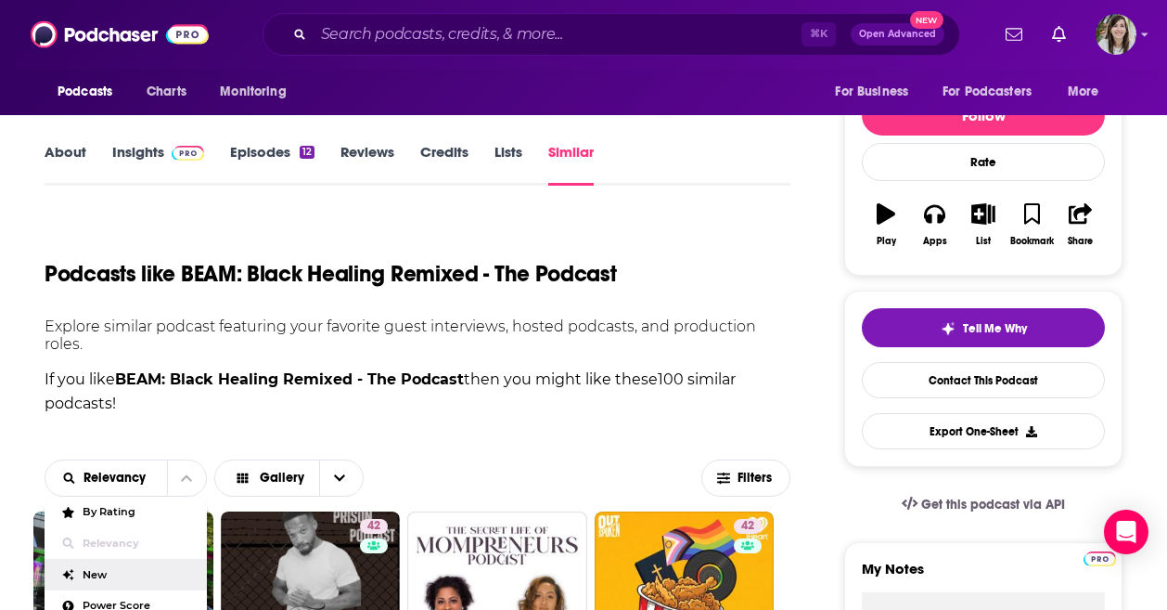
click at [142, 589] on div "New" at bounding box center [126, 575] width 162 height 32
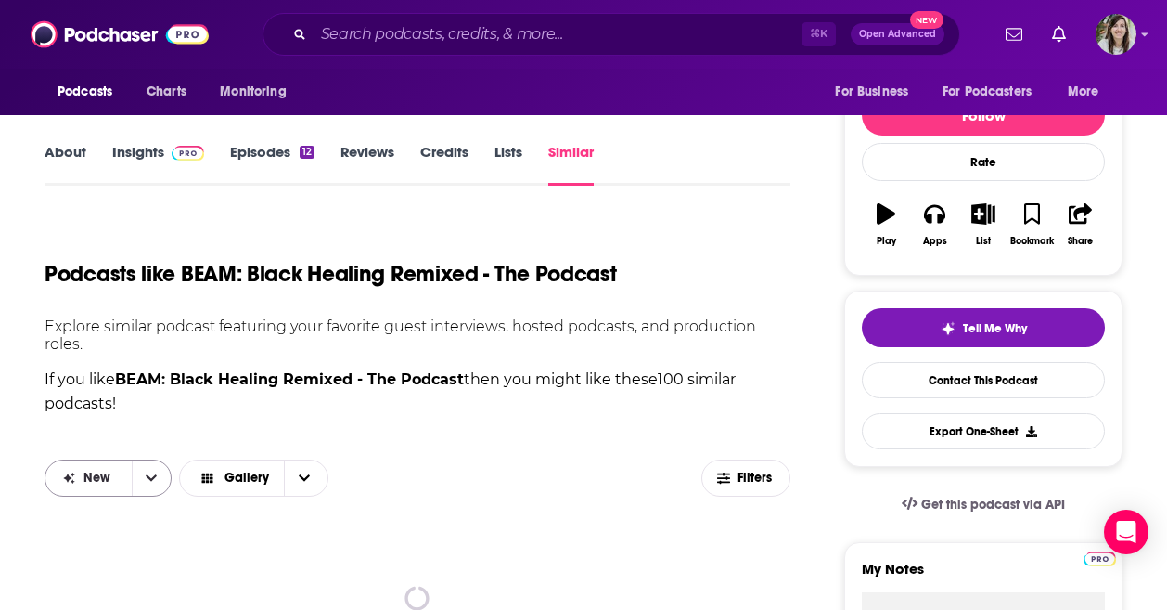
click at [152, 476] on icon "open menu" at bounding box center [151, 477] width 11 height 13
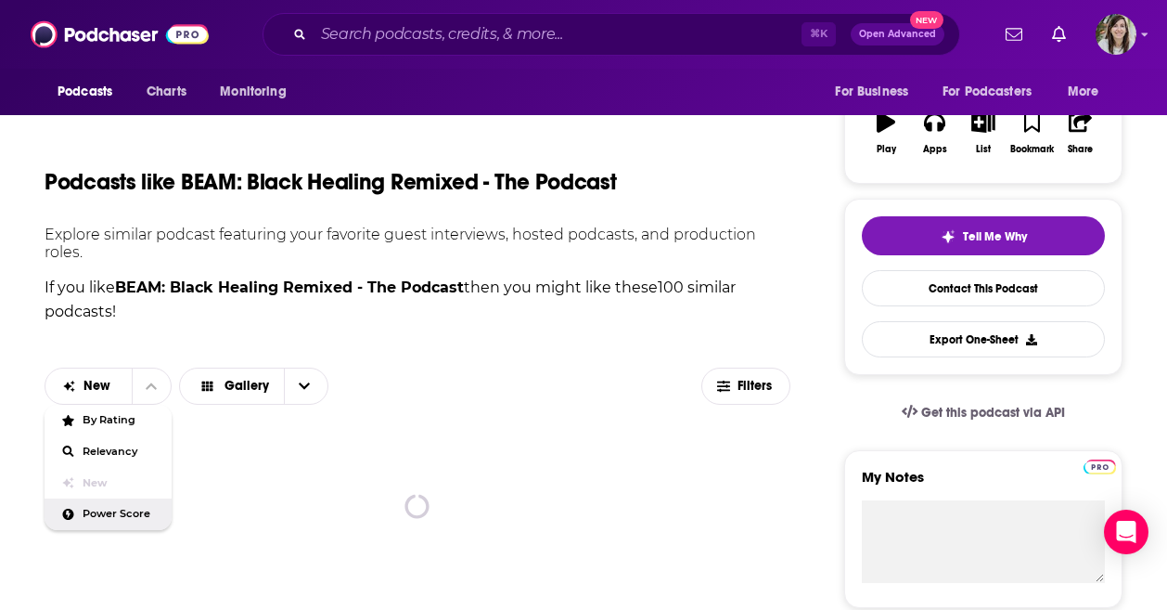
click at [120, 514] on span "Power Score" at bounding box center [120, 514] width 74 height 10
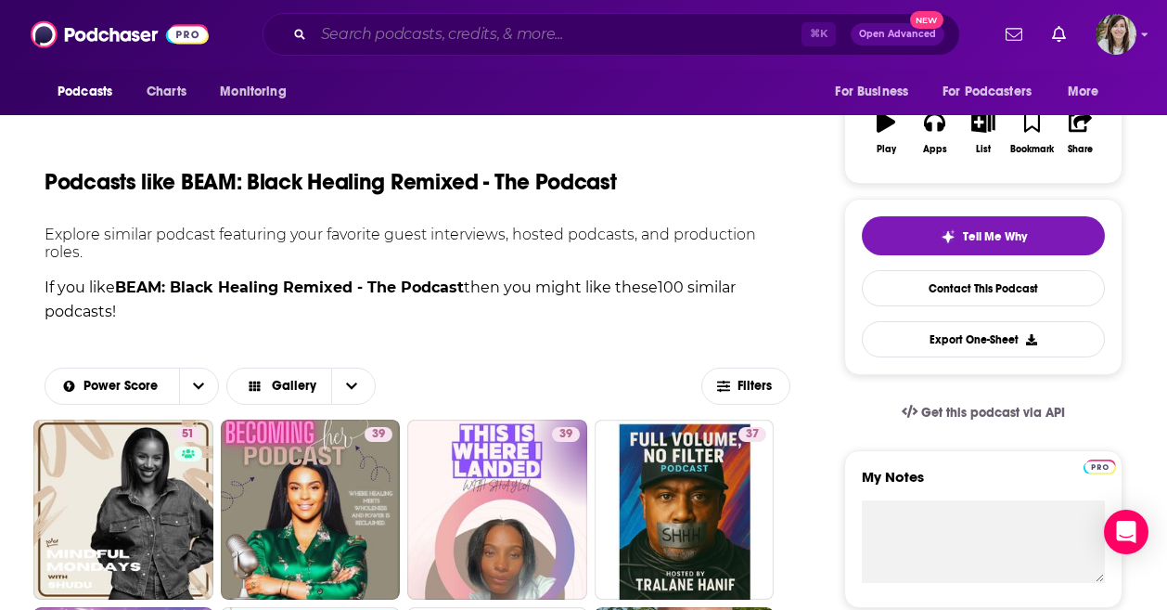
click at [409, 41] on input "Search podcasts, credits, & more..." at bounding box center [558, 34] width 488 height 30
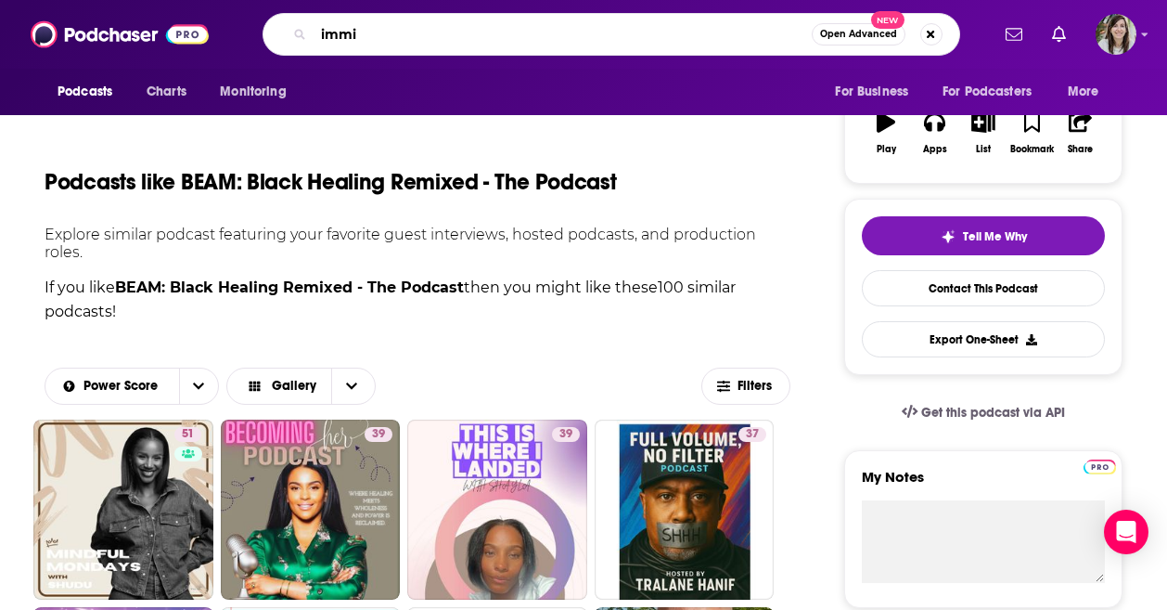
scroll to position [407, 0]
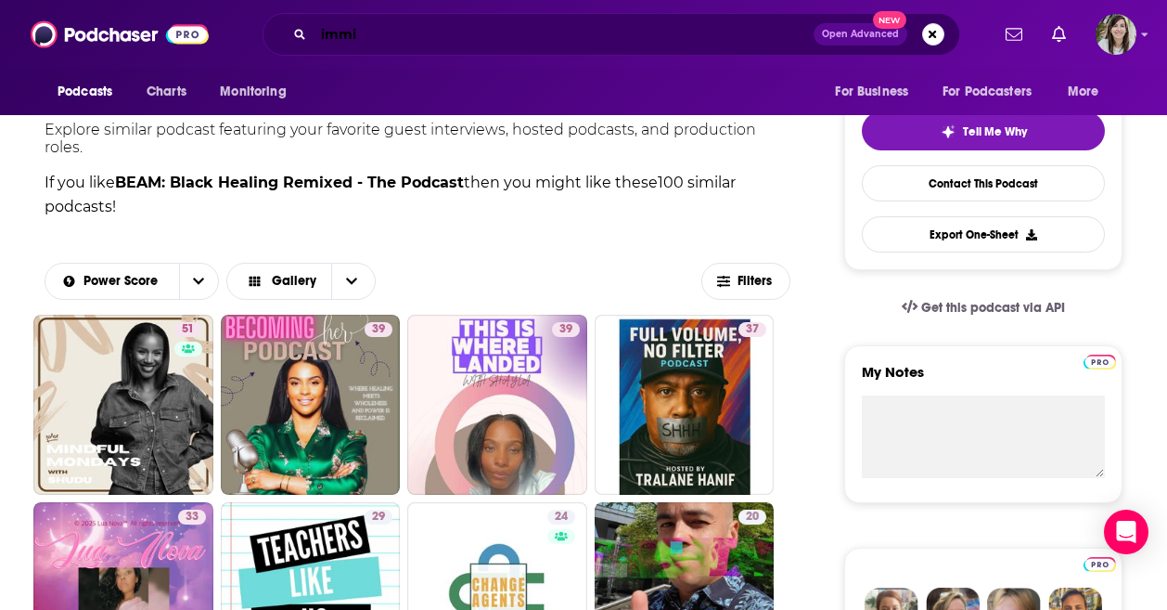
click at [397, 32] on input "immi" at bounding box center [564, 34] width 500 height 30
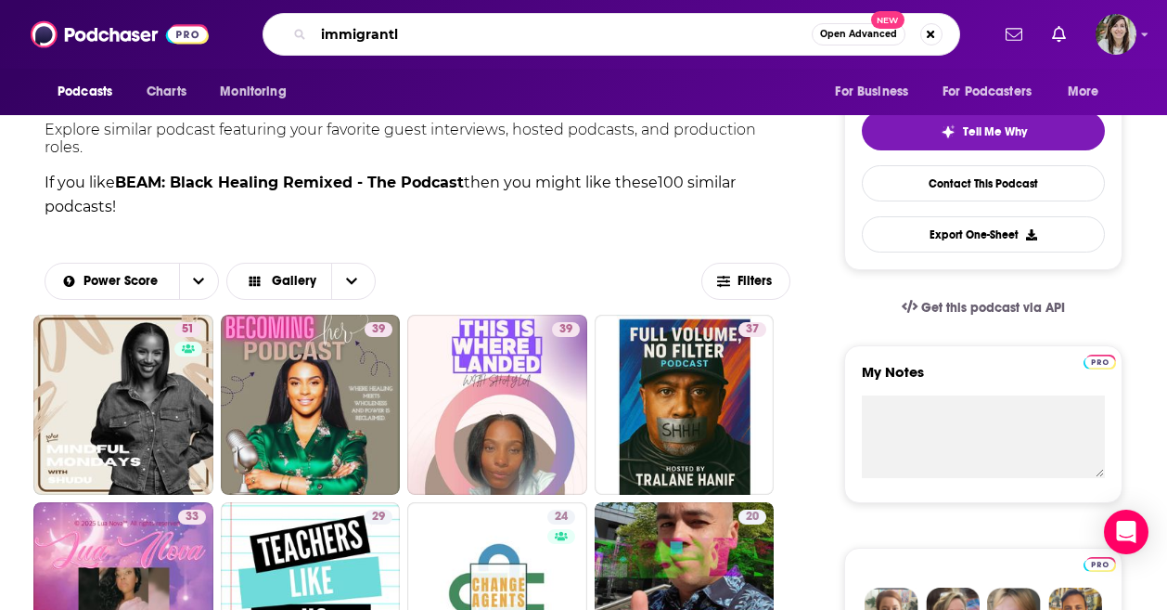
type input "immigrantly"
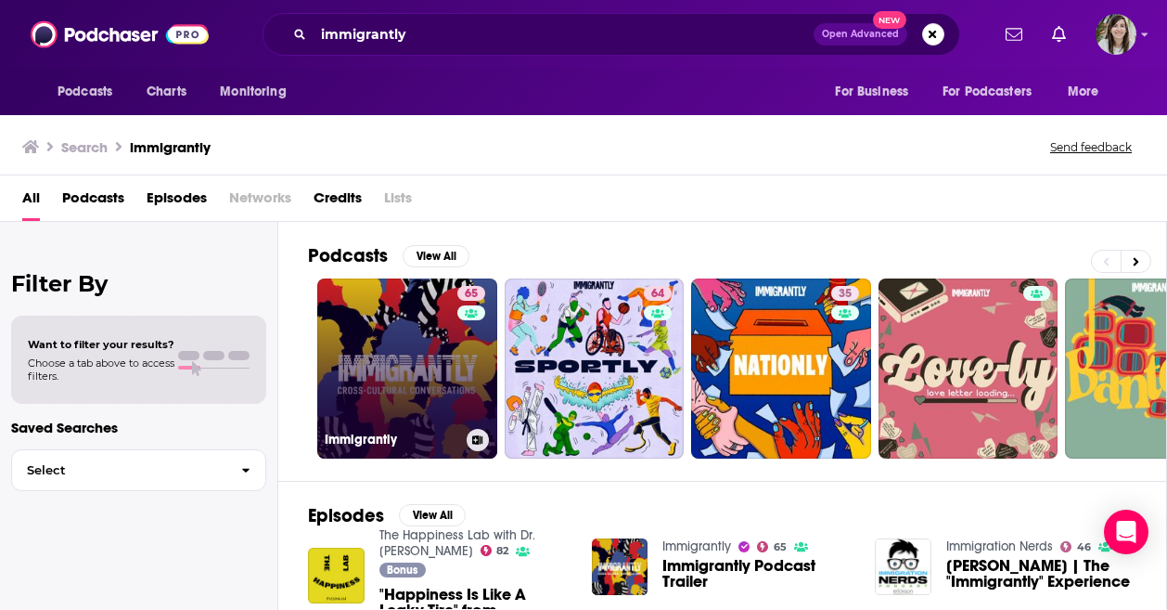
click at [419, 374] on link "65 Immigrantly" at bounding box center [407, 368] width 180 height 180
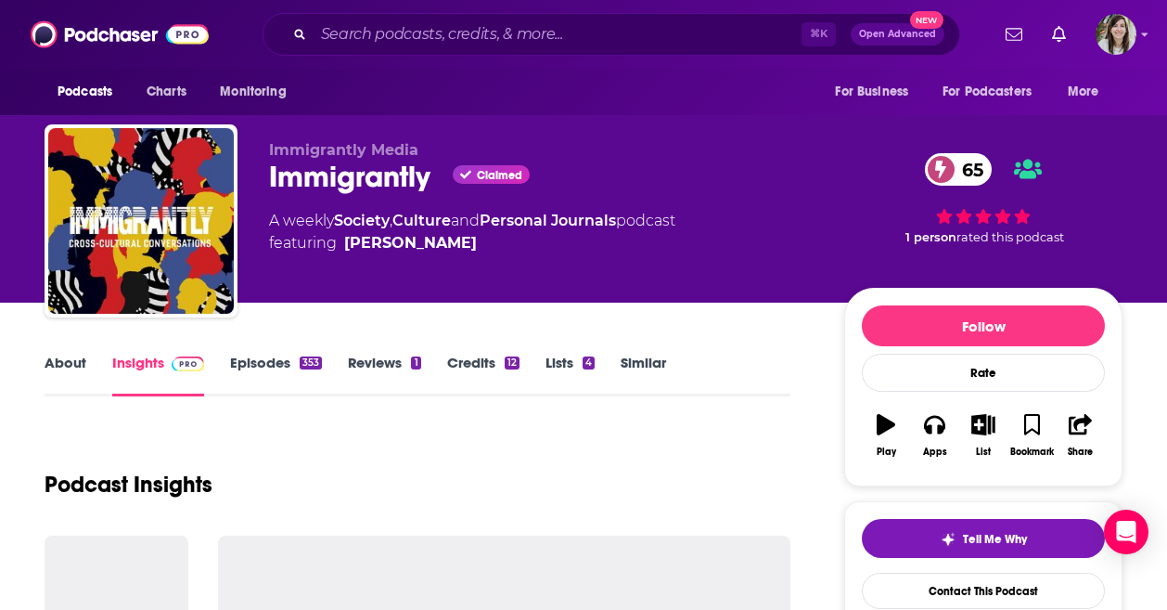
click at [638, 366] on link "Similar" at bounding box center [643, 375] width 45 height 43
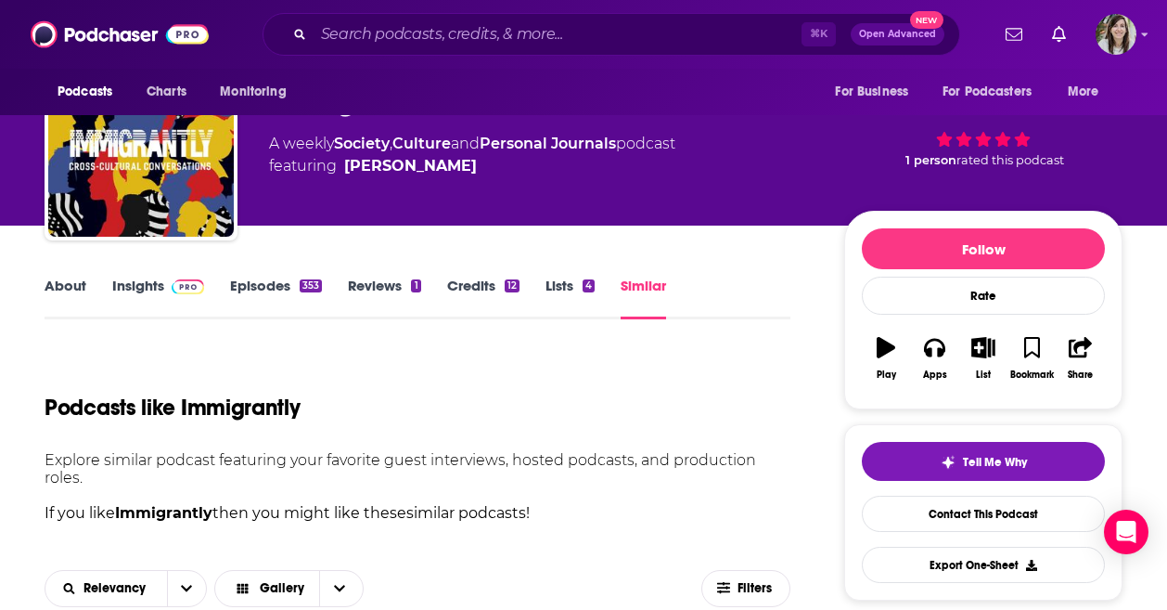
scroll to position [174, 0]
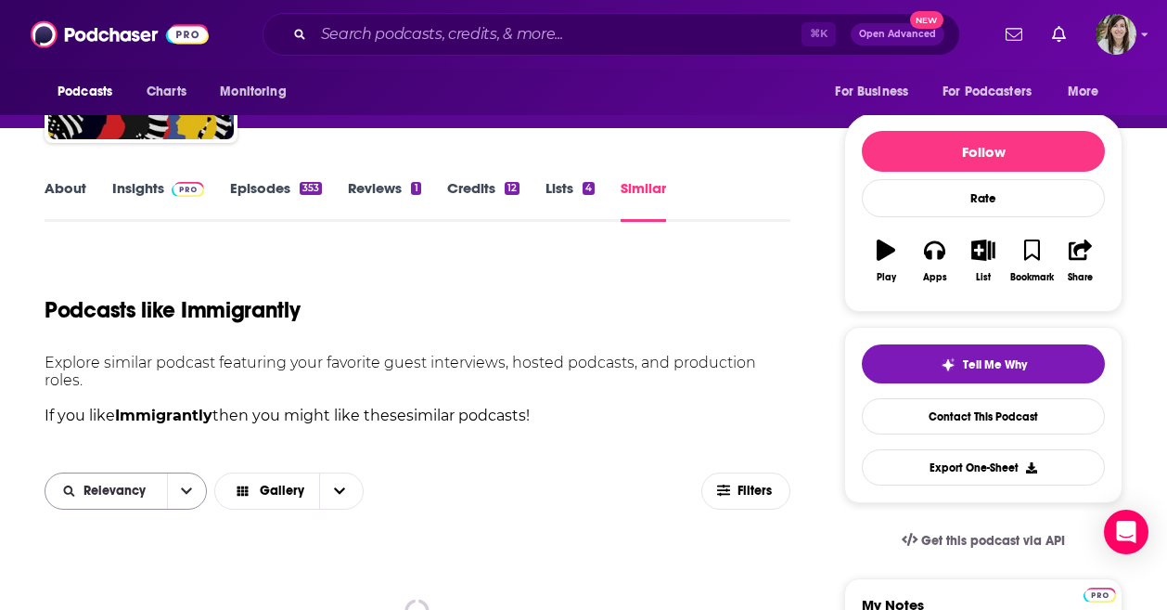
click at [192, 485] on button "open menu" at bounding box center [186, 490] width 39 height 35
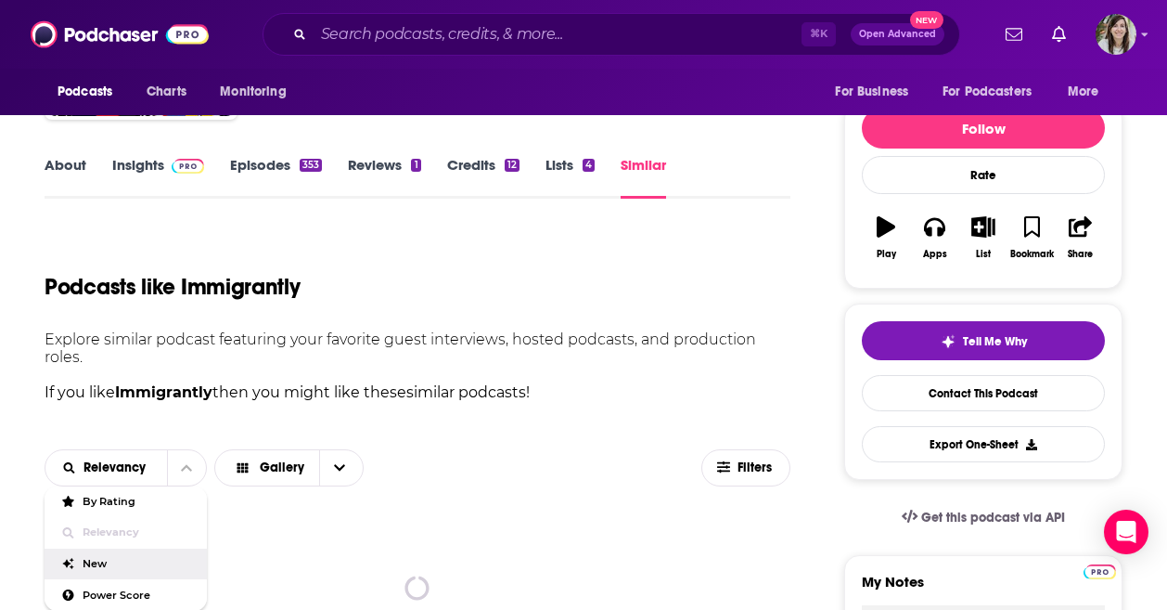
scroll to position [220, 0]
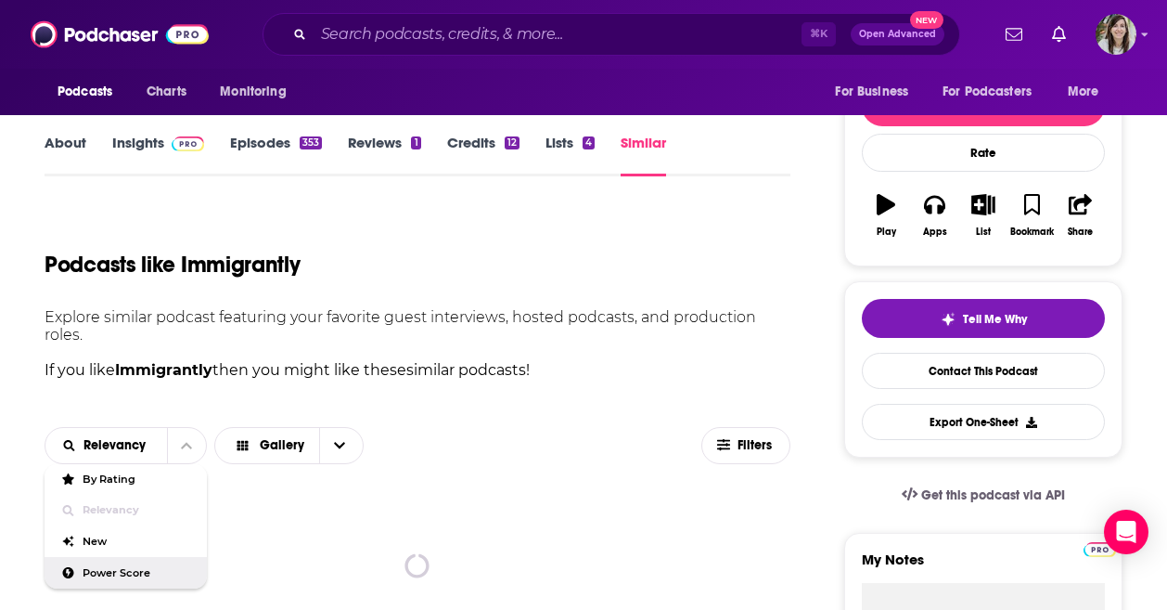
click at [105, 578] on span "Power Score" at bounding box center [137, 573] width 109 height 10
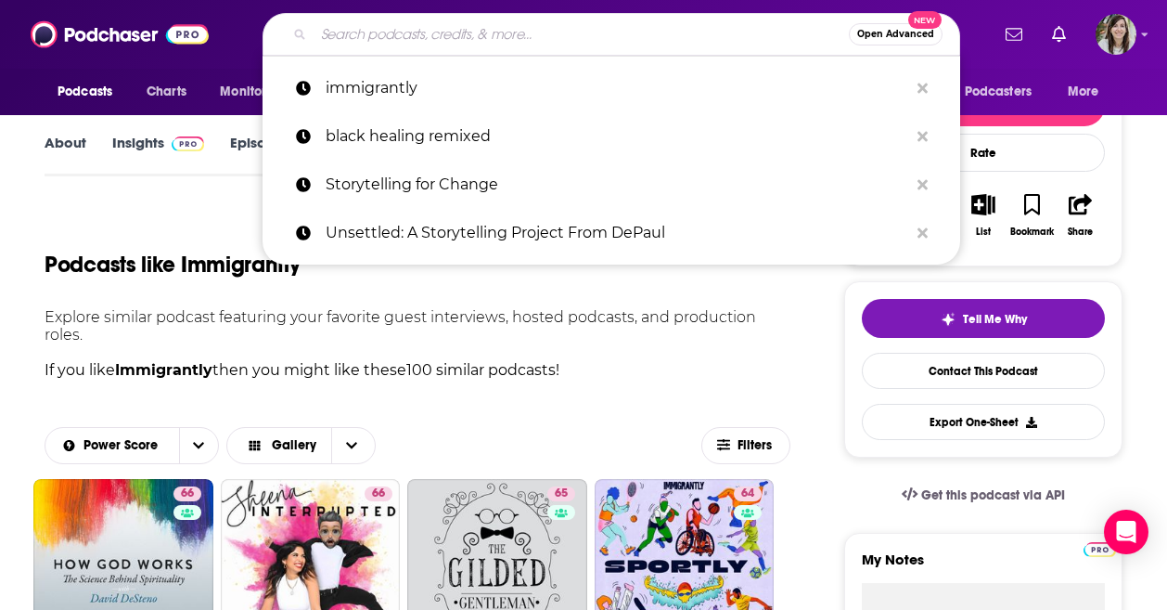
click at [492, 32] on input "Search podcasts, credits, & more..." at bounding box center [581, 34] width 535 height 30
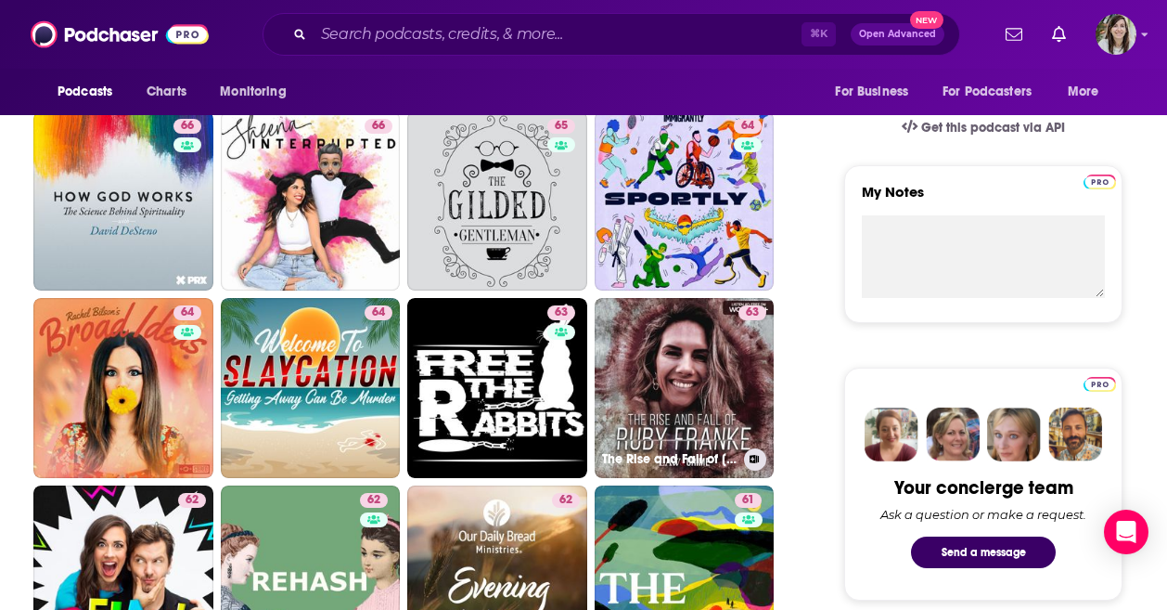
scroll to position [606, 0]
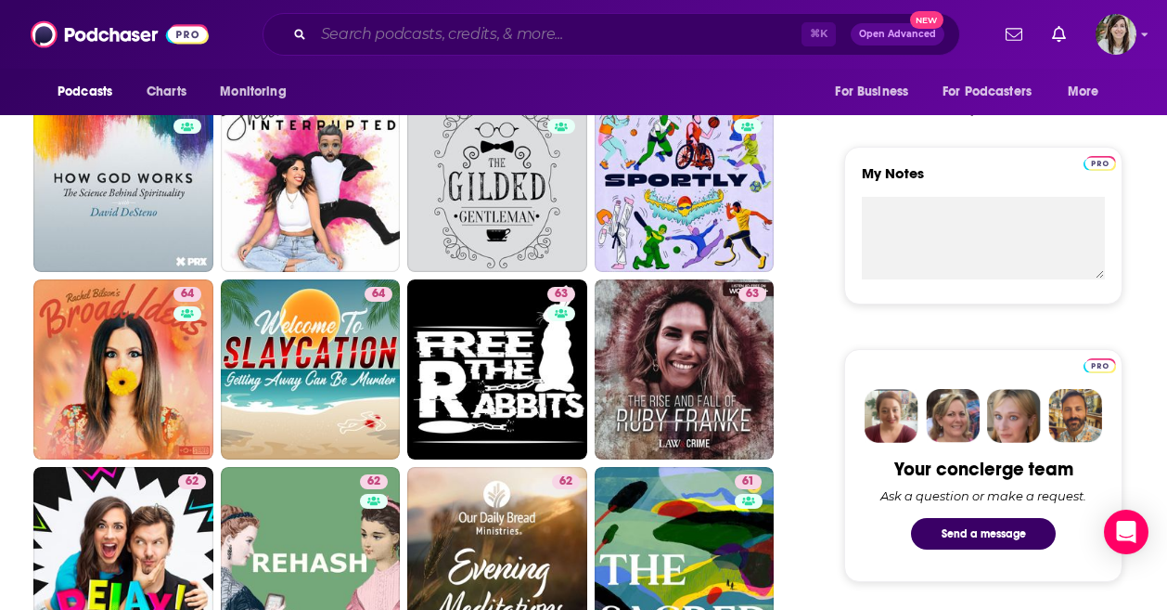
click at [487, 27] on input "Search podcasts, credits, & more..." at bounding box center [558, 34] width 488 height 30
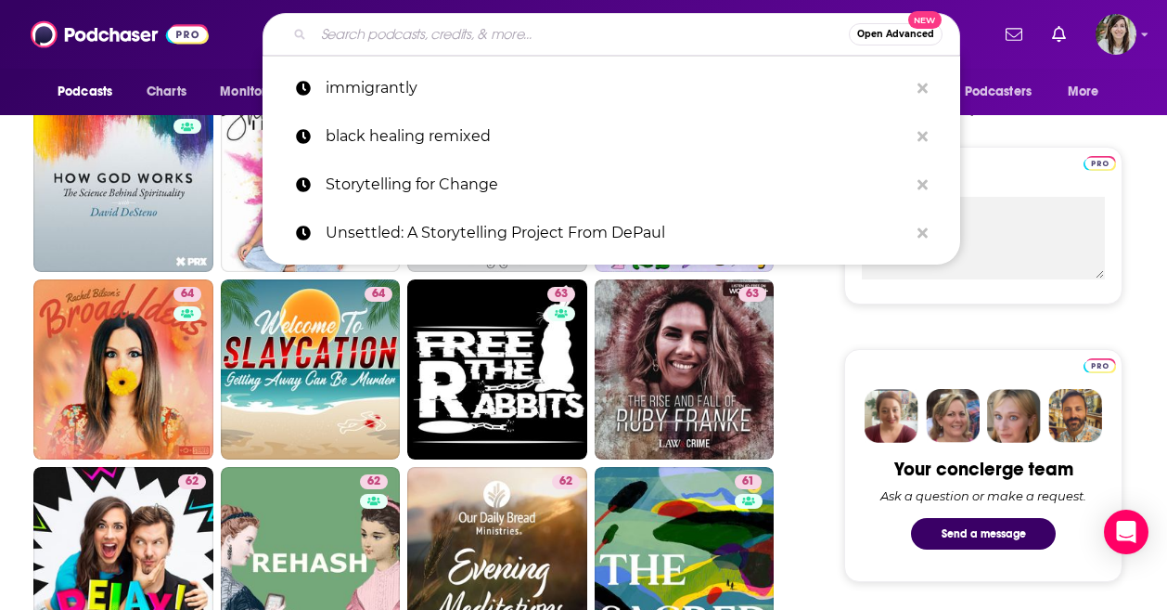
type input "r"
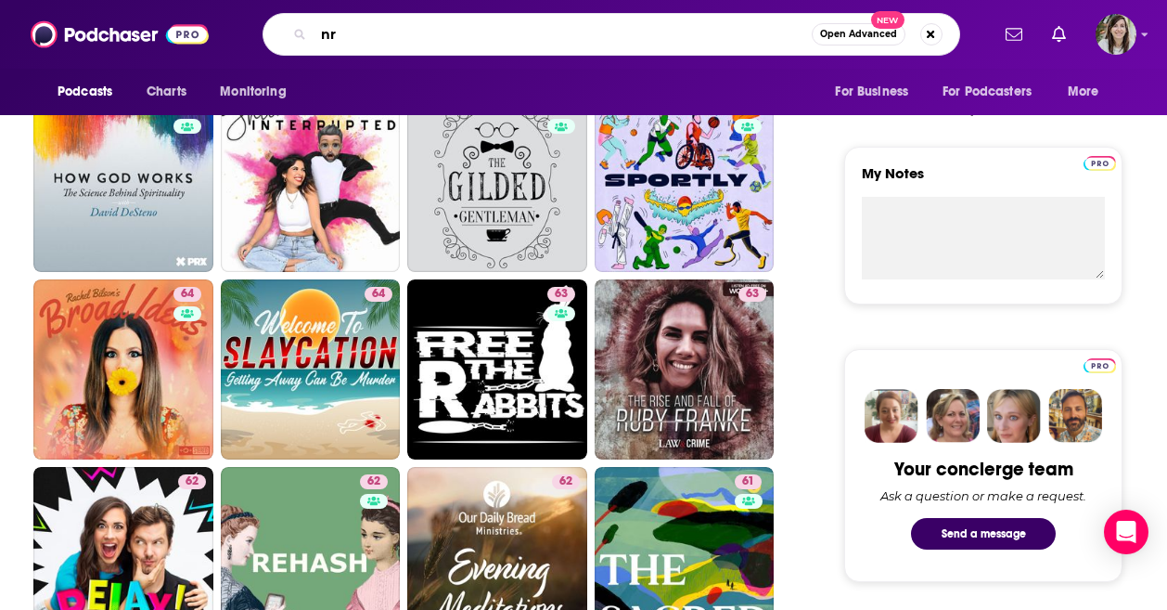
type input "n"
type input "brown enough"
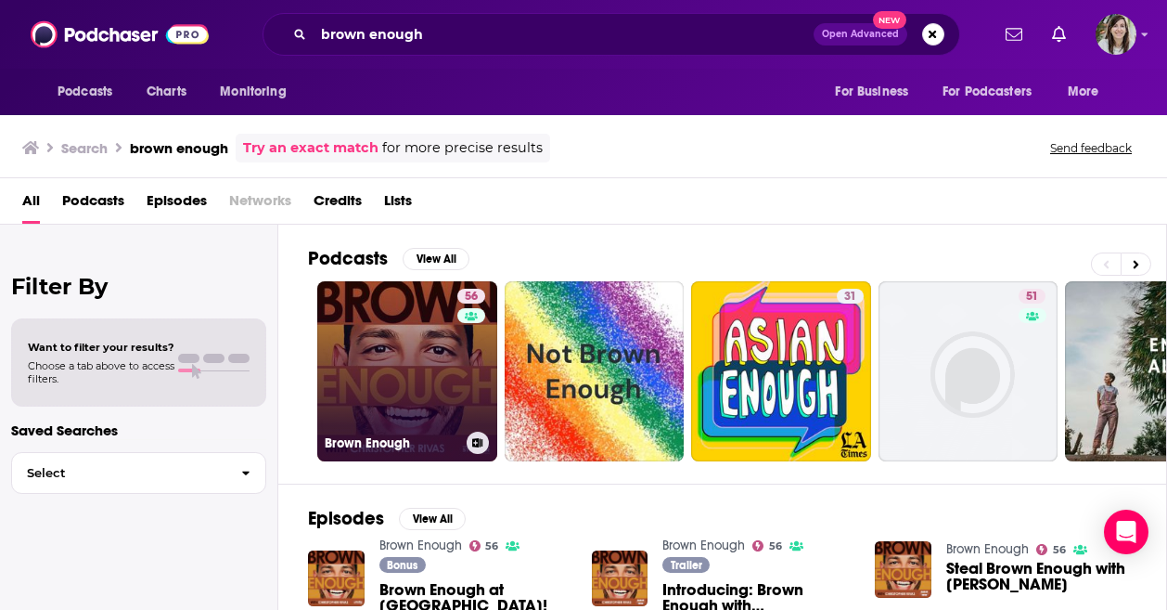
click at [404, 361] on link "56 Brown Enough" at bounding box center [407, 371] width 180 height 180
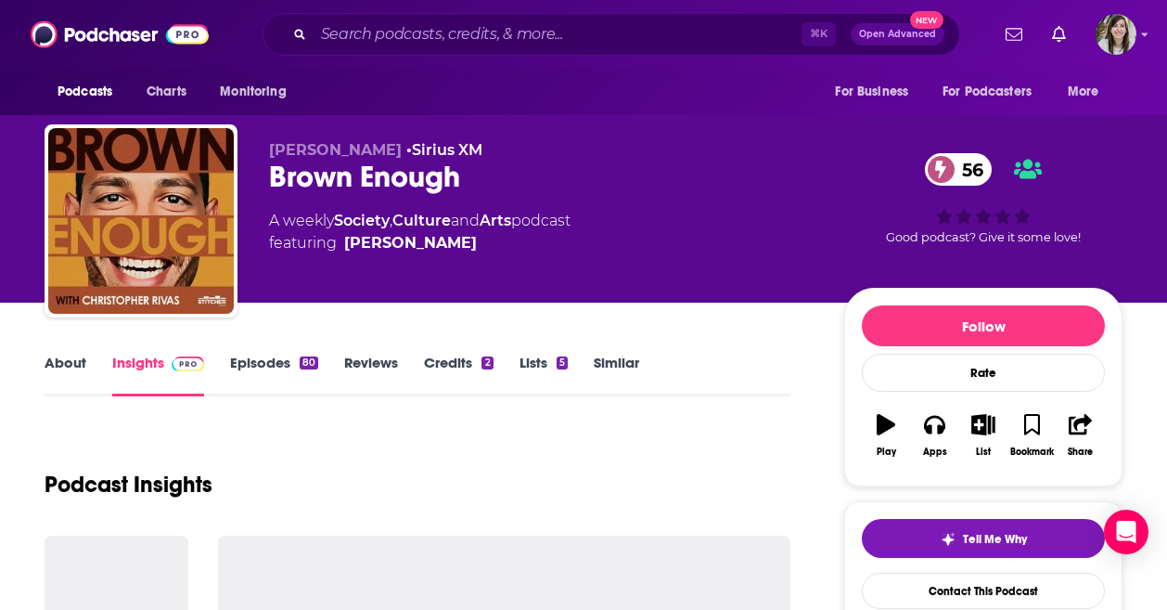
click at [65, 366] on link "About" at bounding box center [66, 375] width 42 height 43
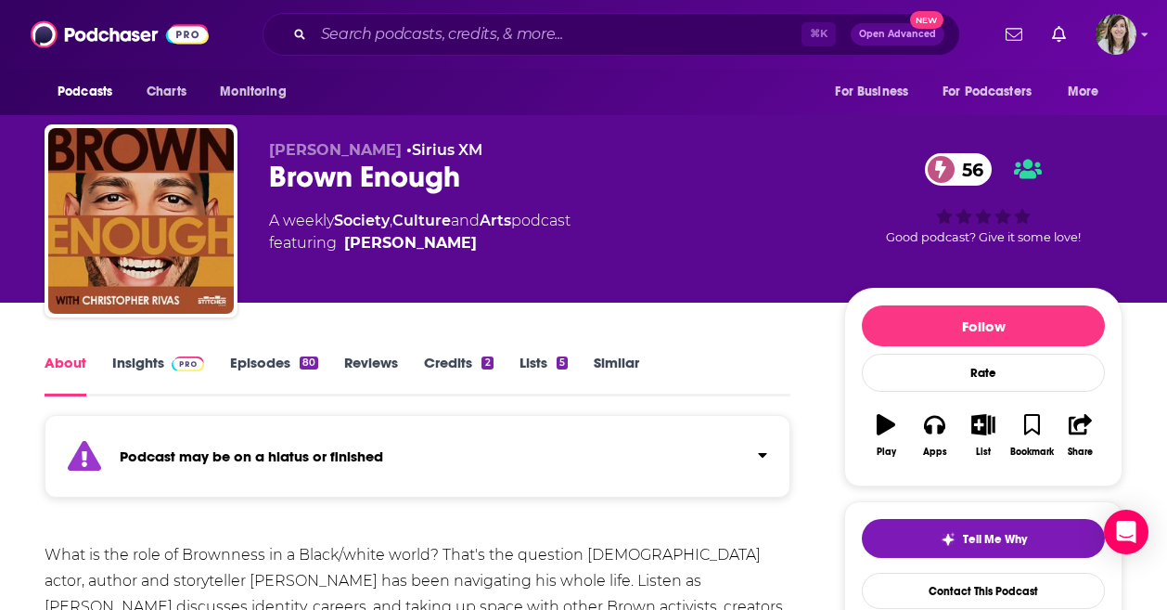
click at [264, 366] on link "Episodes 80" at bounding box center [274, 375] width 88 height 43
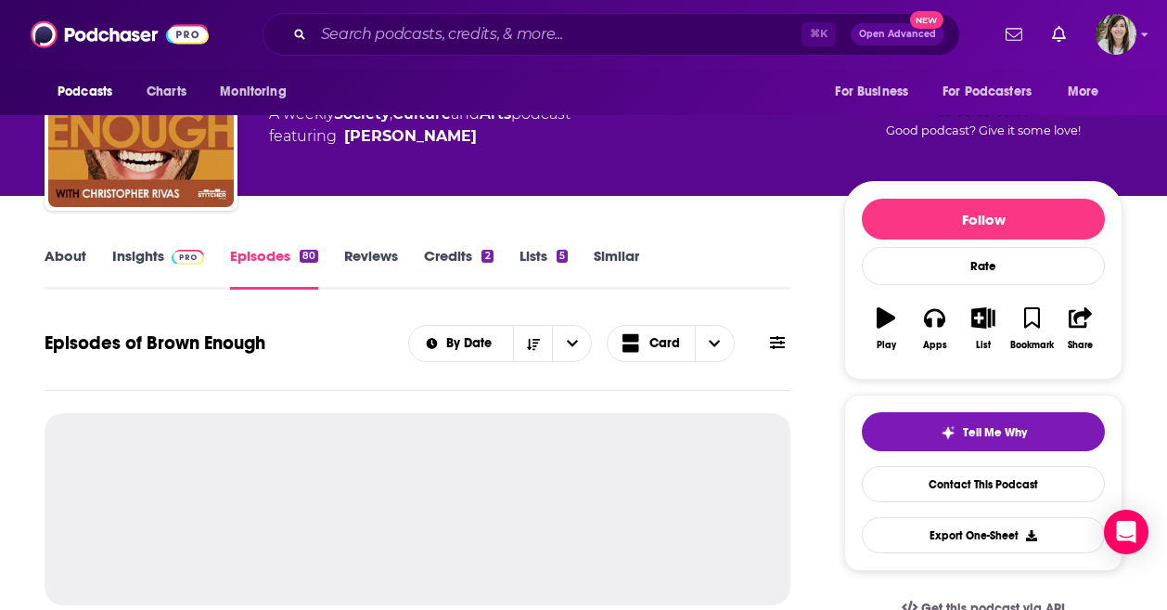
scroll to position [163, 0]
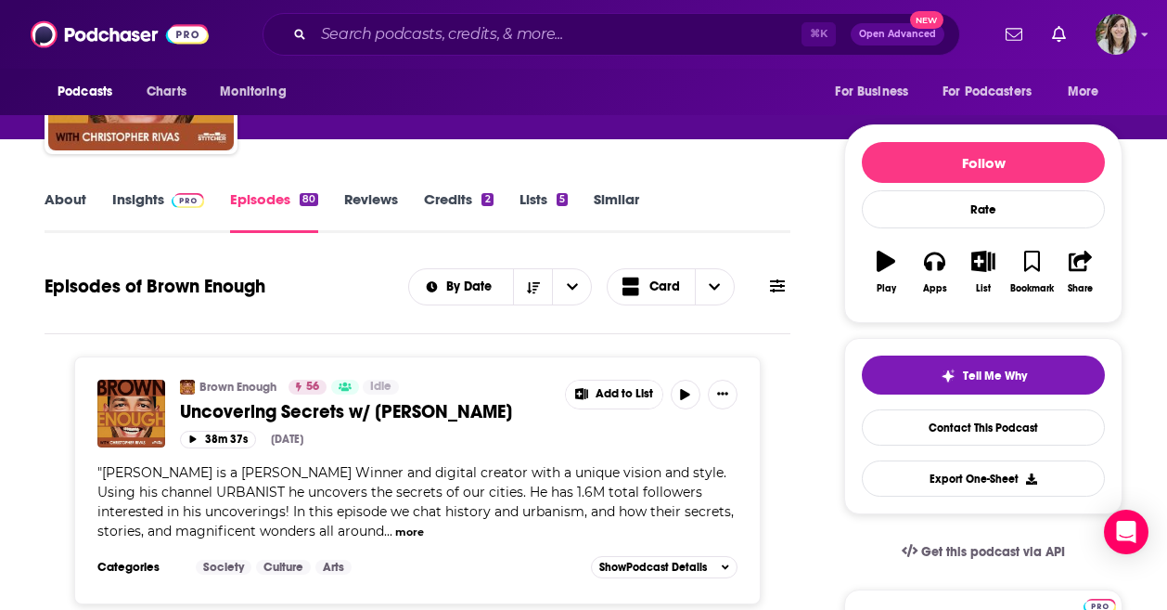
click at [611, 209] on link "Similar" at bounding box center [616, 211] width 45 height 43
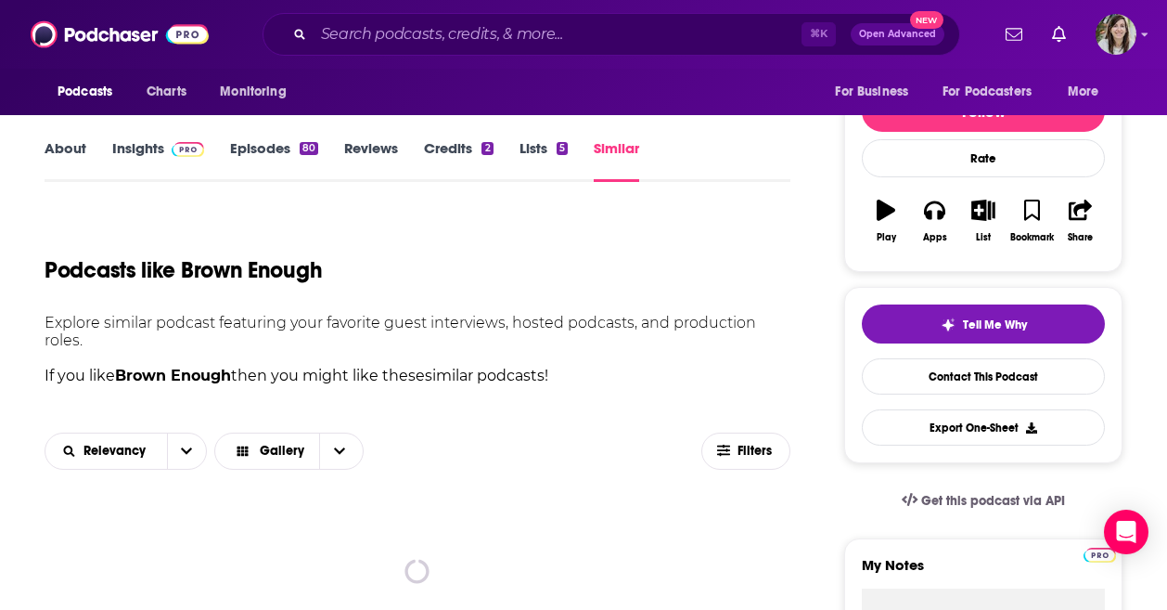
scroll to position [337, 0]
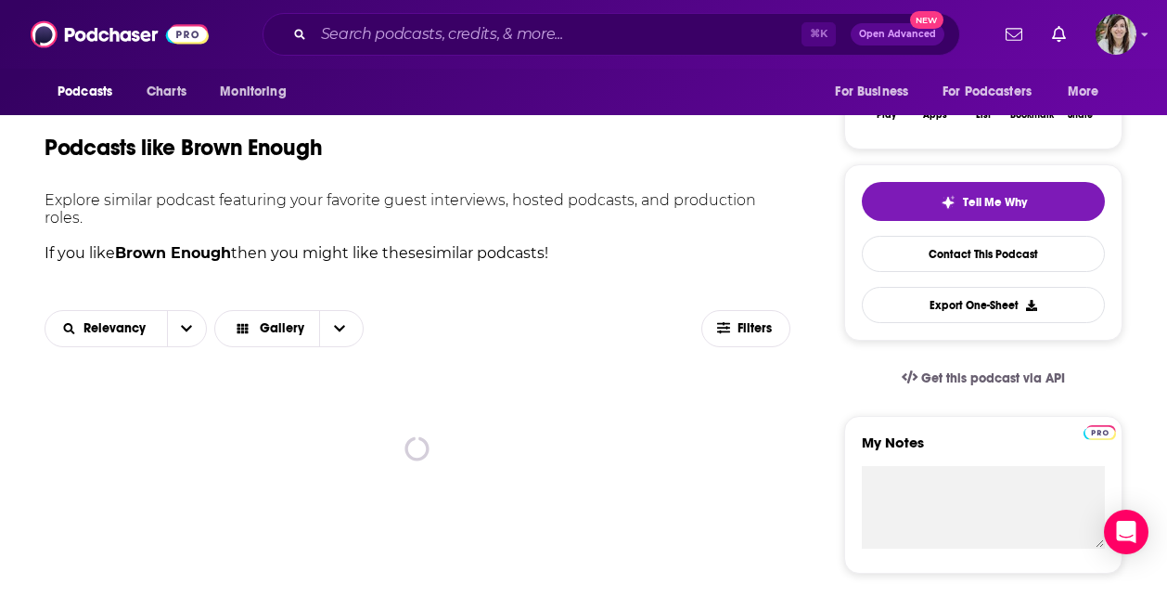
click at [193, 308] on div "Relevancy Gallery Filters" at bounding box center [418, 328] width 746 height 67
click at [192, 328] on button "open menu" at bounding box center [186, 328] width 39 height 35
click at [148, 465] on div "Power Score" at bounding box center [126, 456] width 162 height 32
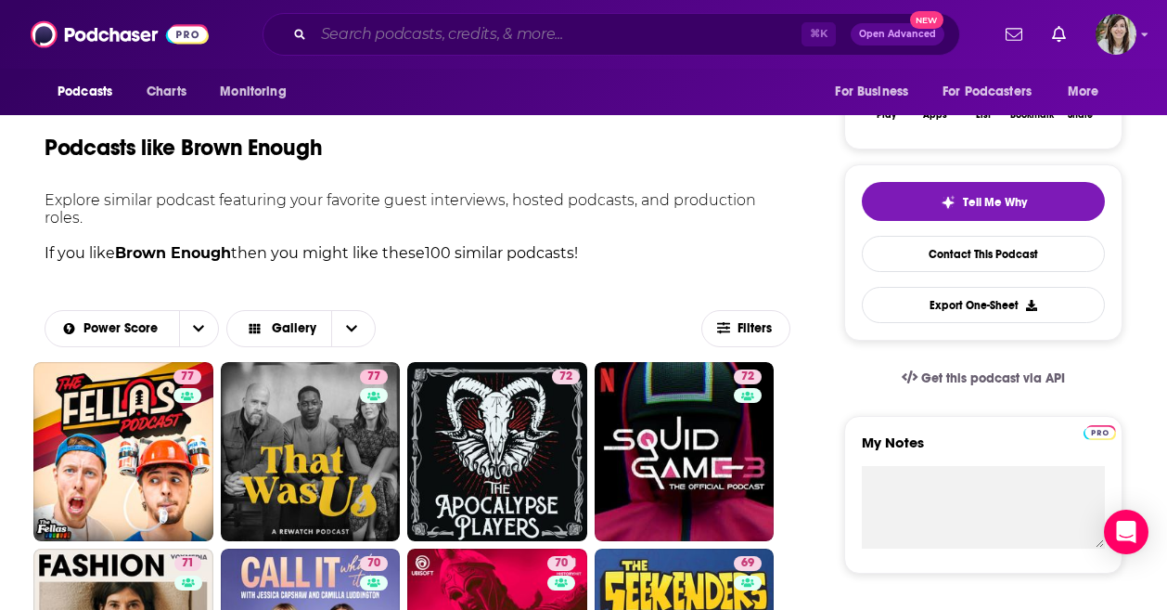
click at [473, 41] on input "Search podcasts, credits, & more..." at bounding box center [558, 34] width 488 height 30
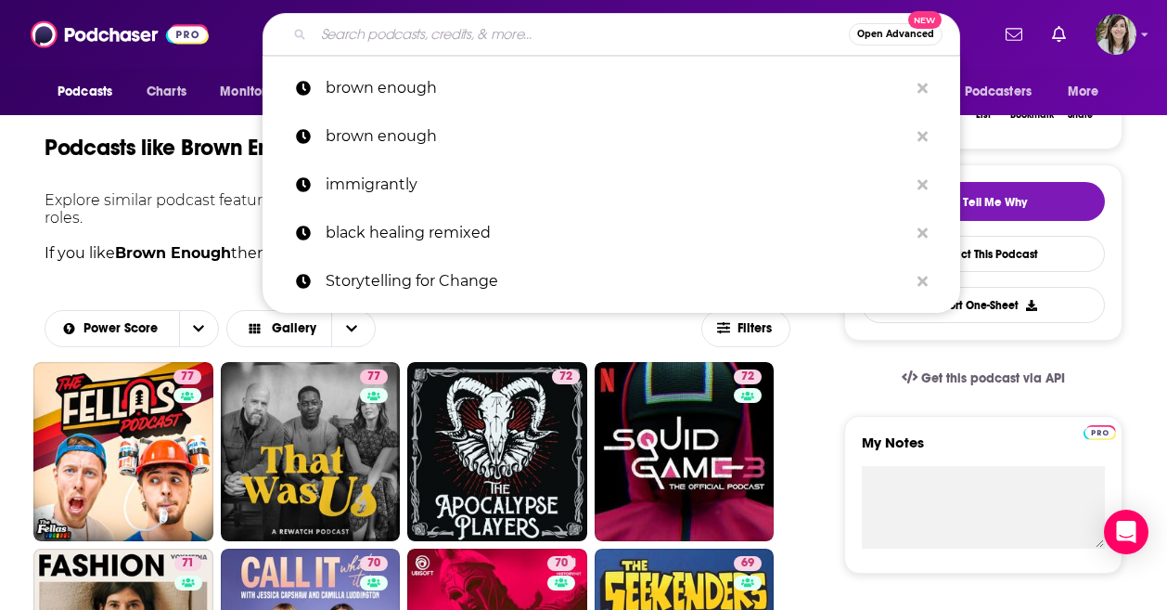
click at [174, 162] on div "Podcasts like Brown Enough" at bounding box center [418, 136] width 746 height 95
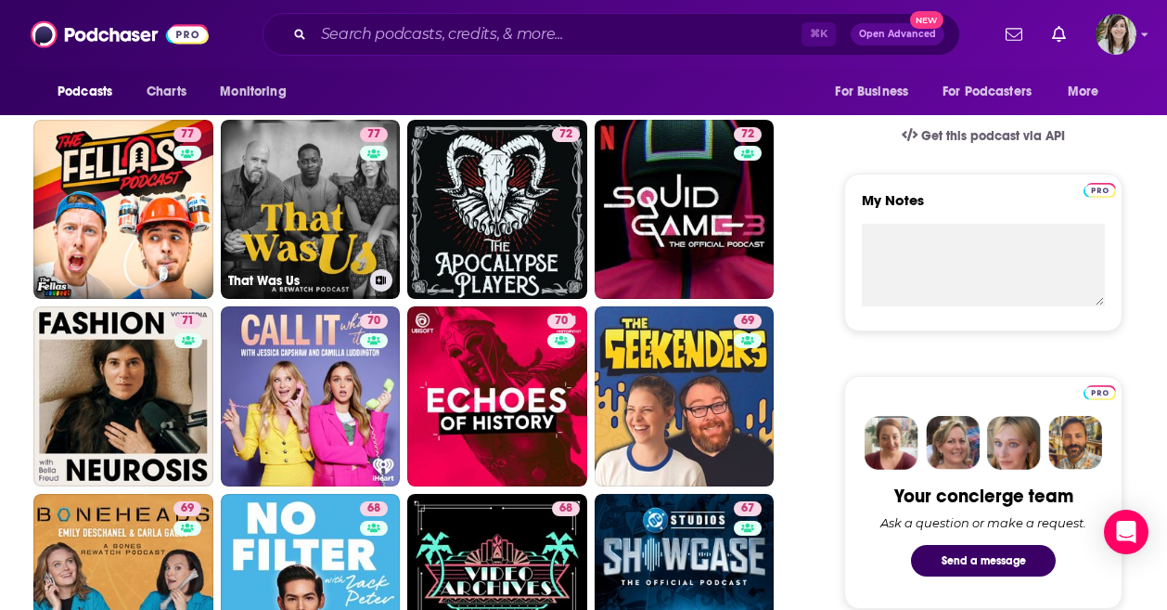
scroll to position [573, 0]
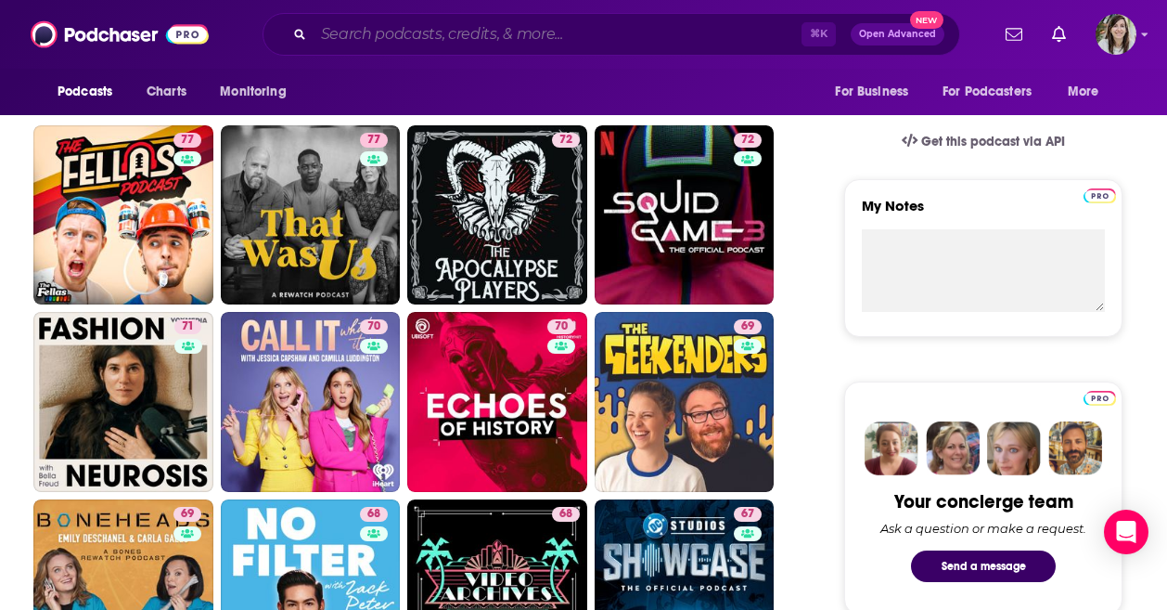
click at [508, 43] on input "Search podcasts, credits, & more..." at bounding box center [558, 34] width 488 height 30
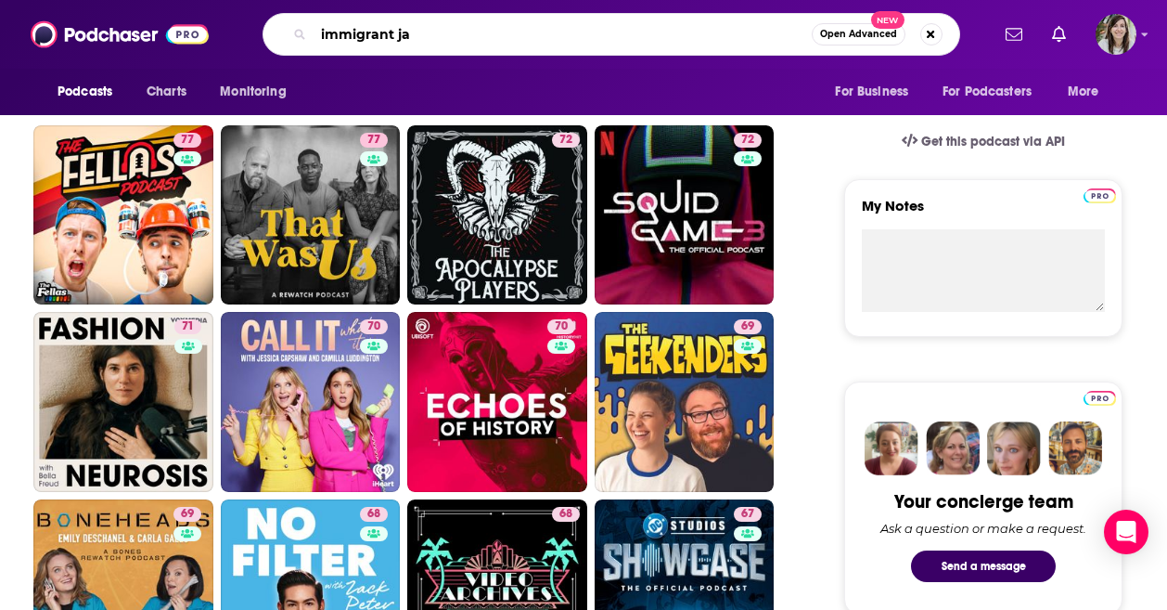
type input "immigrant jam"
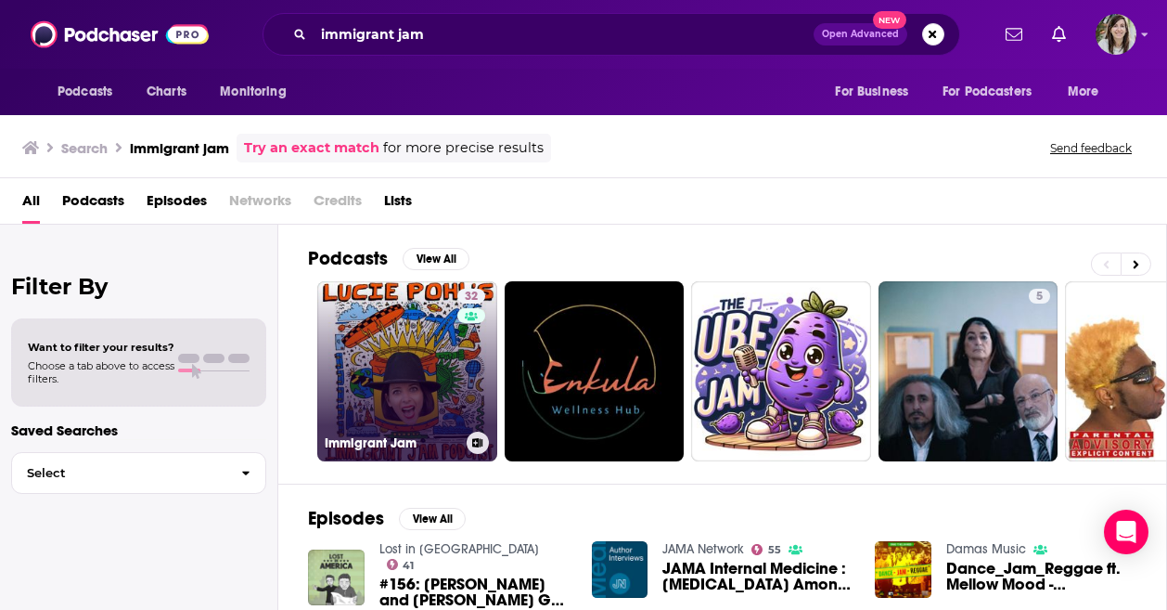
click at [406, 366] on link "32 Immigrant Jam" at bounding box center [407, 371] width 180 height 180
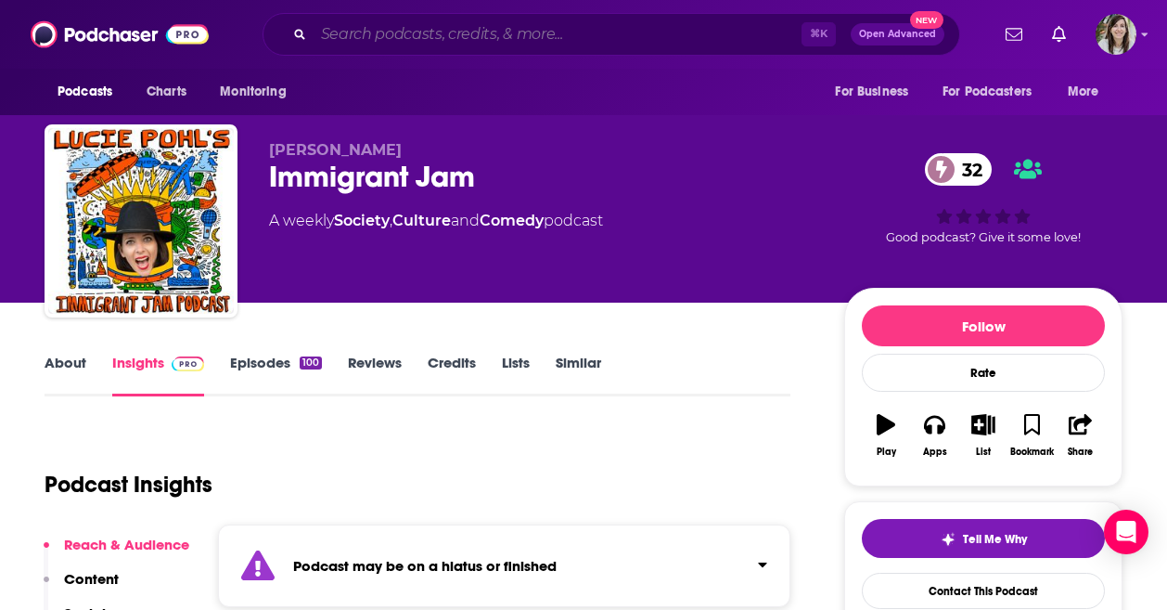
click at [657, 37] on input "Search podcasts, credits, & more..." at bounding box center [558, 34] width 488 height 30
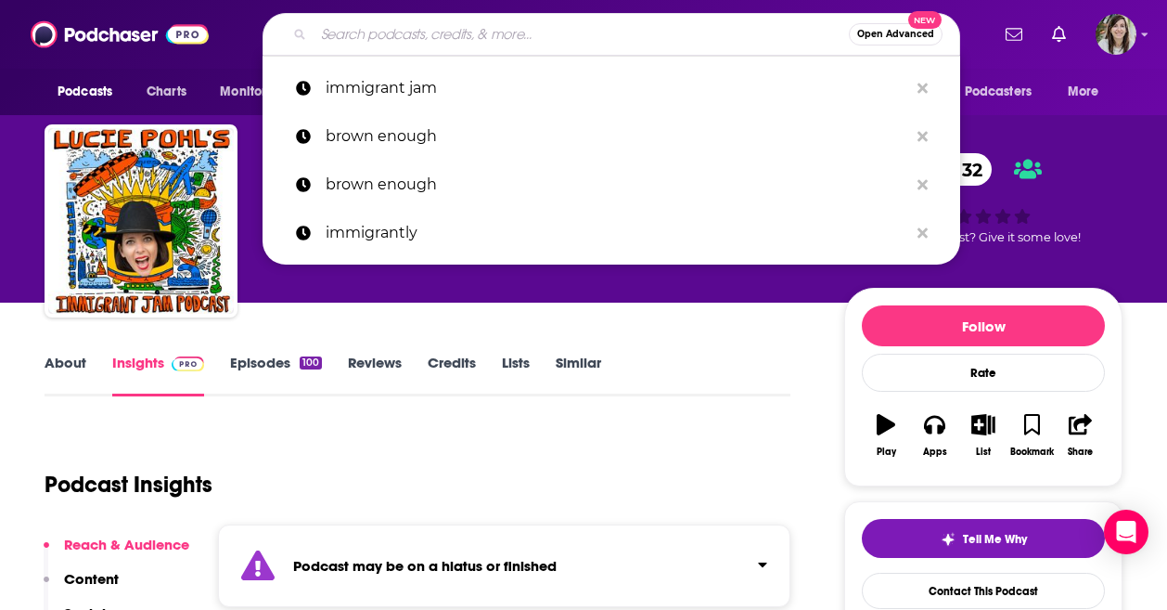
paste input "As Told By Nomads"
type input "As Told By Nomads"
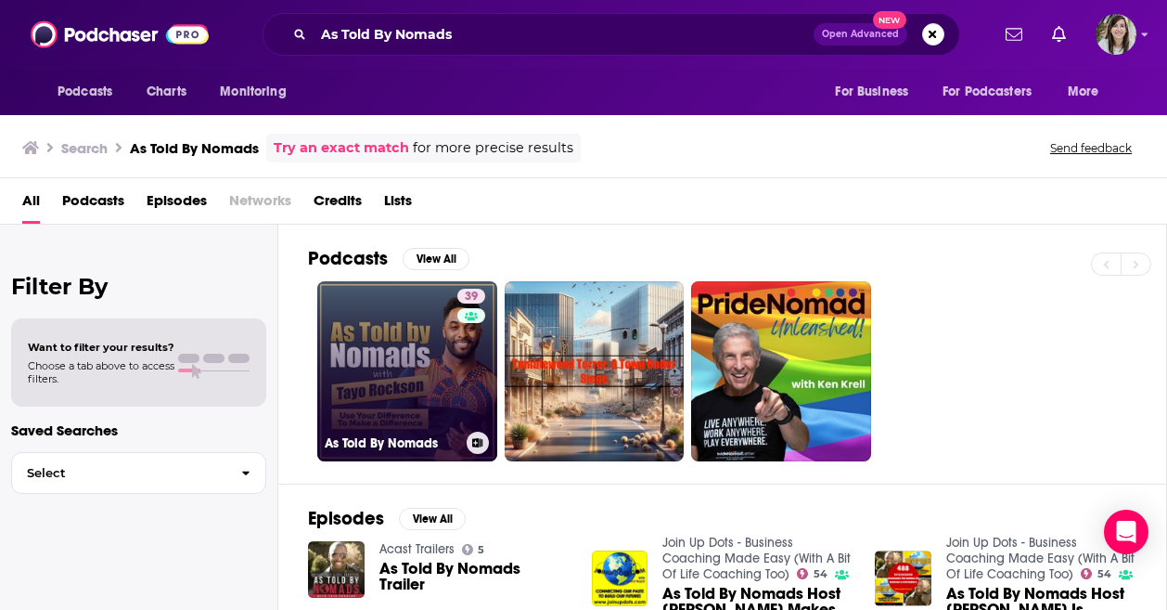
click at [364, 391] on link "39 As Told By Nomads" at bounding box center [407, 371] width 180 height 180
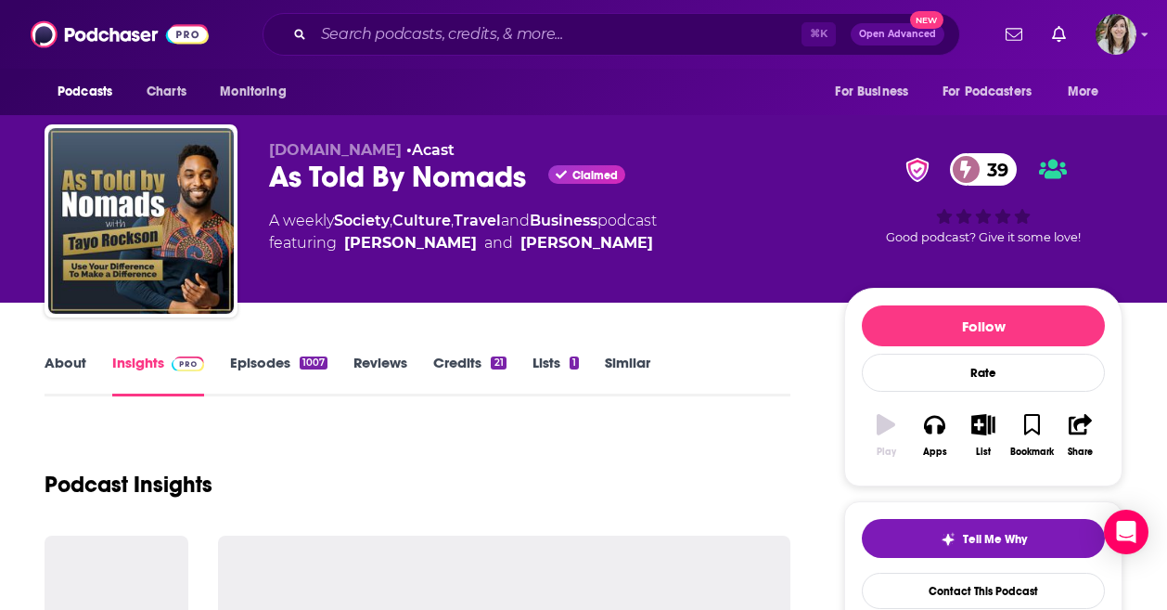
scroll to position [75, 0]
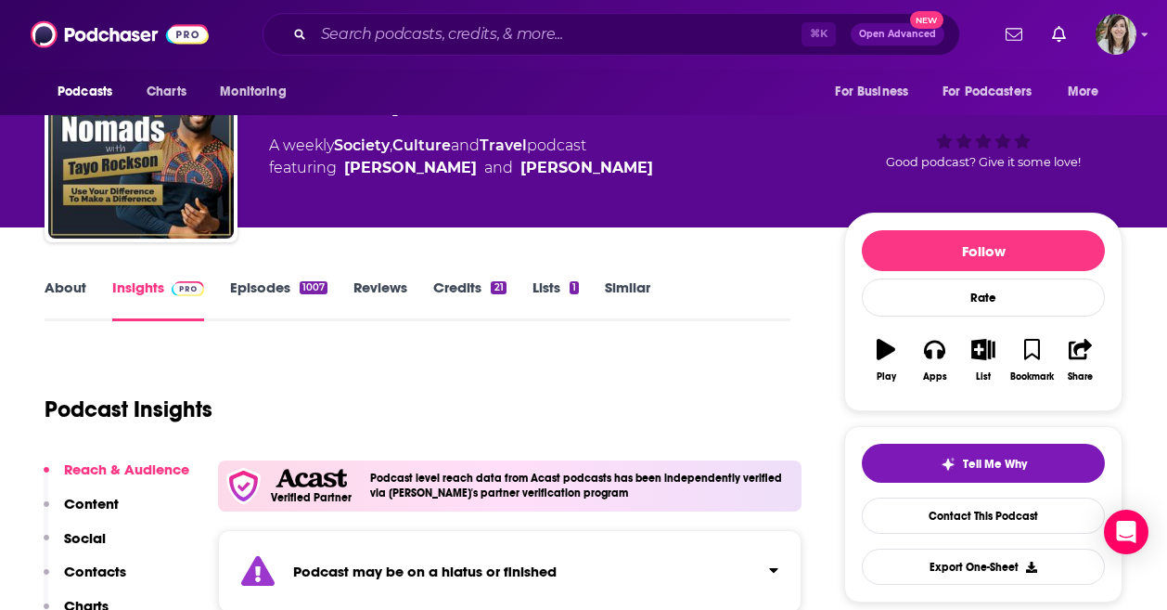
click at [233, 291] on link "Episodes 1007" at bounding box center [278, 299] width 97 height 43
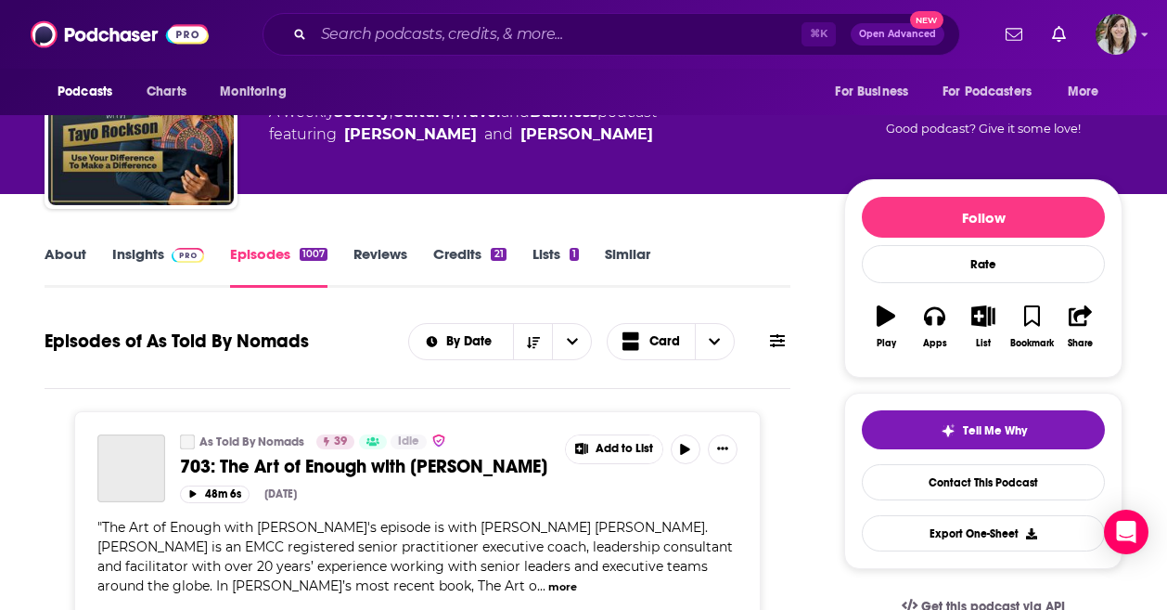
scroll to position [143, 0]
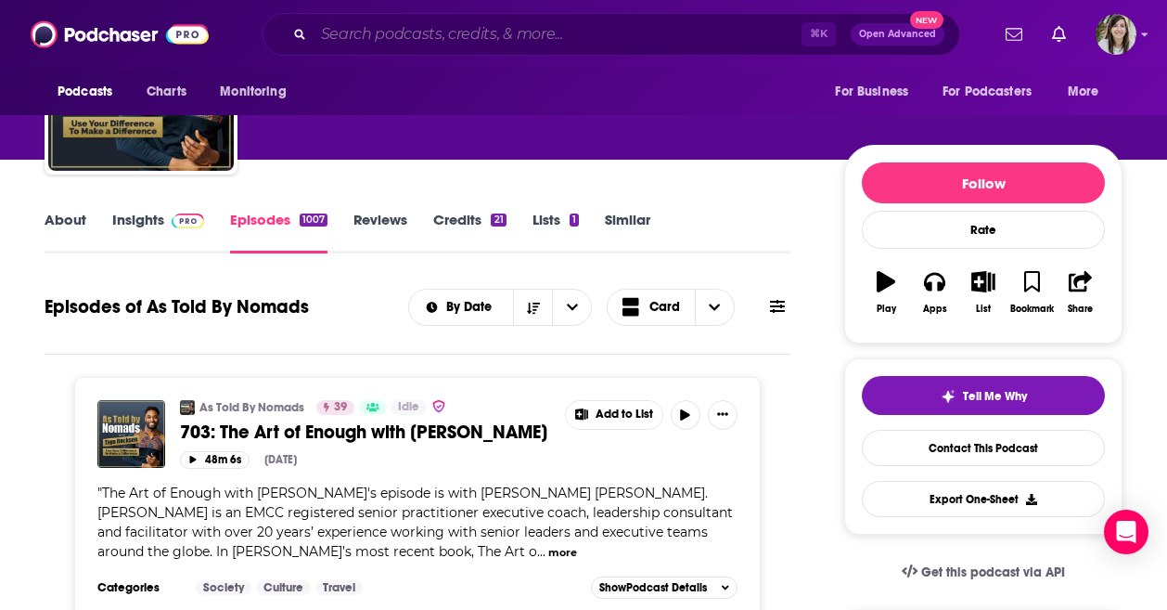
click at [506, 33] on input "Search podcasts, credits, & more..." at bounding box center [558, 34] width 488 height 30
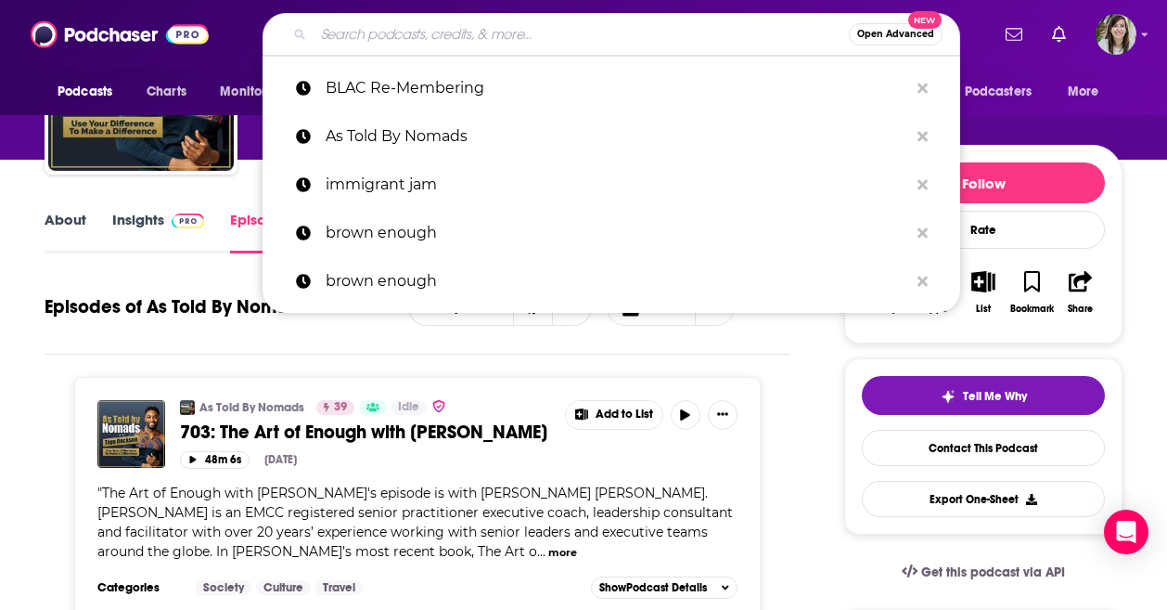
paste input "BLAC Re-Membering"
type input "BLAC Re-Membering"
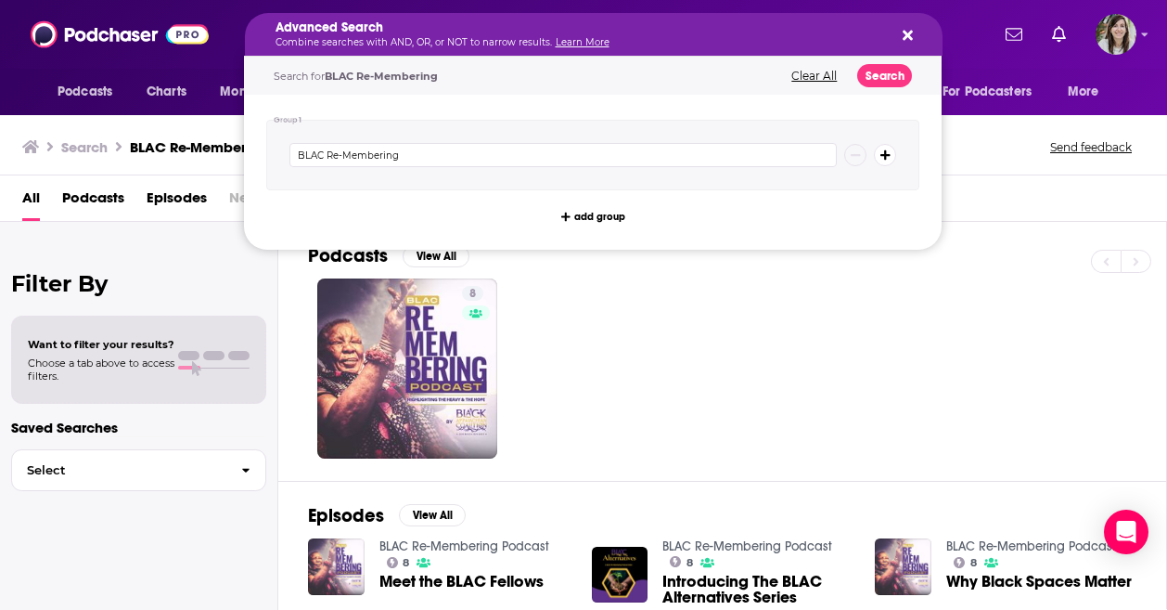
click at [824, 81] on button "Clear All" at bounding box center [814, 76] width 57 height 13
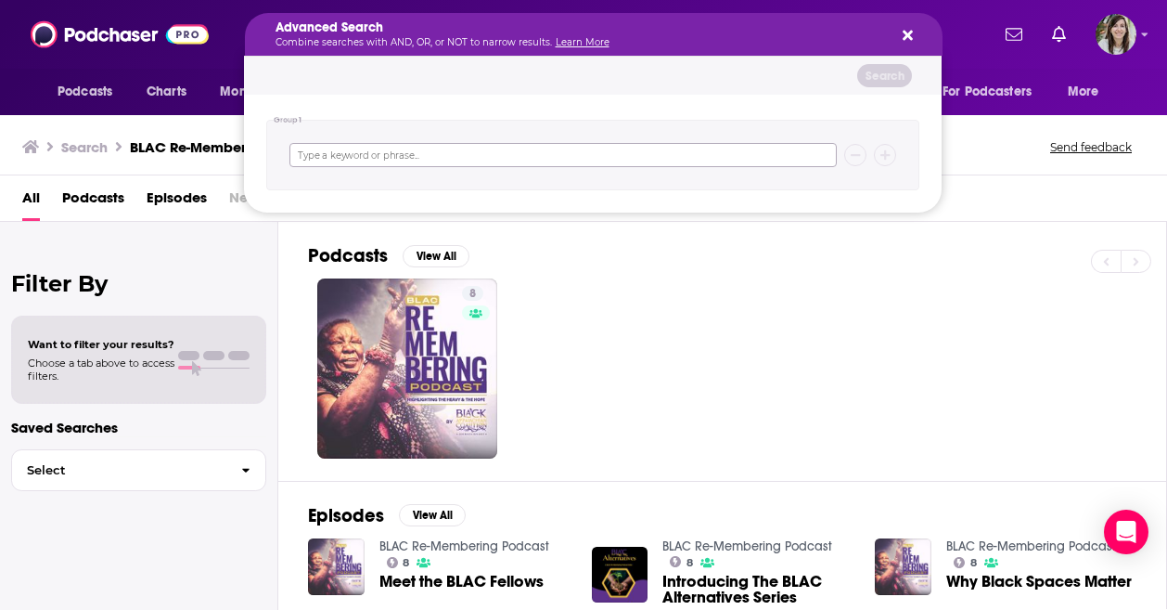
click at [413, 148] on input "Search podcasts, credits, & more..." at bounding box center [563, 155] width 547 height 24
paste input "Multispective Podcast"
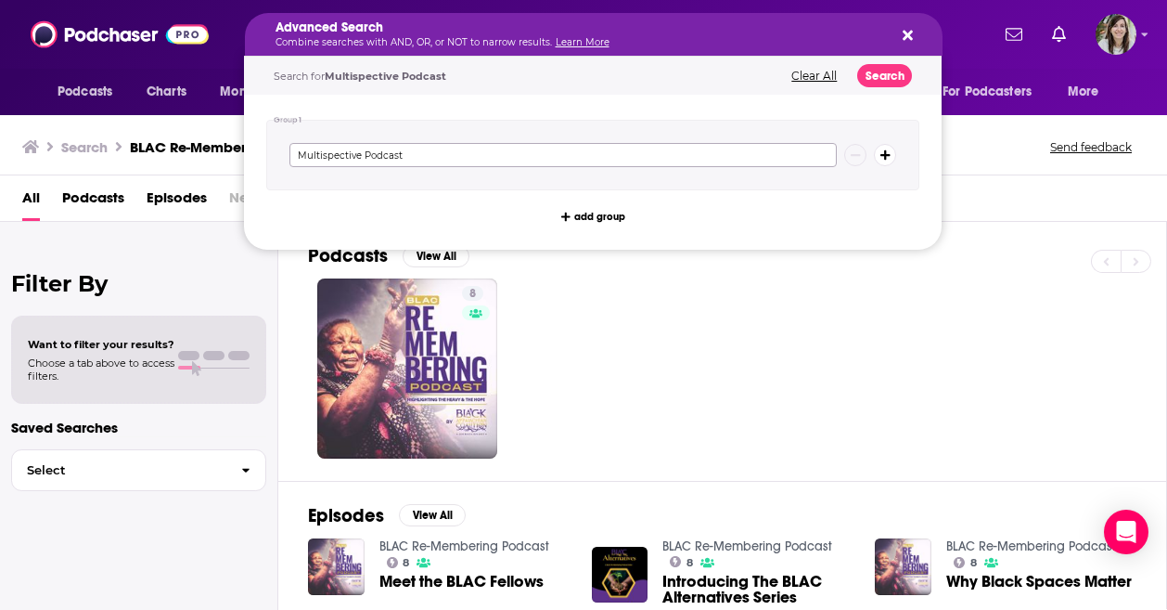
type input "Multispective Podcast"
click at [877, 65] on button "Search" at bounding box center [884, 75] width 55 height 23
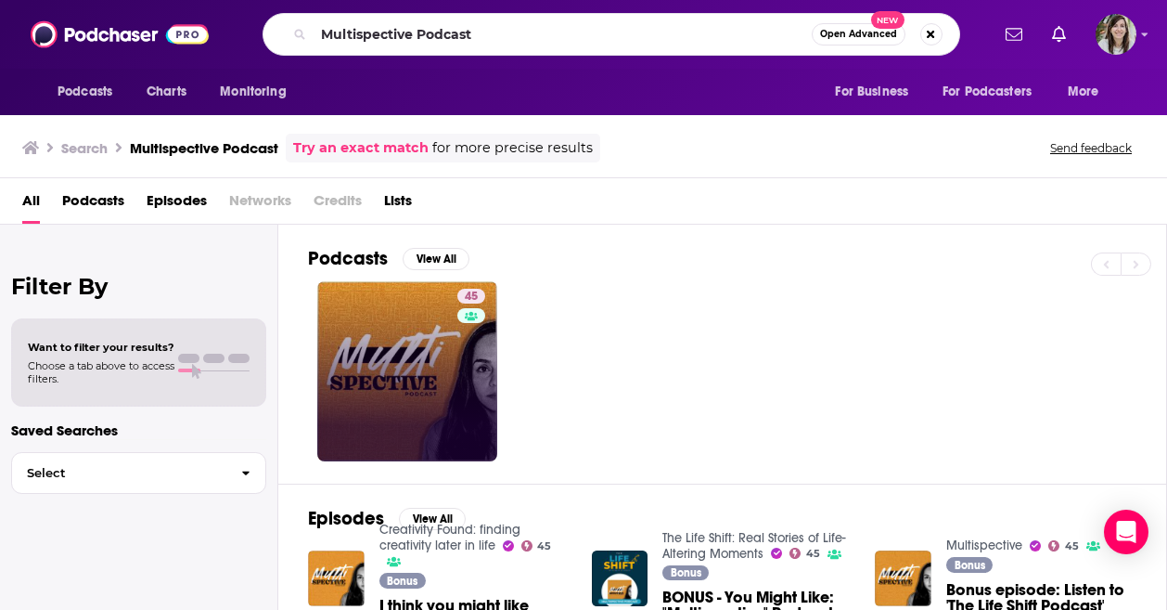
click at [443, 374] on link "45" at bounding box center [407, 371] width 180 height 180
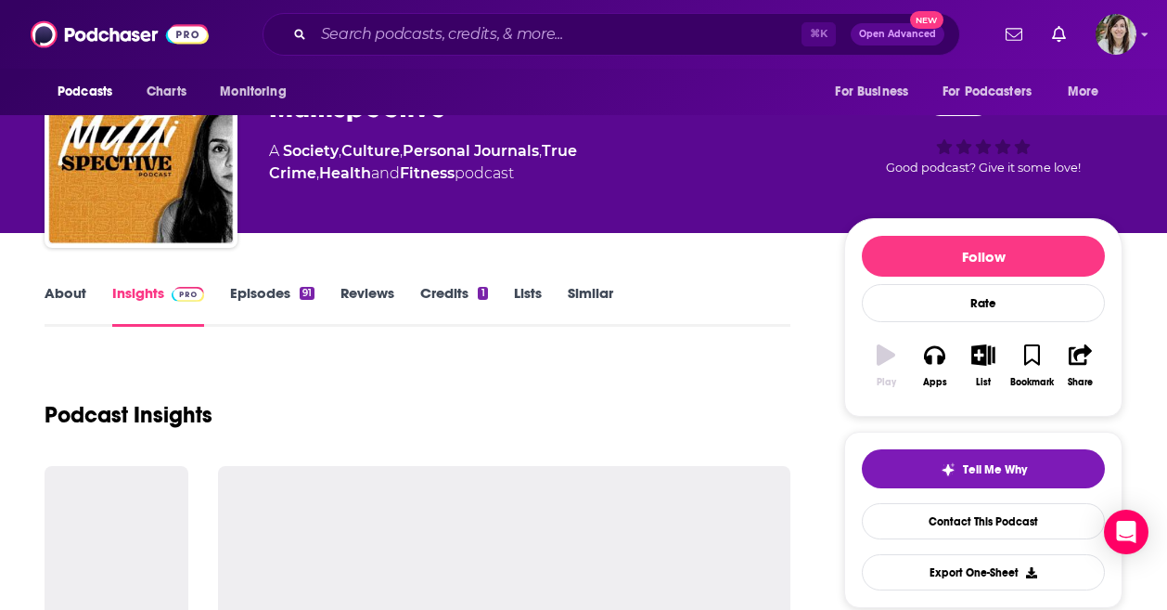
scroll to position [81, 0]
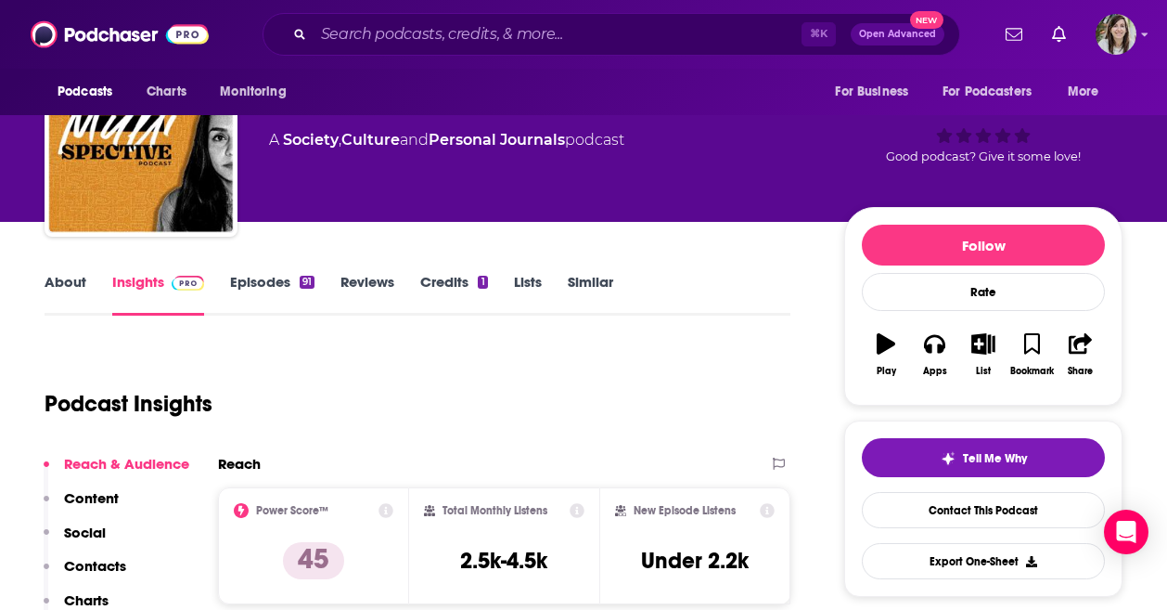
click at [54, 301] on link "About" at bounding box center [66, 294] width 42 height 43
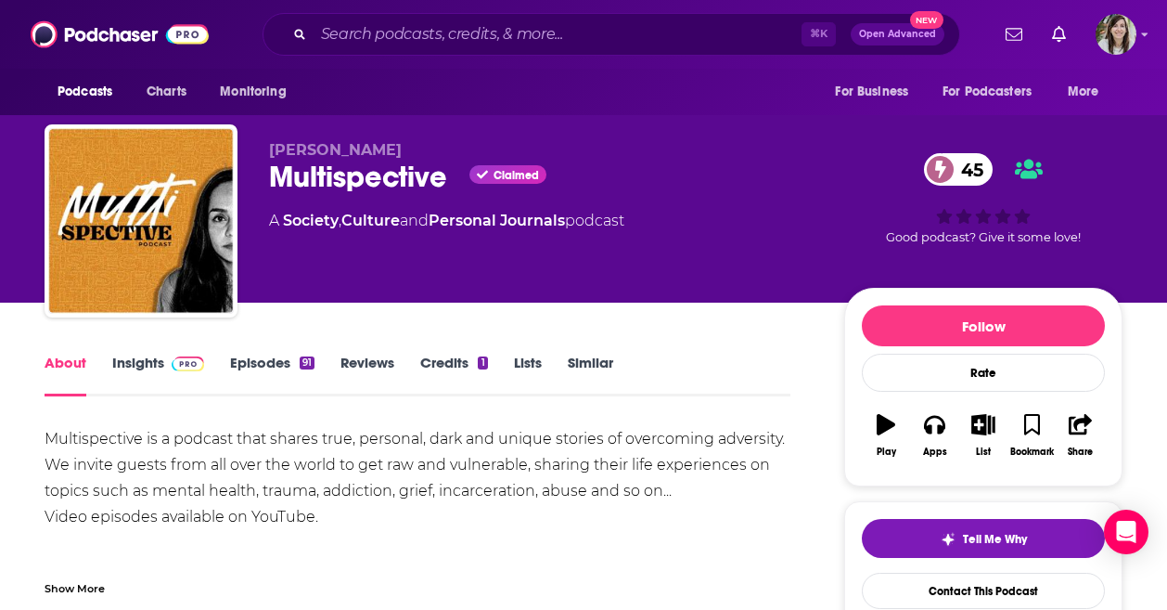
click at [269, 366] on link "Episodes 91" at bounding box center [272, 375] width 84 height 43
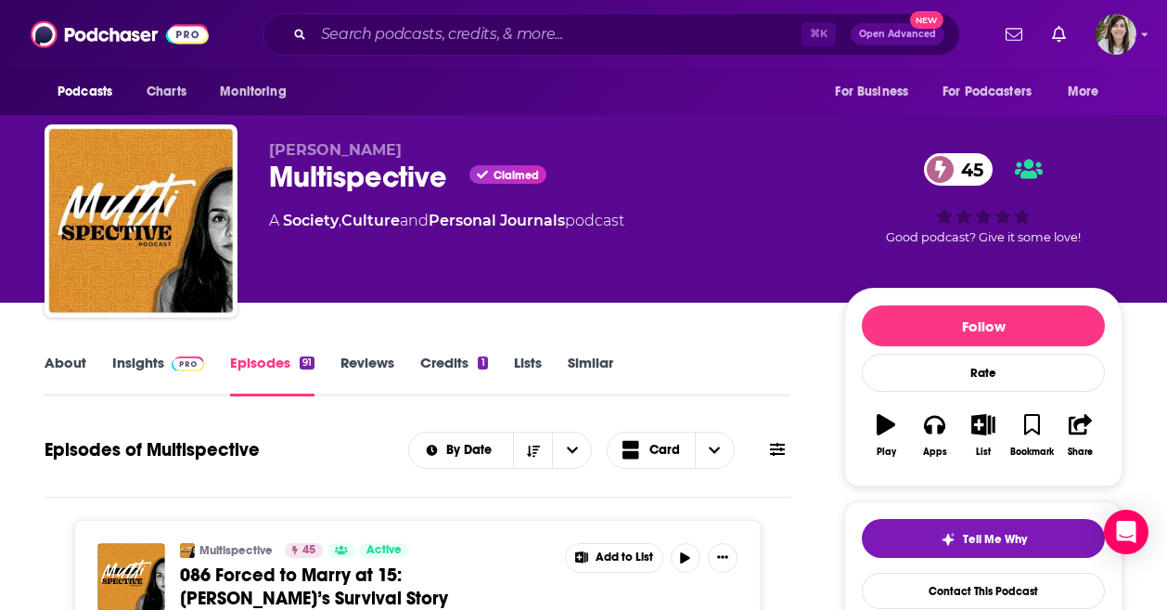
click at [61, 369] on link "About" at bounding box center [66, 375] width 42 height 43
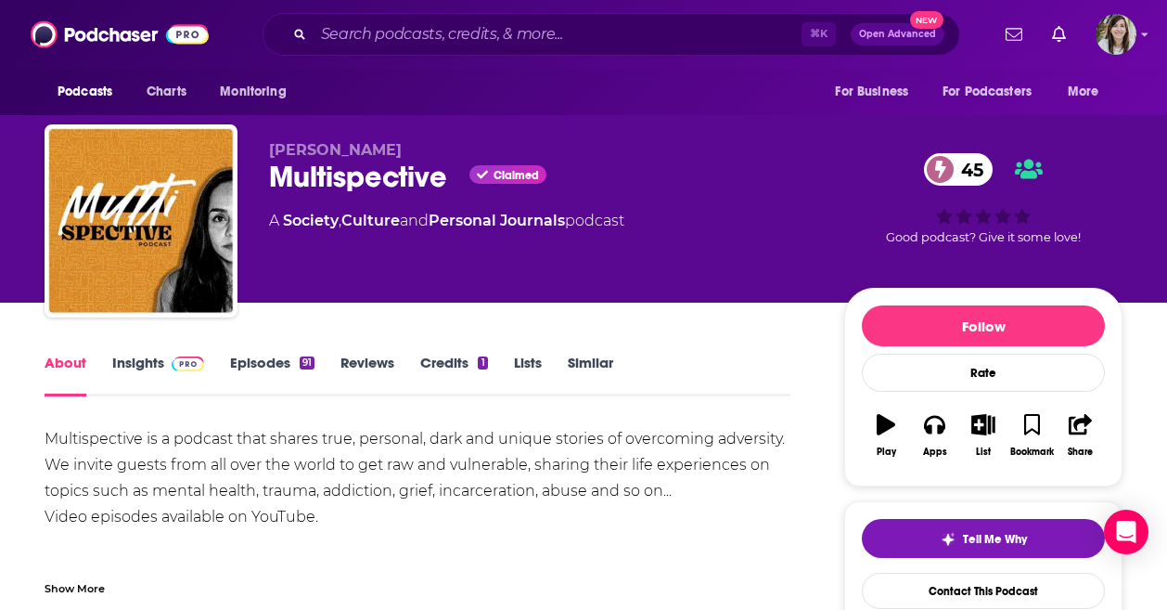
click at [264, 373] on link "Episodes 91" at bounding box center [272, 375] width 84 height 43
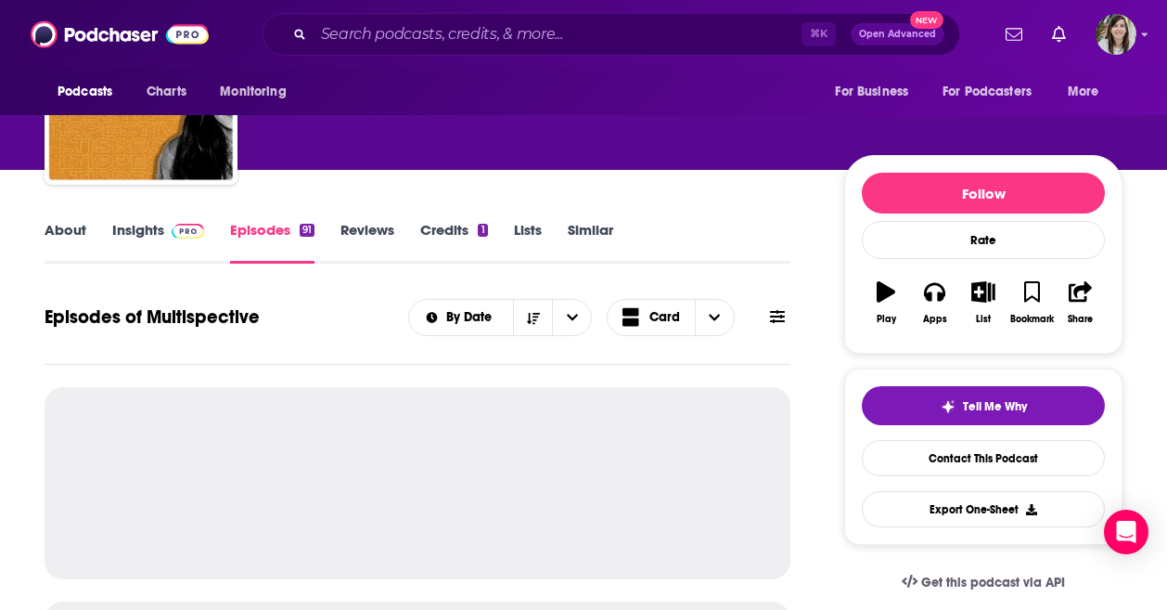
scroll to position [300, 0]
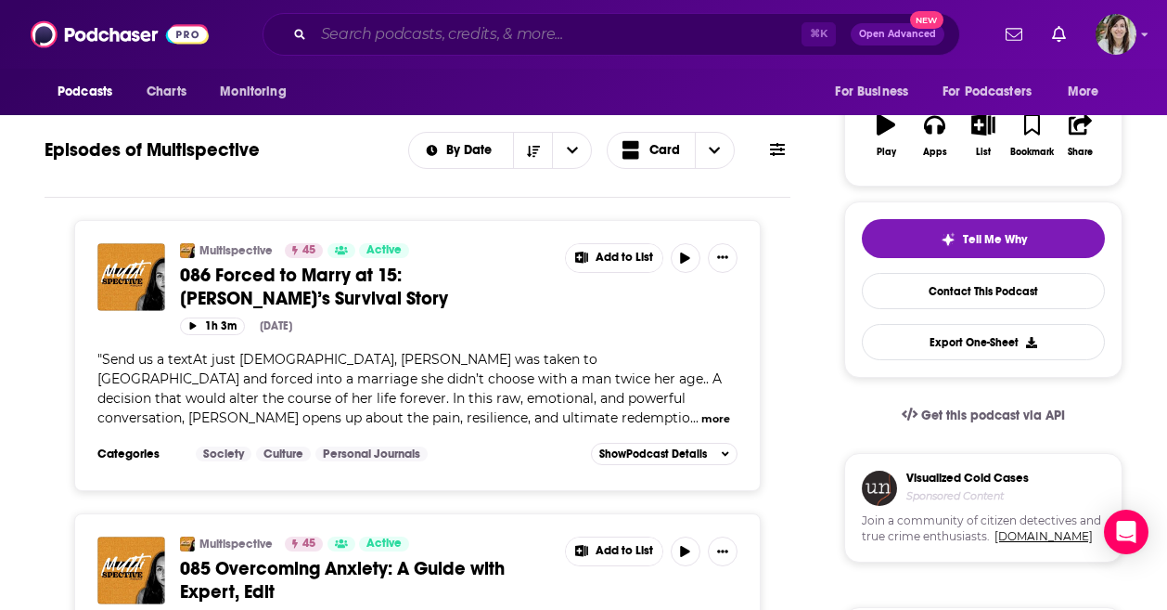
click at [476, 40] on input "Search podcasts, credits, & more..." at bounding box center [558, 34] width 488 height 30
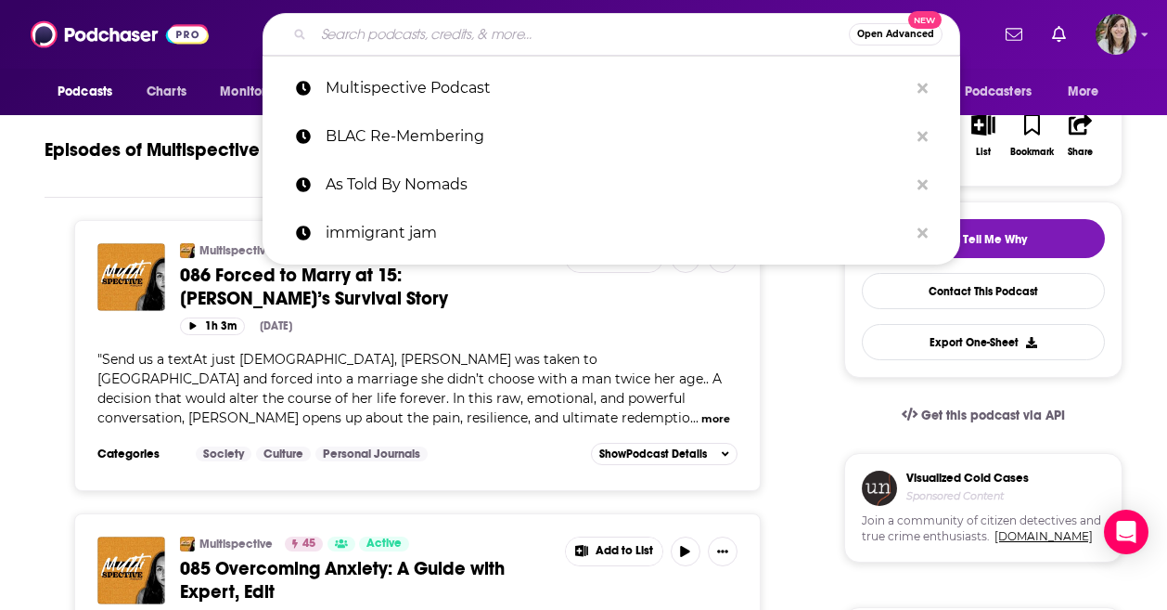
paste input "Claim Your Space"
type input "Claim Your Space"
